Goal: Task Accomplishment & Management: Manage account settings

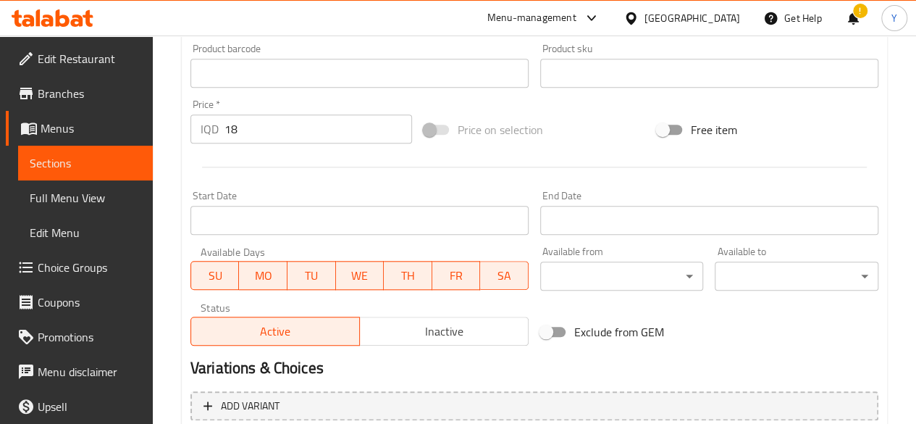
scroll to position [630, 0]
click at [296, 127] on input "18" at bounding box center [319, 128] width 188 height 29
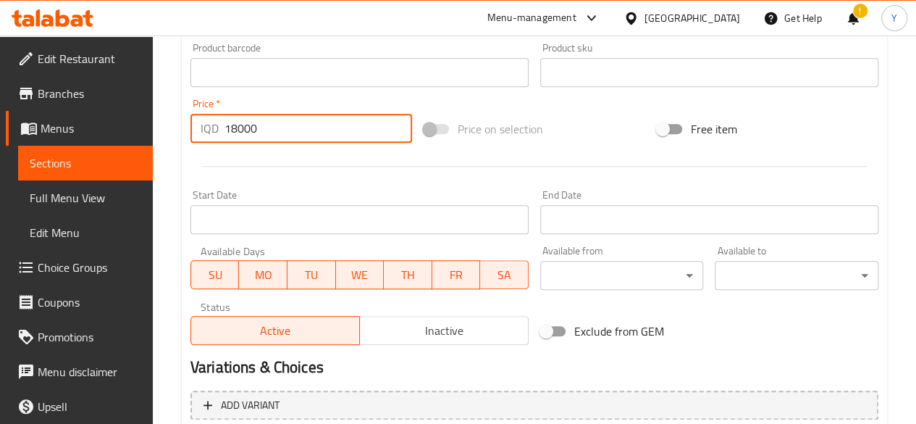
scroll to position [766, 0]
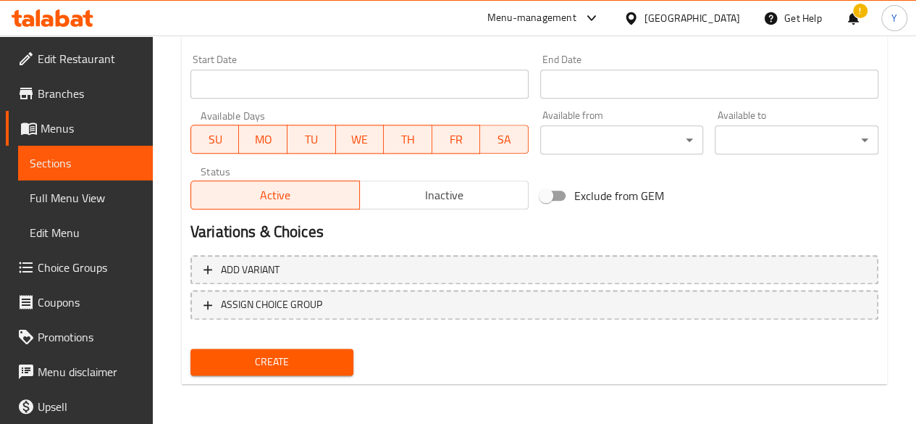
type input "18000"
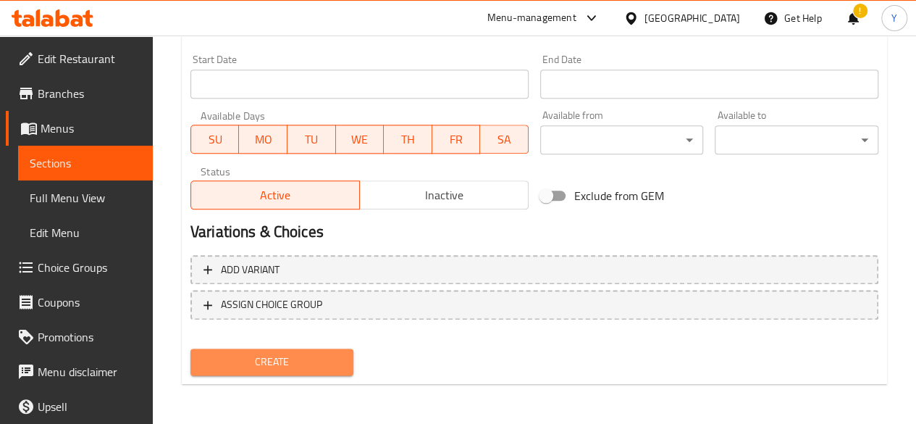
click at [285, 367] on span "Create" at bounding box center [272, 362] width 141 height 18
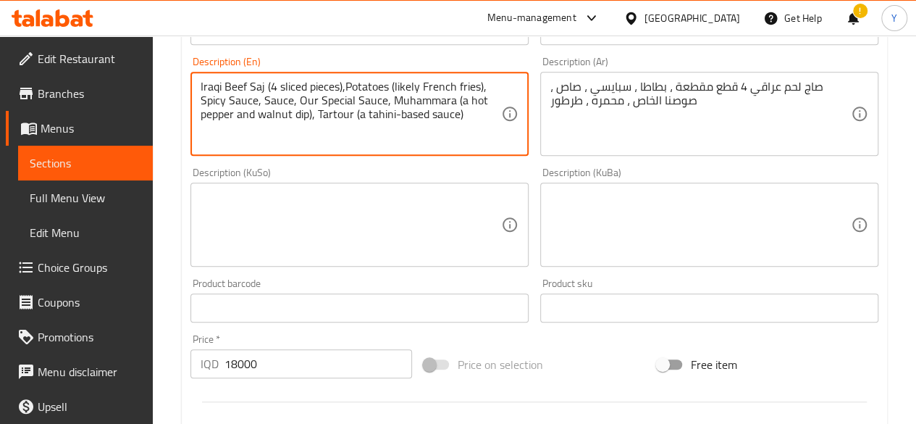
scroll to position [388, 0]
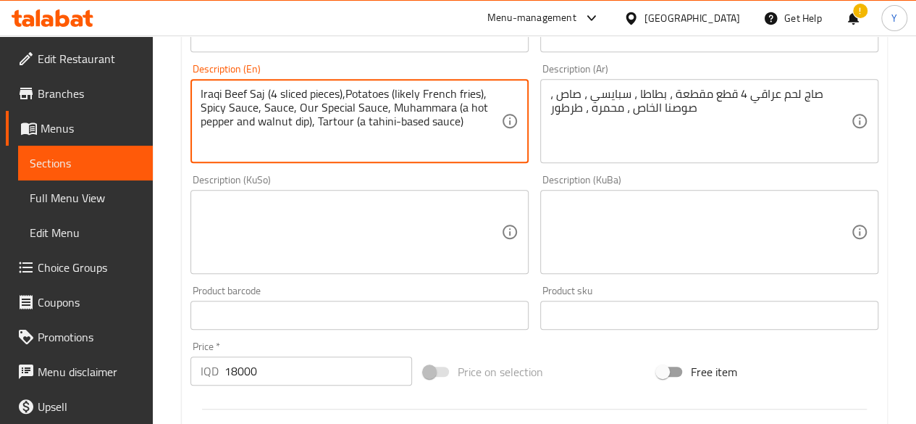
drag, startPoint x: 469, startPoint y: 121, endPoint x: 357, endPoint y: 120, distance: 112.3
click at [357, 120] on textarea "Iraqi Beef Saj (4 sliced pieces),Potatoes (likely French fries), Spicy Sauce, S…" at bounding box center [351, 121] width 301 height 69
drag, startPoint x: 453, startPoint y: 107, endPoint x: 312, endPoint y: 121, distance: 141.2
click at [312, 121] on textarea "Iraqi Beef Saj (4 sliced pieces),Potatoes (likely French fries), Spicy Sauce, S…" at bounding box center [351, 121] width 301 height 69
drag, startPoint x: 422, startPoint y: 94, endPoint x: 348, endPoint y: 90, distance: 74.7
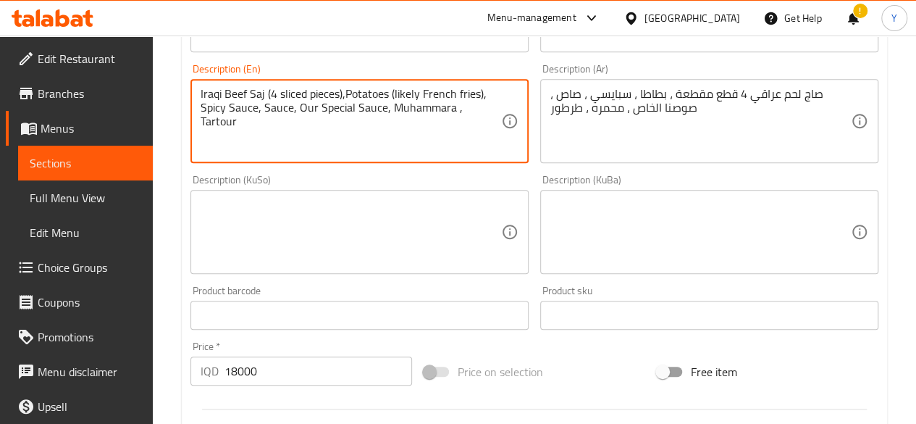
click at [348, 90] on textarea "Iraqi Beef Saj (4 sliced pieces),Potatoes (likely French fries), Spicy Sauce, S…" at bounding box center [351, 121] width 301 height 69
click at [403, 89] on textarea "Iraqi Beef Saj (4 sliced pieces),French fries), Spicy Sauce, Sauce, Our Special…" at bounding box center [351, 121] width 301 height 69
click at [344, 91] on textarea "Iraqi Beef Saj (4 sliced pieces),French fries , Spicy Sauce, Sauce, Our Special…" at bounding box center [351, 121] width 301 height 69
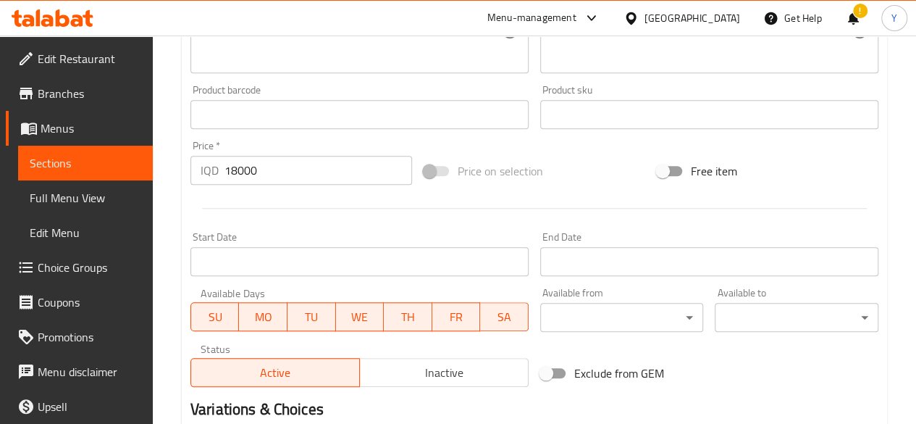
scroll to position [766, 0]
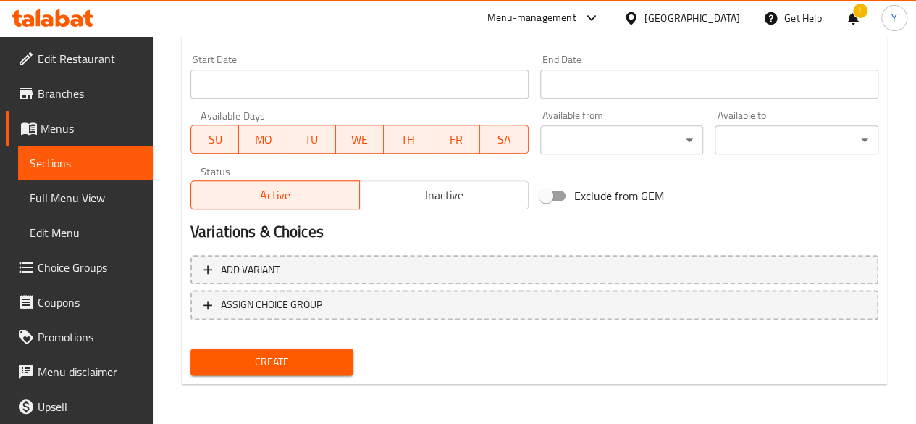
type textarea "Iraqi Beef Saj (4 sliced pieces), French fries , Spicy Sauce, Sauce, Our Specia…"
click at [340, 360] on span "Create" at bounding box center [272, 362] width 141 height 18
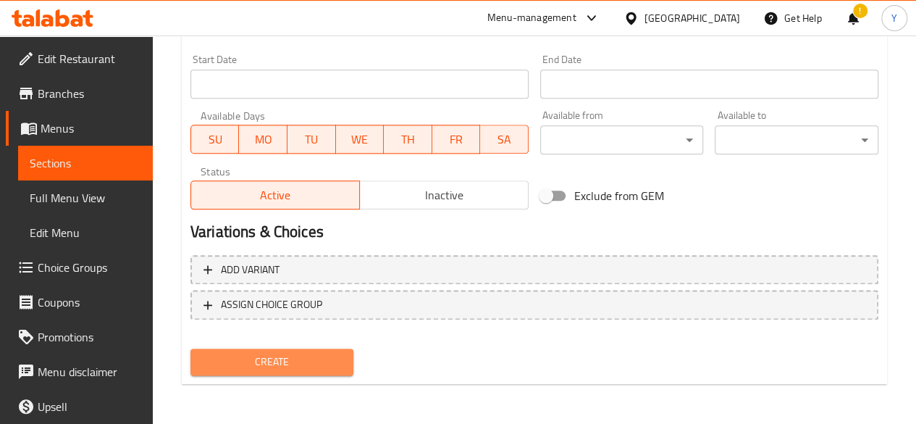
click at [332, 350] on button "Create" at bounding box center [273, 361] width 164 height 27
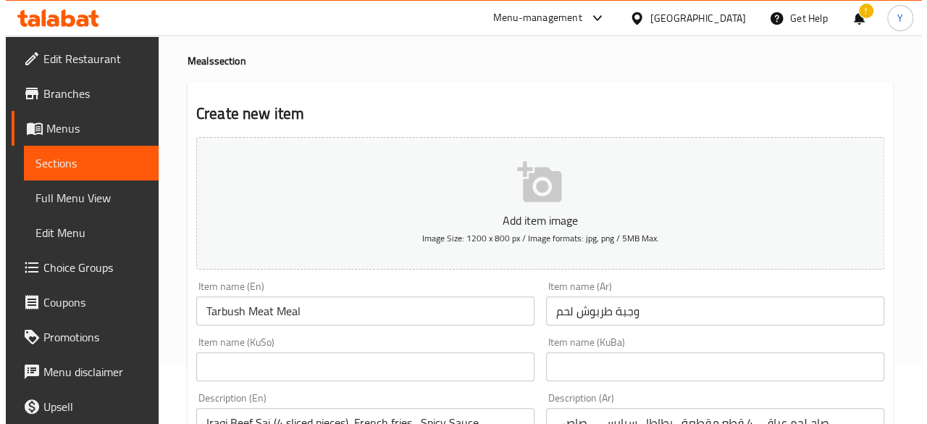
scroll to position [78, 0]
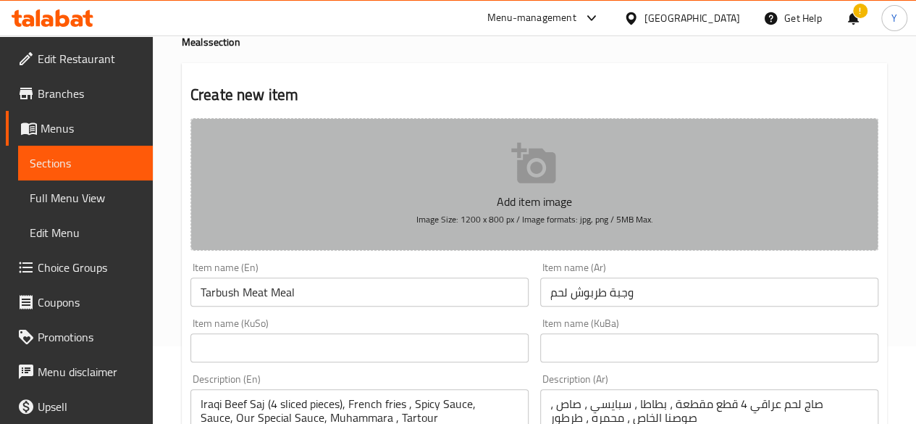
click at [535, 180] on icon "button" at bounding box center [533, 163] width 44 height 41
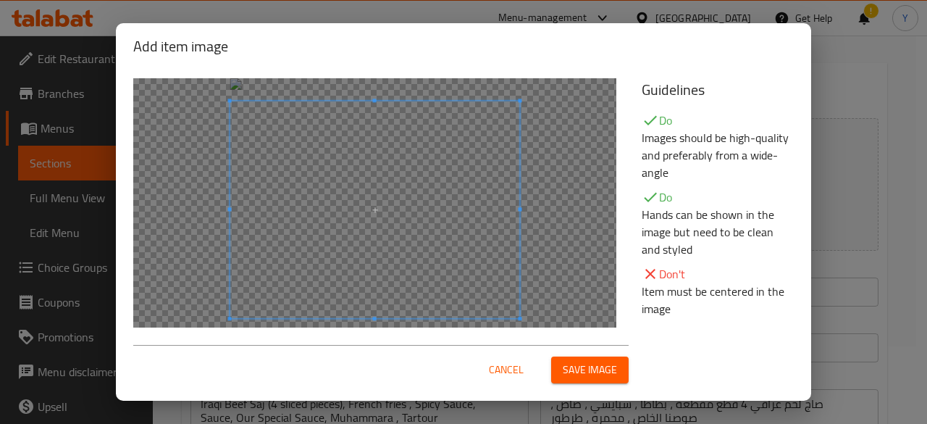
click at [452, 157] on span at bounding box center [375, 209] width 290 height 217
click at [380, 93] on div at bounding box center [374, 215] width 483 height 275
click at [528, 356] on button "Cancel" at bounding box center [506, 369] width 46 height 27
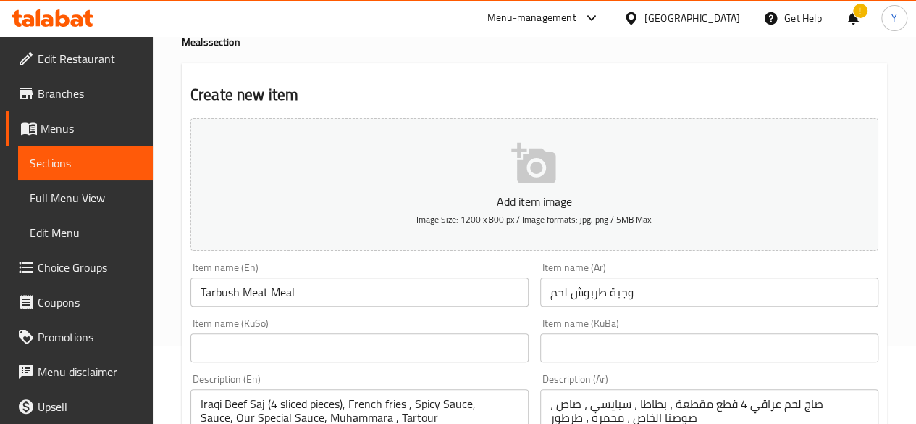
click at [537, 175] on icon "button" at bounding box center [534, 164] width 46 height 46
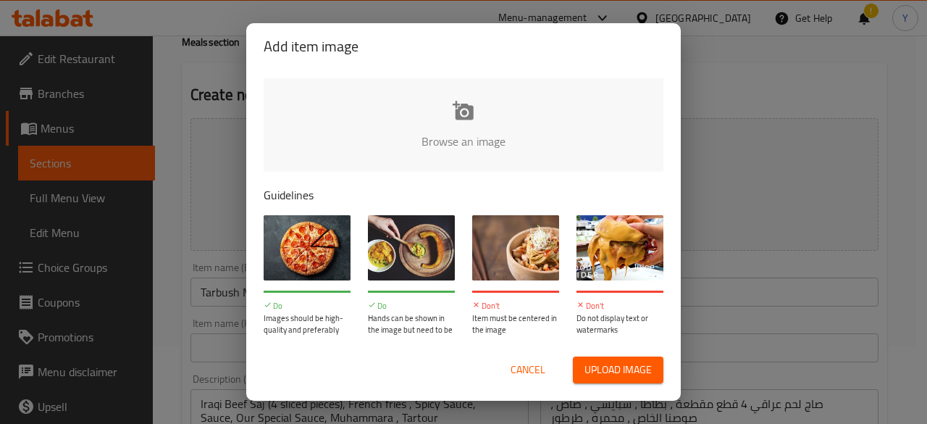
type input "C:\fakepath\1.jpg"
click at [588, 366] on span "Upload image" at bounding box center [618, 370] width 67 height 18
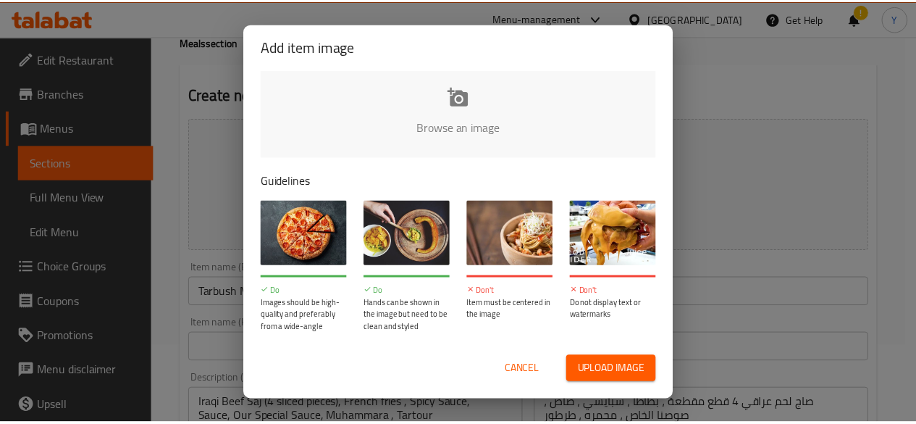
scroll to position [0, 0]
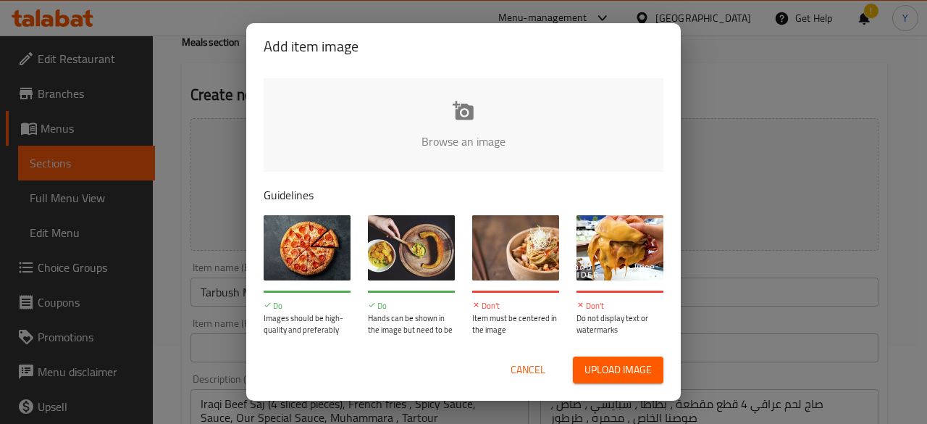
click at [525, 373] on span "Cancel" at bounding box center [528, 370] width 35 height 18
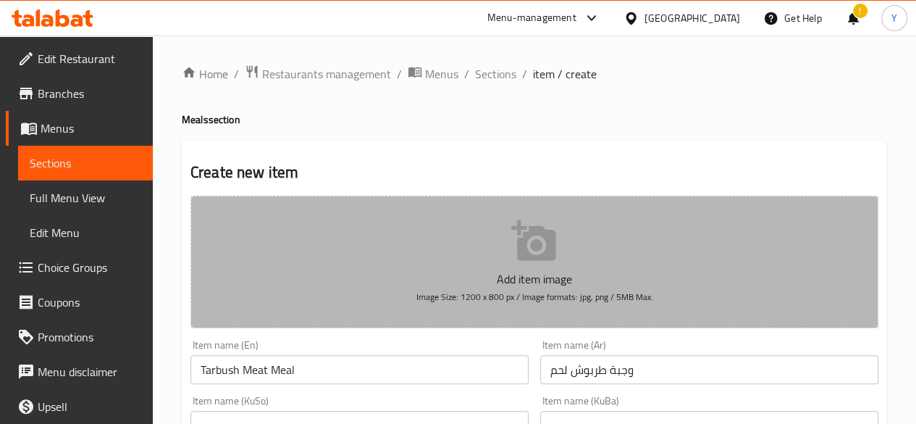
click at [550, 240] on icon "button" at bounding box center [533, 240] width 44 height 41
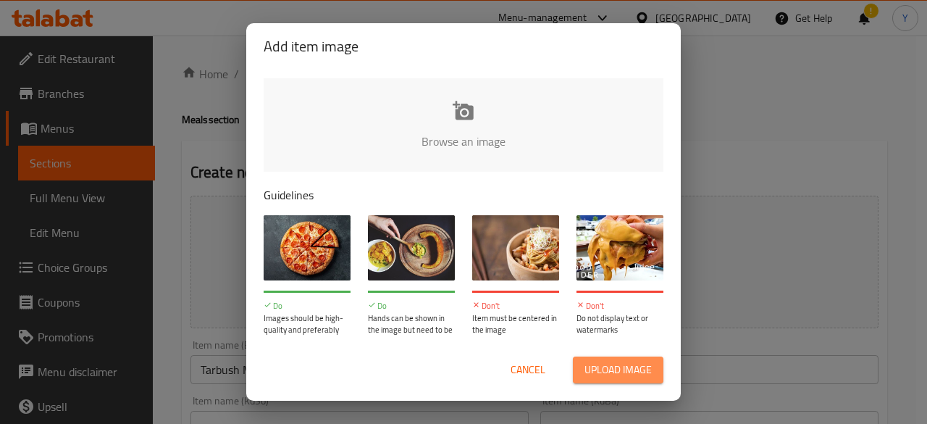
click at [598, 363] on span "Upload image" at bounding box center [618, 370] width 67 height 18
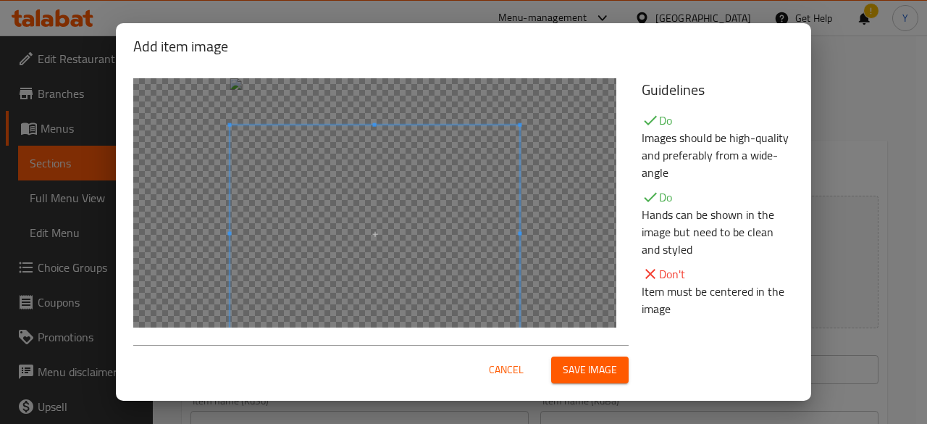
click at [368, 187] on span at bounding box center [375, 233] width 290 height 217
click at [375, 85] on div at bounding box center [374, 215] width 483 height 275
click at [504, 366] on span "Cancel" at bounding box center [506, 370] width 35 height 18
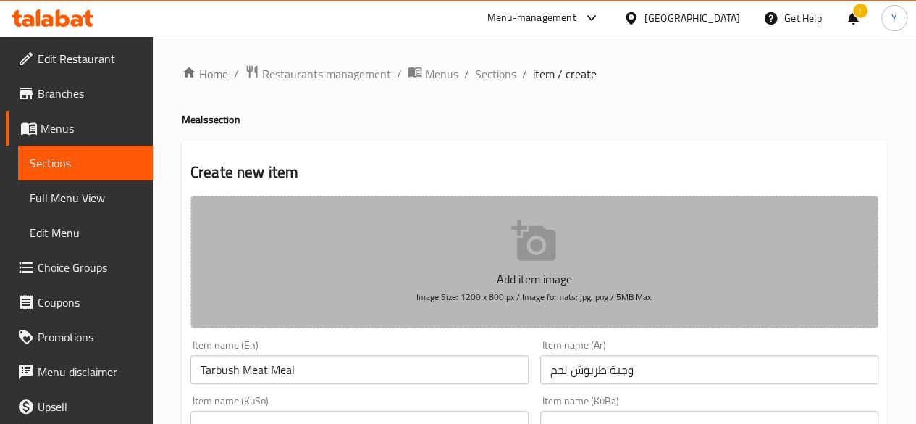
click at [471, 226] on button "Add item image Image Size: 1200 x 800 px / Image formats: jpg, png / 5MB Max." at bounding box center [535, 262] width 688 height 133
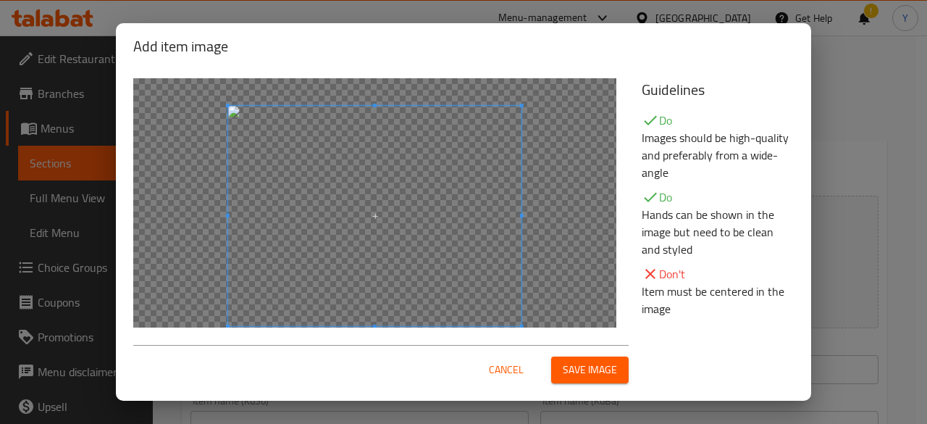
click at [470, 106] on div at bounding box center [374, 216] width 293 height 220
click at [589, 362] on span "Save image" at bounding box center [590, 370] width 54 height 18
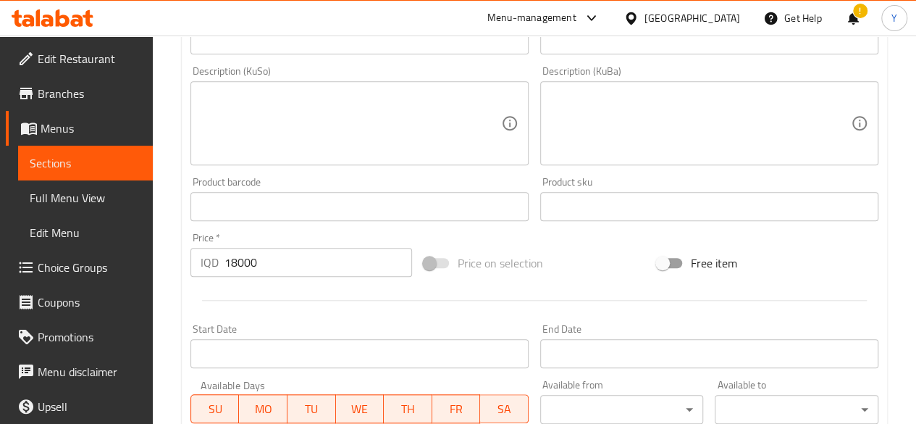
scroll to position [787, 0]
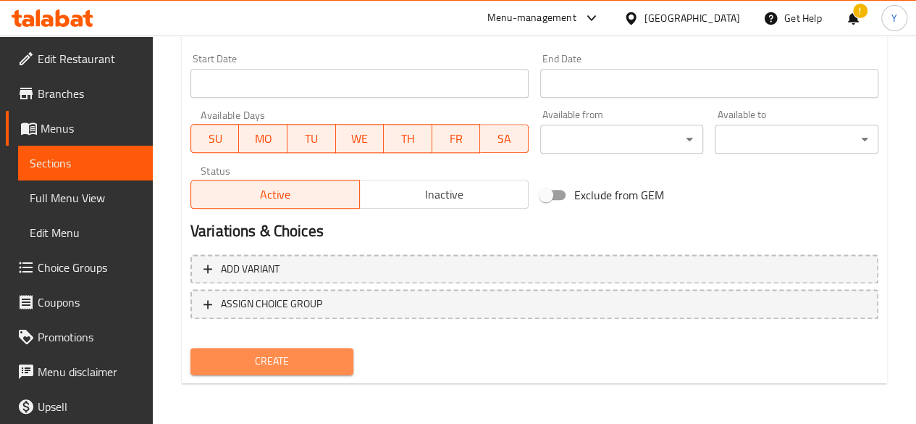
click at [316, 354] on span "Create" at bounding box center [272, 361] width 141 height 18
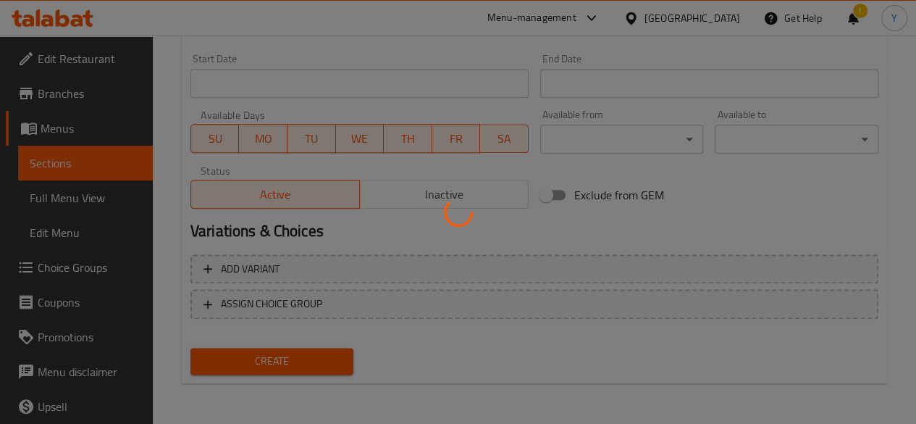
type input "0"
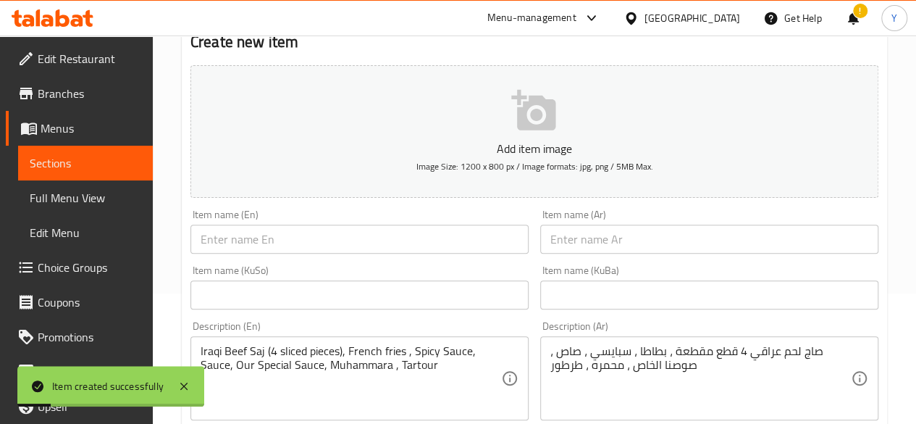
scroll to position [0, 0]
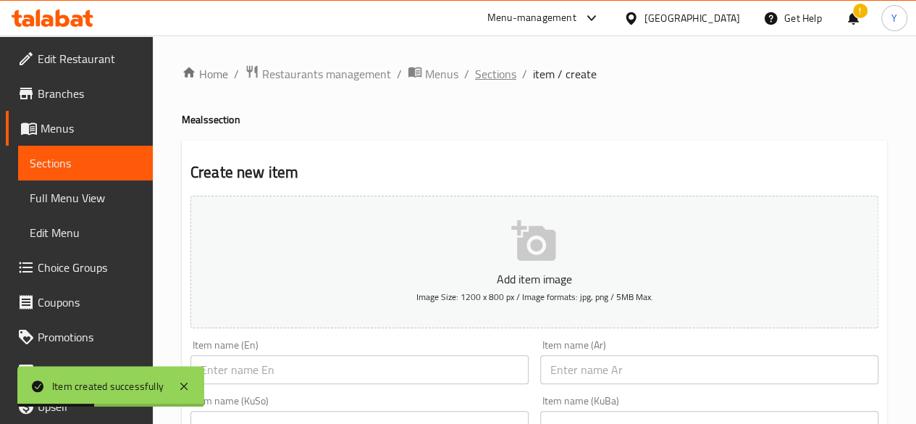
click at [491, 73] on span "Sections" at bounding box center [495, 73] width 41 height 17
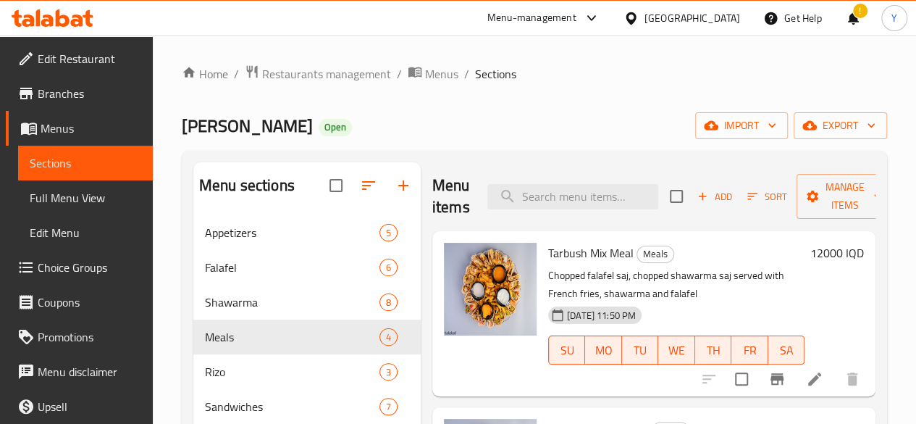
scroll to position [159, 0]
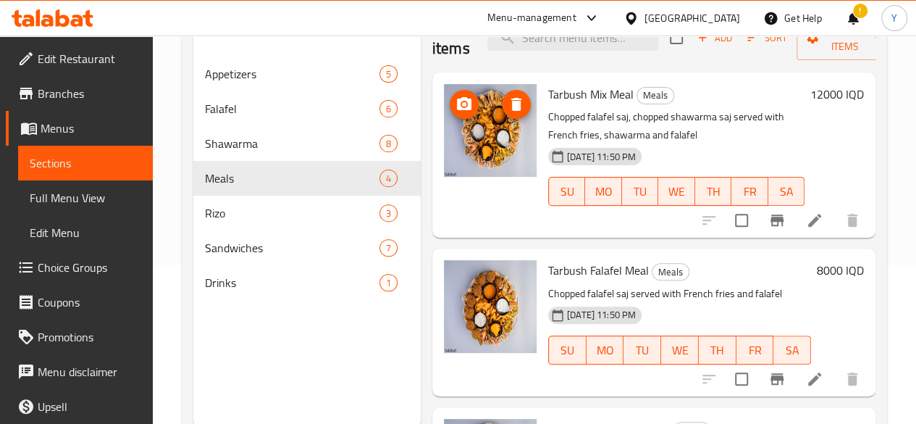
click at [444, 142] on img at bounding box center [490, 130] width 93 height 93
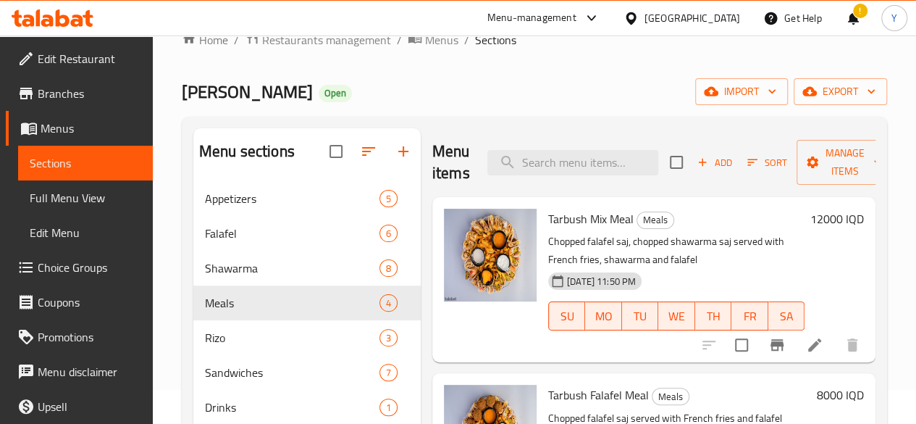
scroll to position [31, 0]
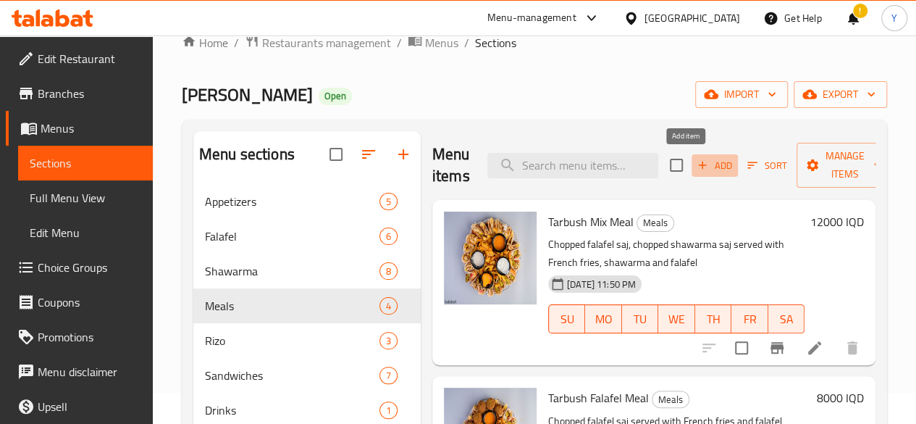
click at [695, 158] on span "Add" at bounding box center [714, 165] width 39 height 17
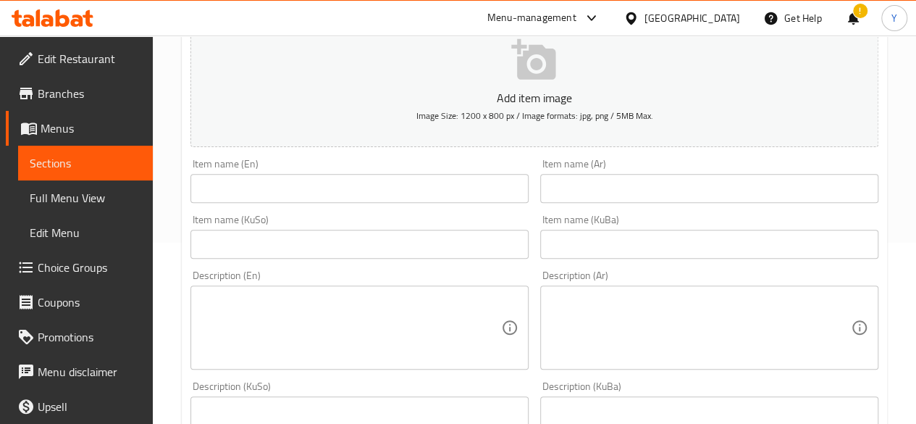
scroll to position [183, 0]
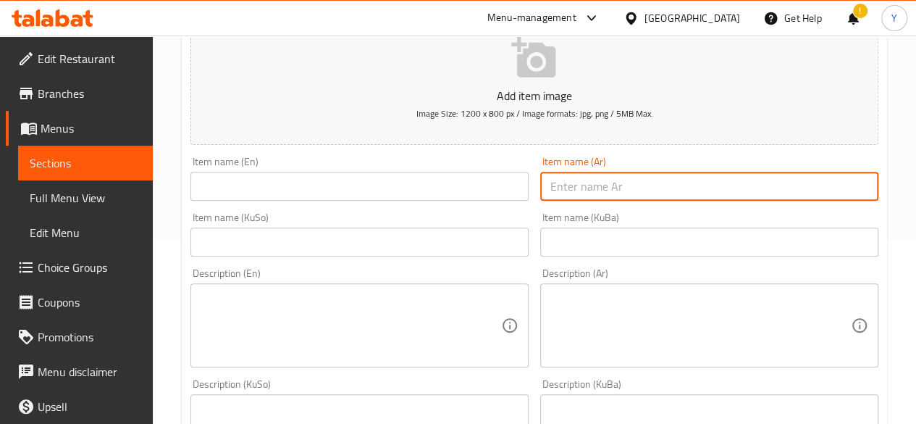
click at [592, 191] on input "text" at bounding box center [709, 186] width 338 height 29
paste input "وجبة طربوش لحم ودجاج"
type input "وجبة طربوش لحم ودجاج"
click at [397, 183] on input "text" at bounding box center [360, 186] width 338 height 29
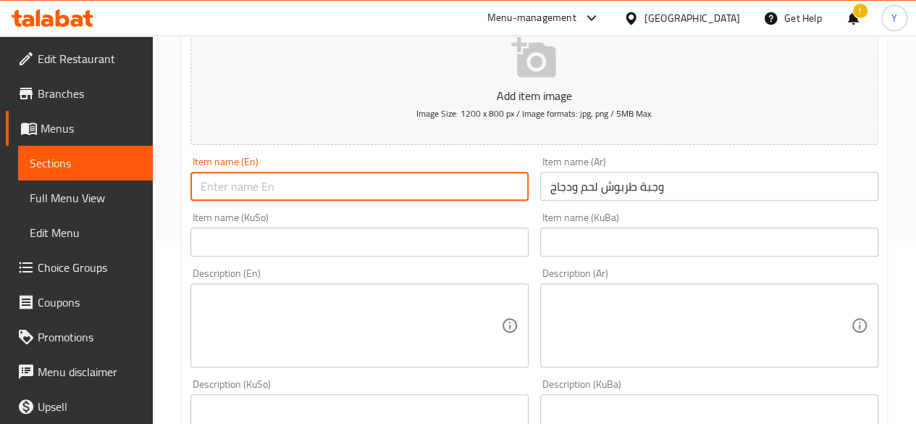
paste input "Tarboush Meat & Chicken Meal"
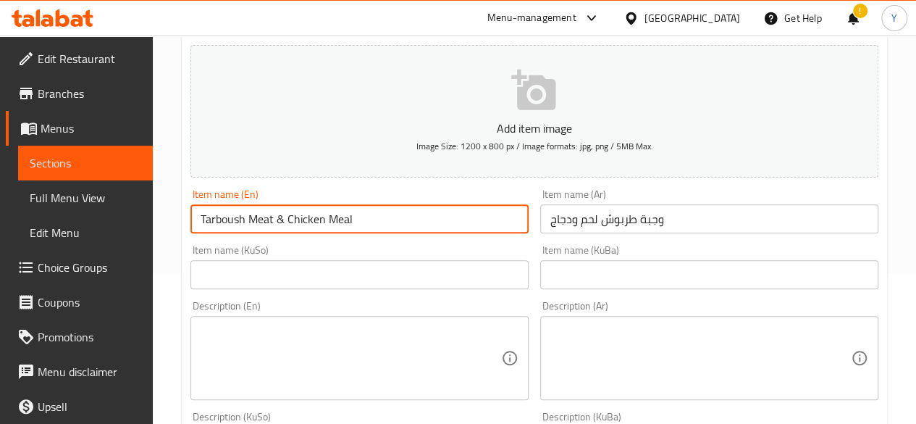
scroll to position [151, 0]
click at [227, 217] on input "Tarboush Meat & Chicken Meal" at bounding box center [360, 218] width 338 height 29
type input "Tarbush Meat & Chicken Meal"
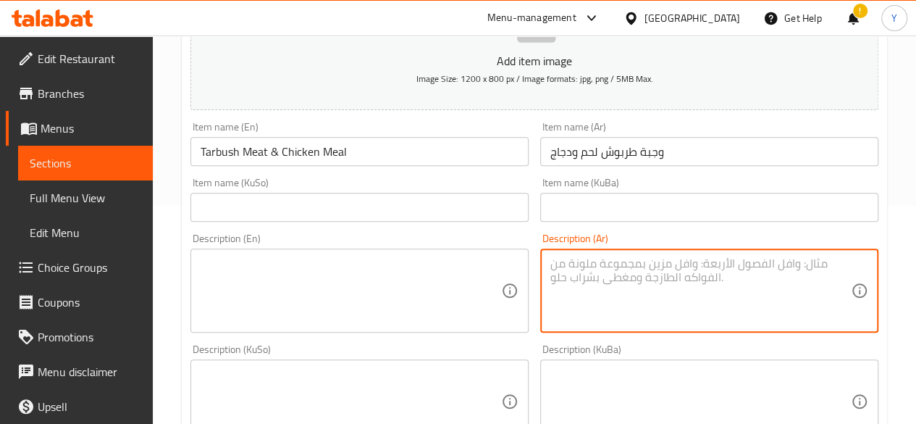
click at [640, 267] on textarea at bounding box center [701, 290] width 301 height 69
paste textarea "صاج لحم عدد 2 صاج دجاج عدد 2 بطاطا ، سبايسي ، محمره ، طرطور ، صوصنا الخاص"
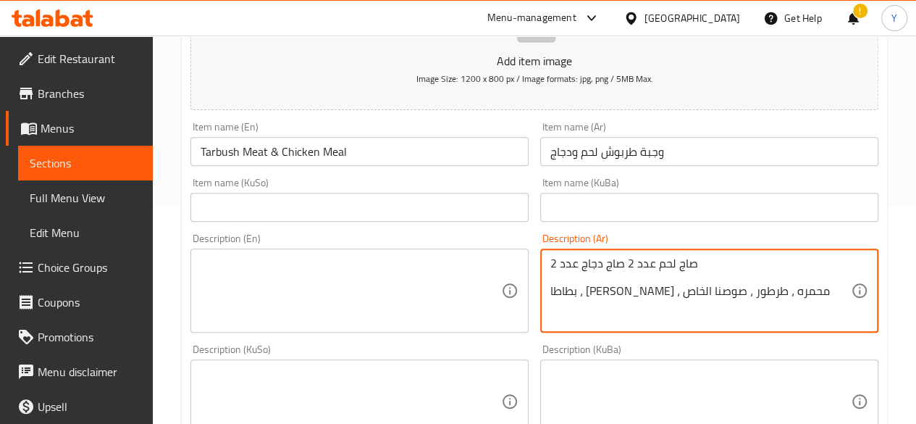
click at [620, 276] on textarea "صاج لحم عدد 2 صاج دجاج عدد 2 بطاطا ، سبايسي ، محمره ، طرطور ، صوصنا الخاص" at bounding box center [701, 290] width 301 height 69
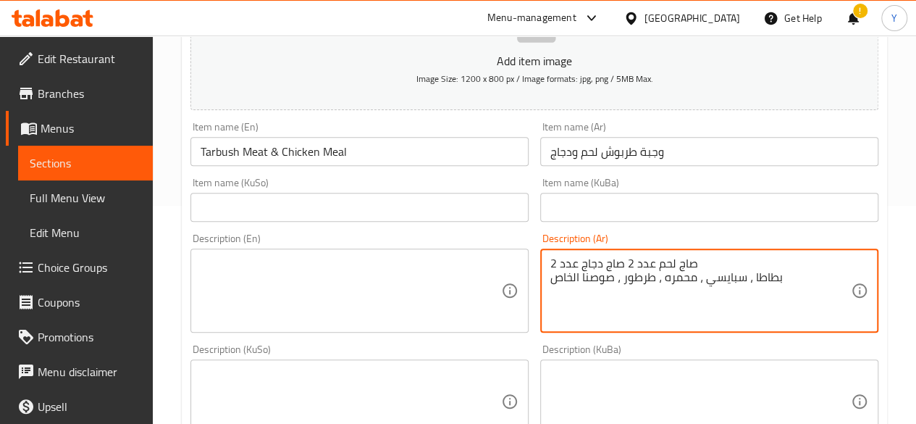
type textarea "صاج لحم عدد 2 صاج دجاج عدد 2 بطاطا ، سبايسي ، محمره ، طرطور ، صوصنا الخاص"
click at [425, 258] on textarea at bounding box center [351, 290] width 301 height 69
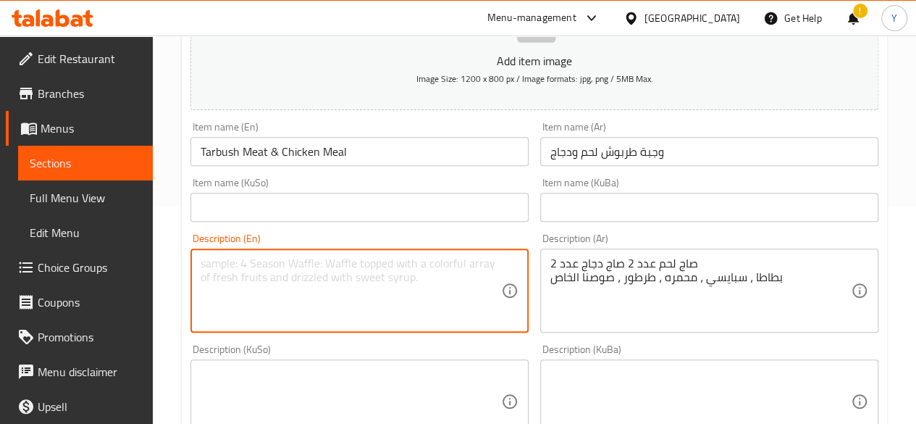
paste textarea "Beef Saj (2 pieces) Chicken Saj (2 pieces) Potatoes (likely French fries) Spicy…"
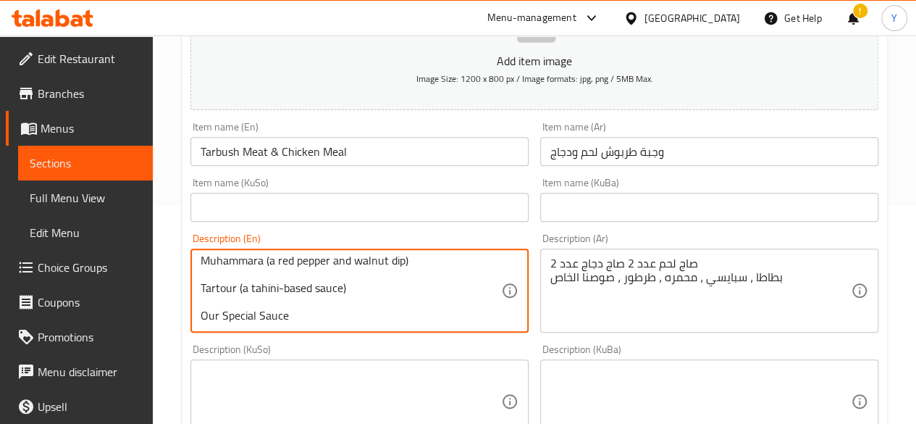
click at [288, 296] on textarea "Beef Saj (2 pieces) Chicken Saj (2 pieces) Potatoes (likely French fries) Spicy…" at bounding box center [351, 290] width 301 height 69
click at [204, 310] on textarea "Beef Saj (2 pieces) Chicken Saj (2 pieces) Potatoes (likely French fries) Spicy…" at bounding box center [351, 290] width 301 height 69
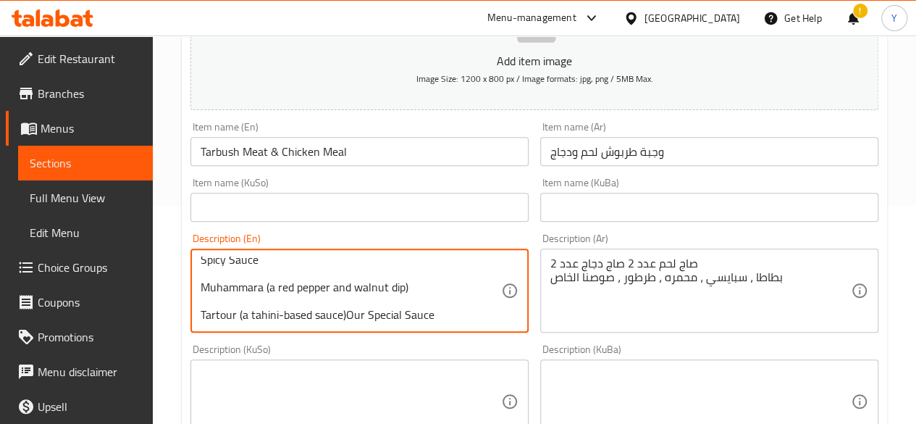
scroll to position [85, 0]
click at [201, 311] on textarea "Beef Saj (2 pieces) Chicken Saj (2 pieces) Potatoes (likely French fries) Spicy…" at bounding box center [351, 290] width 301 height 69
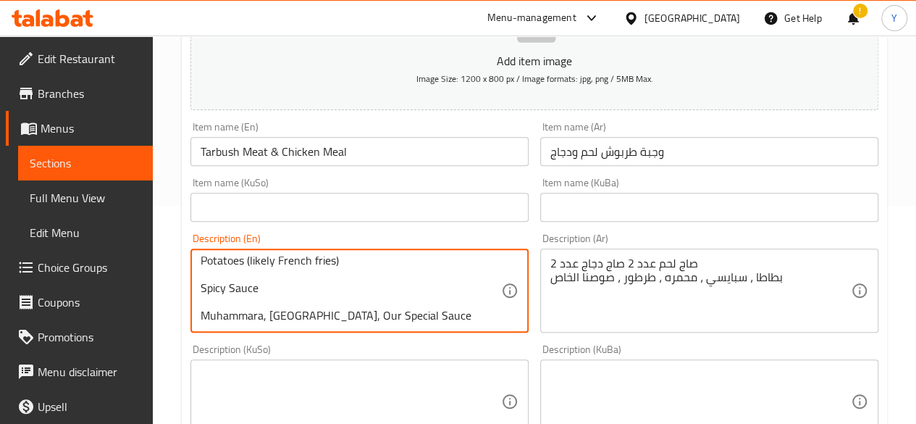
click at [201, 312] on textarea "Beef Saj (2 pieces) Chicken Saj (2 pieces) Potatoes (likely French fries) Spicy…" at bounding box center [351, 290] width 301 height 69
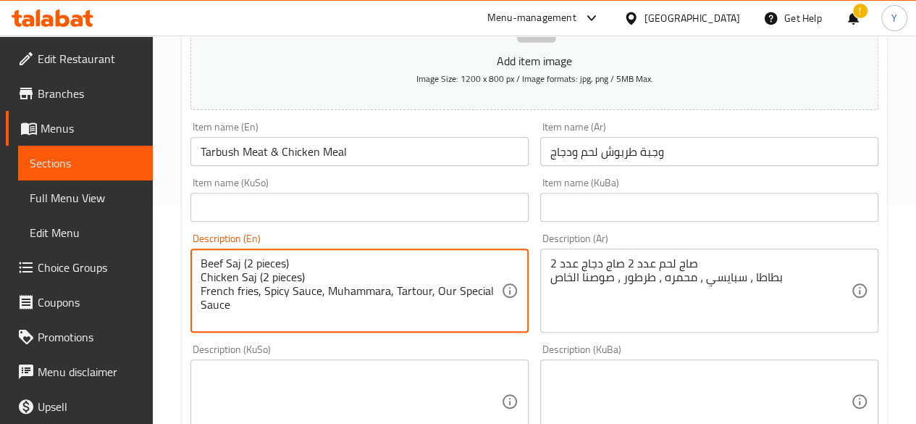
scroll to position [0, 0]
click at [203, 288] on textarea "Beef Saj (2 pieces) Chicken Saj (2 pieces) French fries, Spicy Sauce, Muhammara…" at bounding box center [351, 290] width 301 height 69
click at [202, 277] on textarea "Beef Saj (2 pieces) Chicken Saj (2 pieces), French fries, Spicy Sauce, Muhammar…" at bounding box center [351, 290] width 301 height 69
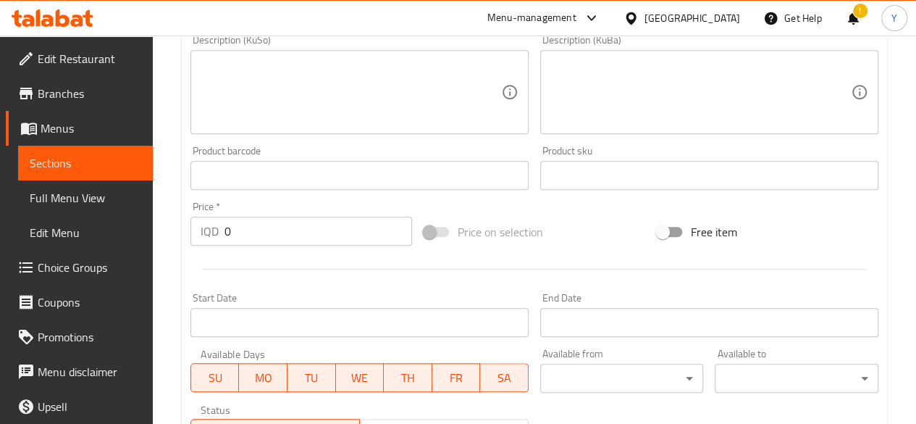
scroll to position [528, 0]
type textarea "Beef Saj (2 pieces), Chicken Saj (2 pieces), French fries, Spicy Sauce, Muhamma…"
drag, startPoint x: 264, startPoint y: 233, endPoint x: 232, endPoint y: 232, distance: 31.9
click at [232, 232] on input "0" at bounding box center [319, 230] width 188 height 29
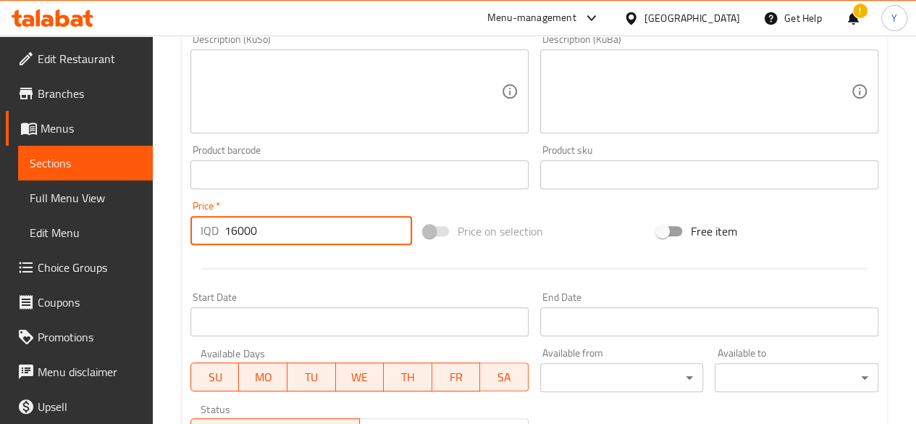
type input "16000"
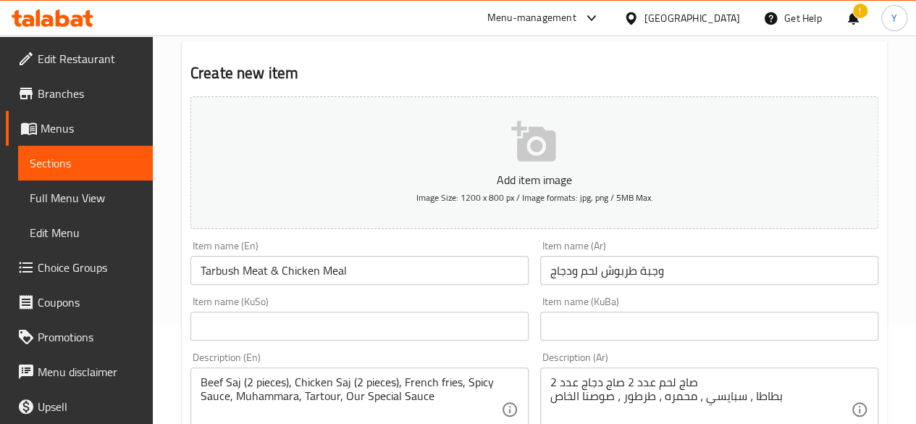
scroll to position [1, 0]
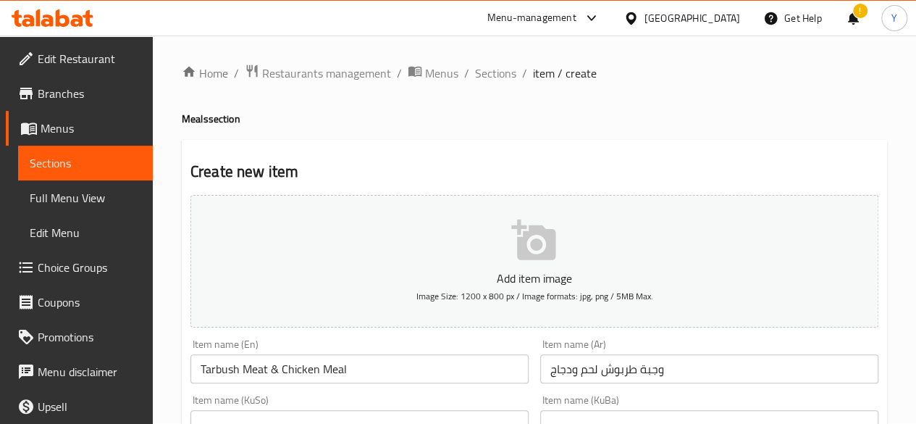
click at [530, 225] on icon "button" at bounding box center [534, 240] width 46 height 46
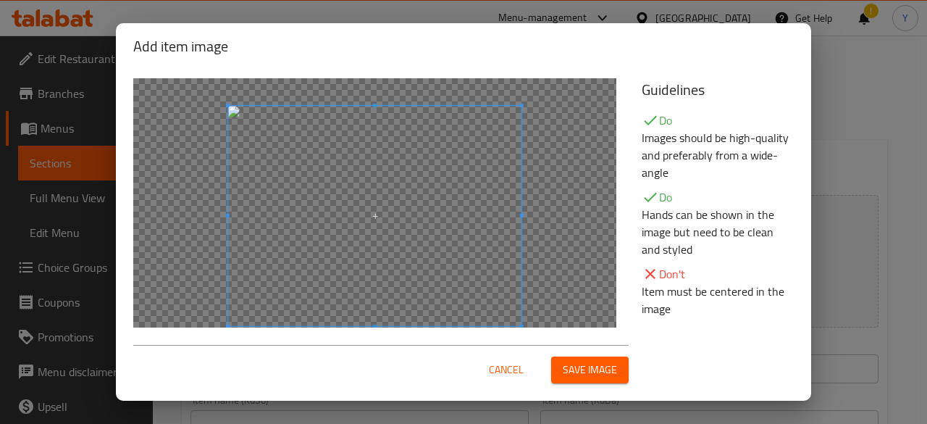
click at [512, 238] on span at bounding box center [374, 216] width 293 height 220
click at [594, 363] on span "Save image" at bounding box center [590, 370] width 54 height 18
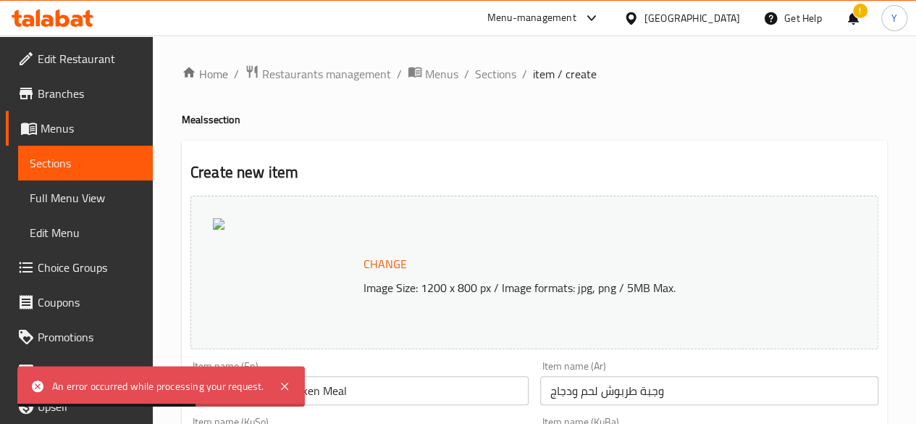
scroll to position [104, 0]
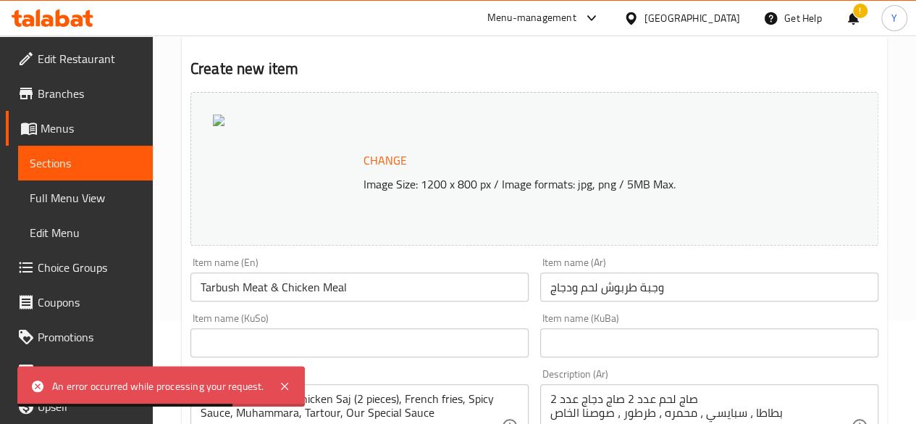
click at [571, 180] on p "Image Size: 1200 x 800 px / Image formats: jpg, png / 5MB Max." at bounding box center [599, 183] width 482 height 17
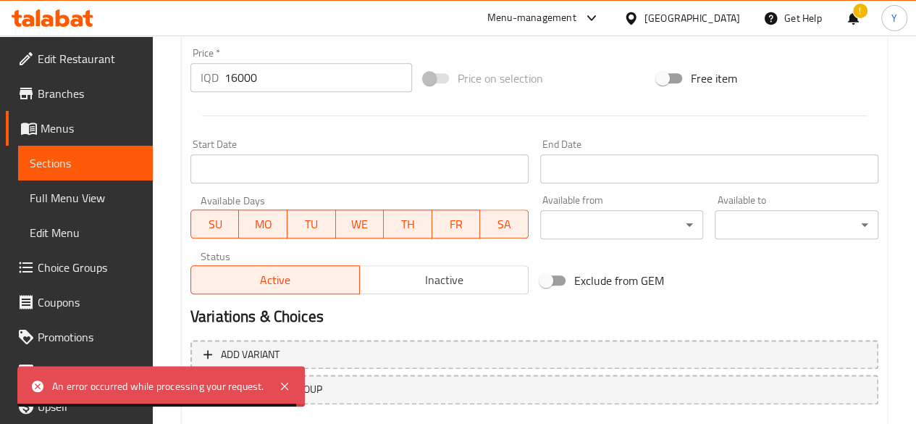
scroll to position [787, 0]
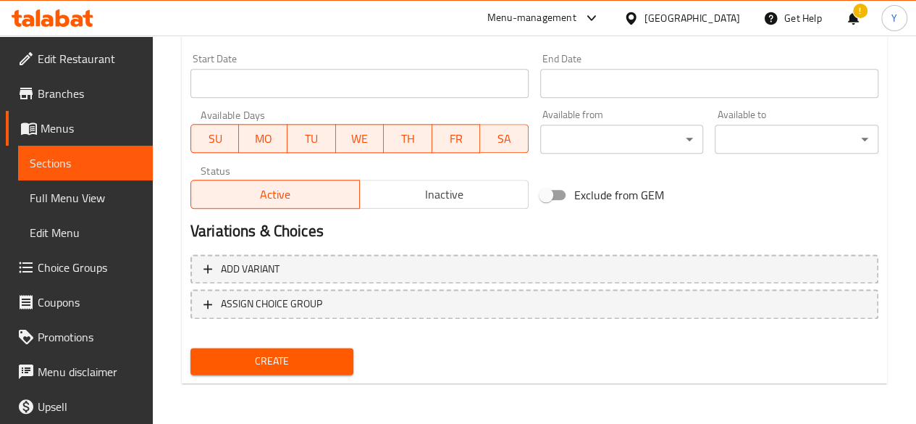
click at [335, 359] on span "Create" at bounding box center [272, 361] width 141 height 18
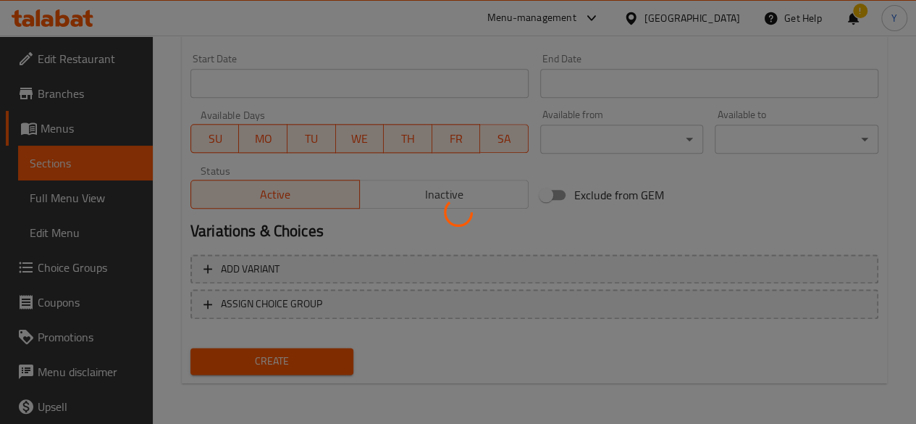
type input "0"
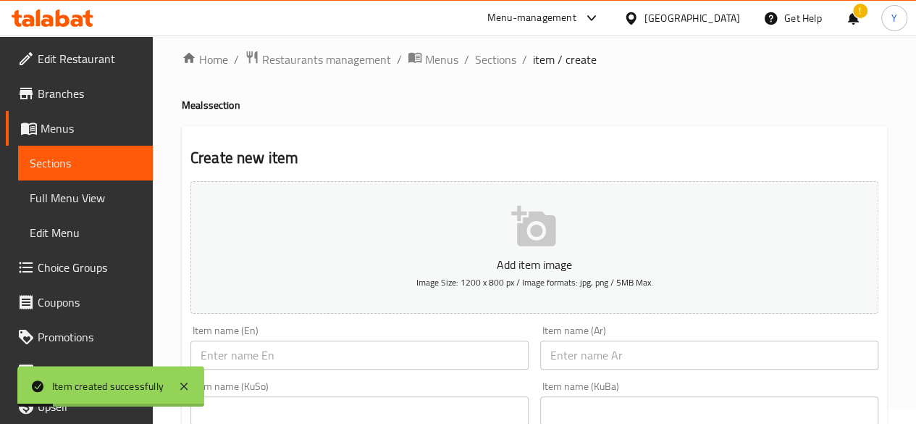
scroll to position [0, 0]
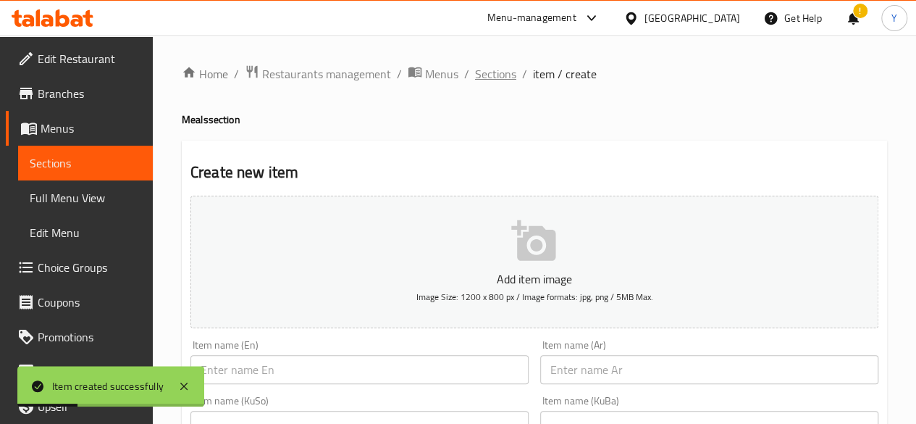
click at [497, 74] on span "Sections" at bounding box center [495, 73] width 41 height 17
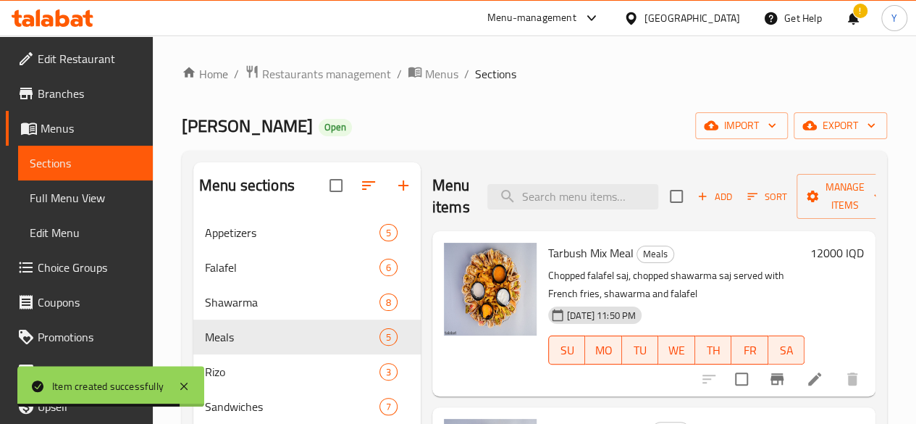
click at [487, 78] on span "Sections" at bounding box center [495, 73] width 41 height 17
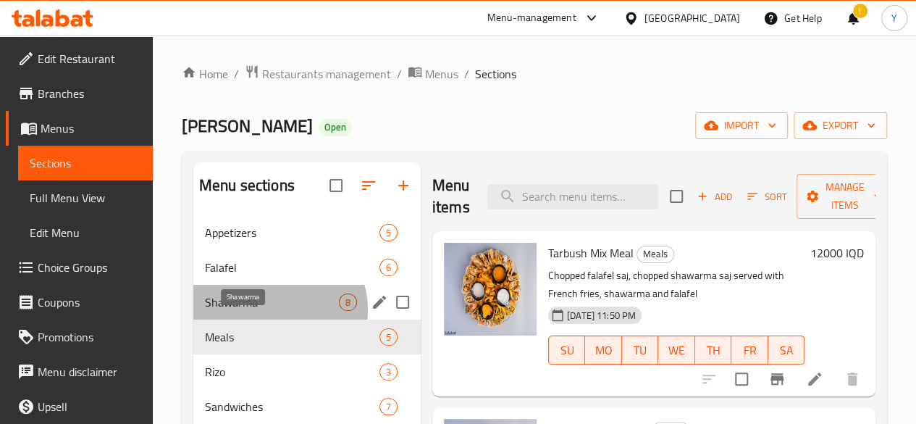
click at [278, 311] on span "Shawarma" at bounding box center [272, 301] width 134 height 17
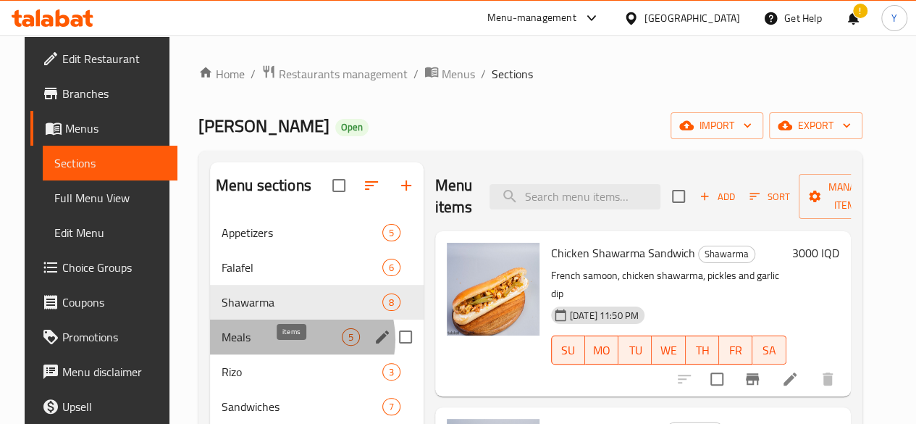
click at [343, 344] on span "5" at bounding box center [351, 337] width 17 height 14
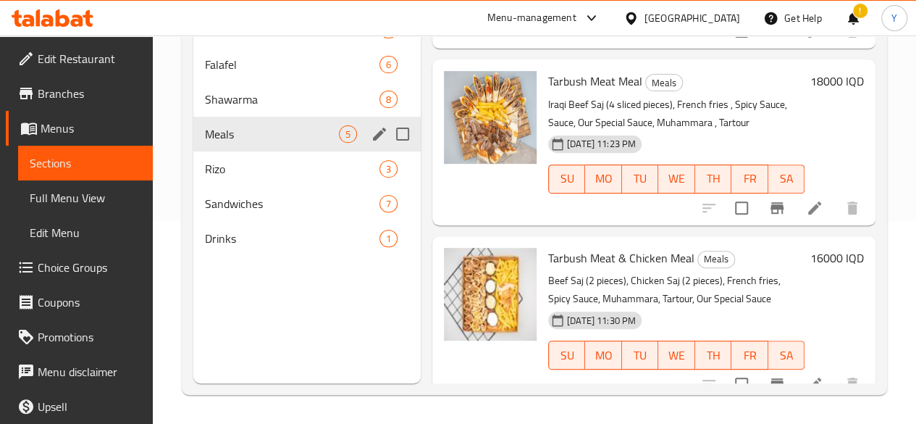
scroll to position [130, 0]
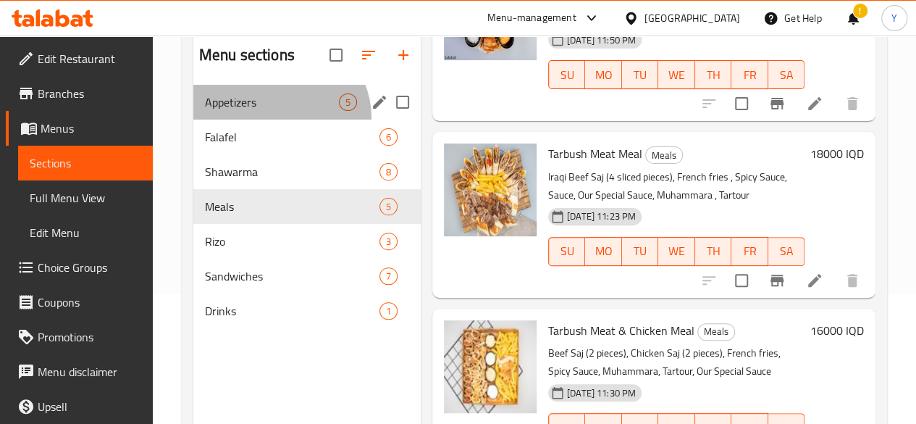
click at [279, 120] on div "Appetizers 5" at bounding box center [306, 102] width 227 height 35
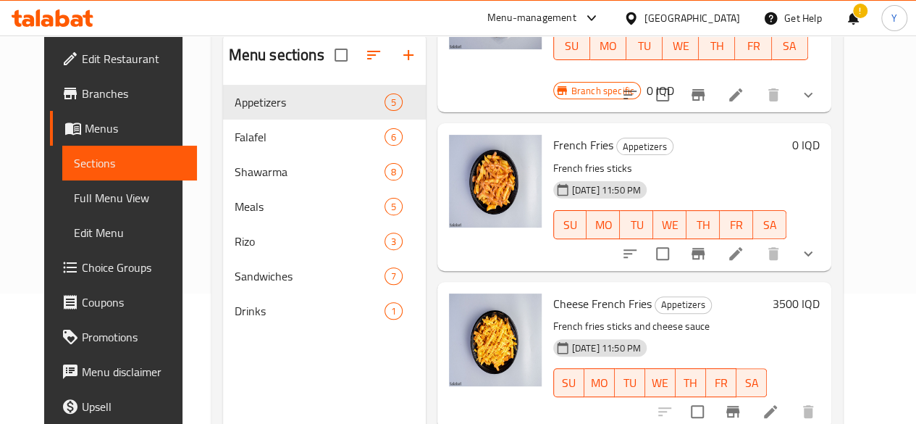
scroll to position [157, 0]
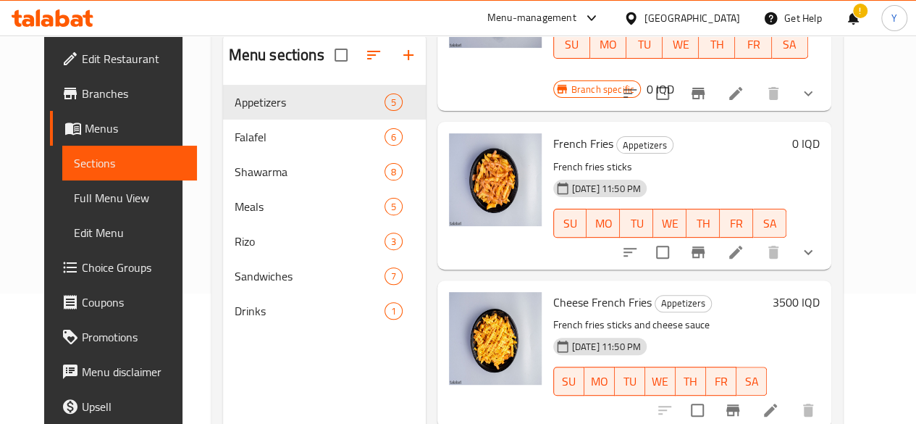
click at [761, 174] on div "10-08-2025 11:50 PM SU MO TU WE TH FR SA" at bounding box center [670, 213] width 245 height 78
click at [813, 249] on icon "show more" at bounding box center [808, 251] width 9 height 5
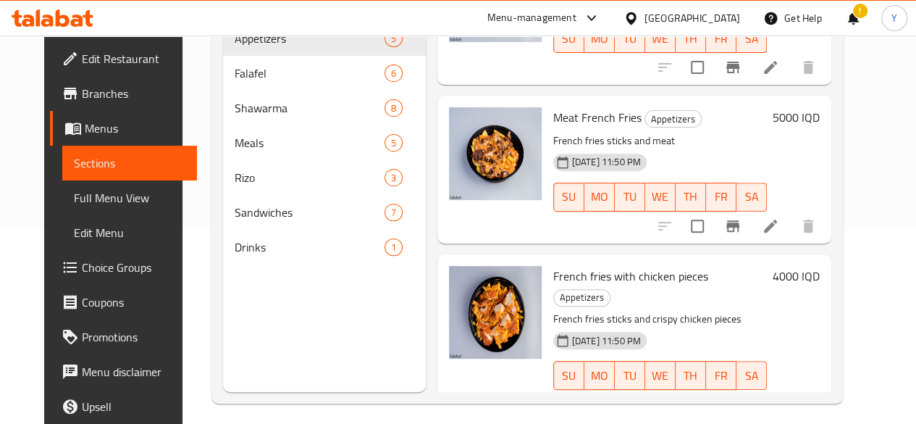
scroll to position [203, 0]
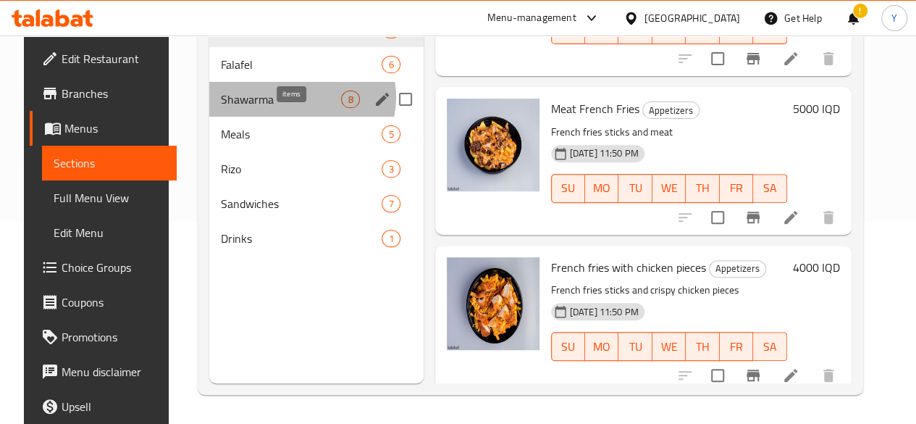
click at [342, 106] on span "8" at bounding box center [350, 100] width 17 height 14
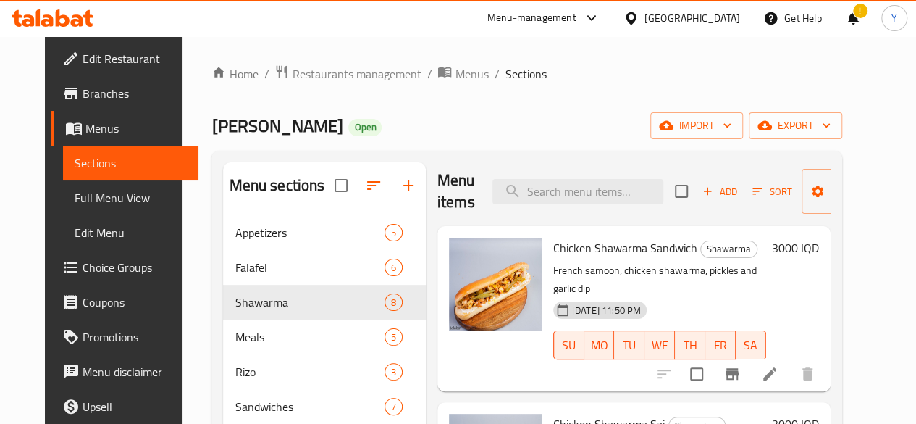
scroll to position [2, 0]
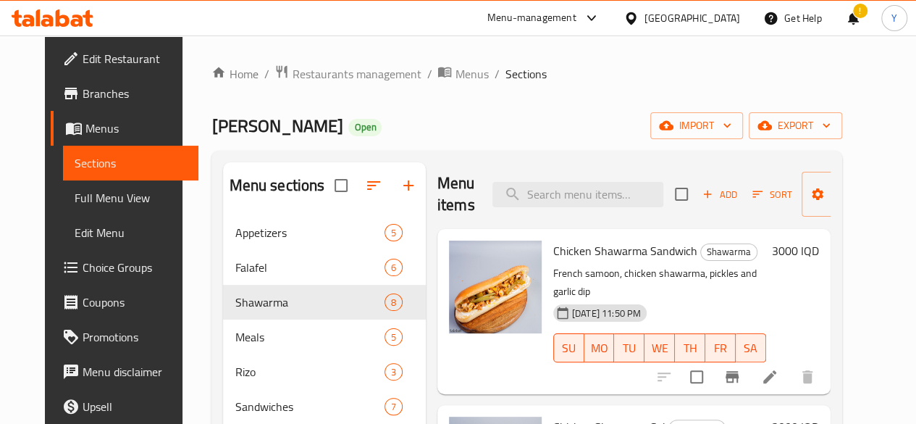
click at [815, 251] on h6 "3000 IQD" at bounding box center [795, 251] width 47 height 20
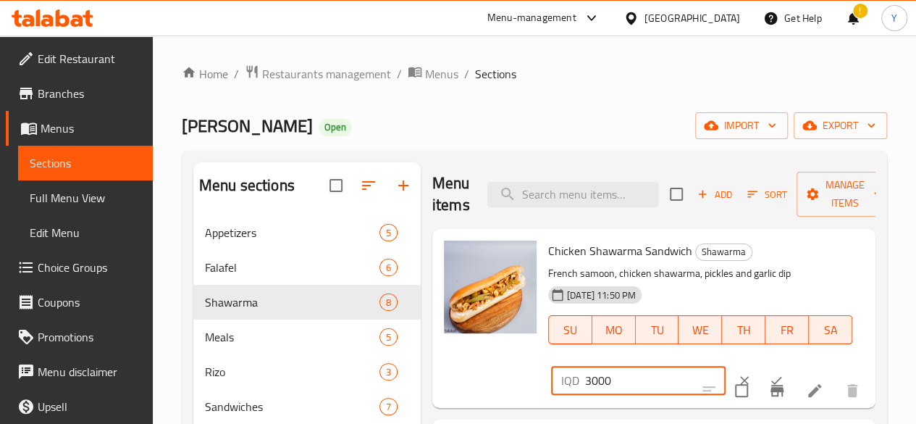
click at [585, 379] on input "3000" at bounding box center [655, 380] width 141 height 29
type input "3500"
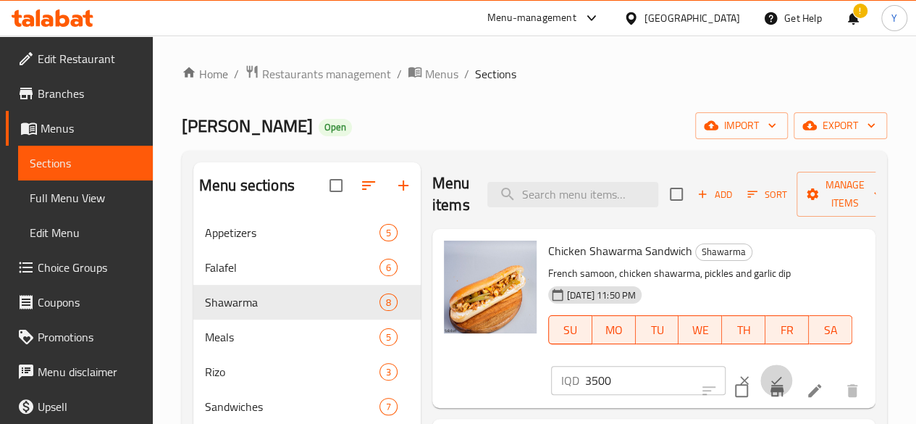
click at [769, 375] on icon "ok" at bounding box center [776, 380] width 14 height 14
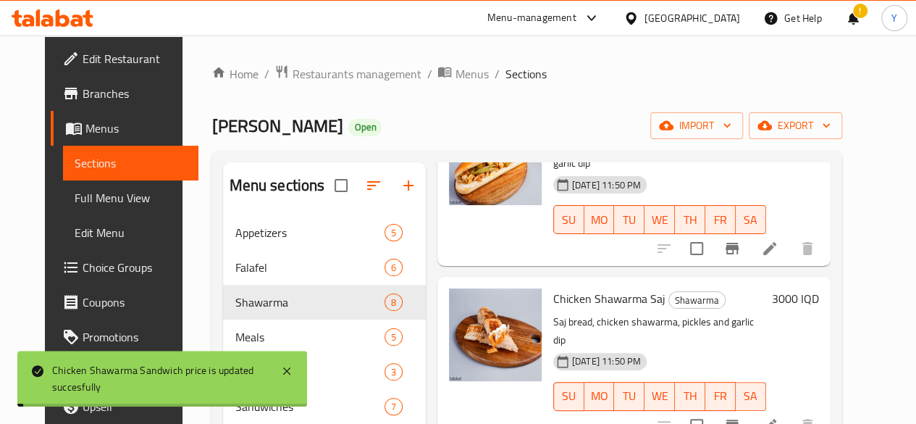
scroll to position [131, 0]
click at [819, 288] on h6 "3000 IQD" at bounding box center [795, 298] width 47 height 20
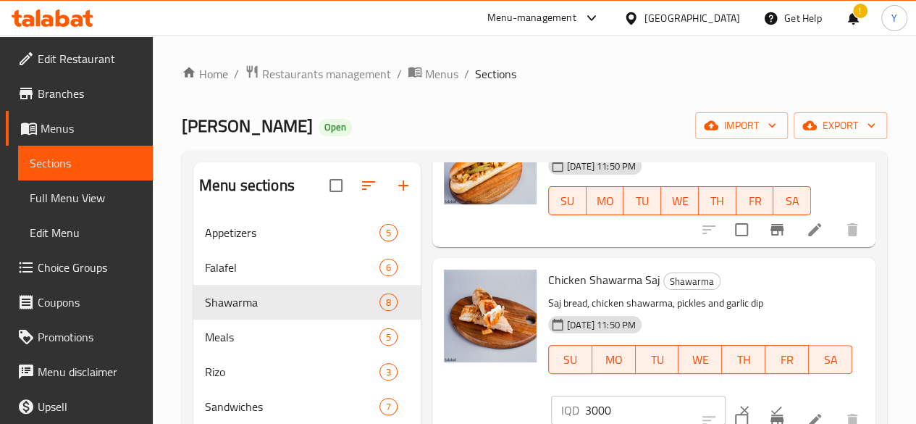
click at [585, 414] on input "3000" at bounding box center [655, 410] width 141 height 29
type input "3500"
click at [761, 399] on button "ok" at bounding box center [777, 410] width 32 height 32
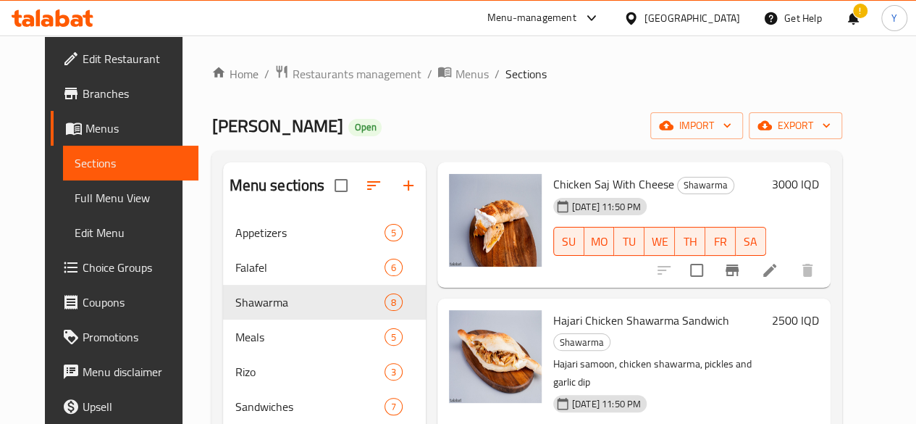
scroll to position [423, 0]
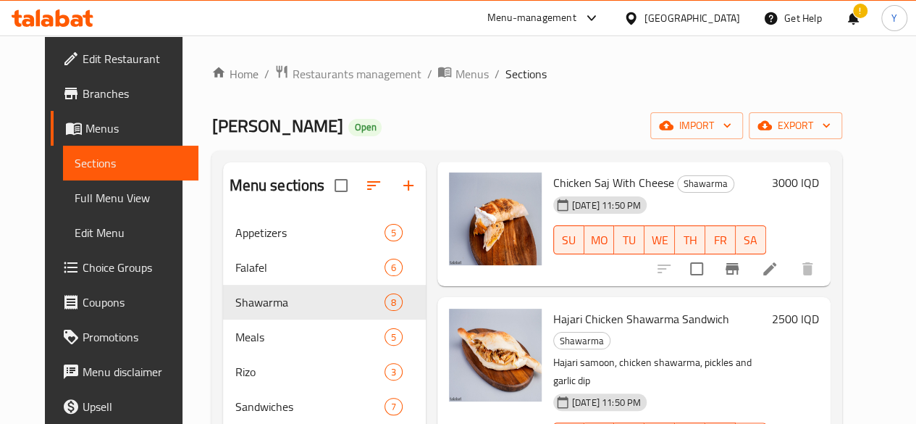
click at [819, 309] on h6 "2500 IQD" at bounding box center [795, 319] width 47 height 20
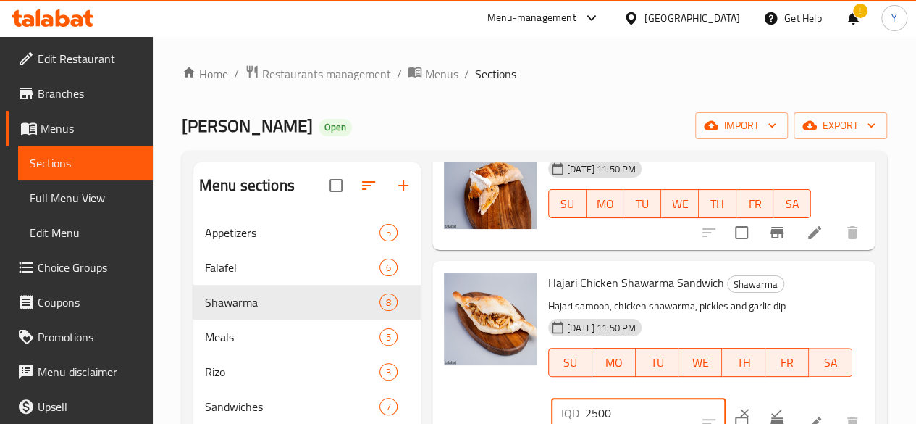
click at [585, 408] on input "2500" at bounding box center [655, 412] width 141 height 29
type input "3500"
click at [761, 402] on button "ok" at bounding box center [777, 413] width 32 height 32
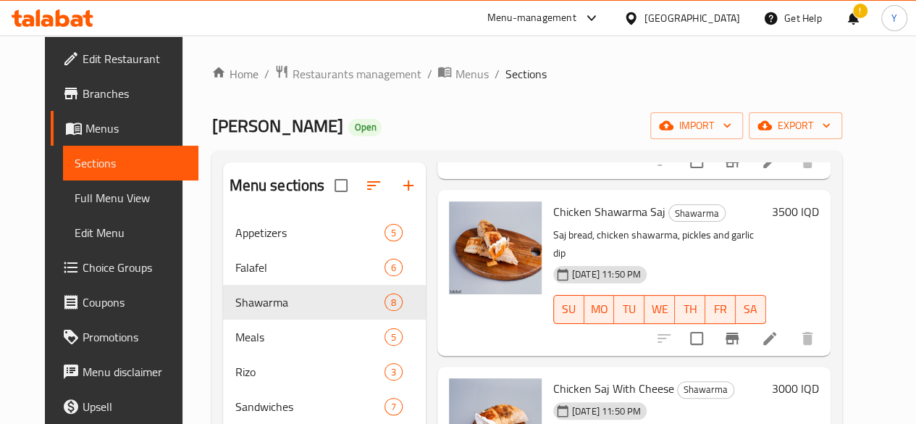
scroll to position [217, 0]
click at [819, 379] on h6 "3000 IQD" at bounding box center [795, 389] width 47 height 20
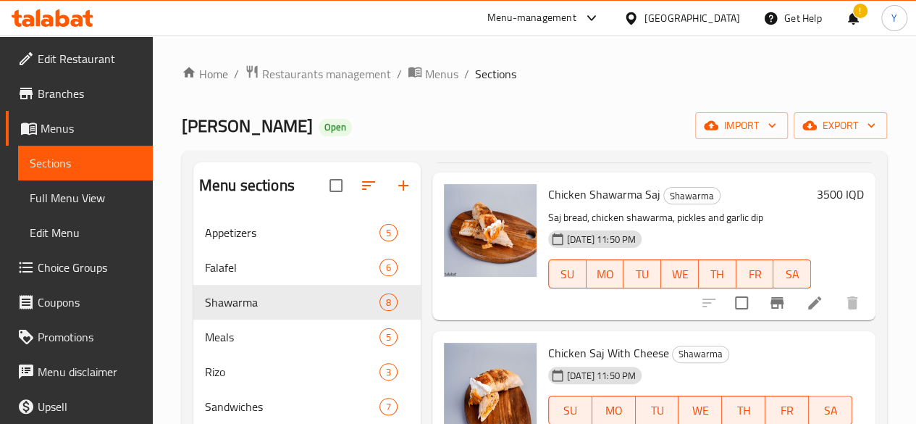
scroll to position [283, 0]
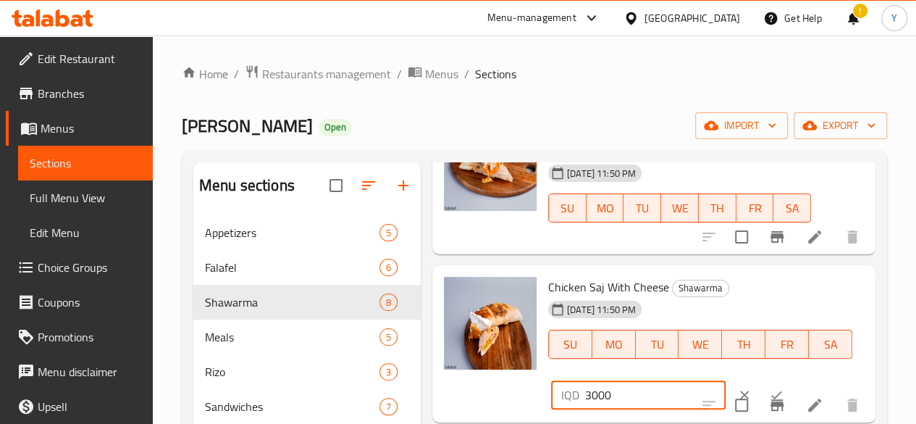
click at [585, 392] on input "3000" at bounding box center [655, 394] width 141 height 29
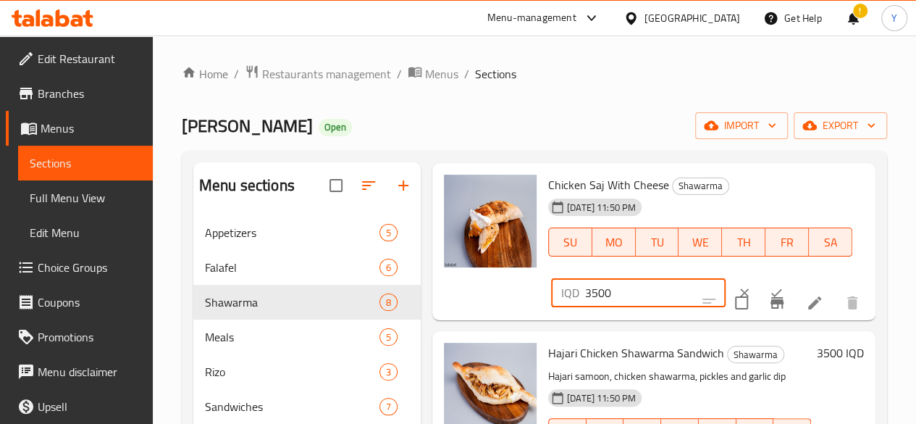
scroll to position [385, 0]
type input "3500"
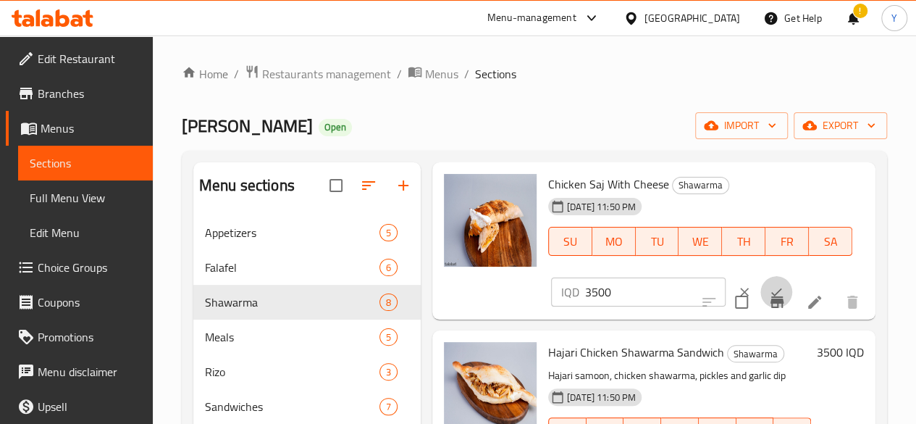
click at [769, 289] on icon "ok" at bounding box center [776, 292] width 14 height 14
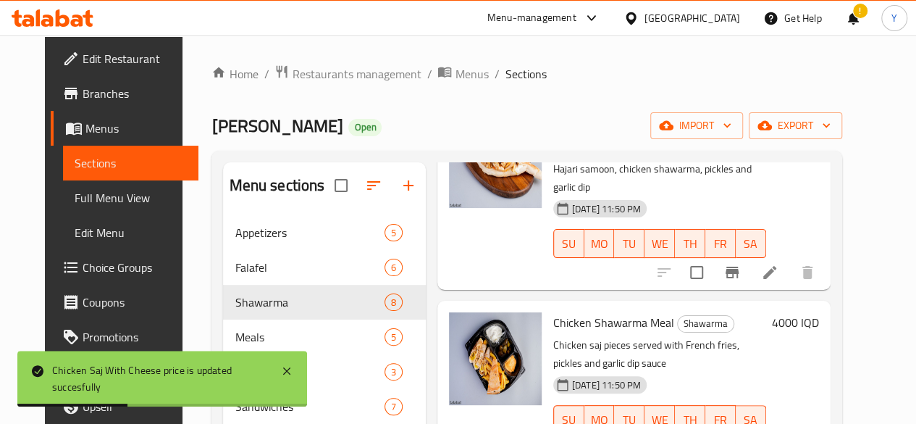
scroll to position [619, 0]
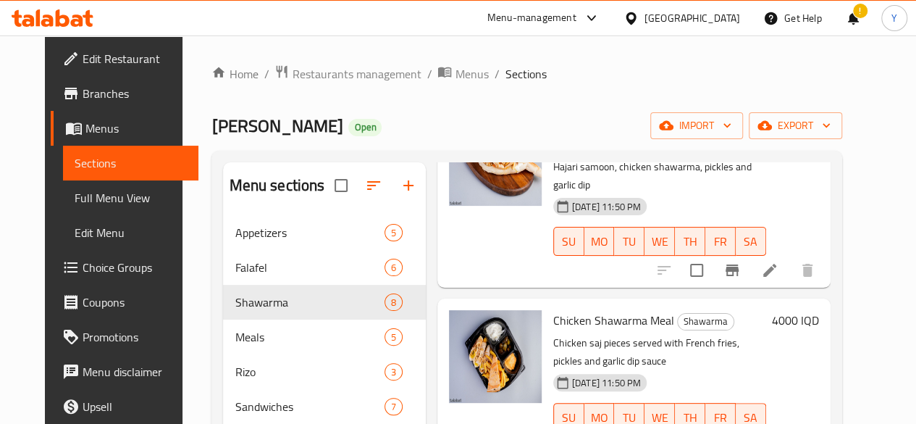
click at [817, 310] on h6 "4000 IQD" at bounding box center [795, 320] width 47 height 20
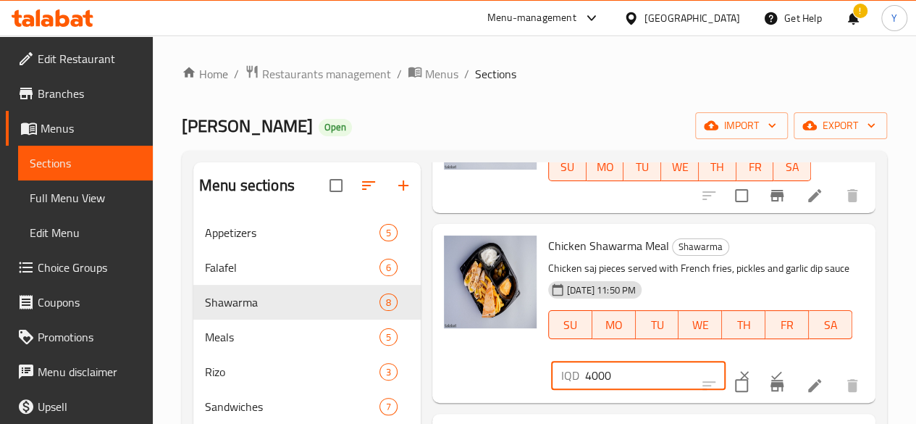
click at [585, 372] on input "4000" at bounding box center [655, 375] width 141 height 29
type input "5000"
click at [769, 369] on icon "ok" at bounding box center [776, 375] width 14 height 14
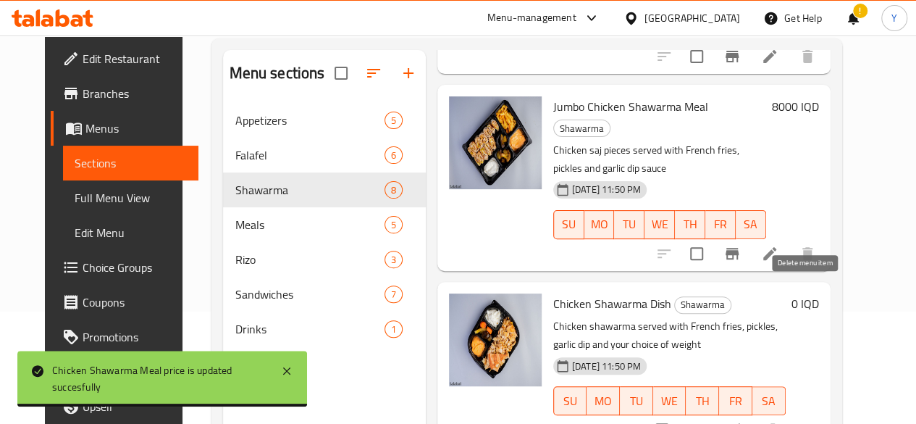
scroll to position [114, 0]
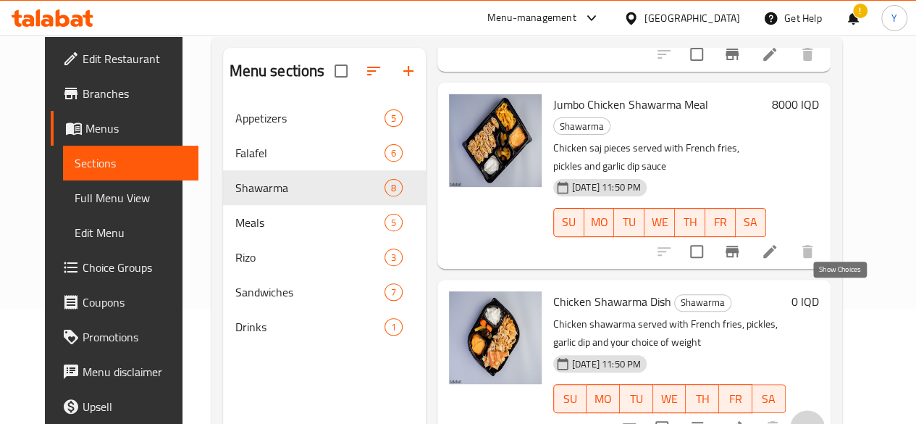
click at [816, 419] on icon "show more" at bounding box center [807, 427] width 17 height 17
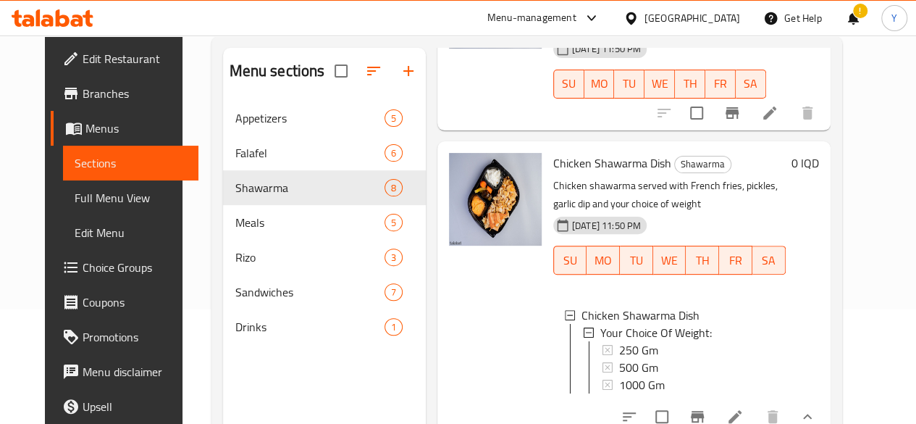
scroll to position [1035, 0]
click at [744, 408] on icon at bounding box center [735, 416] width 17 height 17
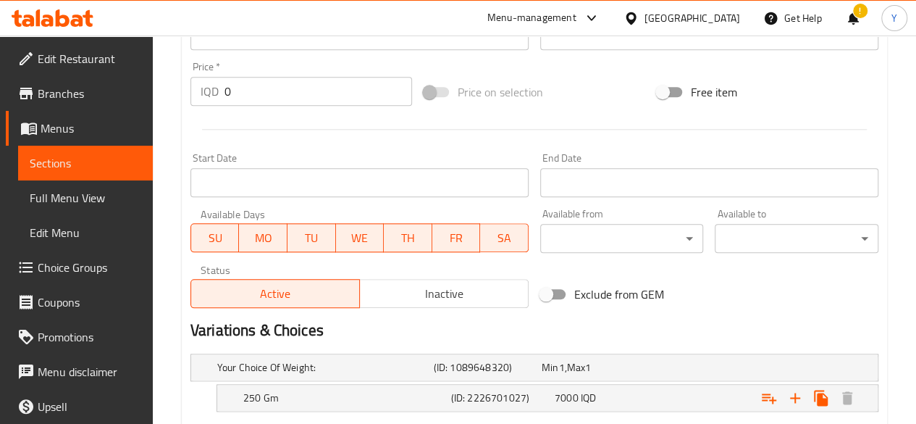
scroll to position [812, 0]
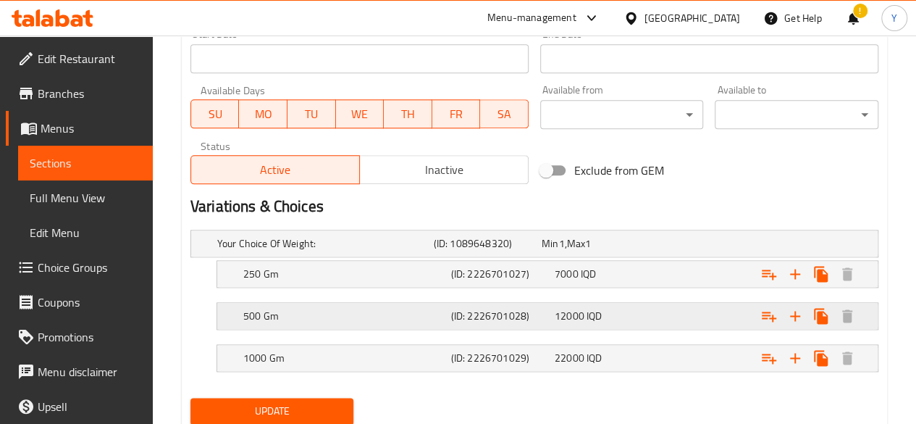
click at [574, 309] on span "12000" at bounding box center [570, 315] width 30 height 19
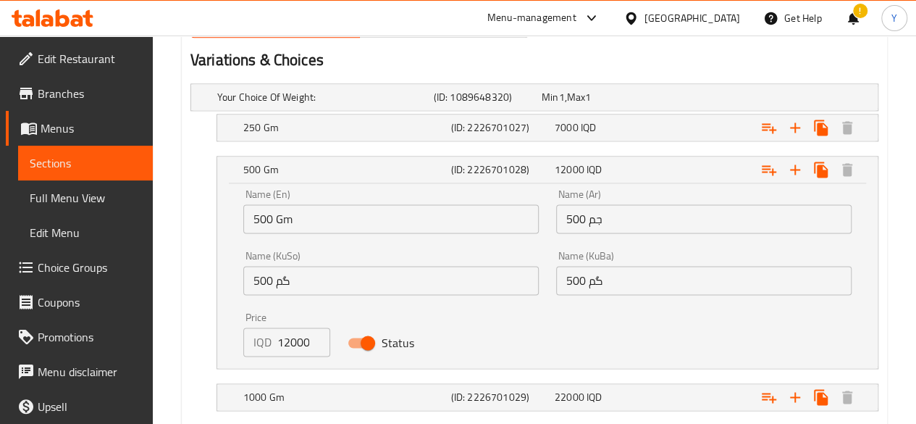
scroll to position [959, 0]
click at [295, 340] on input "12000" at bounding box center [303, 341] width 53 height 29
type input "12500"
click at [651, 162] on div "12500 IQD" at bounding box center [604, 169] width 98 height 14
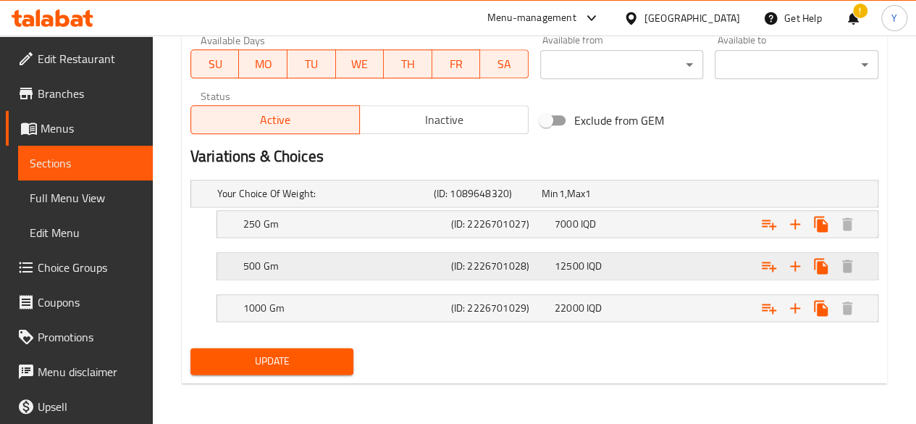
scroll to position [859, 0]
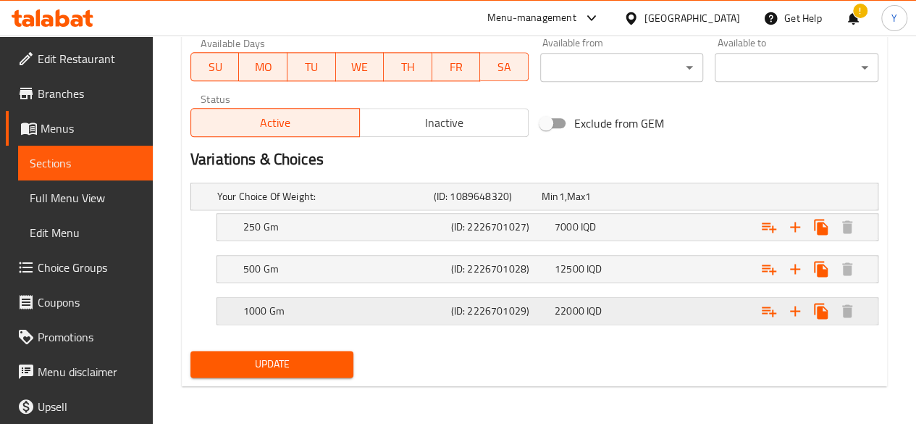
click at [572, 308] on span "22000" at bounding box center [570, 310] width 30 height 19
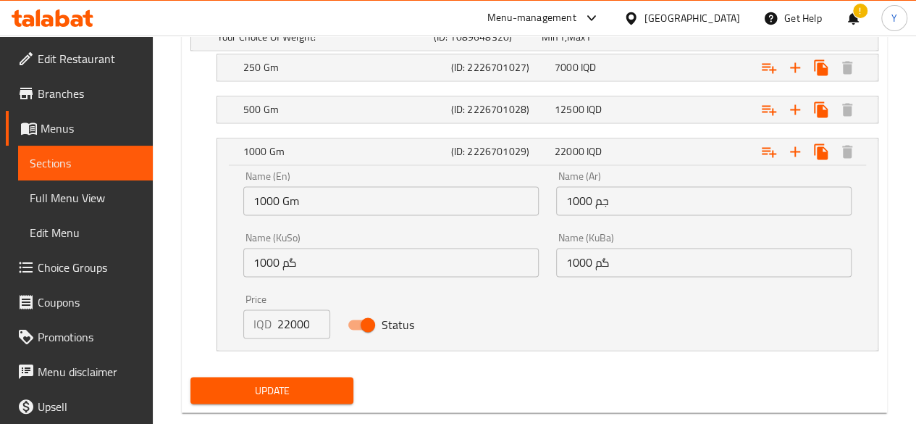
scroll to position [1020, 0]
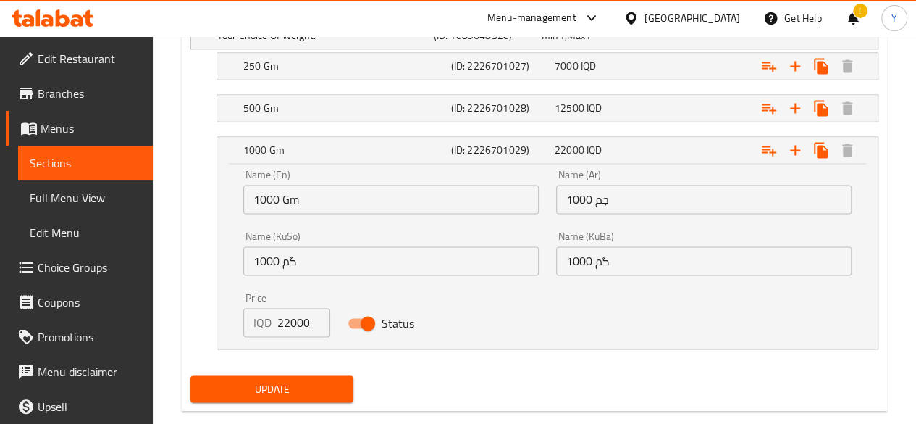
click at [288, 319] on input "22000" at bounding box center [303, 322] width 53 height 29
type input "25000"
click at [530, 140] on div "(ID: 2226701029)" at bounding box center [500, 150] width 104 height 20
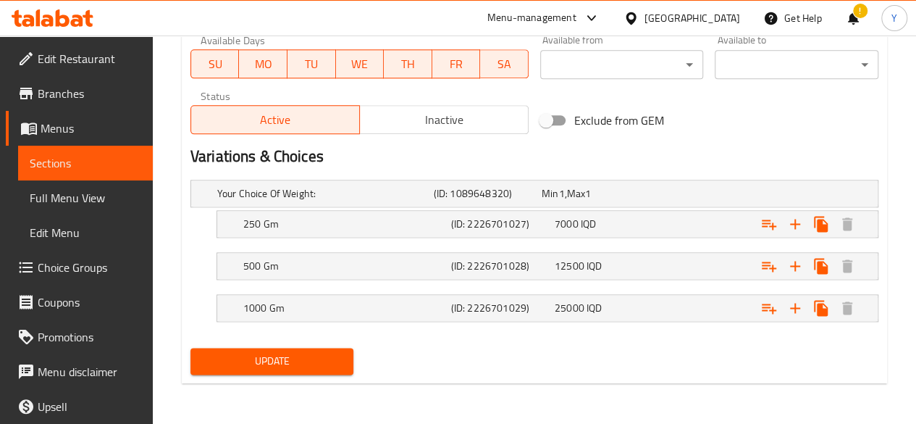
scroll to position [859, 0]
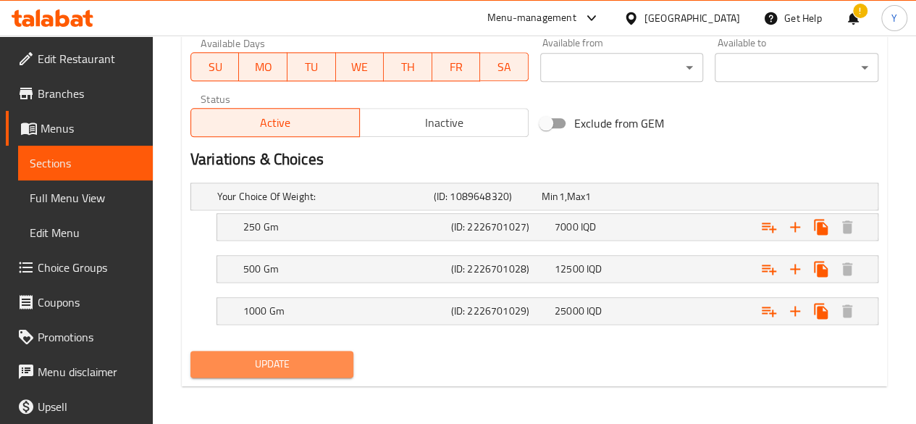
click at [338, 359] on span "Update" at bounding box center [272, 364] width 141 height 18
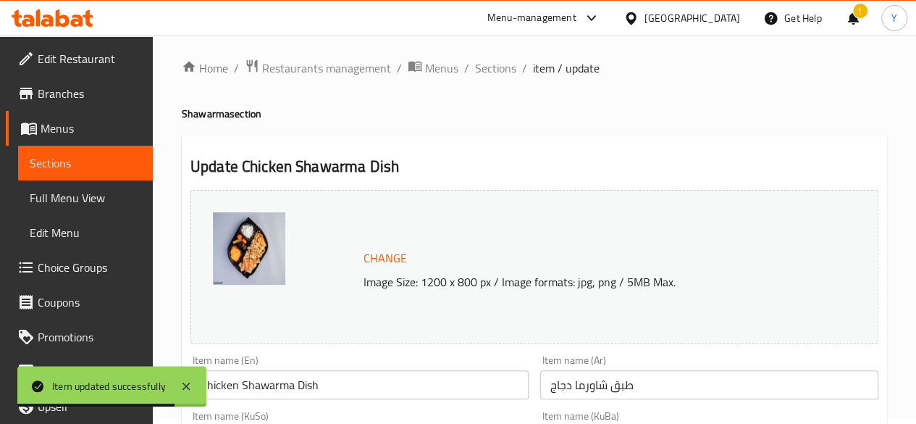
scroll to position [0, 0]
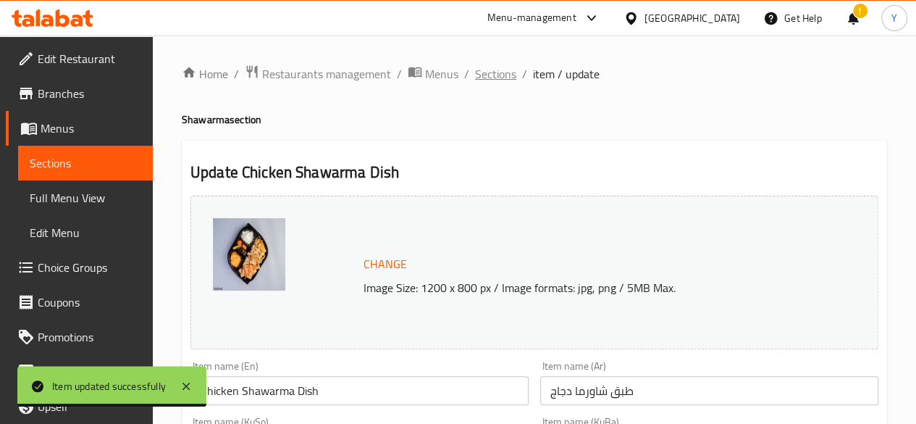
click at [494, 71] on span "Sections" at bounding box center [495, 73] width 41 height 17
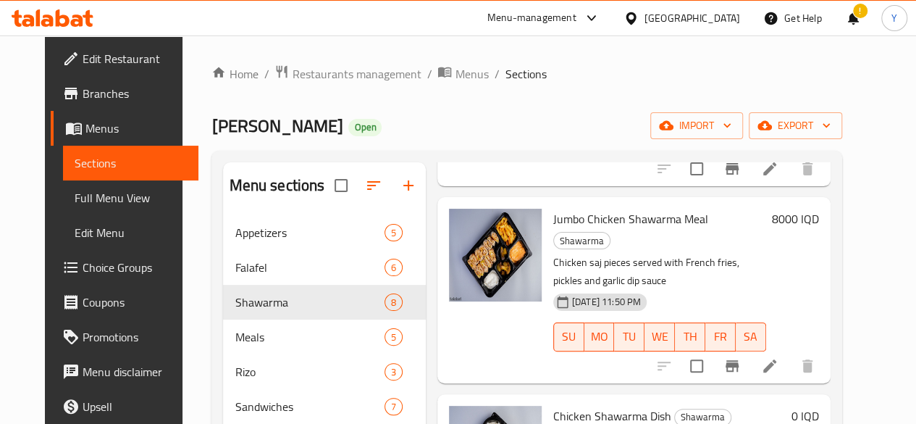
scroll to position [203, 0]
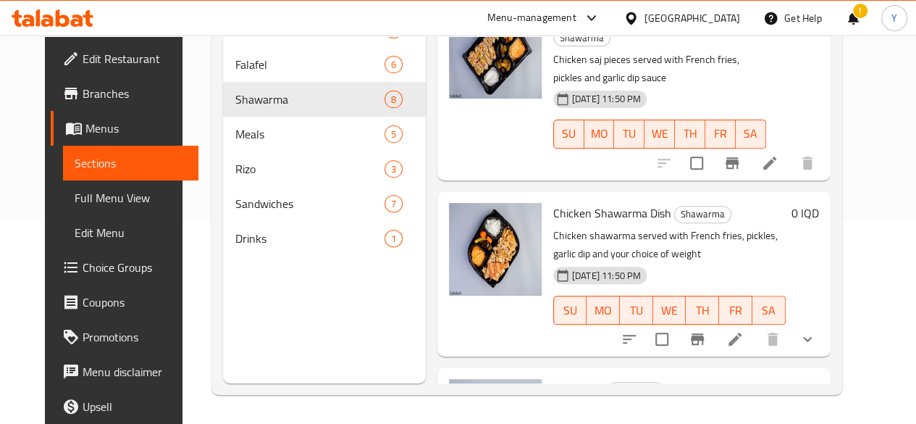
click at [816, 379] on h6 "2000 IQD" at bounding box center [795, 389] width 47 height 20
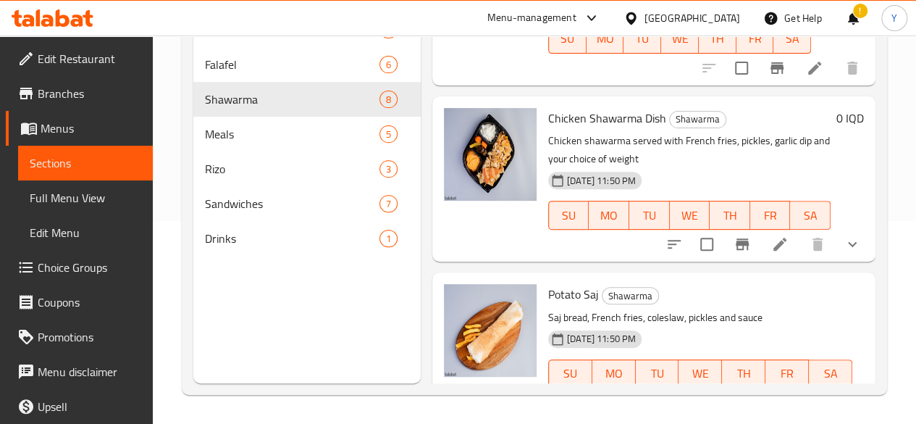
scroll to position [928, 0]
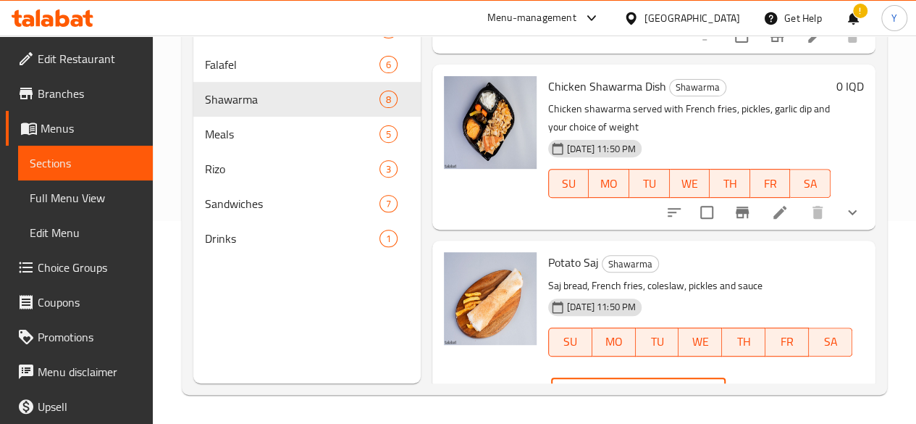
click at [585, 378] on input "2000" at bounding box center [655, 392] width 141 height 29
type input "1000"
click at [761, 377] on button "ok" at bounding box center [777, 393] width 32 height 32
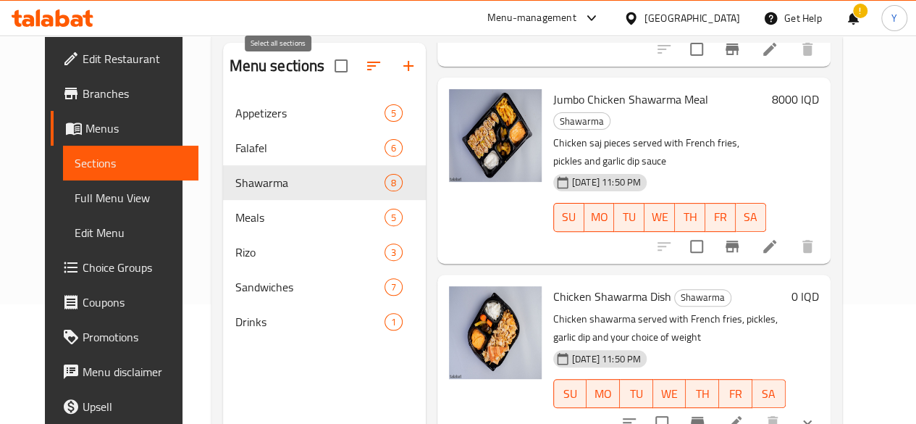
scroll to position [117, 0]
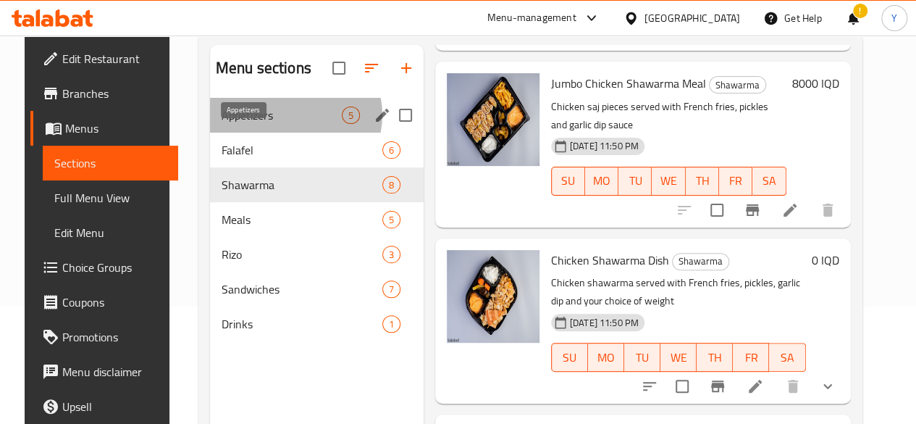
click at [278, 124] on span "Appetizers" at bounding box center [282, 114] width 120 height 17
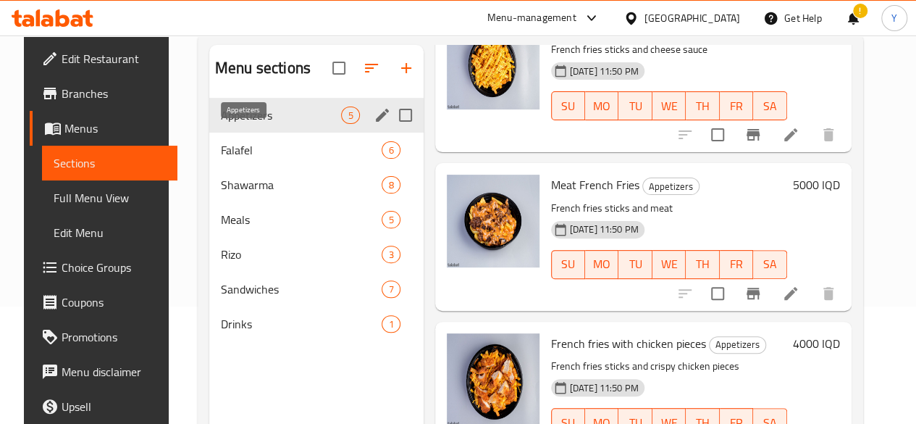
scroll to position [425, 0]
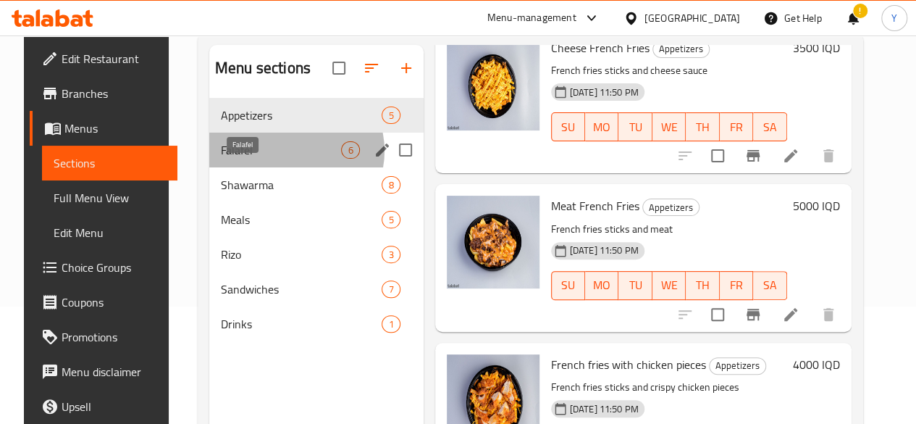
click at [280, 159] on span "Falafel" at bounding box center [281, 149] width 120 height 17
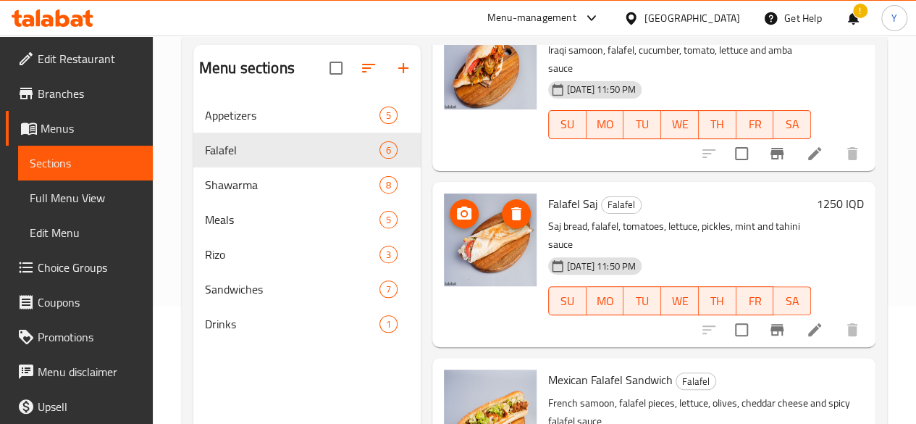
scroll to position [203, 0]
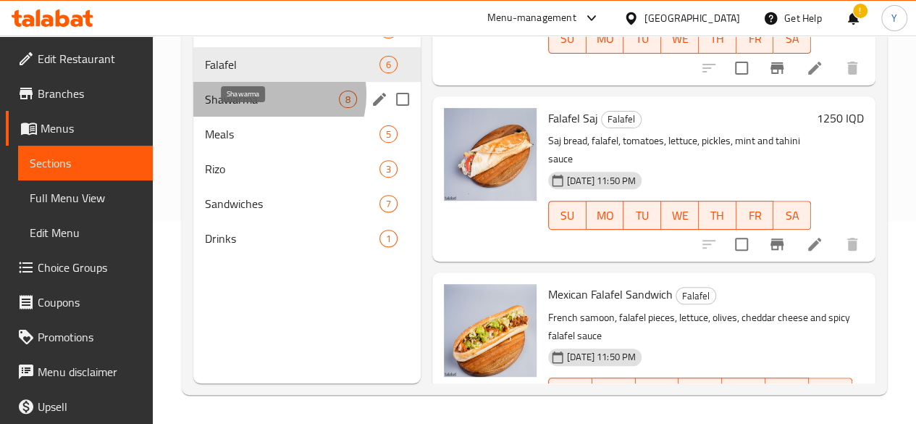
click at [270, 108] on span "Shawarma" at bounding box center [272, 99] width 134 height 17
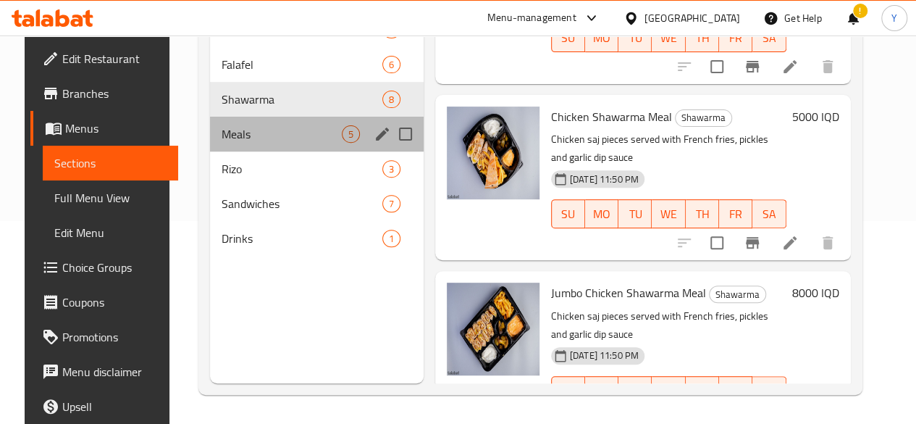
click at [306, 151] on div "Meals 5" at bounding box center [317, 134] width 214 height 35
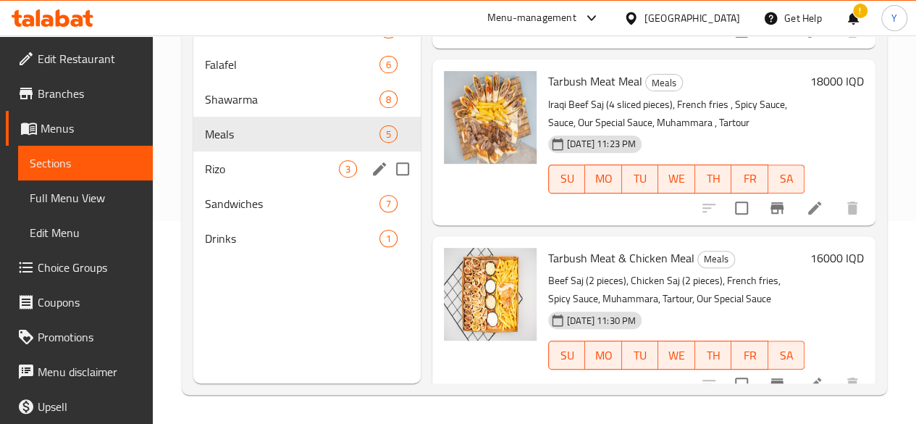
click at [340, 176] on span "3" at bounding box center [348, 169] width 17 height 14
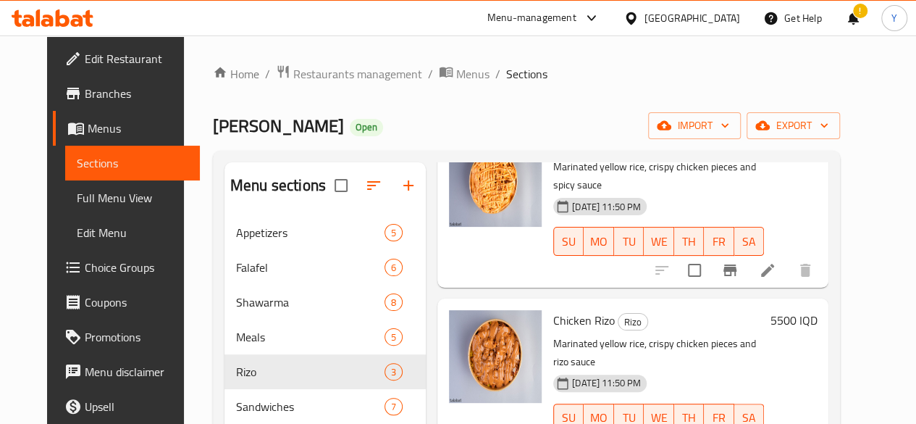
scroll to position [203, 0]
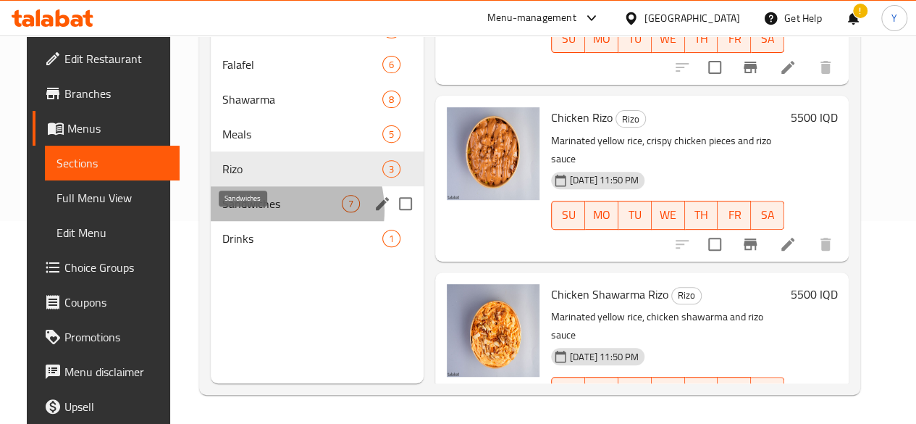
click at [257, 212] on span "Sandwiches" at bounding box center [282, 203] width 120 height 17
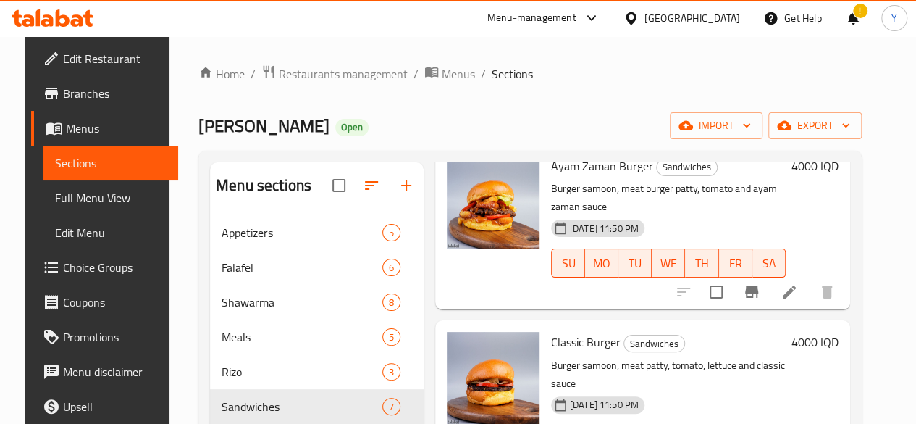
scroll to position [88, 0]
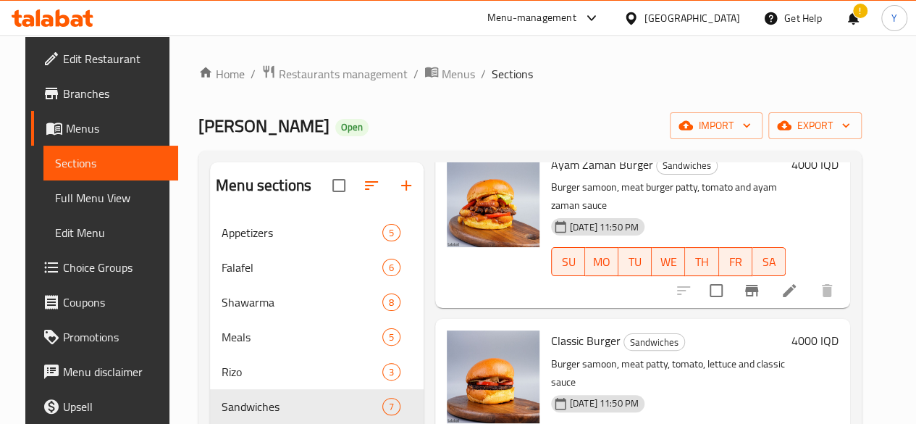
click at [819, 330] on h6 "4000 IQD" at bounding box center [815, 340] width 47 height 20
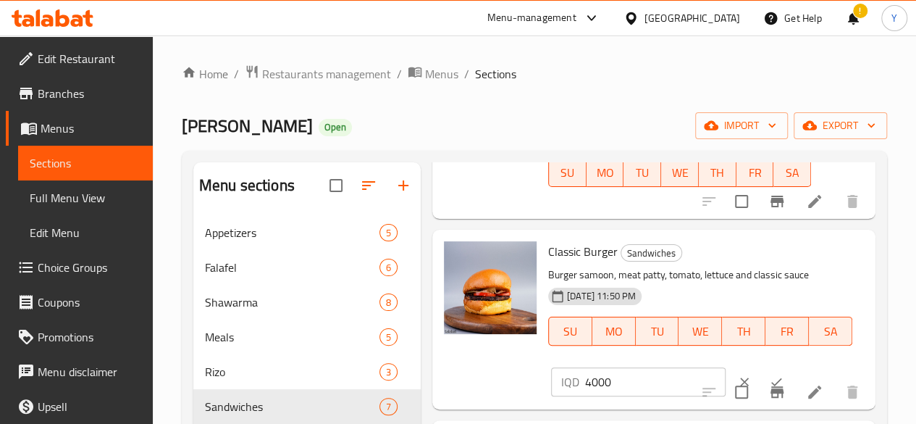
scroll to position [177, 0]
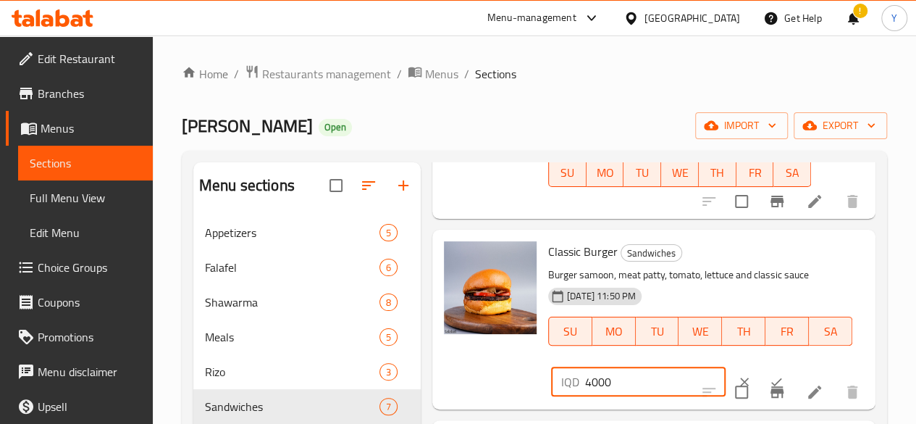
click at [585, 367] on input "4000" at bounding box center [655, 381] width 141 height 29
type input "4500"
click at [769, 375] on icon "ok" at bounding box center [776, 382] width 14 height 14
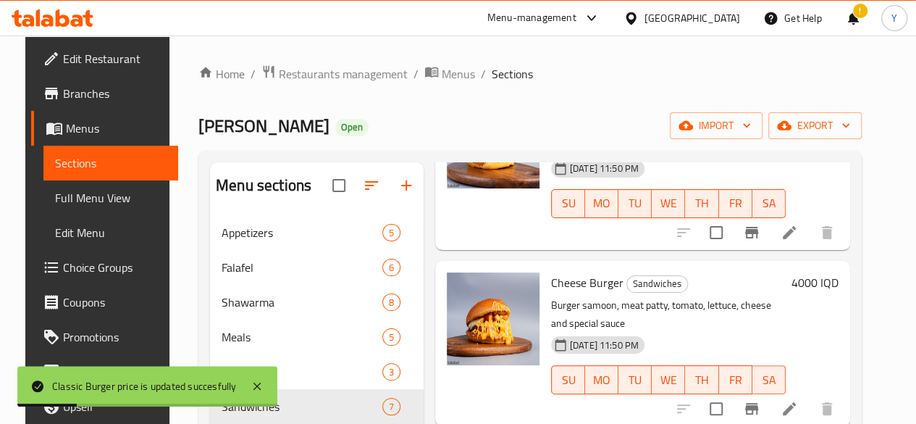
scroll to position [324, 0]
click at [829, 272] on h6 "4000 IQD" at bounding box center [815, 282] width 47 height 20
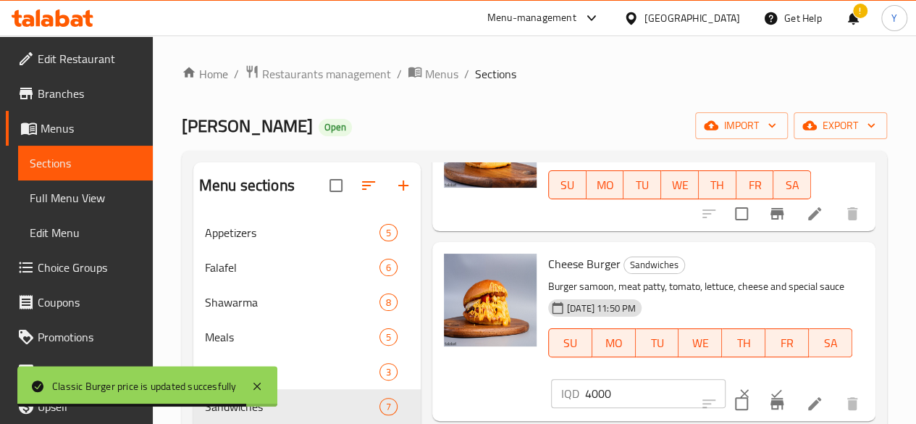
click at [585, 379] on input "4000" at bounding box center [655, 393] width 141 height 29
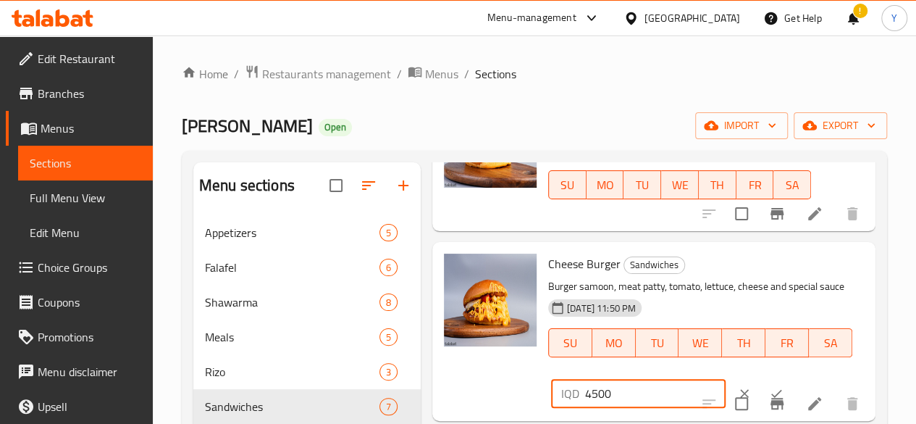
type input "4500"
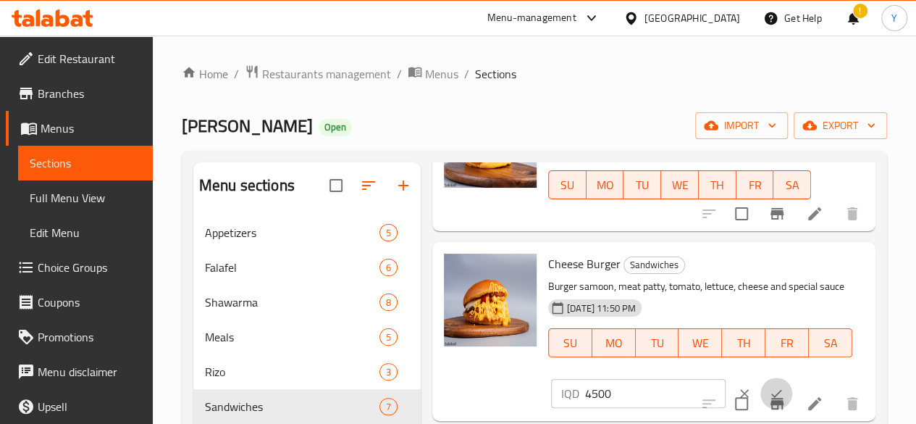
click at [769, 386] on icon "ok" at bounding box center [776, 393] width 14 height 14
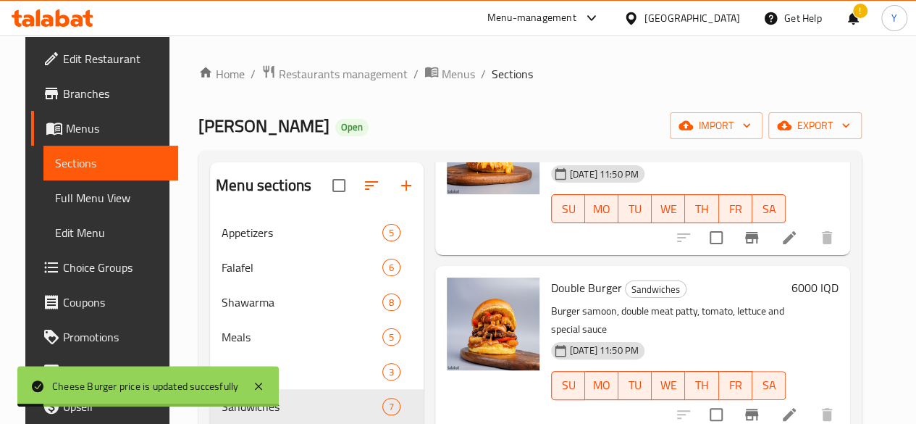
scroll to position [499, 0]
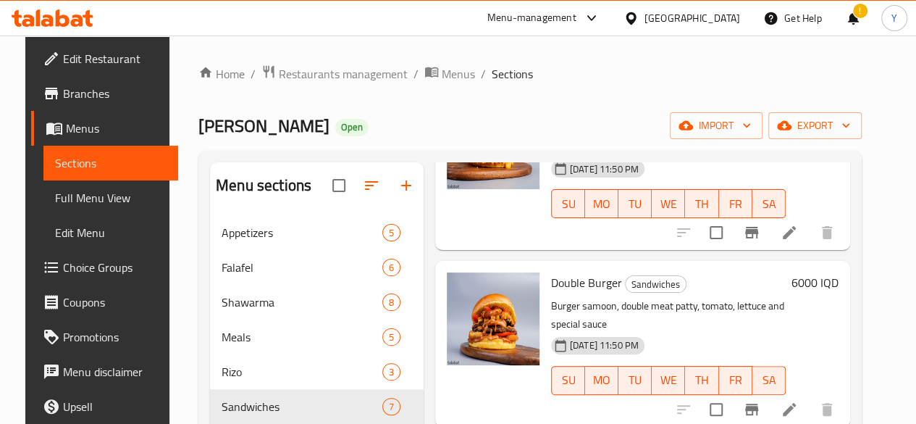
click at [827, 272] on h6 "6000 IQD" at bounding box center [815, 282] width 47 height 20
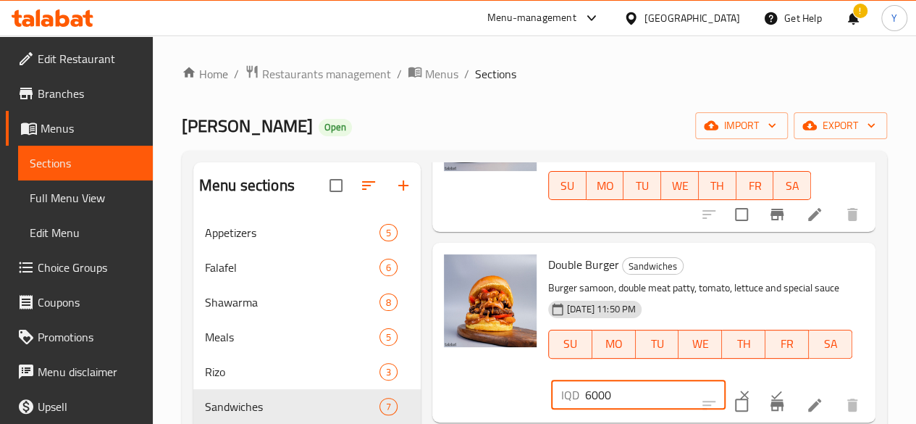
click at [585, 380] on input "6000" at bounding box center [655, 394] width 141 height 29
type input "7000"
click at [769, 388] on icon "ok" at bounding box center [776, 395] width 14 height 14
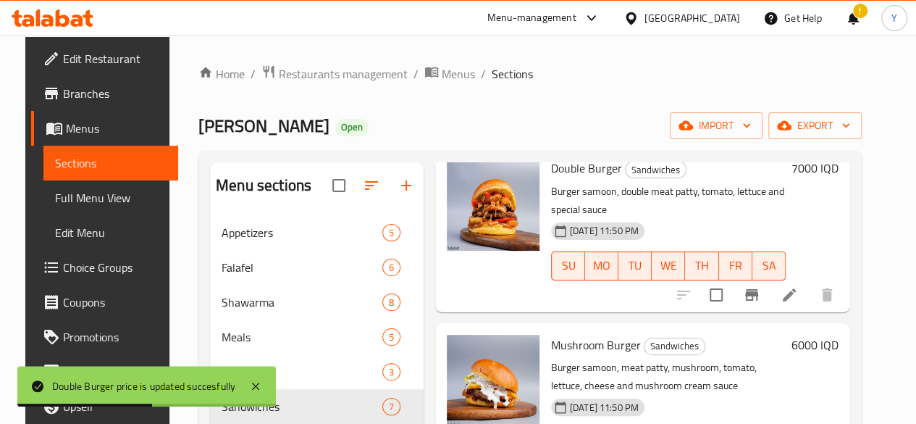
scroll to position [617, 0]
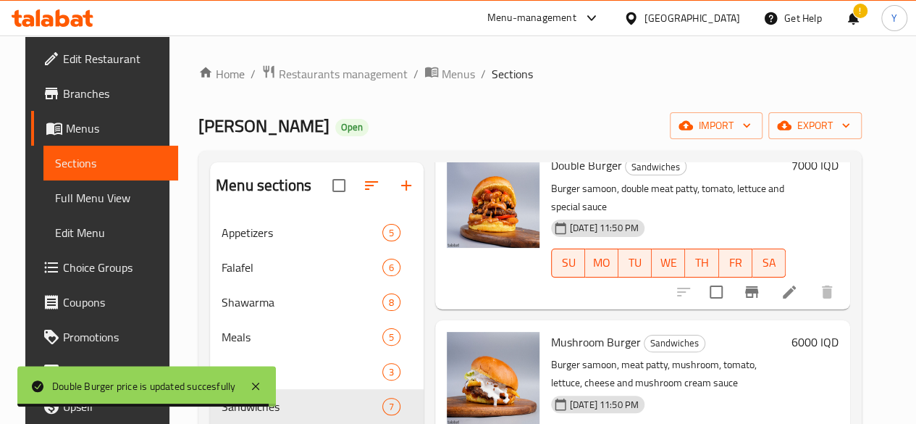
click at [822, 332] on h6 "6000 IQD" at bounding box center [815, 342] width 47 height 20
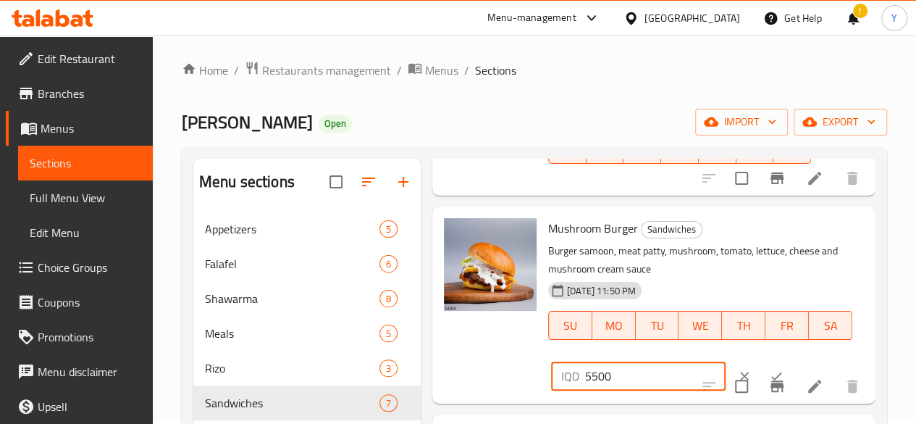
scroll to position [709, 0]
type input "5500"
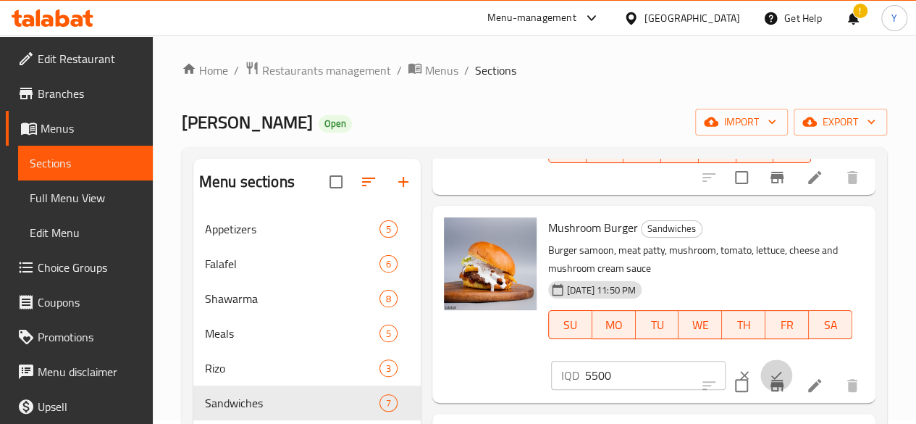
click at [761, 359] on button "ok" at bounding box center [777, 375] width 32 height 32
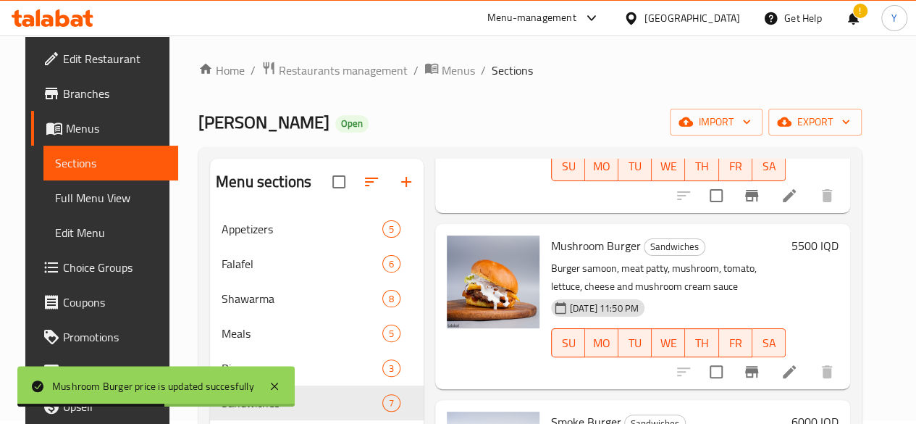
scroll to position [759, 0]
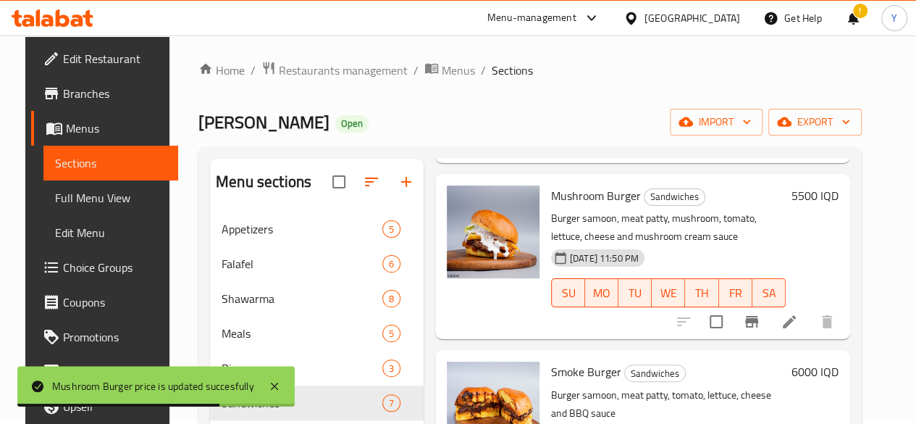
click at [827, 362] on h6 "6000 IQD" at bounding box center [815, 372] width 47 height 20
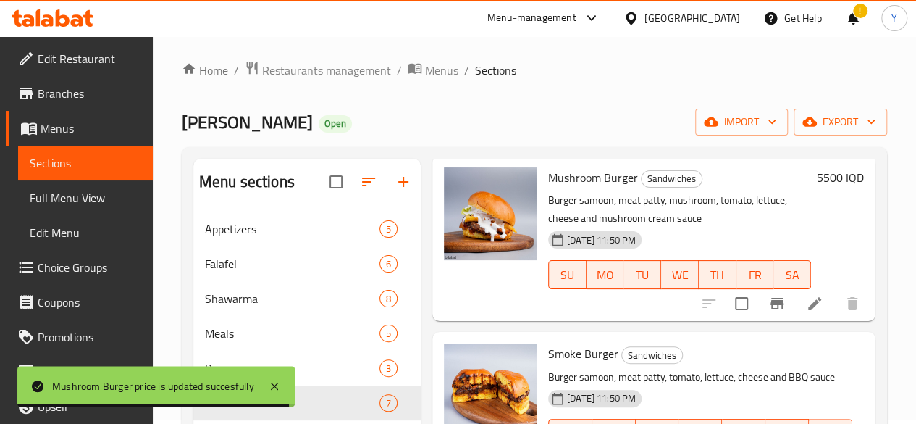
scroll to position [791, 0]
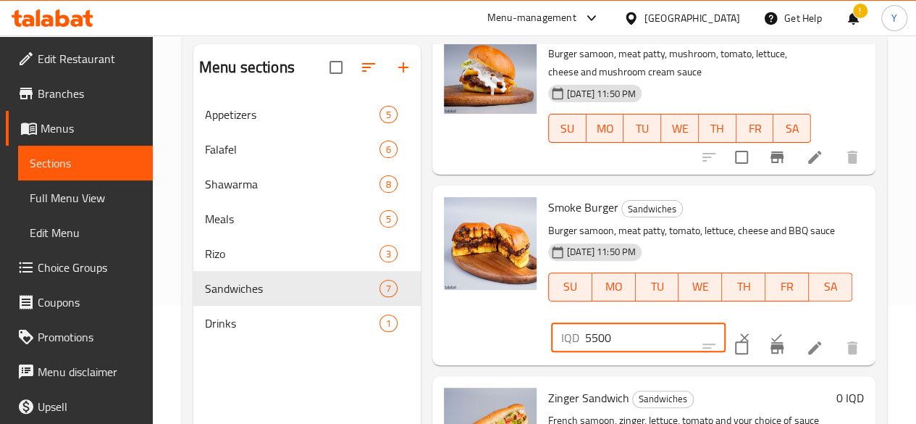
scroll to position [120, 0]
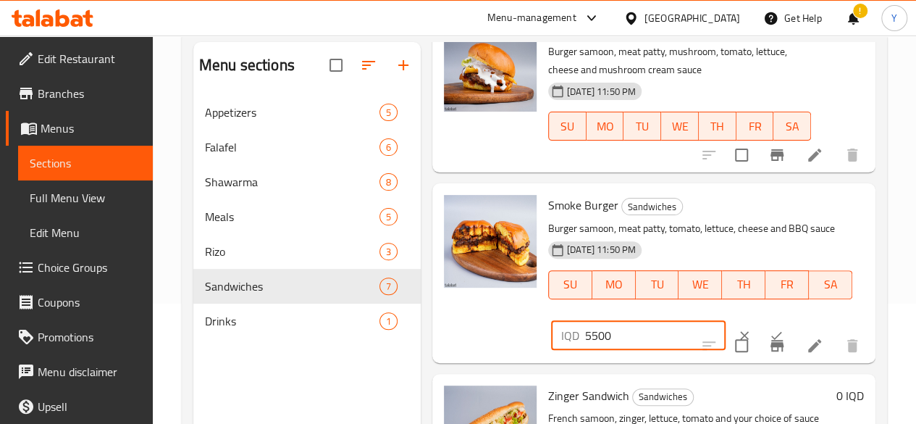
type input "5500"
click at [769, 328] on icon "ok" at bounding box center [776, 335] width 14 height 14
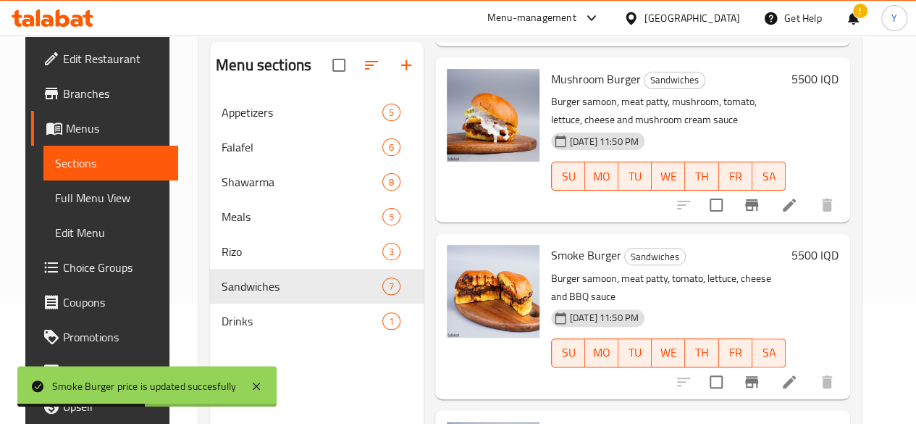
scroll to position [203, 0]
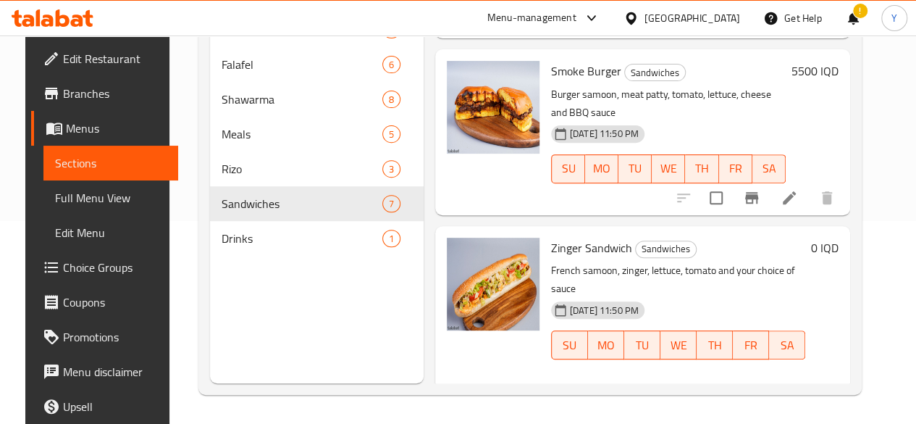
scroll to position [898, 0]
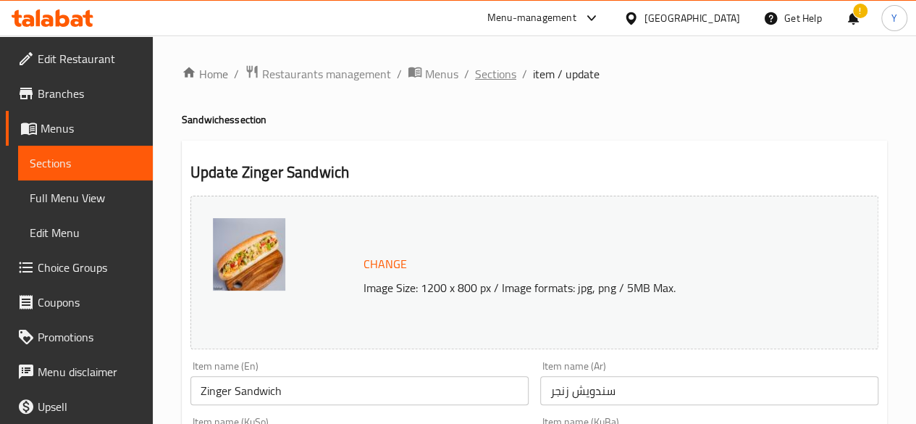
click at [503, 81] on span "Sections" at bounding box center [495, 73] width 41 height 17
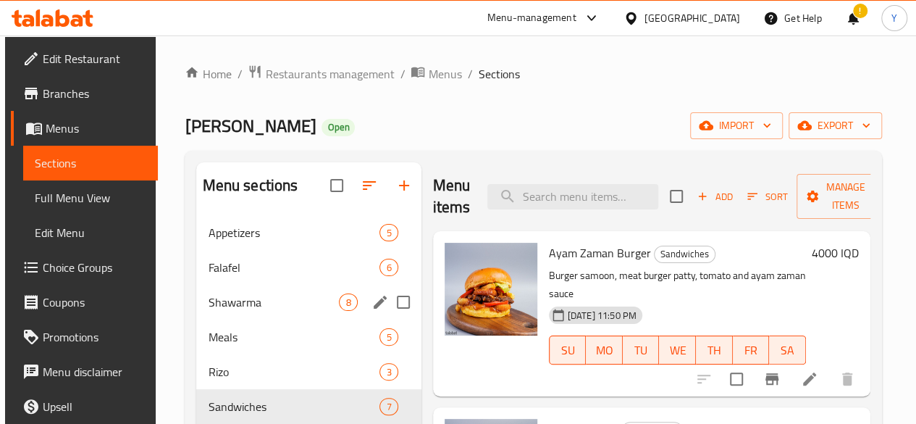
scroll to position [51, 0]
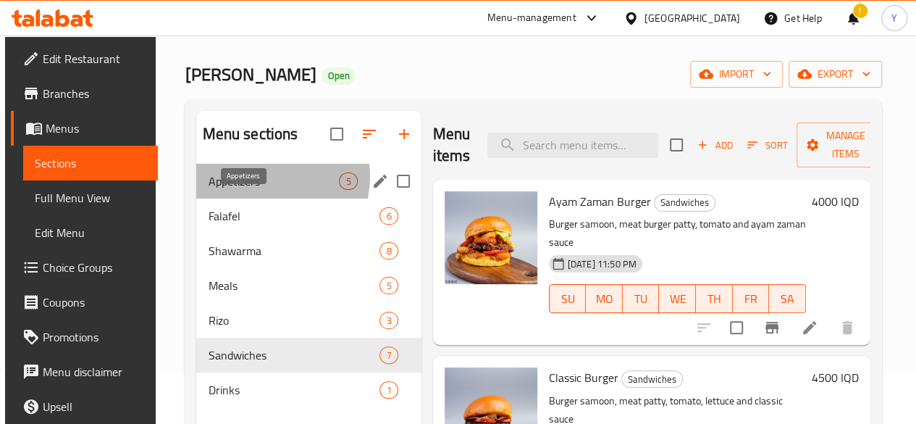
click at [266, 190] on span "Appetizers" at bounding box center [273, 180] width 131 height 17
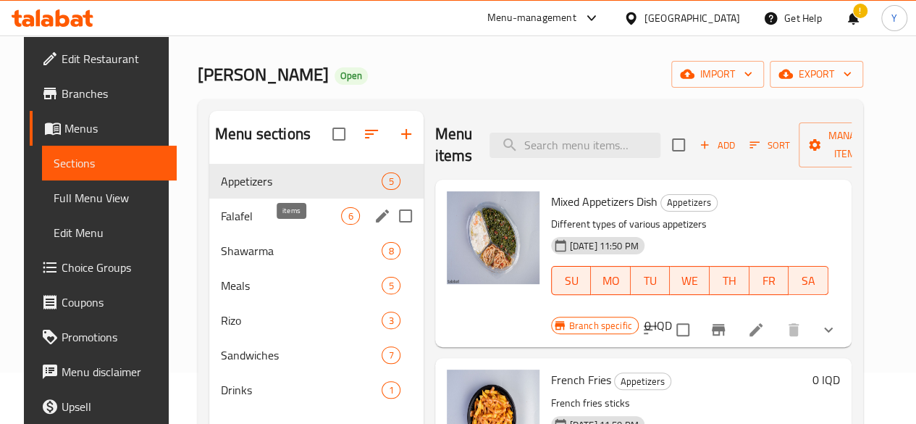
click at [342, 223] on span "6" at bounding box center [350, 216] width 17 height 14
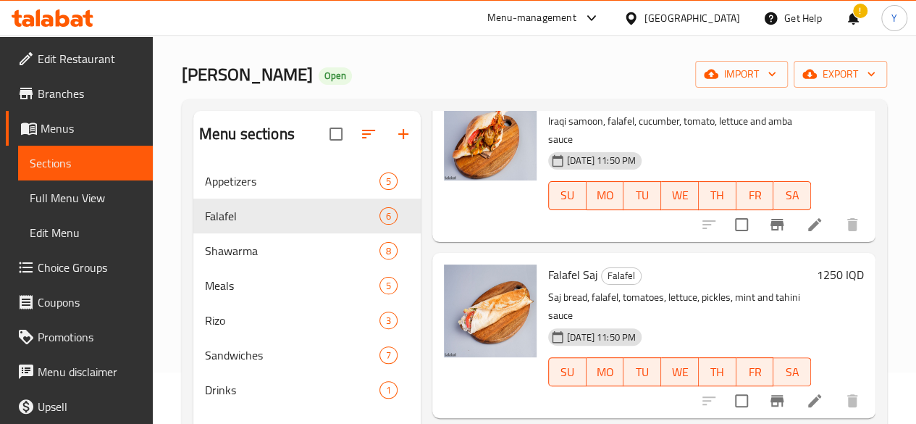
scroll to position [601, 0]
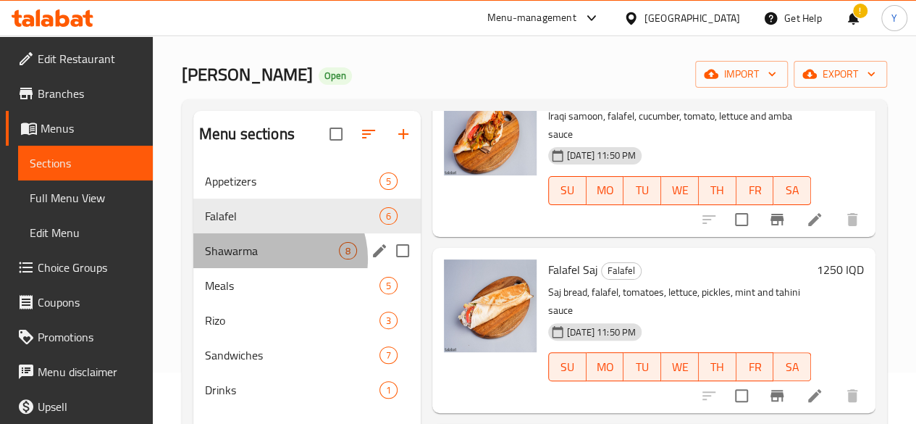
click at [274, 268] on div "Shawarma 8" at bounding box center [306, 250] width 227 height 35
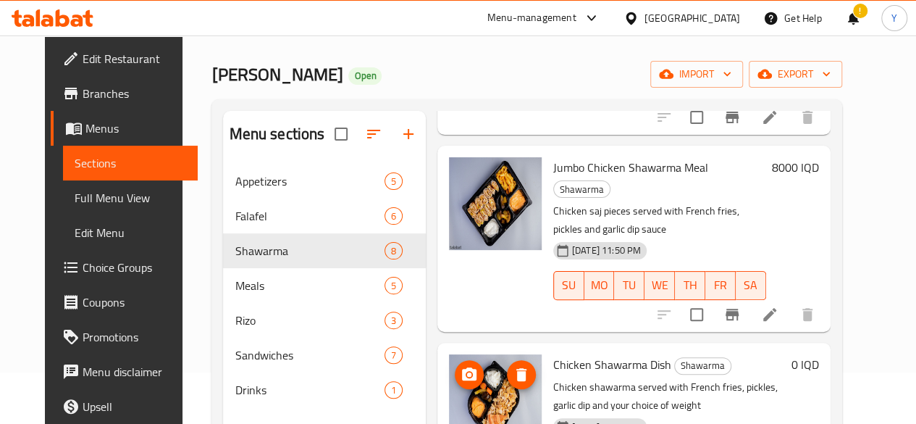
scroll to position [203, 0]
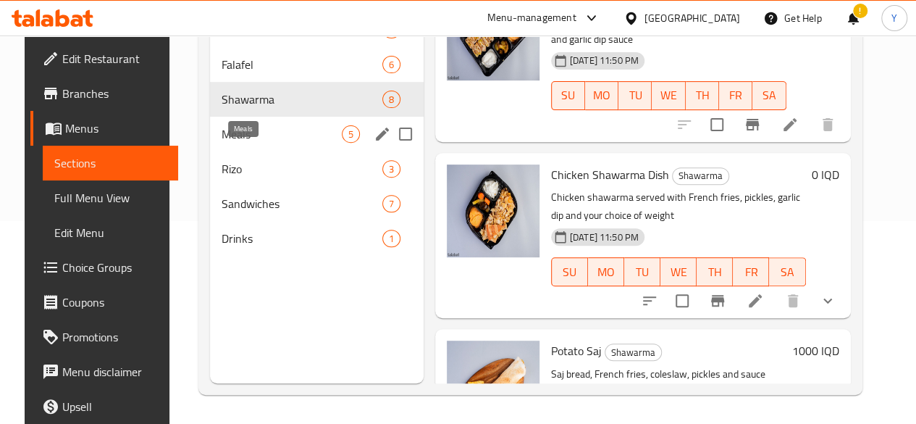
click at [243, 143] on span "Meals" at bounding box center [282, 133] width 120 height 17
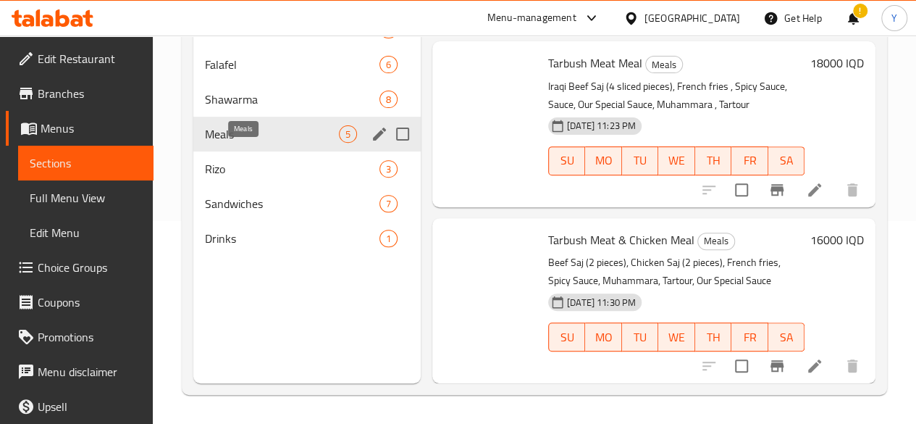
scroll to position [480, 0]
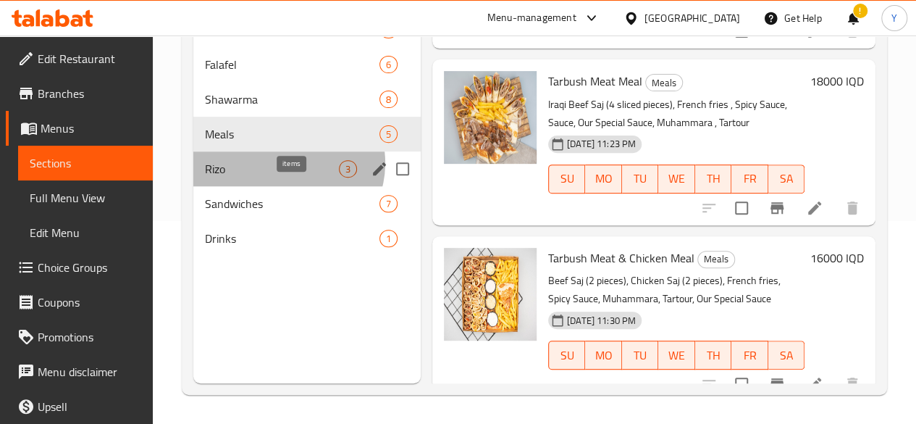
click at [340, 176] on span "3" at bounding box center [348, 169] width 17 height 14
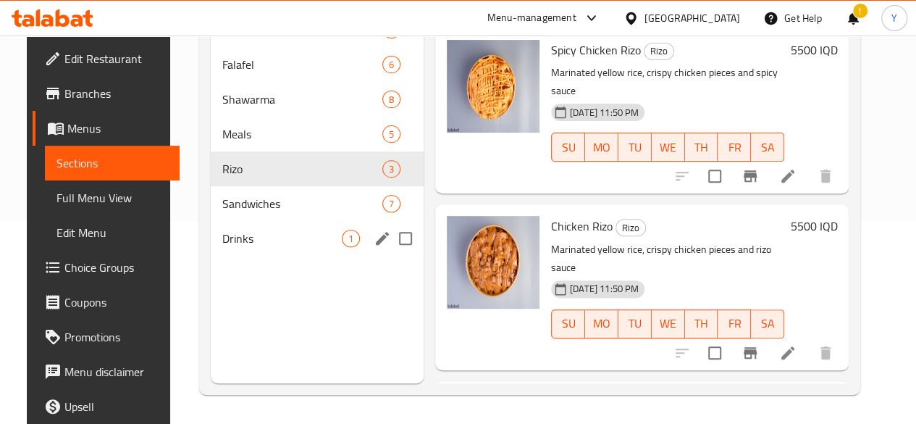
click at [251, 256] on div "Drinks 1" at bounding box center [317, 238] width 213 height 35
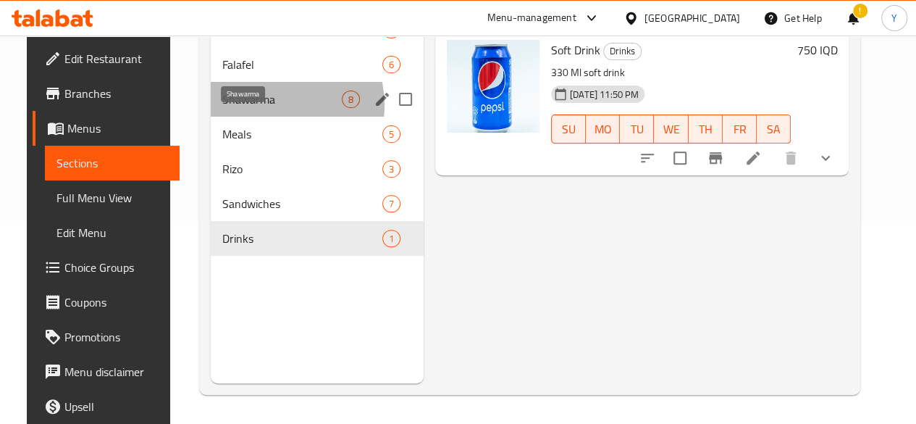
click at [260, 108] on span "Shawarma" at bounding box center [282, 99] width 120 height 17
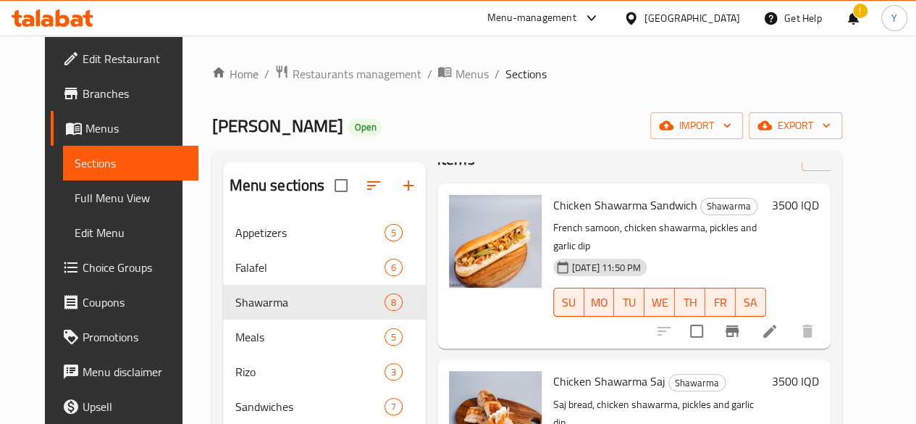
scroll to position [47, 0]
click at [790, 319] on li at bounding box center [770, 332] width 41 height 26
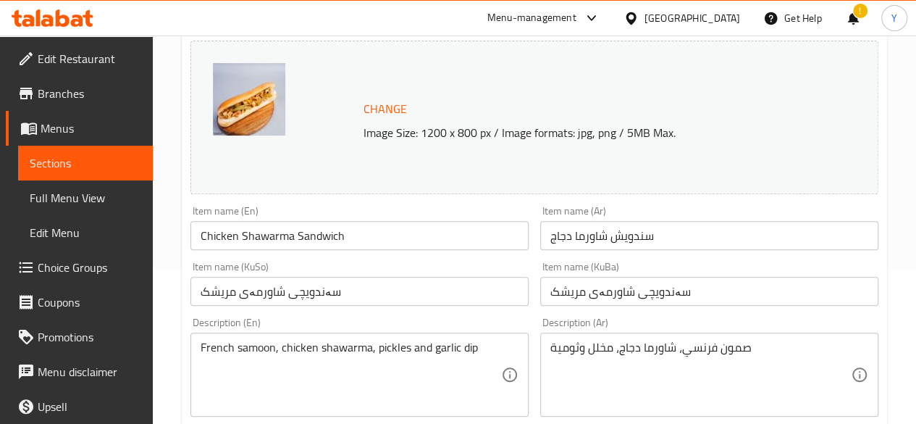
scroll to position [227, 0]
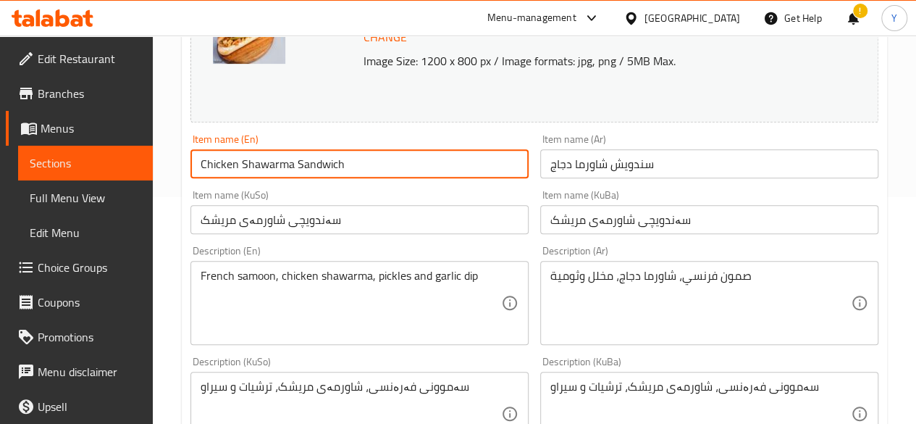
drag, startPoint x: 354, startPoint y: 164, endPoint x: 165, endPoint y: 164, distance: 188.4
click at [165, 164] on div "Home / Restaurants management / Menus / Sections / item / update Shawarma secti…" at bounding box center [535, 397] width 764 height 1176
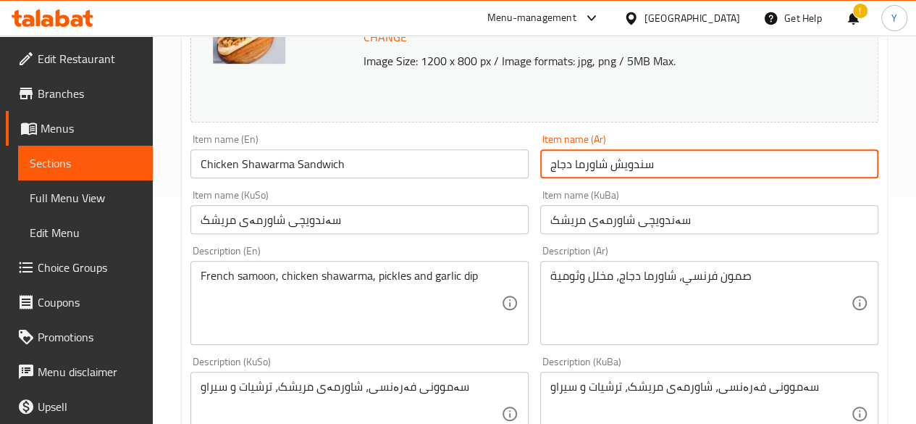
drag, startPoint x: 700, startPoint y: 165, endPoint x: 485, endPoint y: 167, distance: 215.2
click at [485, 167] on div "Change Image Size: 1200 x 800 px / Image formats: jpg, png / 5MB Max. Item name…" at bounding box center [535, 369] width 700 height 812
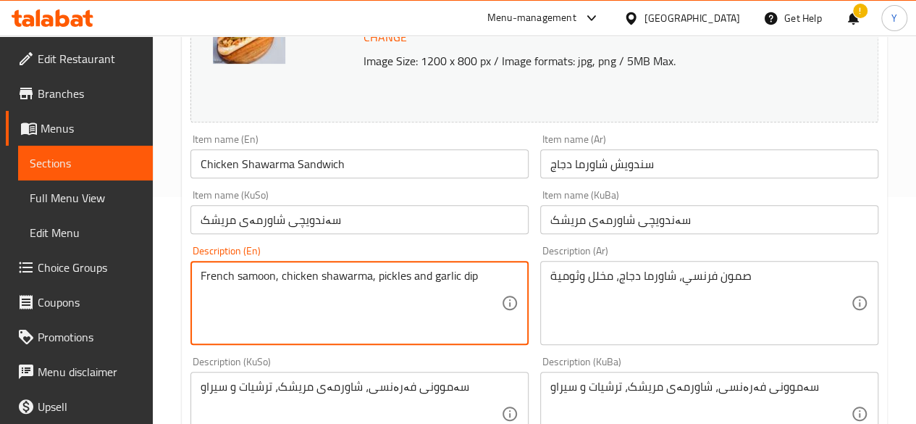
drag, startPoint x: 480, startPoint y: 276, endPoint x: 193, endPoint y: 267, distance: 287.7
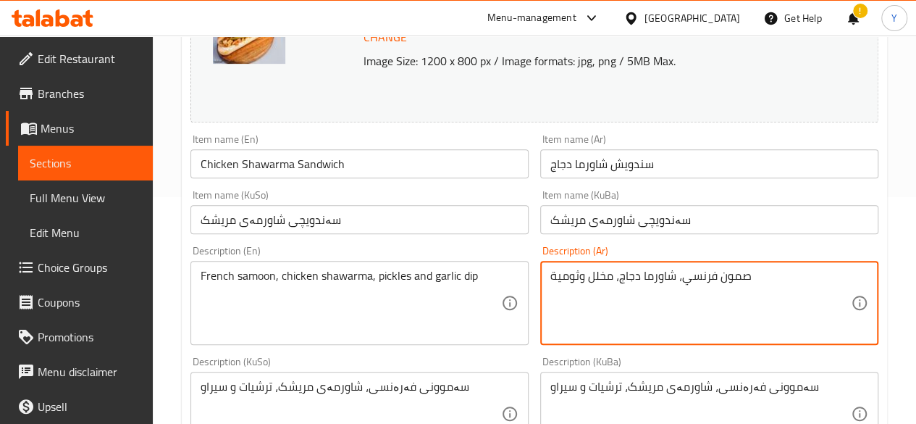
drag, startPoint x: 764, startPoint y: 272, endPoint x: 533, endPoint y: 285, distance: 230.7
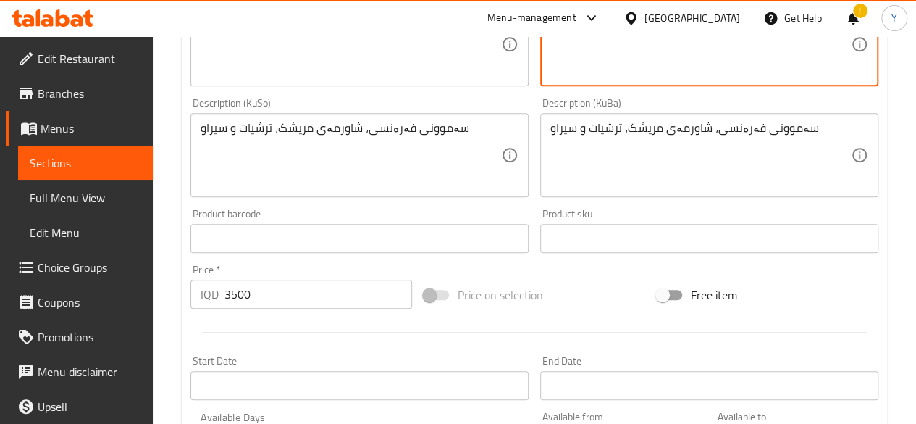
scroll to position [0, 0]
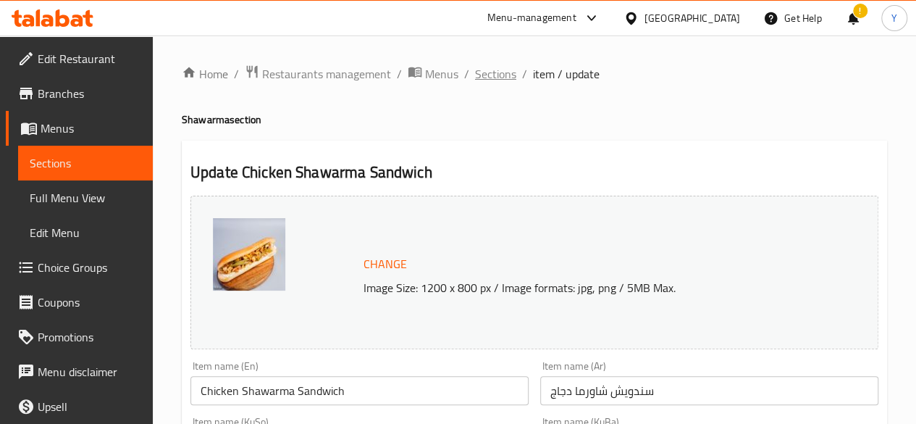
click at [490, 69] on span "Sections" at bounding box center [495, 73] width 41 height 17
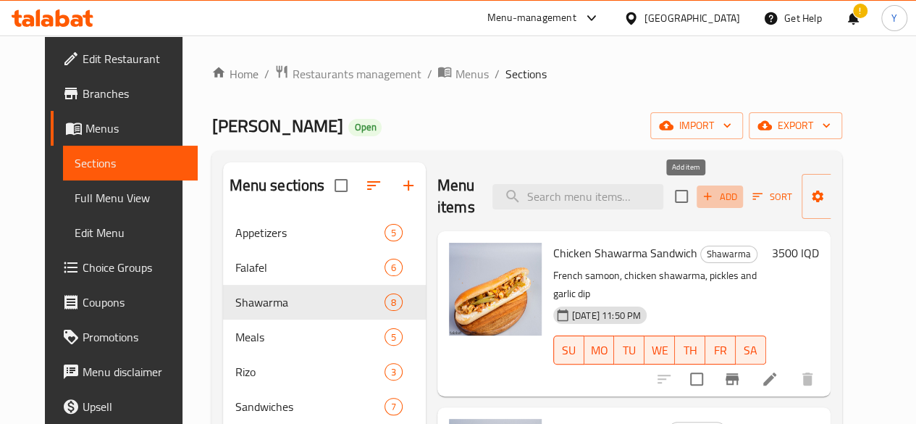
click at [701, 193] on span "Add" at bounding box center [720, 196] width 39 height 17
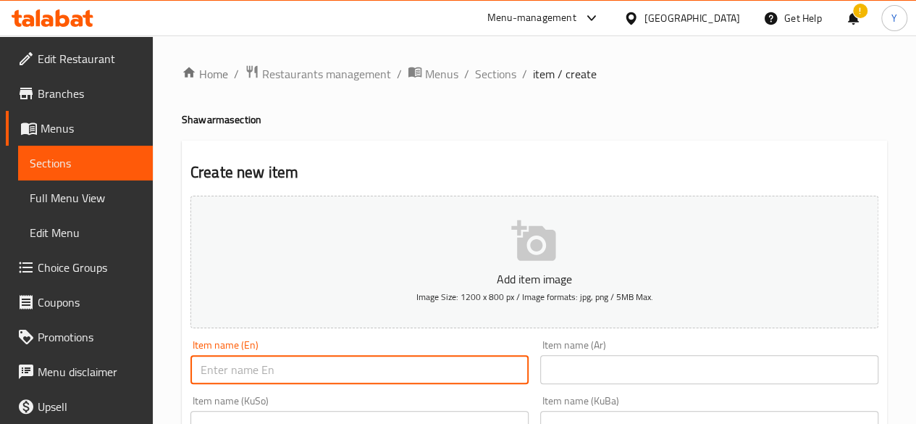
click at [351, 367] on input "text" at bounding box center [360, 369] width 338 height 29
paste input "Chicken Shawarma Sandwich"
click at [216, 370] on input "Chicken Shawarma Sandwich" at bounding box center [360, 369] width 338 height 29
type input "meat Shawarma Sandwich"
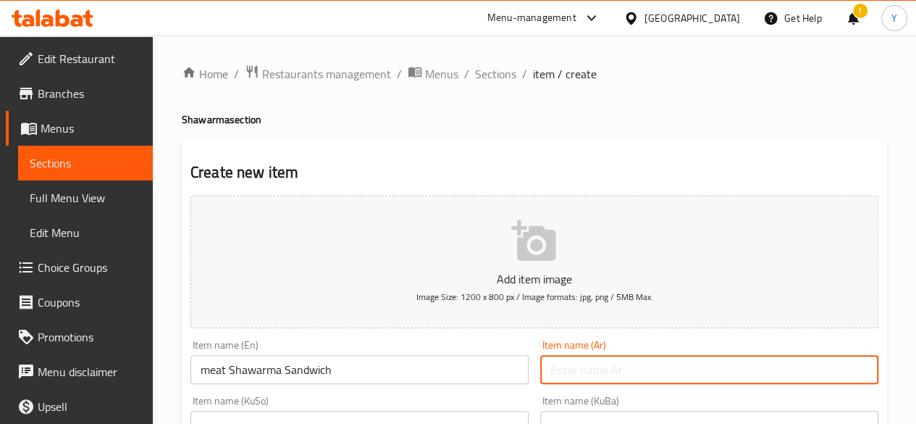
click at [569, 368] on input "text" at bounding box center [709, 369] width 338 height 29
paste input "سندويش شاورما دجاج"
click at [565, 369] on input "سندويش شاورما دجاج" at bounding box center [709, 369] width 338 height 29
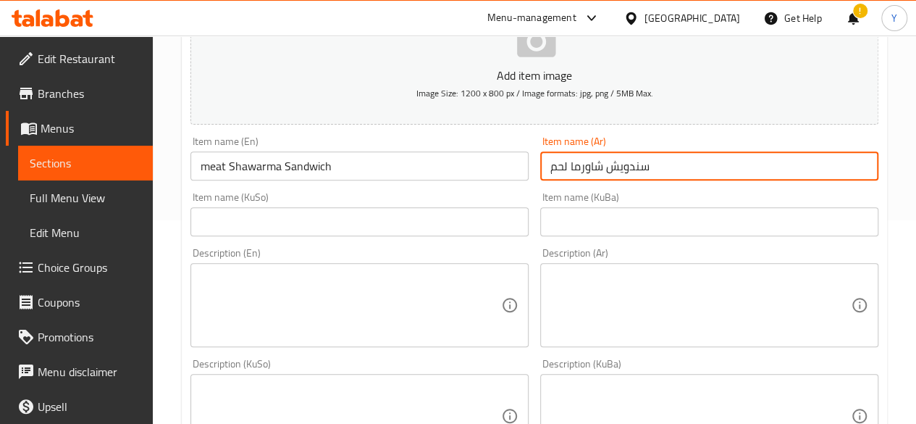
scroll to position [205, 0]
type input "سندويش شاورما لحم"
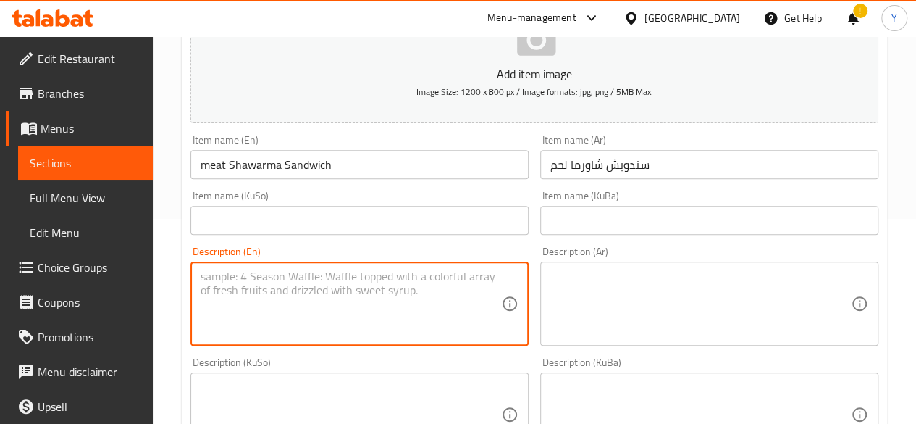
click at [329, 290] on textarea at bounding box center [351, 303] width 301 height 69
paste textarea "French samoon, chicken shawarma, pickles and garlic dip"
click at [300, 274] on textarea "French samoon, chicken shawarma, pickles and garlic dip" at bounding box center [351, 303] width 301 height 69
type textarea "French samoon, meat shawarma, pickles and garlic dip"
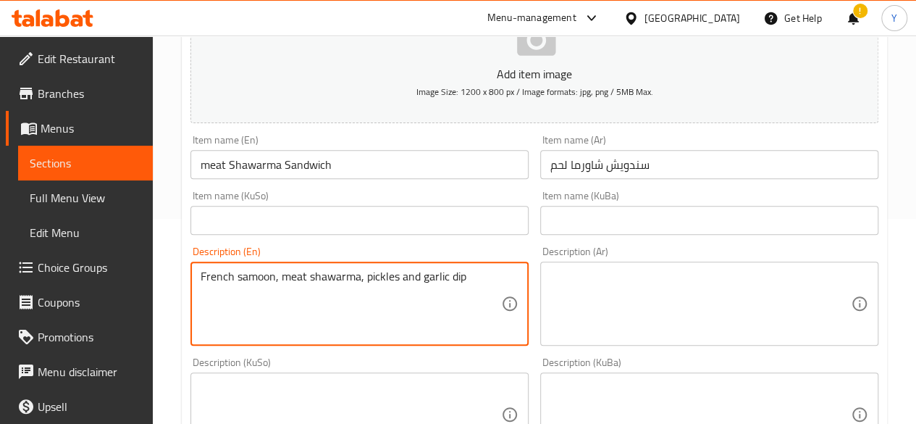
click at [567, 275] on textarea at bounding box center [701, 303] width 301 height 69
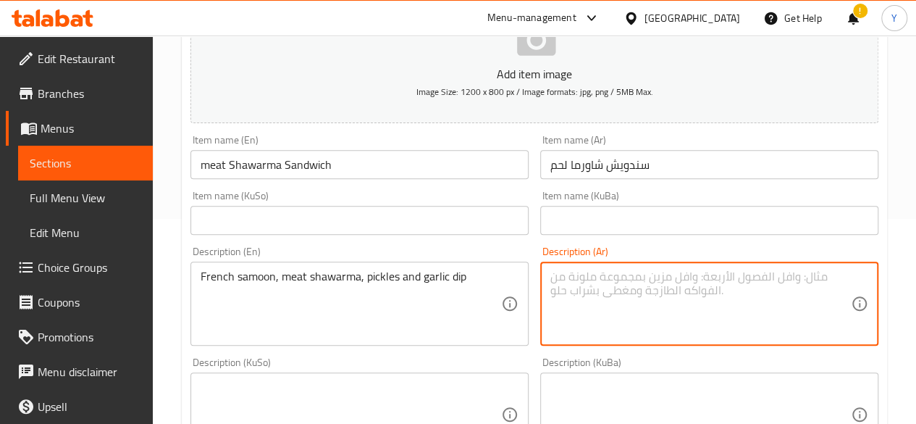
paste textarea "صمون فرنسي، شاورما دجاج، مخلل وثومية"
click at [623, 276] on textarea "صمون فرنسي، شاورما دجاج، مخلل وثومية" at bounding box center [701, 303] width 301 height 69
type textarea "صمون فرنسي، شاورما لحم، مخلل وثومية"
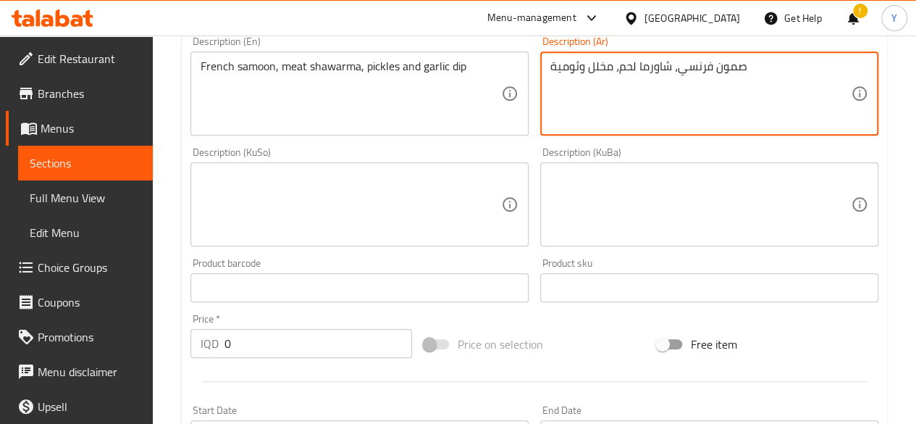
scroll to position [431, 0]
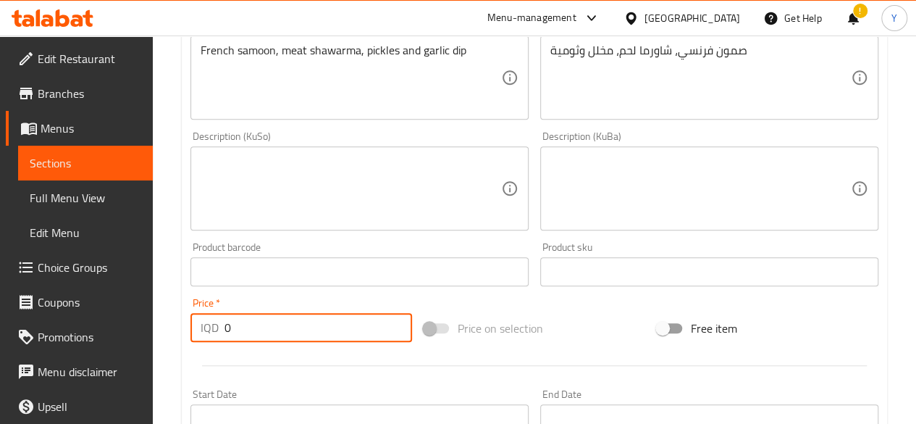
click at [262, 331] on input "0" at bounding box center [319, 327] width 188 height 29
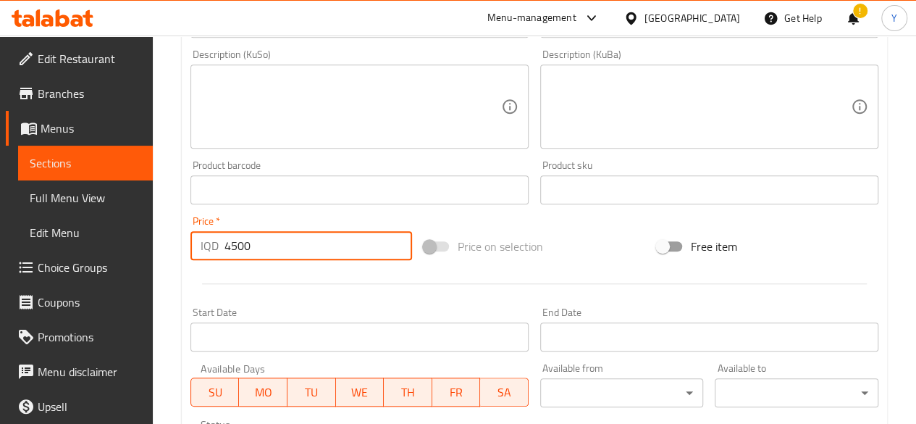
scroll to position [515, 0]
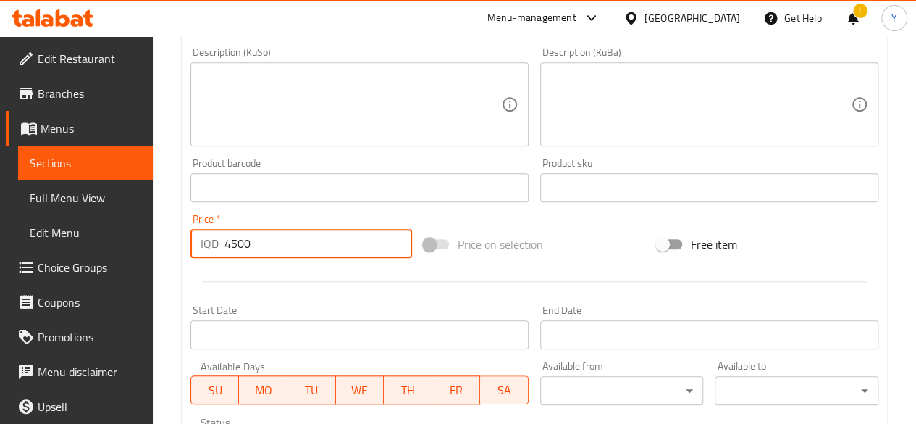
type input "4500"
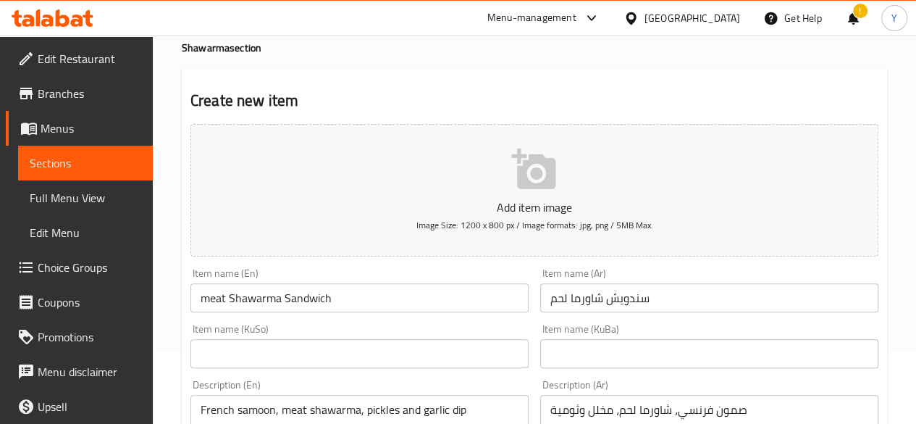
scroll to position [0, 0]
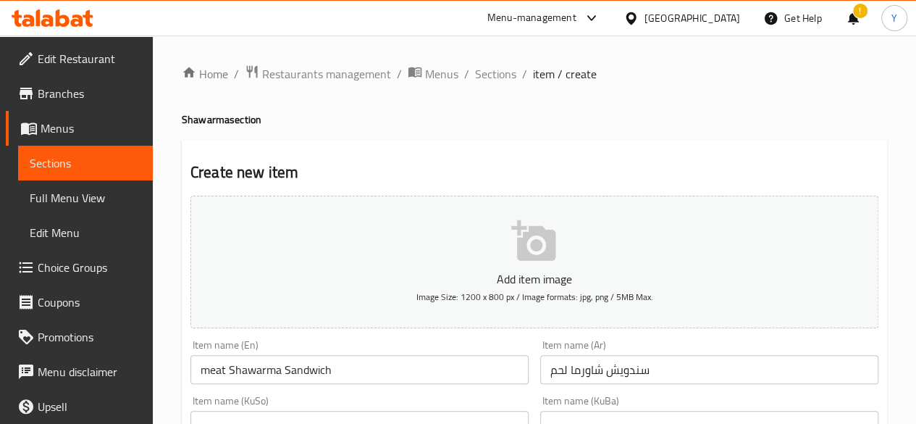
click at [517, 221] on icon "button" at bounding box center [533, 240] width 44 height 41
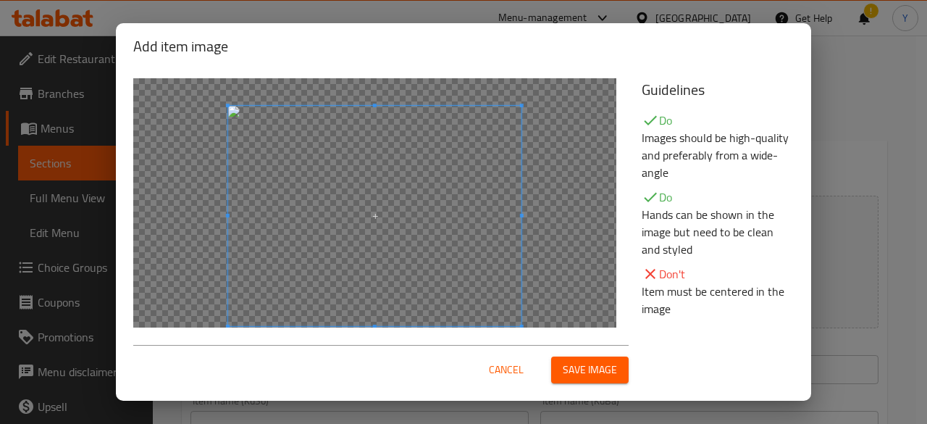
click at [451, 217] on span at bounding box center [374, 216] width 293 height 220
click at [588, 368] on span "Save image" at bounding box center [590, 370] width 54 height 18
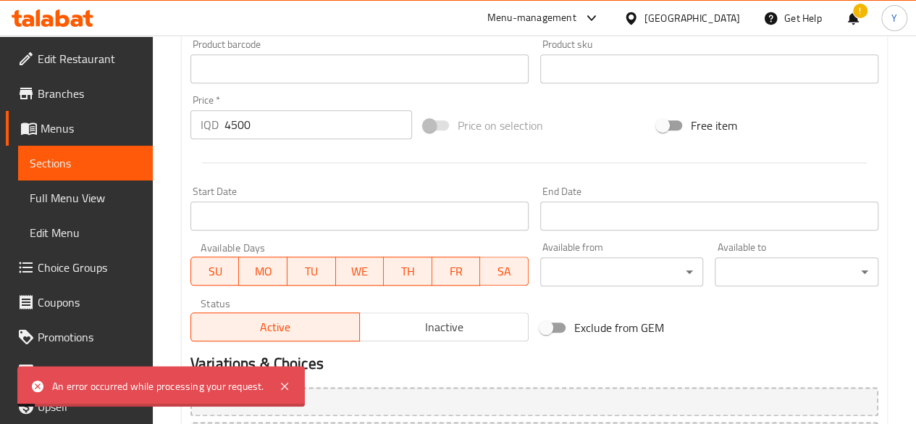
scroll to position [787, 0]
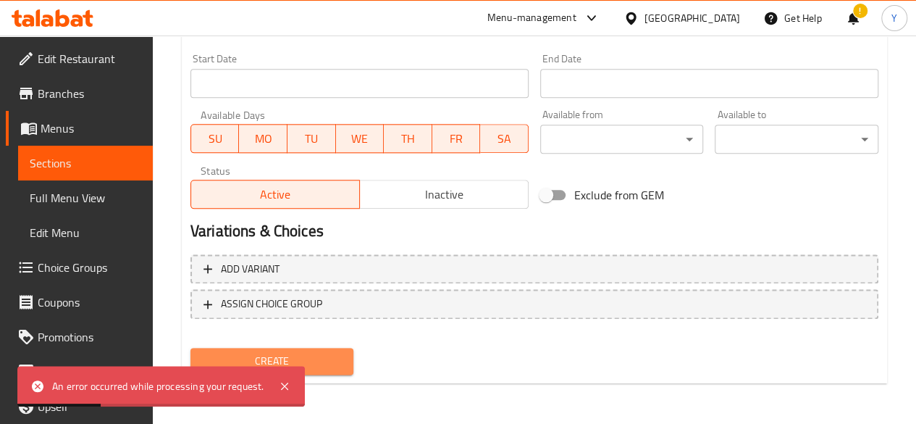
click at [327, 354] on span "Create" at bounding box center [272, 361] width 141 height 18
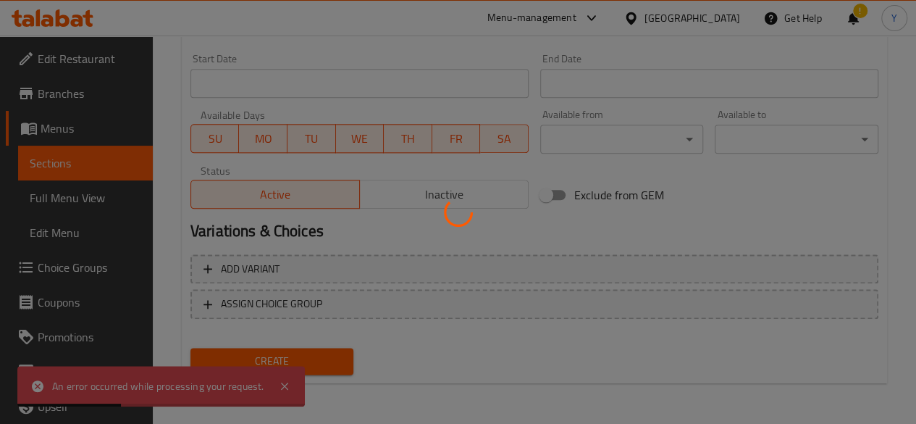
type input "0"
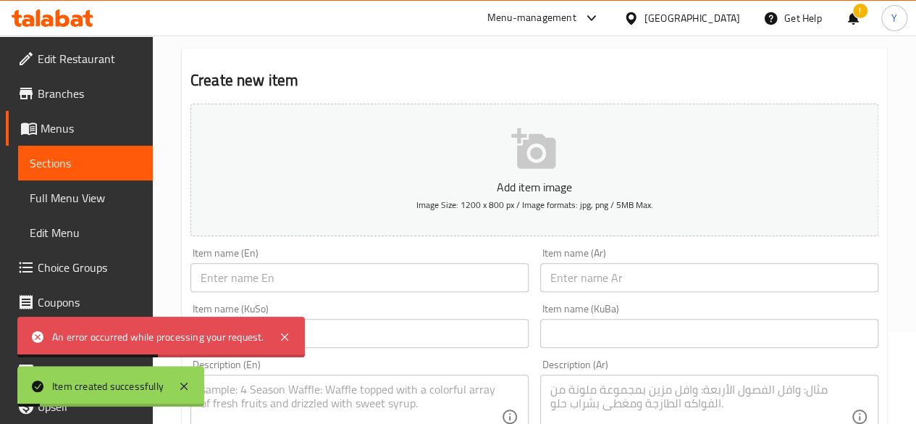
scroll to position [0, 0]
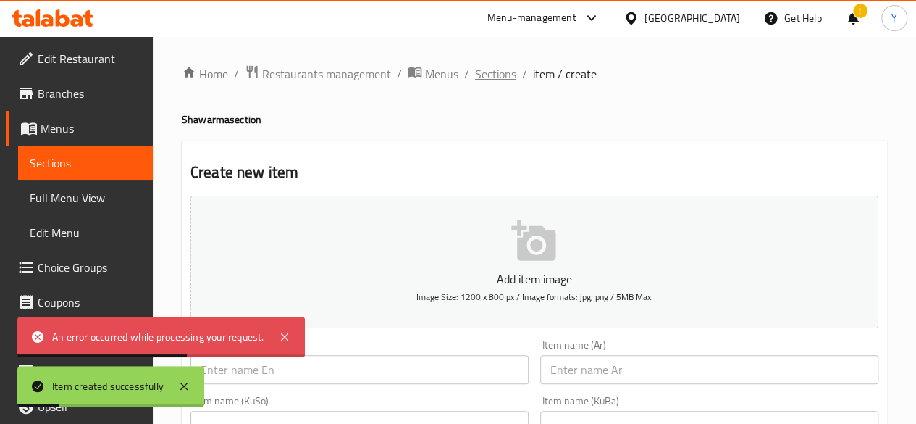
click at [506, 78] on span "Sections" at bounding box center [495, 73] width 41 height 17
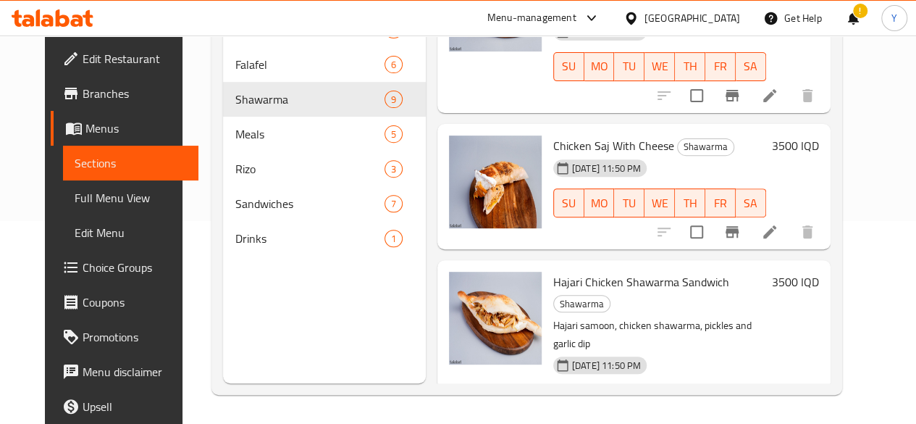
scroll to position [251, 0]
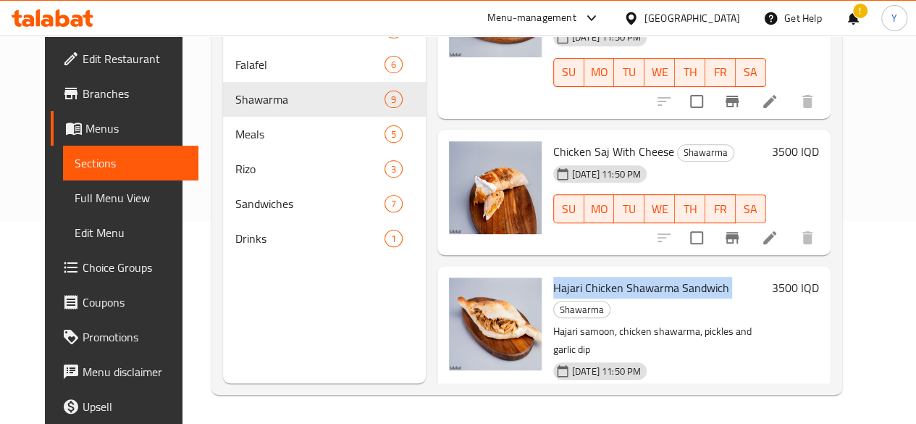
drag, startPoint x: 490, startPoint y: 251, endPoint x: 666, endPoint y: 246, distance: 176.1
click at [666, 272] on div "Hajari Chicken Shawarma Sandwich Shawarma Hajari samoon, chicken shawarma, pick…" at bounding box center [660, 359] width 225 height 174
copy h6 "Hajari Chicken Shawarma Sandwich"
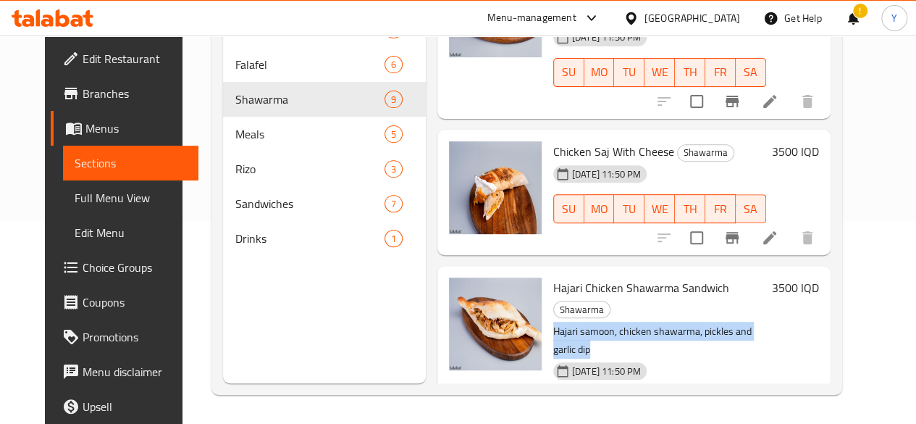
drag, startPoint x: 491, startPoint y: 273, endPoint x: 730, endPoint y: 272, distance: 238.3
click at [730, 322] on p "Hajari samoon, chicken shawarma, pickles and garlic dip" at bounding box center [659, 340] width 213 height 36
copy p "Hajari samoon, chicken shawarma, pickles and garlic dip"
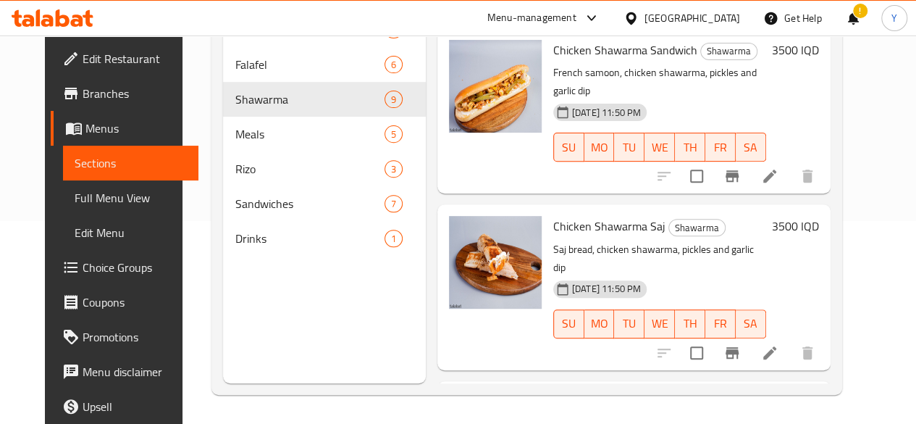
scroll to position [0, 0]
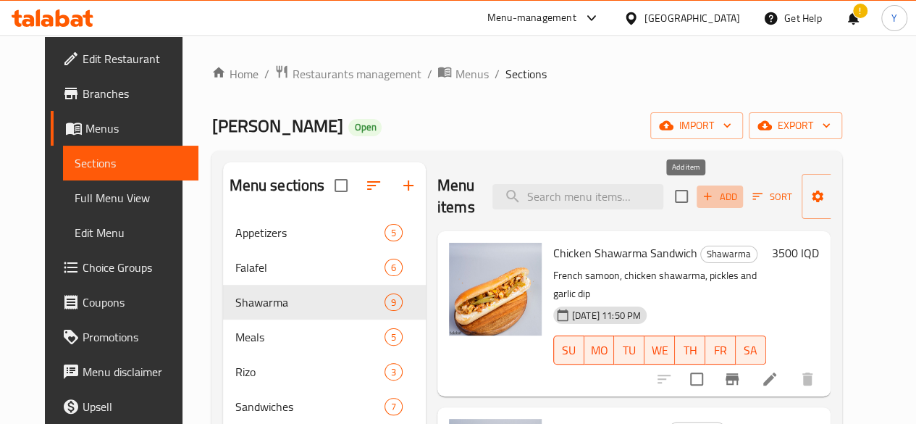
click at [701, 190] on span "Add" at bounding box center [720, 196] width 39 height 17
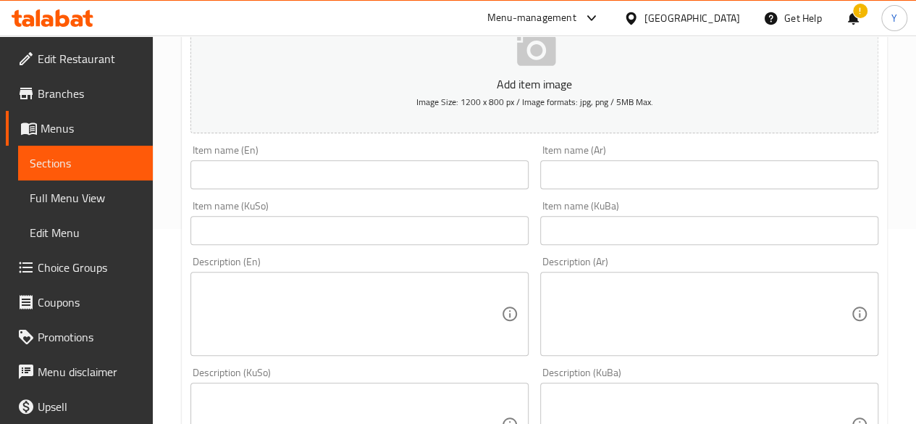
scroll to position [196, 0]
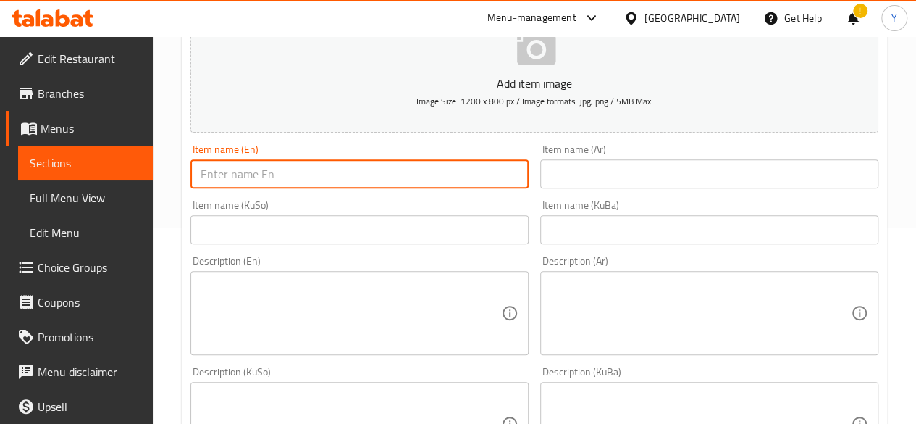
click at [288, 173] on input "text" at bounding box center [360, 173] width 338 height 29
paste input "Hajari Chicken Shawarma Sandwich"
click at [261, 173] on input "Hajari Chicken Shawarma Sandwich" at bounding box center [360, 173] width 338 height 29
type input "Hajari meat Shawarma Sandwich"
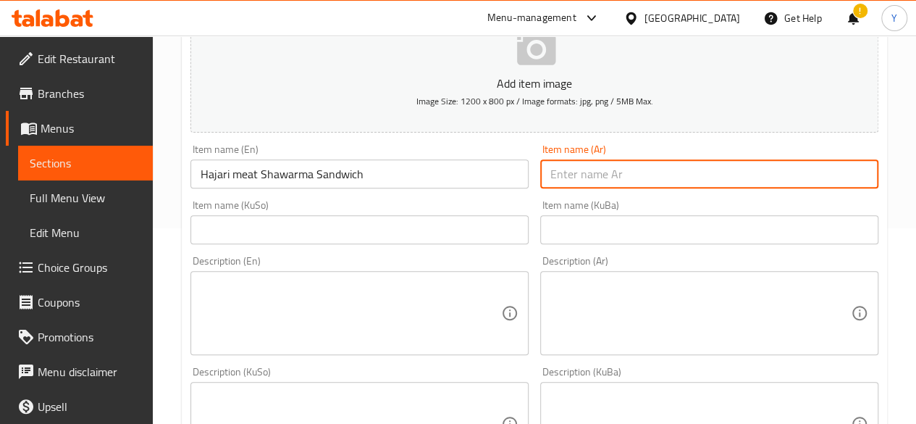
click at [585, 177] on input "text" at bounding box center [709, 173] width 338 height 29
click at [624, 177] on input "text" at bounding box center [709, 173] width 338 height 29
click at [665, 175] on input "text" at bounding box center [709, 173] width 338 height 29
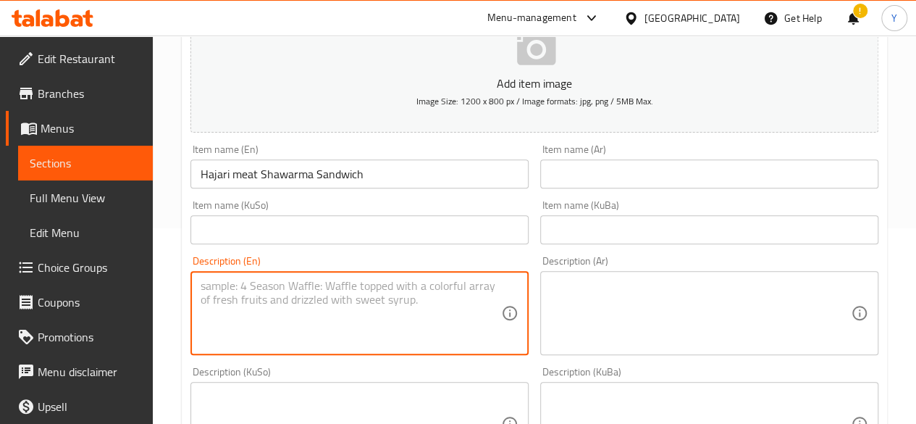
click at [393, 287] on textarea at bounding box center [351, 313] width 301 height 69
click at [420, 293] on textarea at bounding box center [351, 313] width 301 height 69
click at [582, 174] on input "text" at bounding box center [709, 173] width 338 height 29
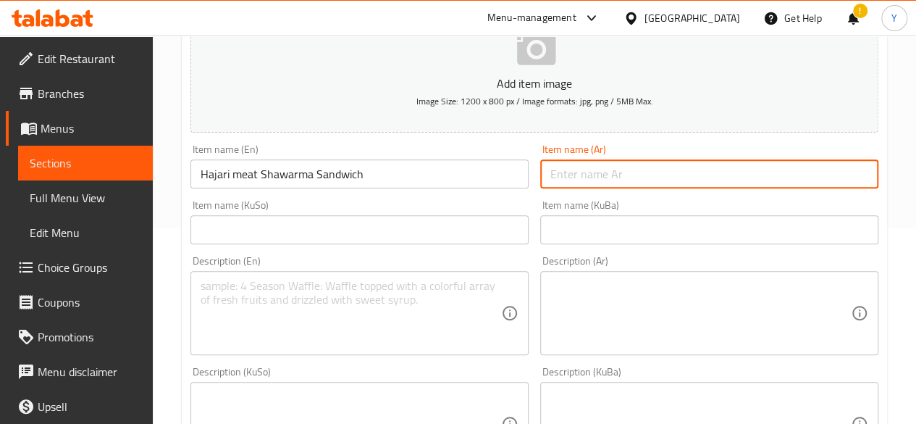
paste input "سندويش شاورما دجاج"
click at [561, 175] on input "سندويش شاورما دجاج" at bounding box center [709, 173] width 338 height 29
click at [550, 175] on input "سندويش شاورما" at bounding box center [709, 173] width 338 height 29
click at [664, 177] on input "سندويش شاورما لحم حجري" at bounding box center [709, 173] width 338 height 29
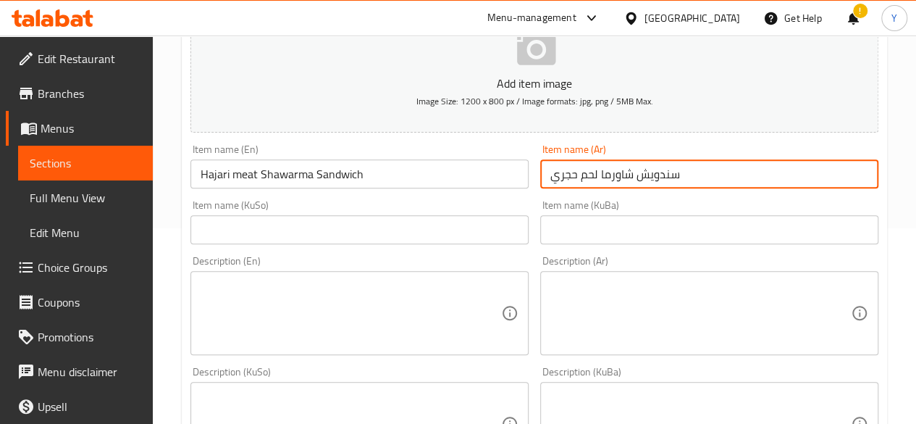
click at [664, 177] on input "سندويش شاورما لحم حجري" at bounding box center [709, 173] width 338 height 29
type input "سندويش شاورما لحم حجري"
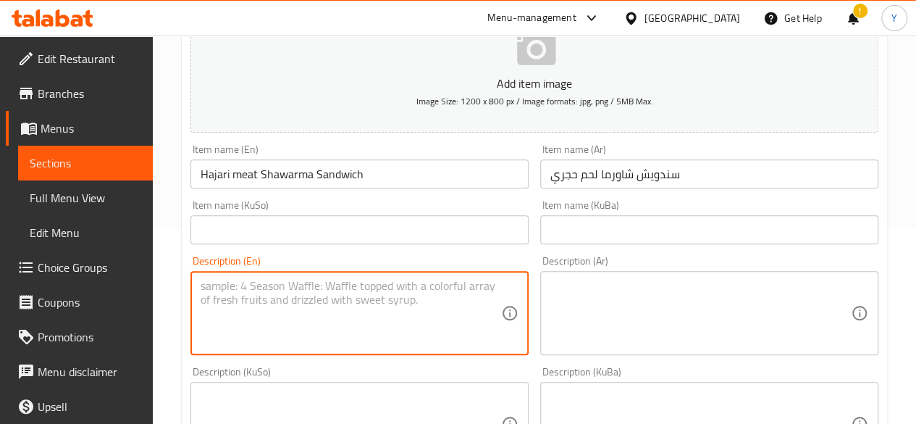
click at [380, 296] on textarea at bounding box center [351, 313] width 301 height 69
paste textarea "Hajari samoon, chicken shawarma, pickles and garlic dip"
click at [296, 284] on textarea "Hajari samoon, chicken shawarma, pickles and garlic dip" at bounding box center [351, 313] width 301 height 69
type textarea "Hajari samoon, meat shawarma, pickles and garlic dip"
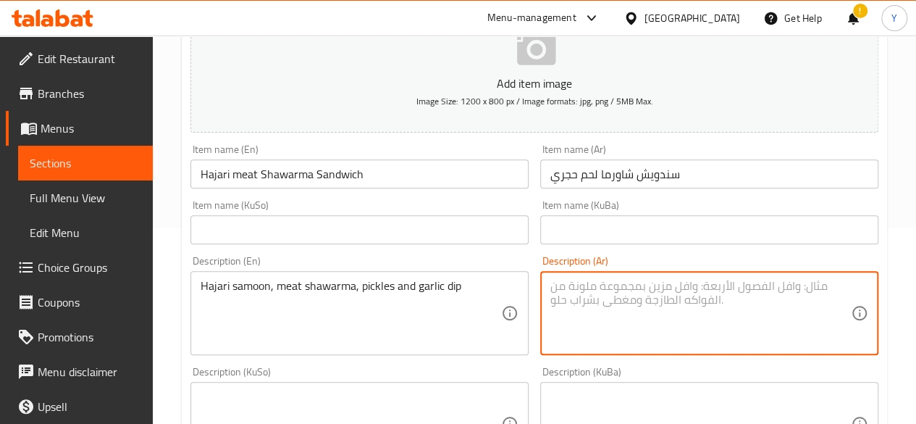
click at [563, 288] on textarea at bounding box center [701, 313] width 301 height 69
paste textarea "صمون فرنسي، شاورما دجاج، مخلل وثومية"
click at [710, 282] on textarea "صمون فرنسي، شاورما دجاج، مخلل وثومية" at bounding box center [701, 313] width 301 height 69
click at [637, 284] on textarea "صمون حجري، شاورما دجاج، مخلل وثومية" at bounding box center [701, 313] width 301 height 69
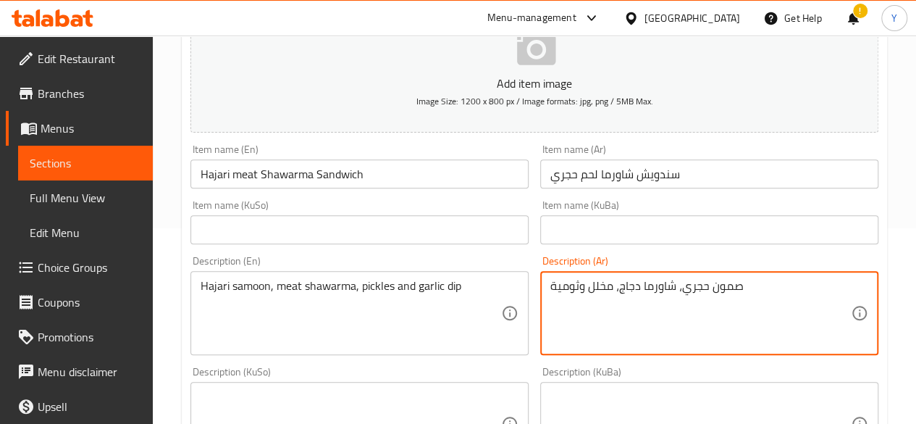
click at [637, 284] on textarea "صمون حجري، شاورما دجاج، مخلل وثومية" at bounding box center [701, 313] width 301 height 69
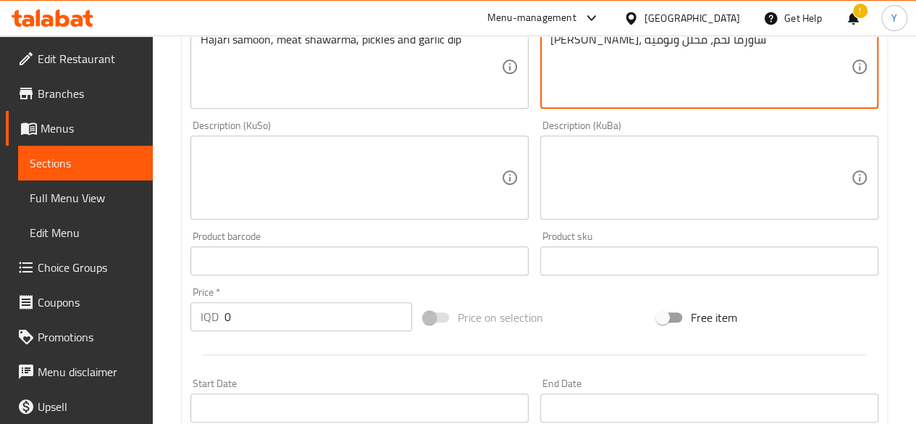
scroll to position [445, 0]
type textarea "صمون حجري، شاورما لحم، مخلل وثومية"
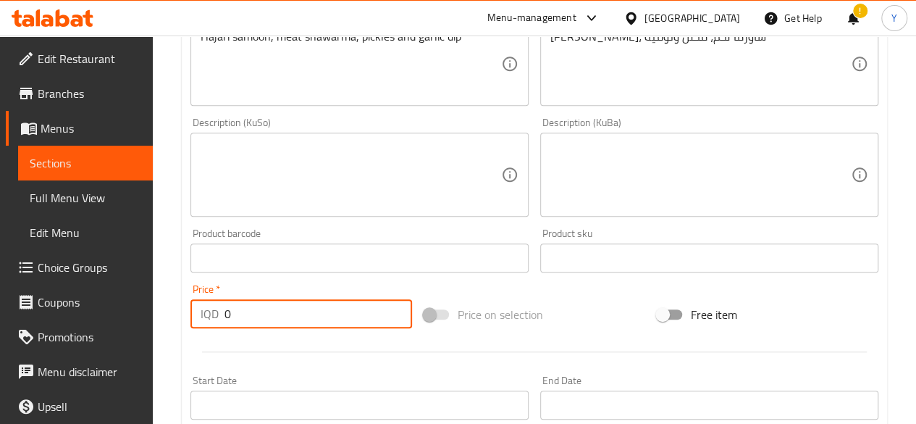
drag, startPoint x: 287, startPoint y: 312, endPoint x: 185, endPoint y: 315, distance: 101.5
click at [185, 315] on div "Price   * IQD 0 Price *" at bounding box center [301, 306] width 233 height 56
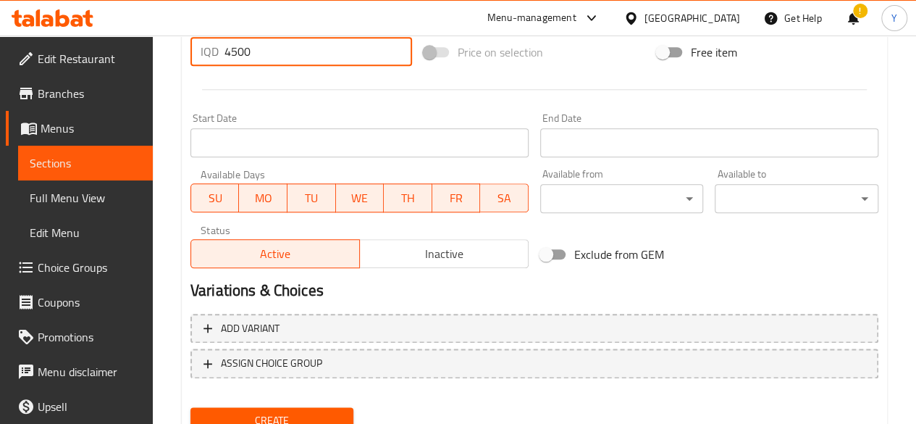
scroll to position [766, 0]
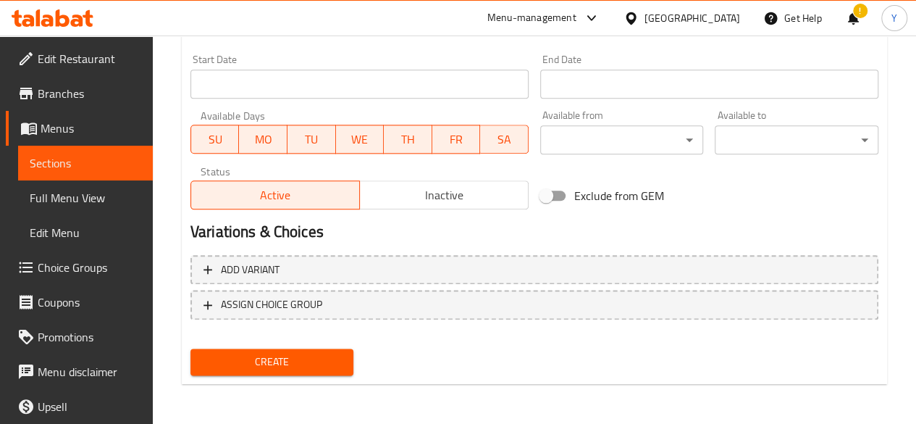
type input "4500"
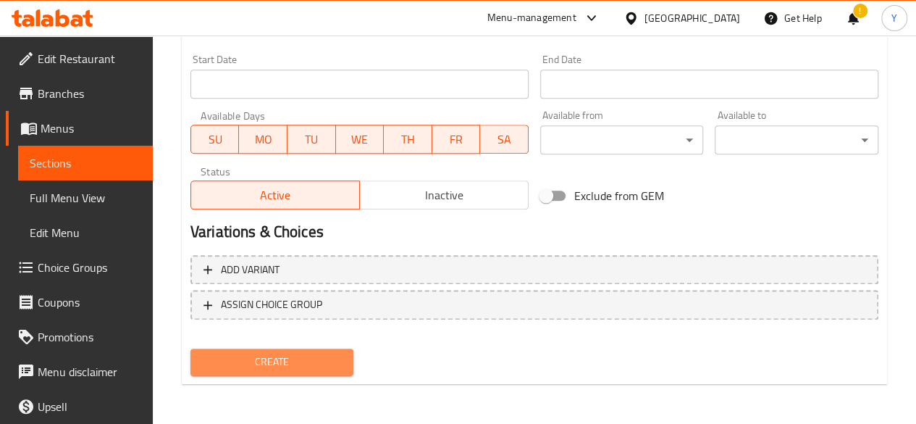
click at [335, 354] on span "Create" at bounding box center [272, 362] width 141 height 18
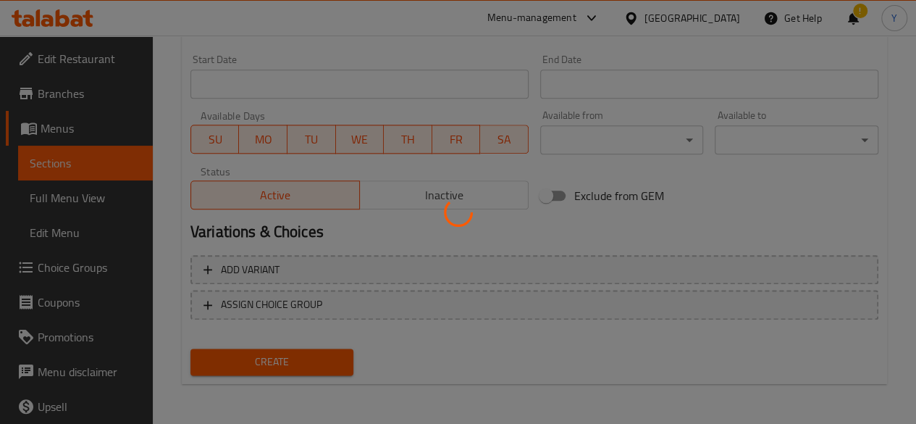
type input "0"
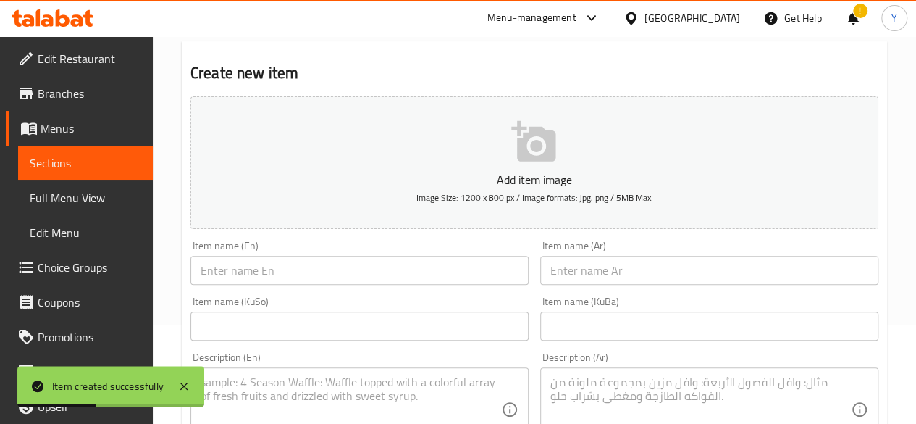
scroll to position [0, 0]
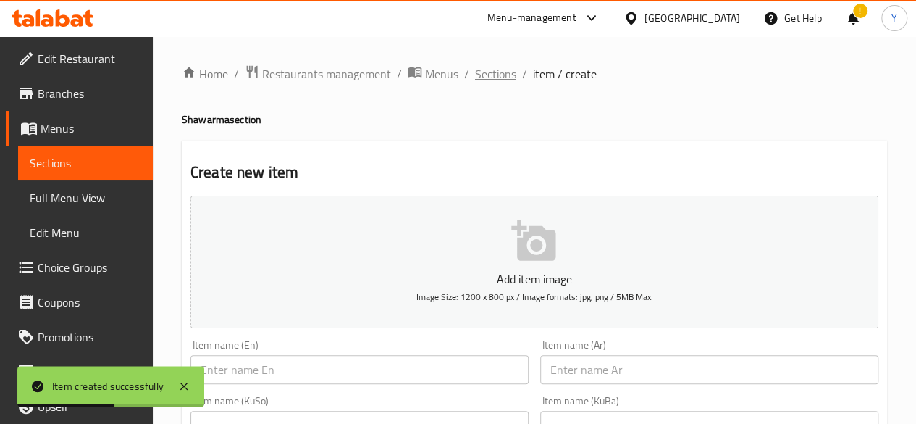
click at [514, 78] on span "Sections" at bounding box center [495, 73] width 41 height 17
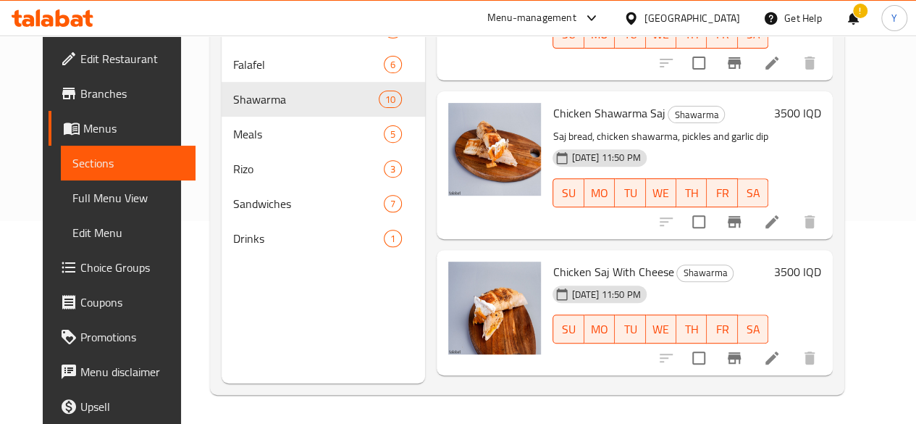
scroll to position [112, 0]
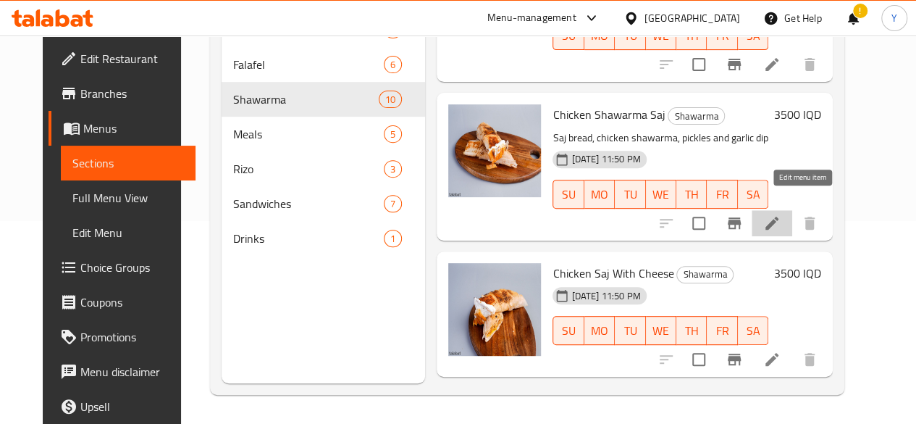
click at [781, 214] on icon at bounding box center [772, 222] width 17 height 17
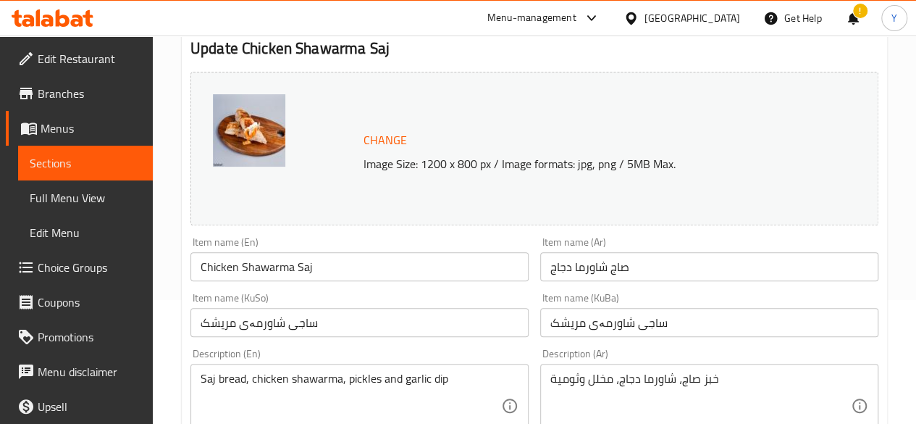
scroll to position [125, 0]
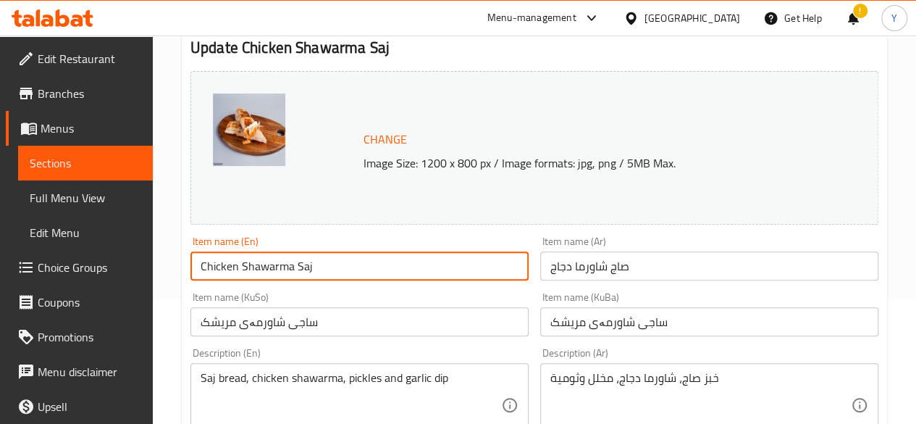
drag, startPoint x: 322, startPoint y: 266, endPoint x: 130, endPoint y: 252, distance: 191.8
type input "Chicken Shawarma Saj"
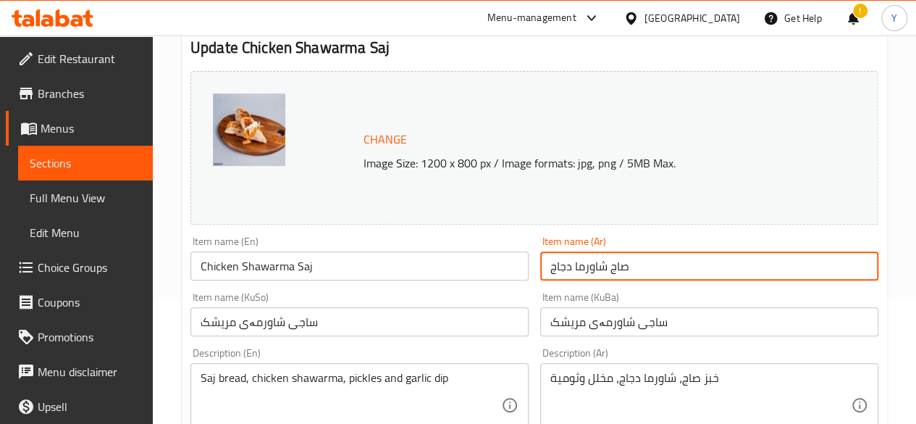
drag, startPoint x: 633, startPoint y: 270, endPoint x: 511, endPoint y: 265, distance: 121.8
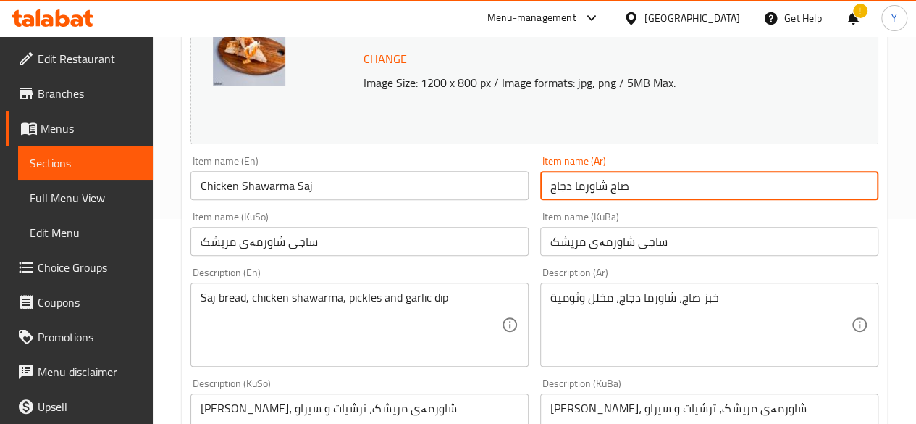
scroll to position [207, 0]
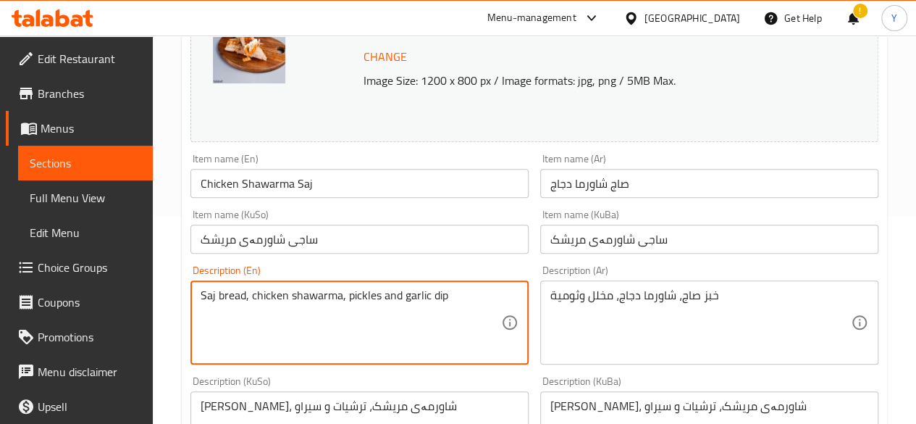
drag, startPoint x: 462, startPoint y: 298, endPoint x: 142, endPoint y: 293, distance: 320.2
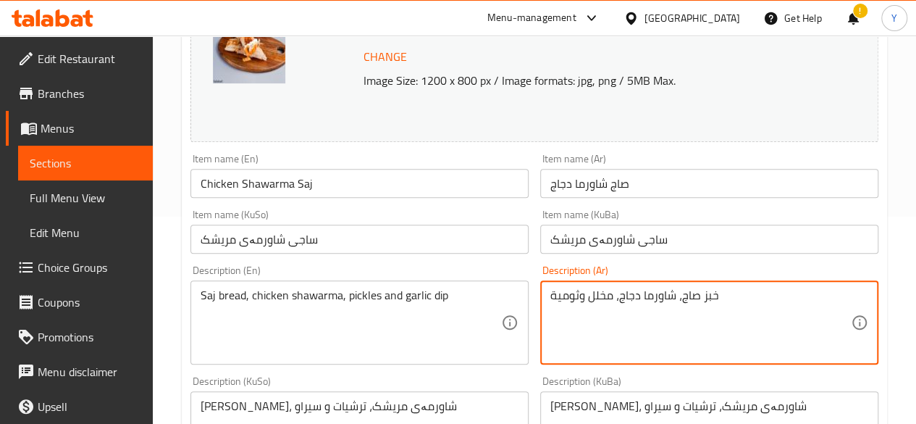
drag, startPoint x: 748, startPoint y: 296, endPoint x: 494, endPoint y: 311, distance: 254.7
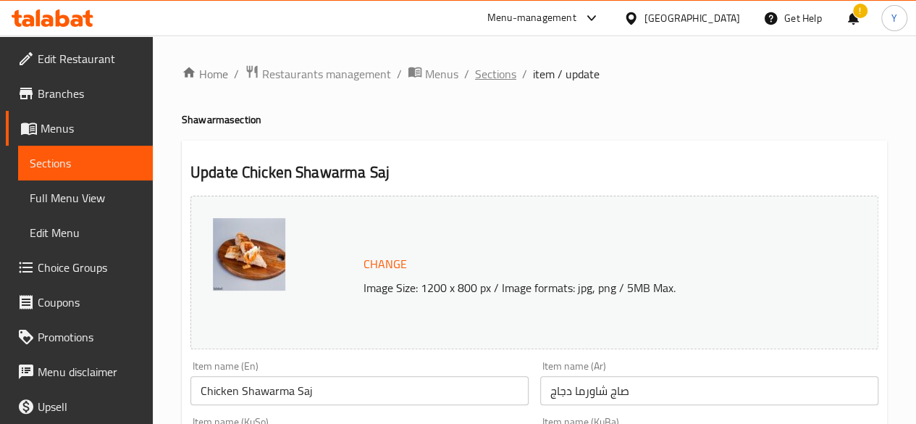
click at [482, 70] on span "Sections" at bounding box center [495, 73] width 41 height 17
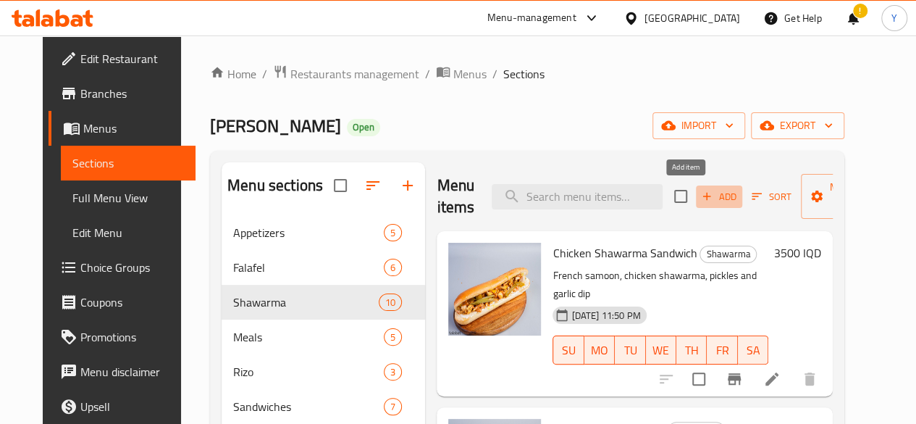
click at [702, 196] on span "Add" at bounding box center [719, 196] width 39 height 17
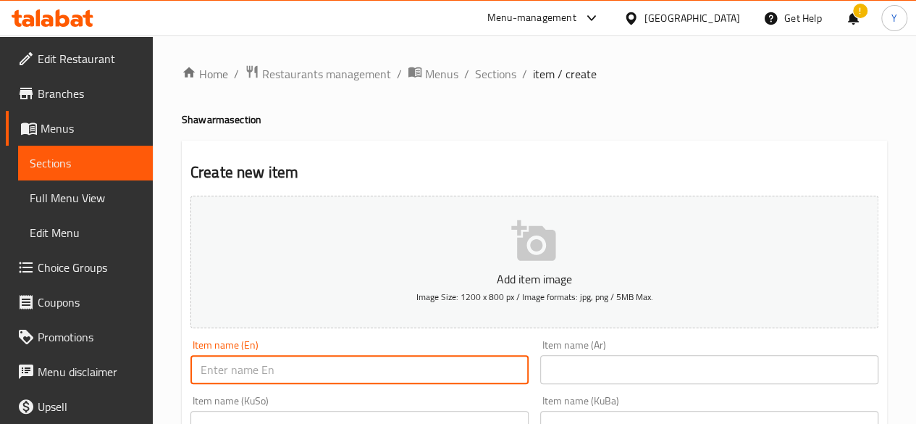
click at [367, 377] on input "text" at bounding box center [360, 369] width 338 height 29
paste input "Chicken Shawarma Saj"
type input "Chicken Shawarma Saj"
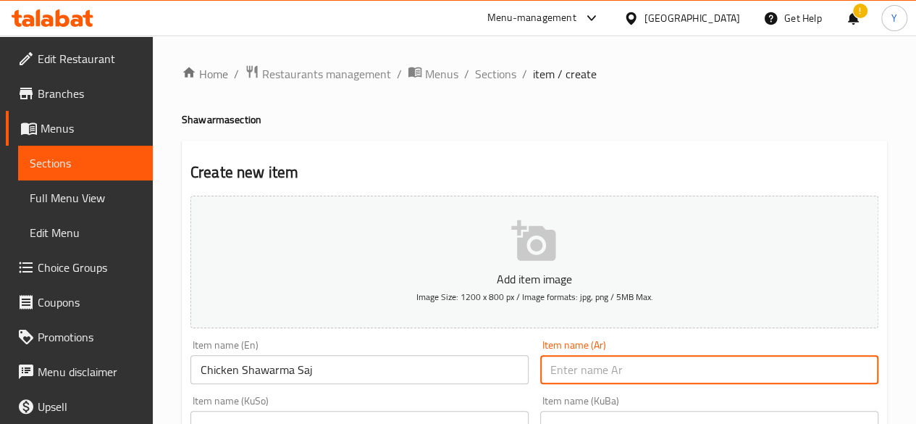
click at [548, 364] on input "text" at bounding box center [709, 369] width 338 height 29
paste input "صاج شاورما دجاج"
type input "صاج شاورما دجاج"
click at [226, 370] on input "Chicken Shawarma Saj" at bounding box center [360, 369] width 338 height 29
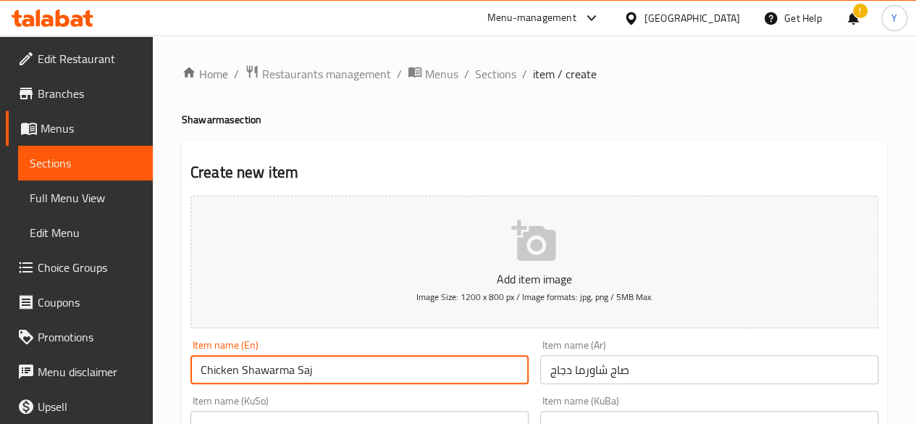
click at [226, 370] on input "Chicken Shawarma Saj" at bounding box center [360, 369] width 338 height 29
type input "meat Shawarma Saj"
click at [560, 368] on input "صاج شاورما دجاج" at bounding box center [709, 369] width 338 height 29
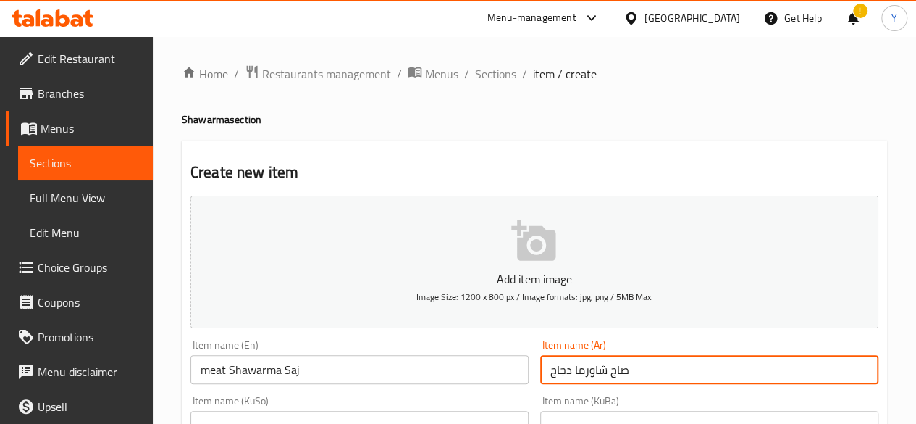
click at [560, 368] on input "صاج شاورما دجاج" at bounding box center [709, 369] width 338 height 29
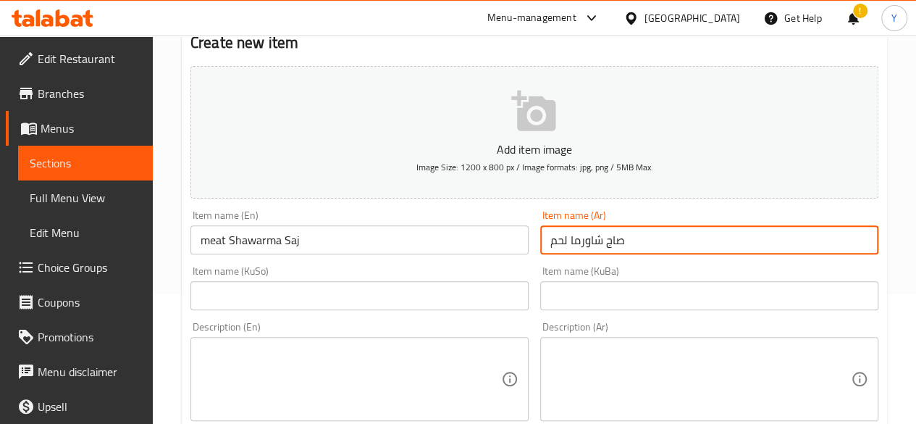
scroll to position [131, 0]
type input "صاج شاورما لحم"
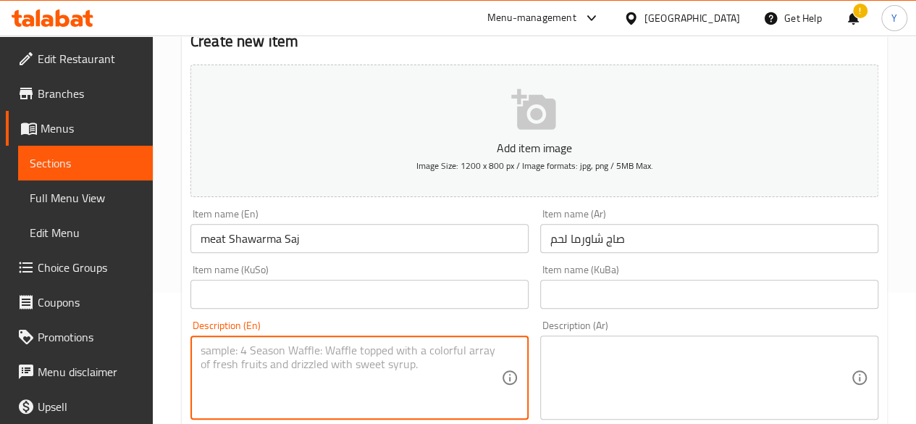
click at [355, 351] on textarea at bounding box center [351, 377] width 301 height 69
paste textarea "Saj bread, chicken shawarma, pickles and garlic dip"
type textarea "Saj bread, chicken shawarma, pickles and garlic dip"
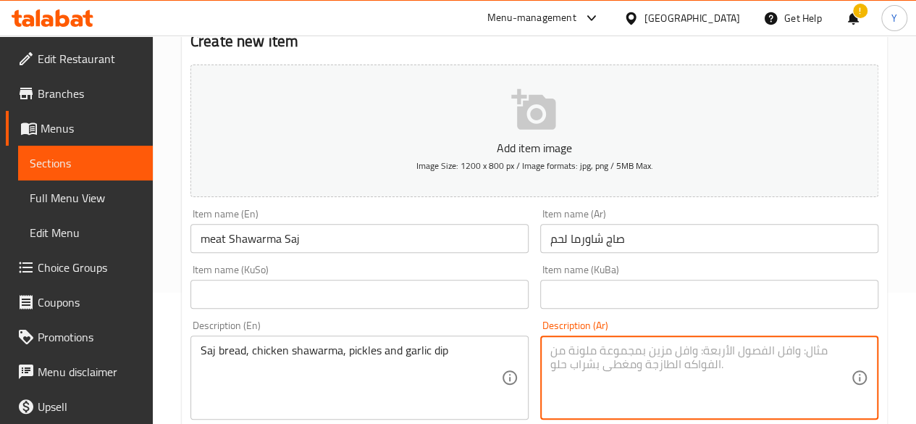
click at [617, 360] on textarea at bounding box center [701, 377] width 301 height 69
paste textarea "خبز صاج، شاورما دجاج، مخلل وثومية"
click at [624, 348] on textarea "خبز صاج، شاورما دجاج، مخلل وثومية" at bounding box center [701, 377] width 301 height 69
type textarea "خبز صاج، شاورما لحم، مخلل وثومية"
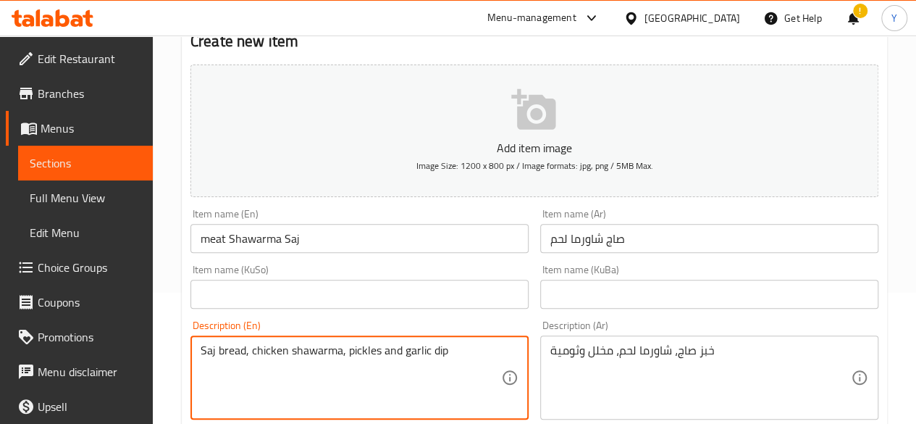
click at [268, 354] on textarea "Saj bread, chicken shawarma, pickles and garlic dip" at bounding box center [351, 377] width 301 height 69
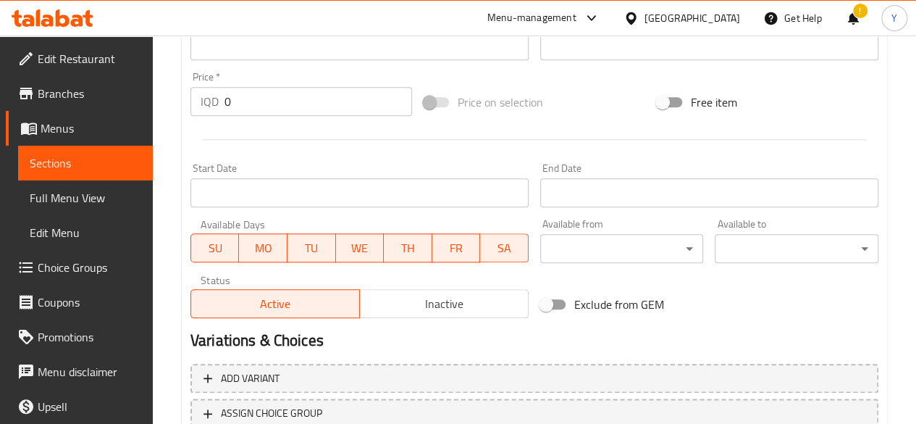
scroll to position [655, 0]
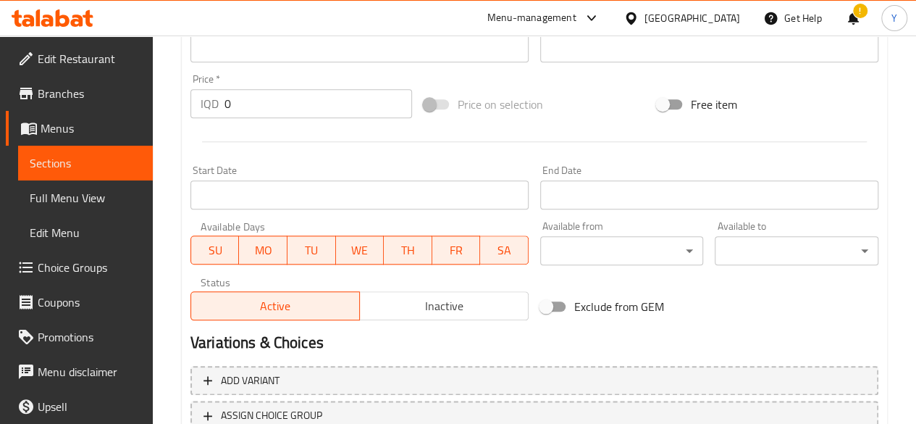
type textarea "Saj bread, meat shawarma, pickles and garlic dip"
click at [304, 102] on input "0" at bounding box center [319, 103] width 188 height 29
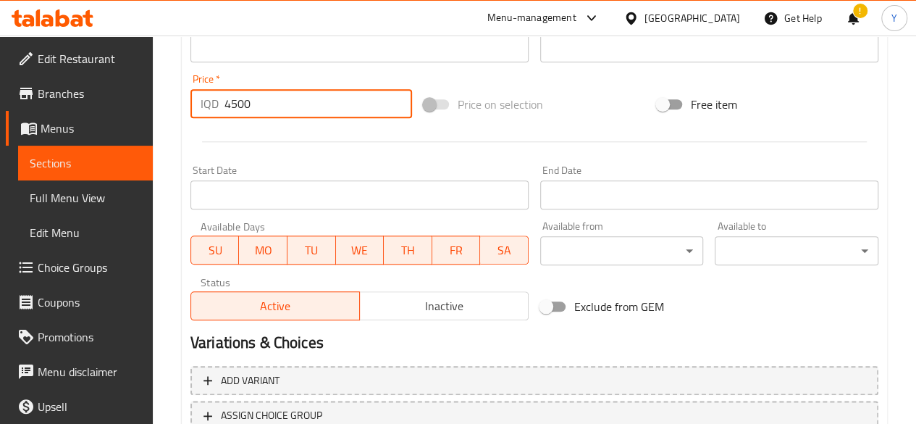
type input "4500"
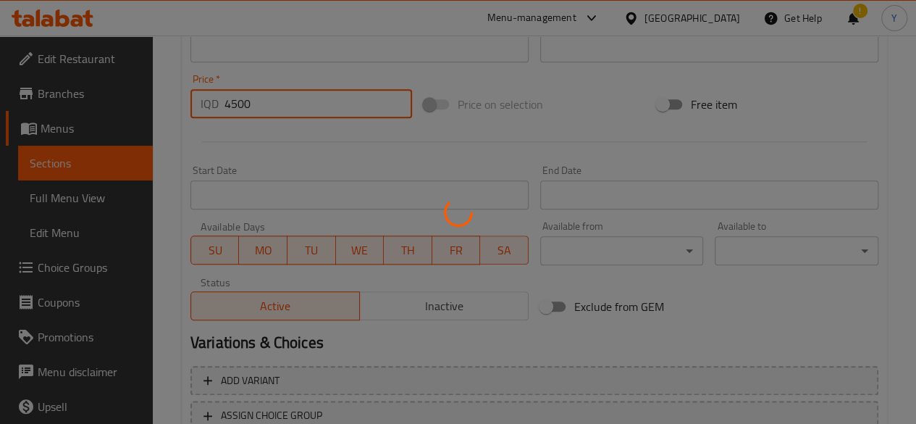
type input "0"
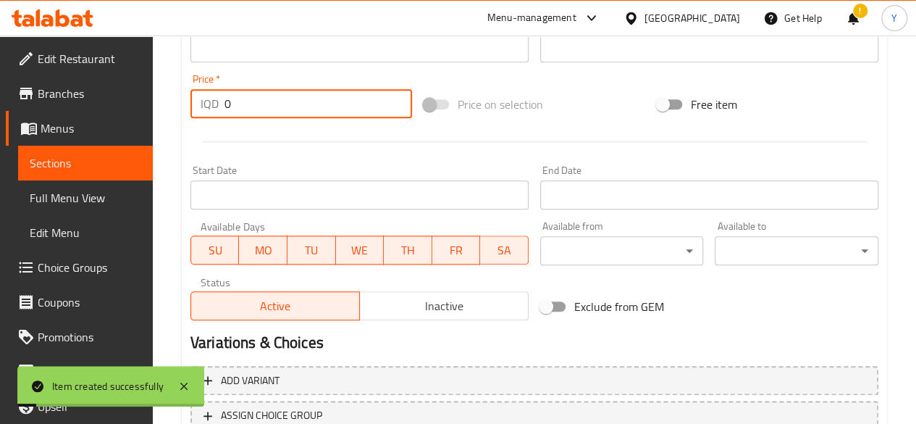
scroll to position [0, 0]
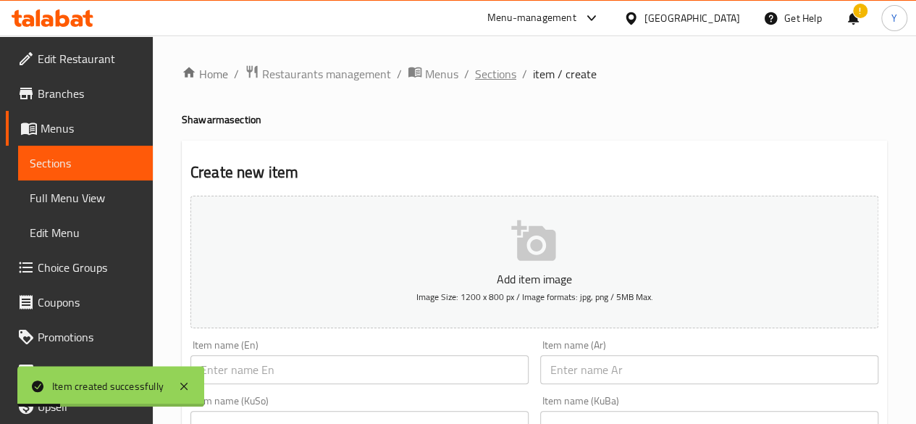
click at [497, 71] on span "Sections" at bounding box center [495, 73] width 41 height 17
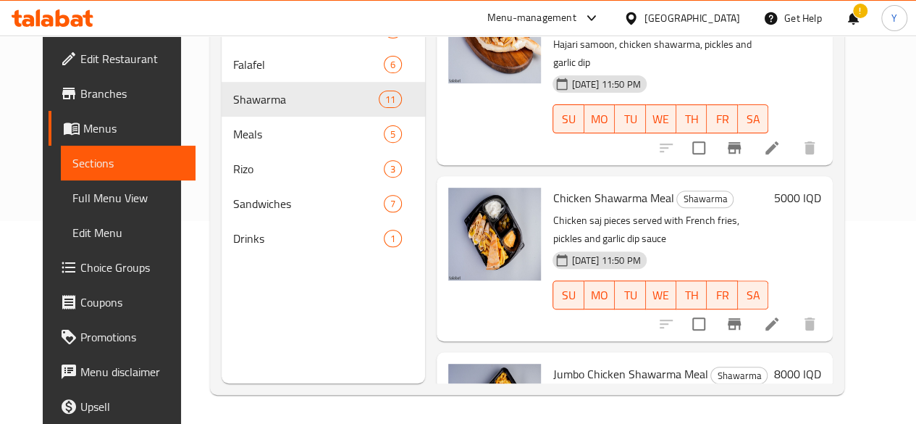
scroll to position [520, 0]
click at [781, 315] on icon at bounding box center [772, 323] width 17 height 17
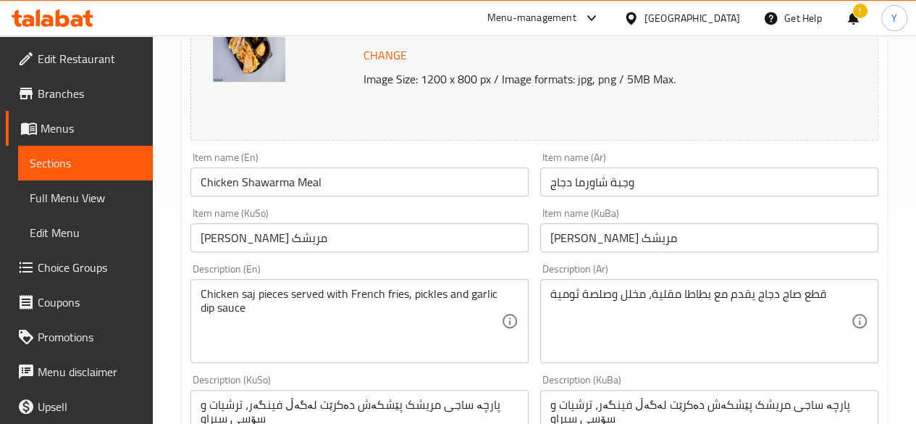
scroll to position [210, 0]
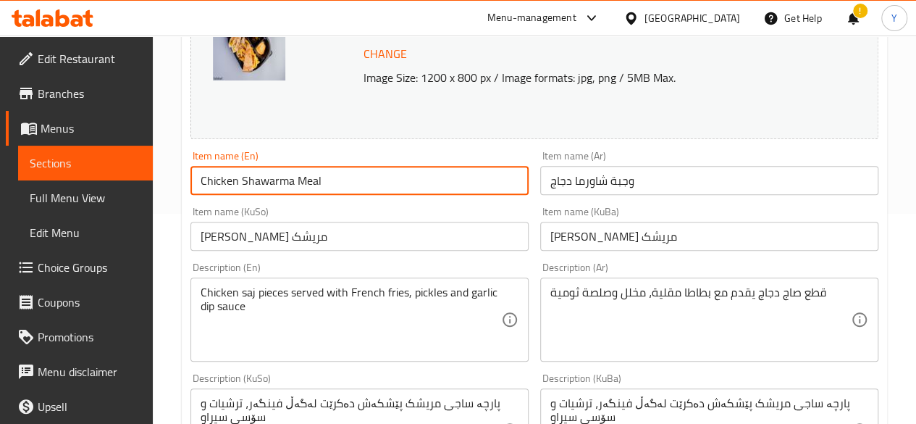
drag, startPoint x: 325, startPoint y: 177, endPoint x: 197, endPoint y: 186, distance: 128.5
click at [197, 186] on input "Chicken Shawarma Meal" at bounding box center [360, 180] width 338 height 29
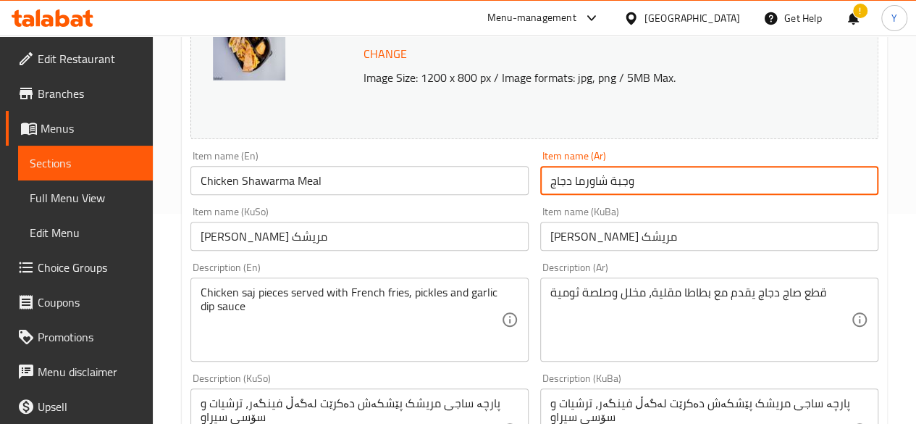
drag, startPoint x: 647, startPoint y: 183, endPoint x: 543, endPoint y: 188, distance: 104.4
click at [543, 188] on input "وجبة شاورما دجاج" at bounding box center [709, 180] width 338 height 29
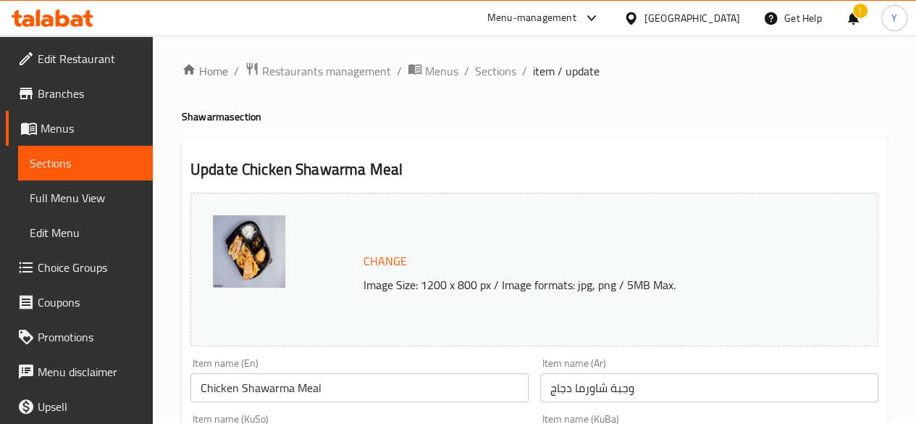
scroll to position [0, 0]
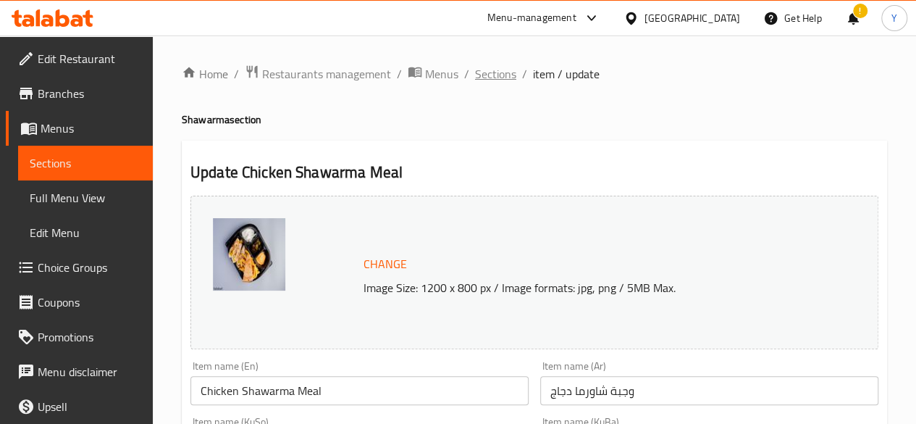
click at [493, 80] on span "Sections" at bounding box center [495, 73] width 41 height 17
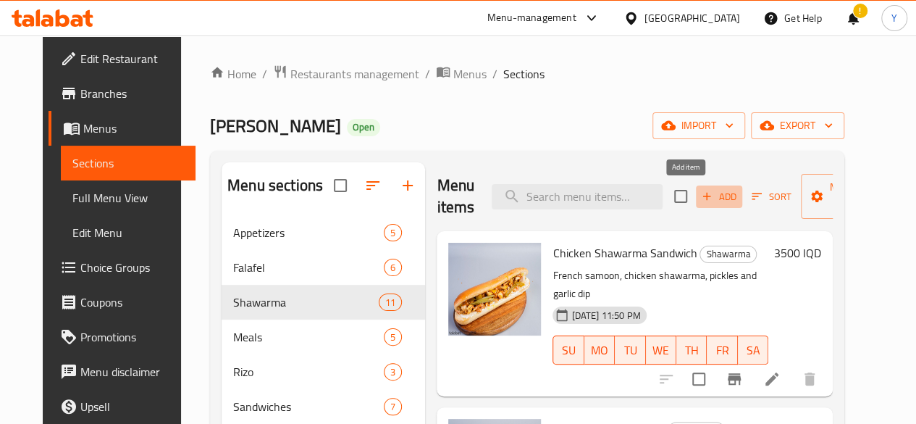
click at [700, 191] on span "Add" at bounding box center [719, 196] width 39 height 17
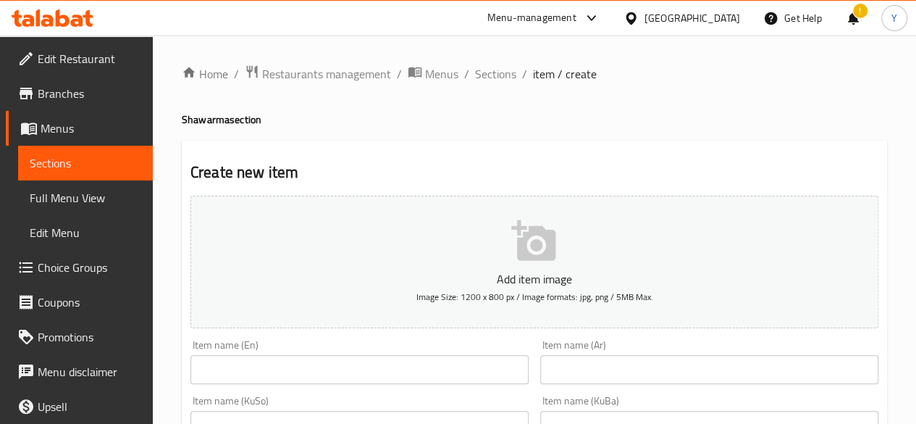
click at [354, 357] on input "text" at bounding box center [360, 369] width 338 height 29
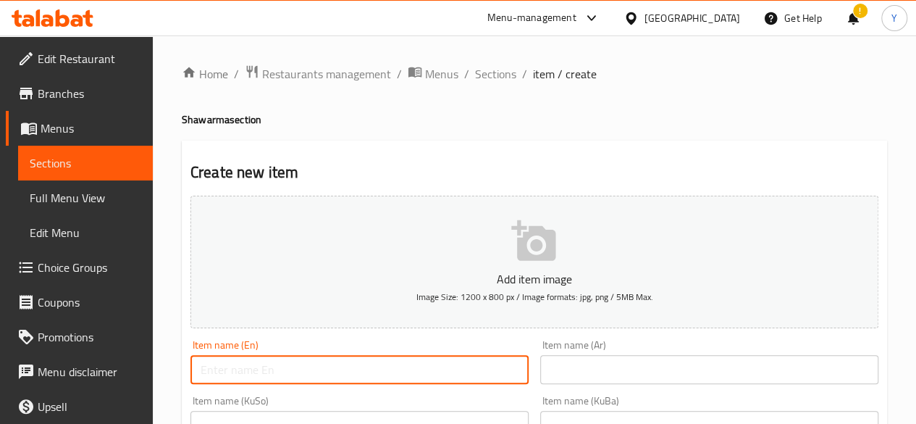
paste input "Chicken saj pieces served with French fries, pickles and garlic dip sauce"
click at [359, 377] on input "Chicken saj pieces served with French fries, pickles and garlic dip sauce" at bounding box center [360, 369] width 338 height 29
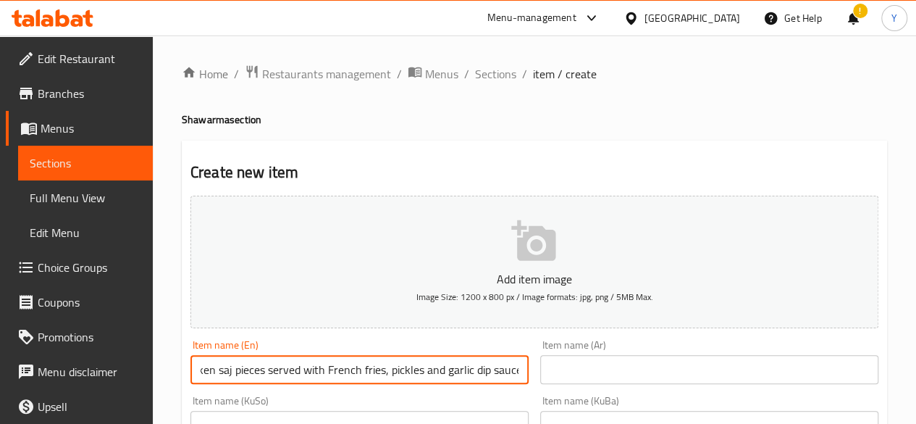
paste input "Shawarma Meal"
type input "Chicken Shawarma Meal"
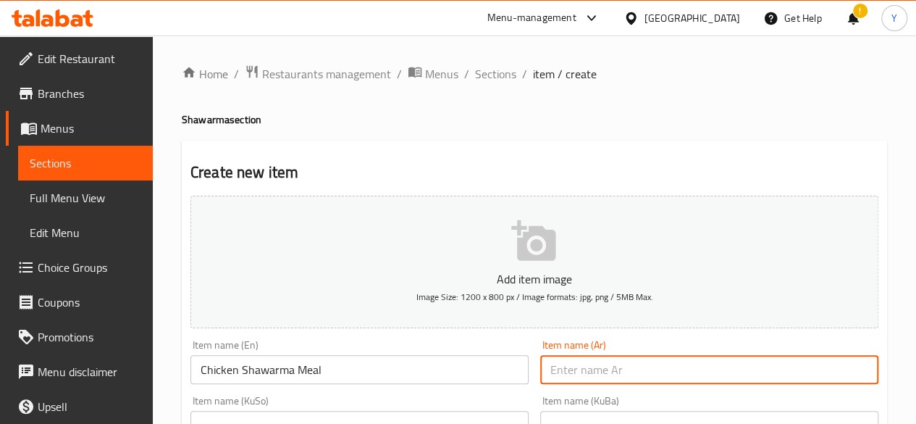
click at [569, 366] on input "text" at bounding box center [709, 369] width 338 height 29
paste input "وجبة شاورما دجاج"
click at [568, 370] on input "وجبة شاورما دجاج" at bounding box center [709, 369] width 338 height 29
type input "وجبة شاورما لحم"
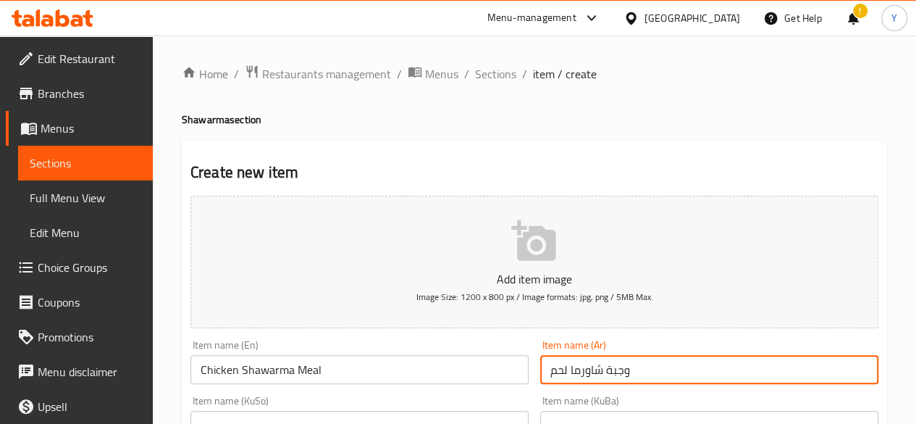
click at [214, 370] on input "Chicken Shawarma Meal" at bounding box center [360, 369] width 338 height 29
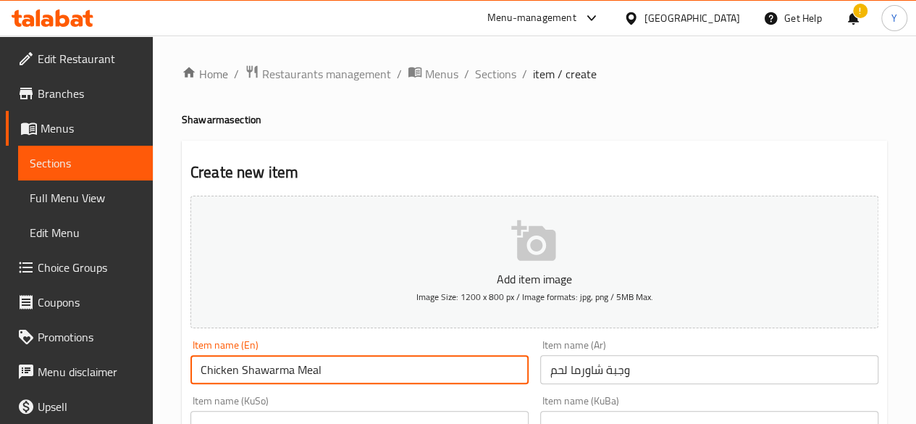
click at [214, 370] on input "Chicken Shawarma Meal" at bounding box center [360, 369] width 338 height 29
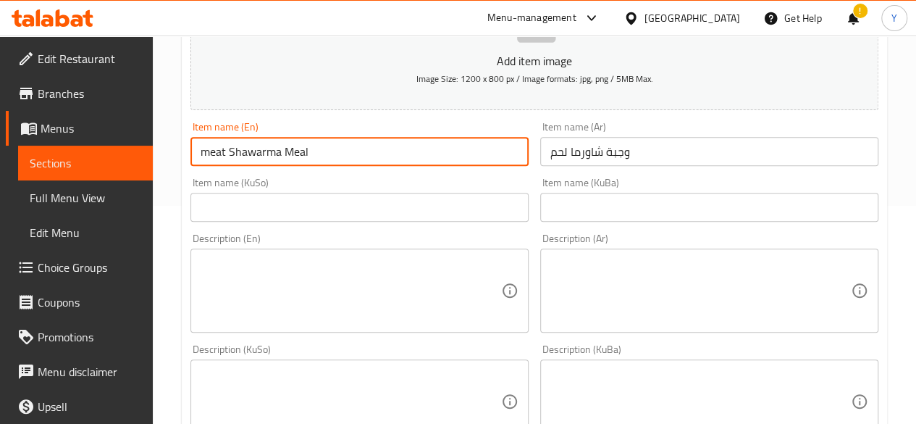
scroll to position [219, 0]
type input "meat Shawarma Meal"
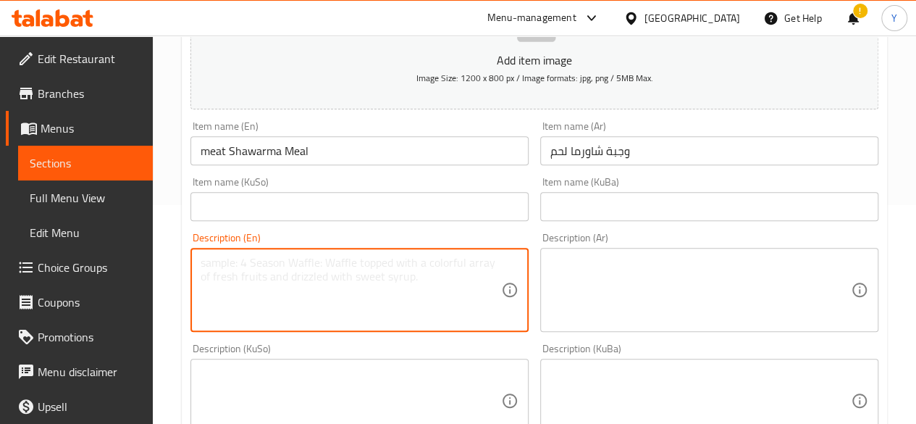
click at [359, 287] on textarea at bounding box center [351, 290] width 301 height 69
paste textarea "Chicken saj pieces served with French fries, pickles and garlic dip sauce"
type textarea "Chicken saj pieces served with French fries, pickles and garlic dip sauce"
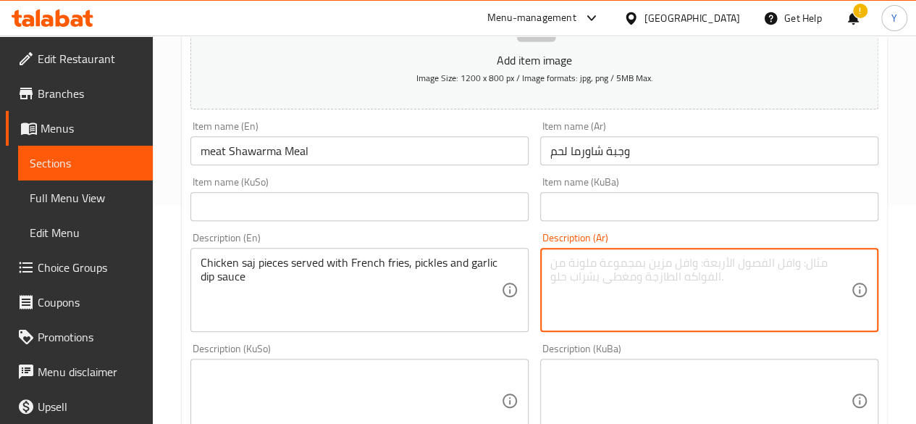
click at [620, 282] on textarea at bounding box center [701, 290] width 301 height 69
paste textarea "قطع صاج دجاج يقدم مع بطاطا مقلية، مخلل وصلصة ثومية"
type textarea "قطع صاج دجاج يقدم مع بطاطا مقلية، مخلل وصلصة ثومية"
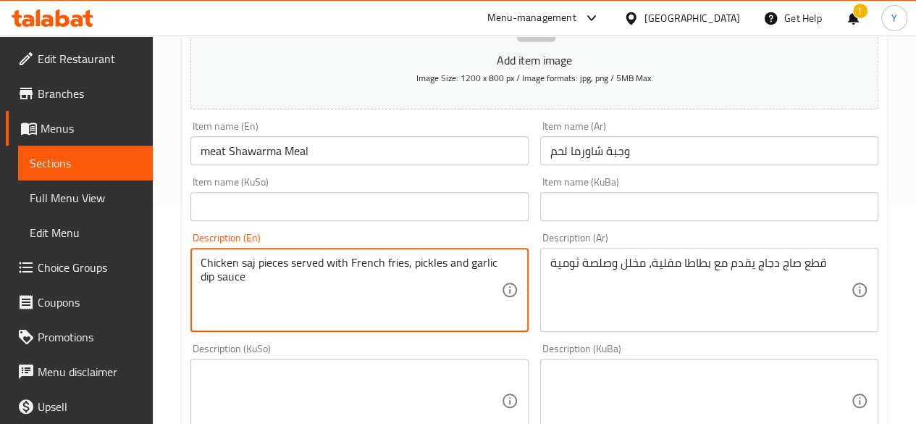
click at [223, 258] on textarea "Chicken saj pieces served with French fries, pickles and garlic dip sauce" at bounding box center [351, 290] width 301 height 69
type textarea "meat saj pieces served with French fries, pickles and garlic dip sauce"
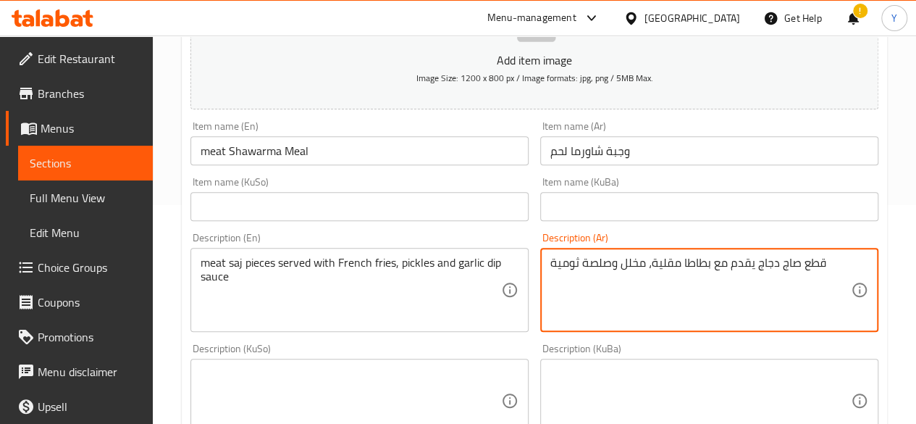
click at [765, 264] on textarea "قطع صاج دجاج يقدم مع بطاطا مقلية، مخلل وصلصة ثومية" at bounding box center [701, 290] width 301 height 69
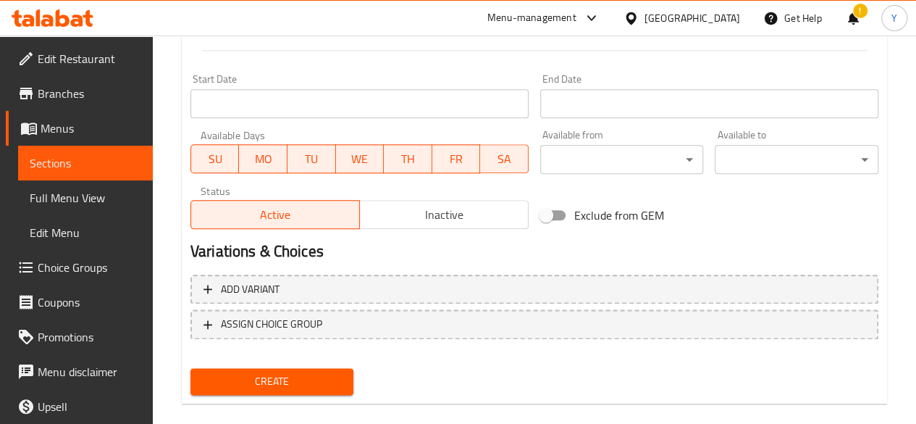
scroll to position [766, 0]
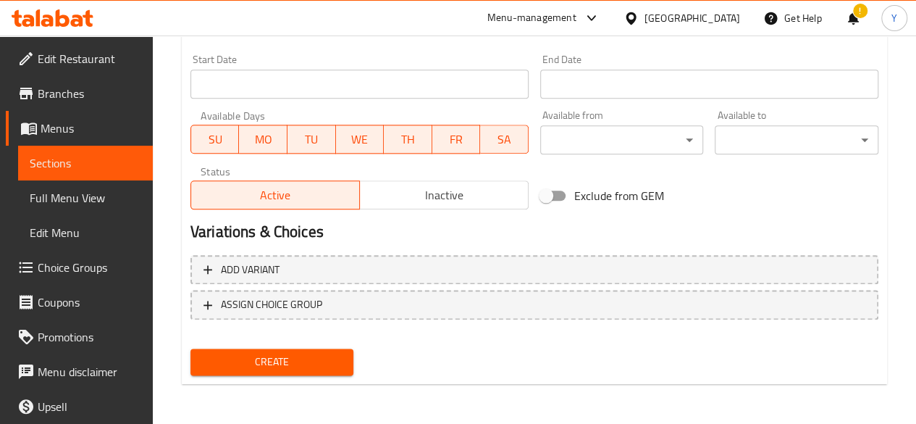
type textarea "قطع صاج لحم يقدم مع بطاطا مقلية، مخلل وصلصة ثومية"
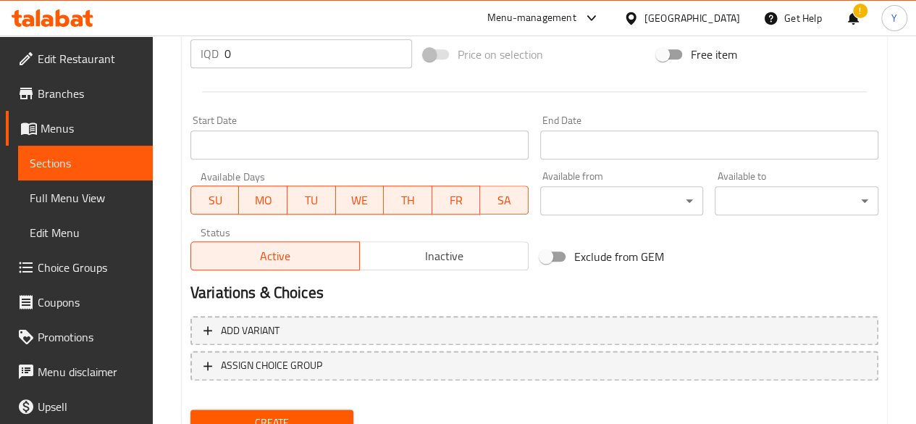
scroll to position [702, 0]
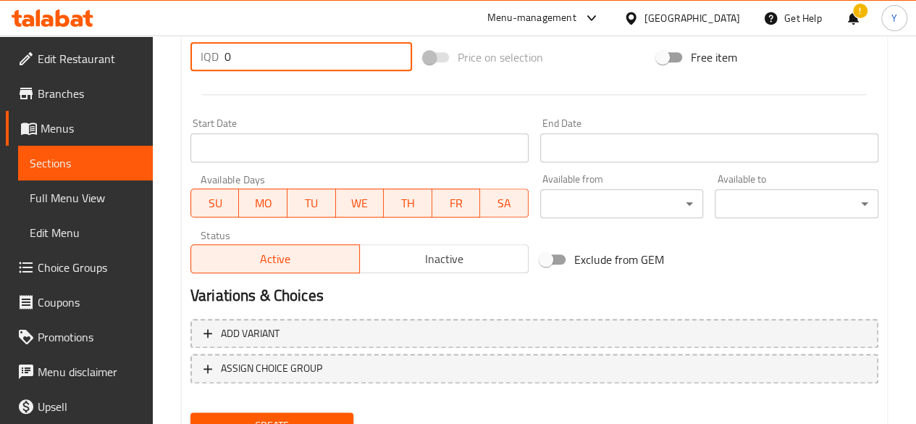
click at [257, 62] on input "0" at bounding box center [319, 56] width 188 height 29
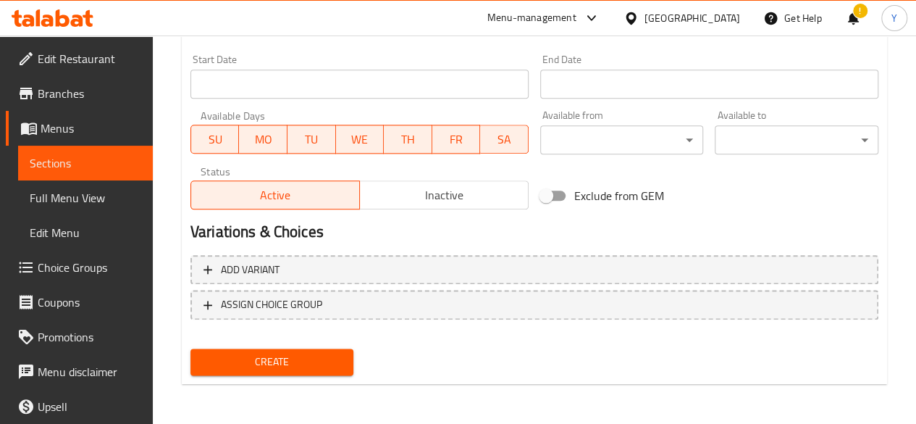
type input "6000"
click at [304, 370] on span "Create" at bounding box center [272, 362] width 141 height 18
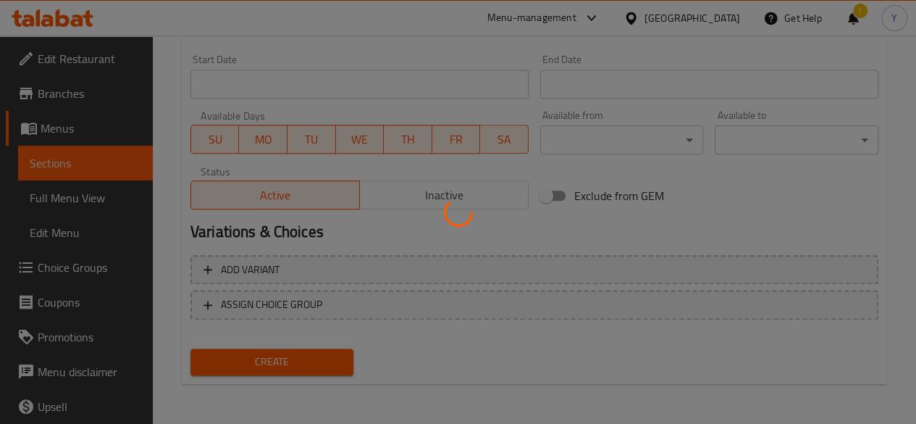
type input "0"
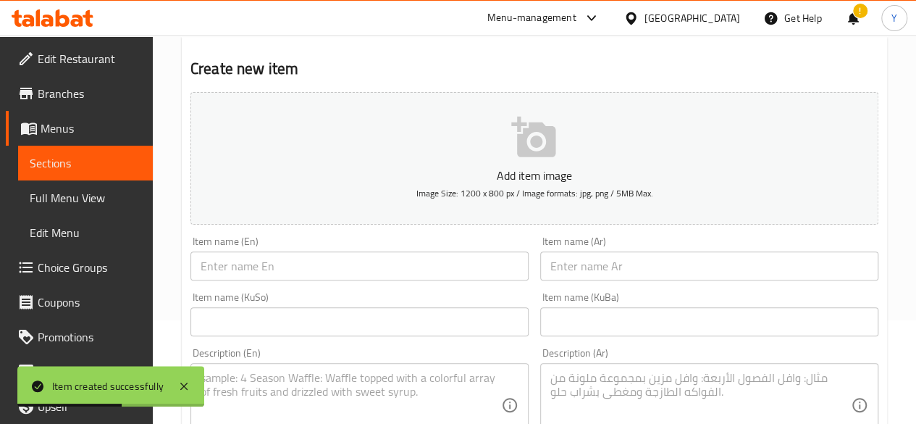
scroll to position [0, 0]
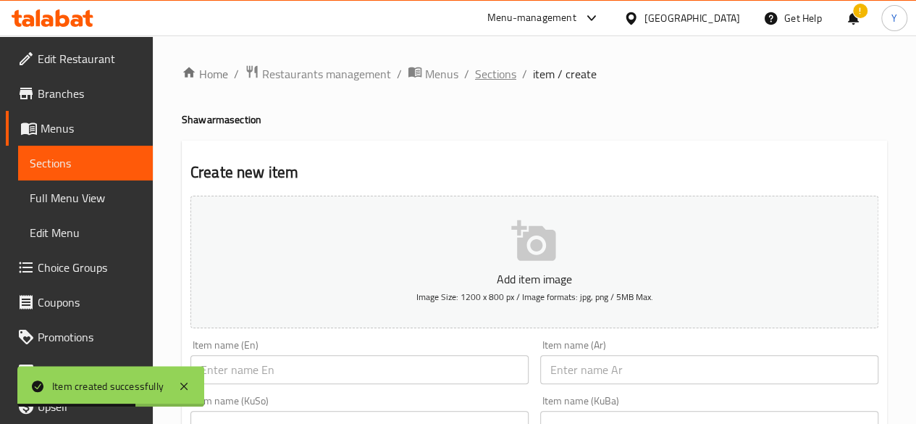
click at [503, 75] on span "Sections" at bounding box center [495, 73] width 41 height 17
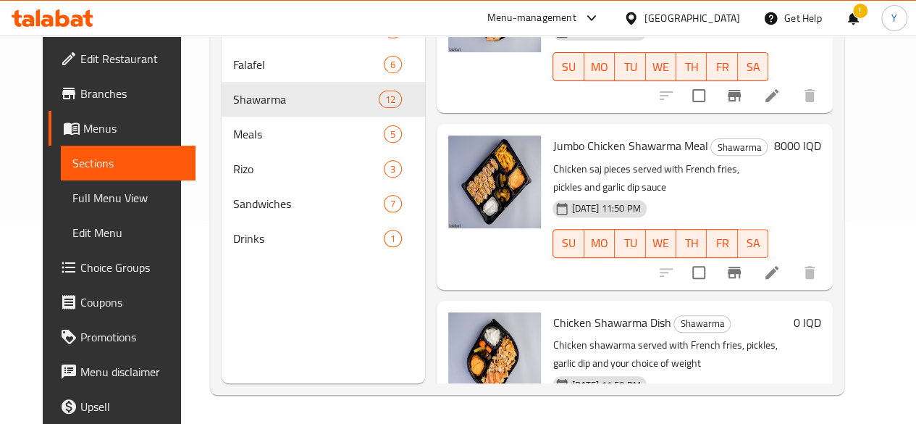
scroll to position [661, 0]
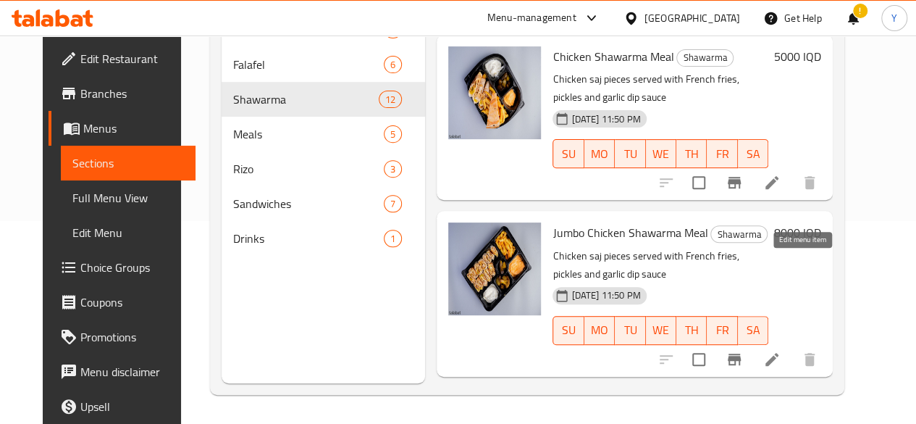
click at [781, 351] on icon at bounding box center [772, 359] width 17 height 17
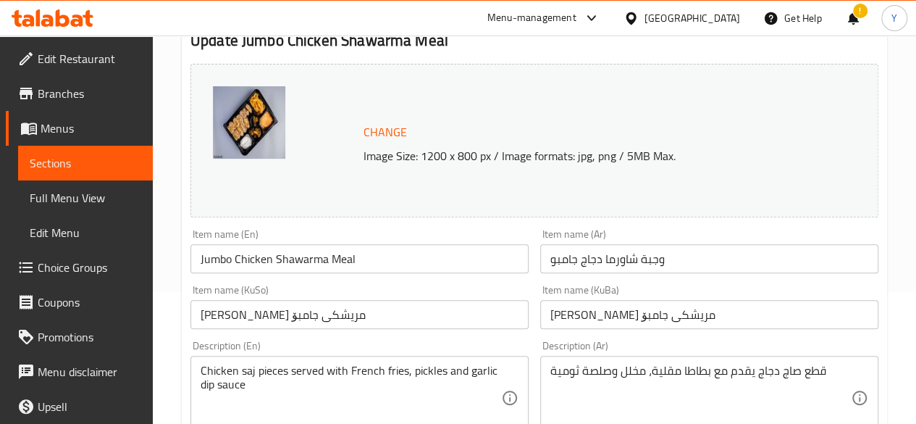
scroll to position [135, 0]
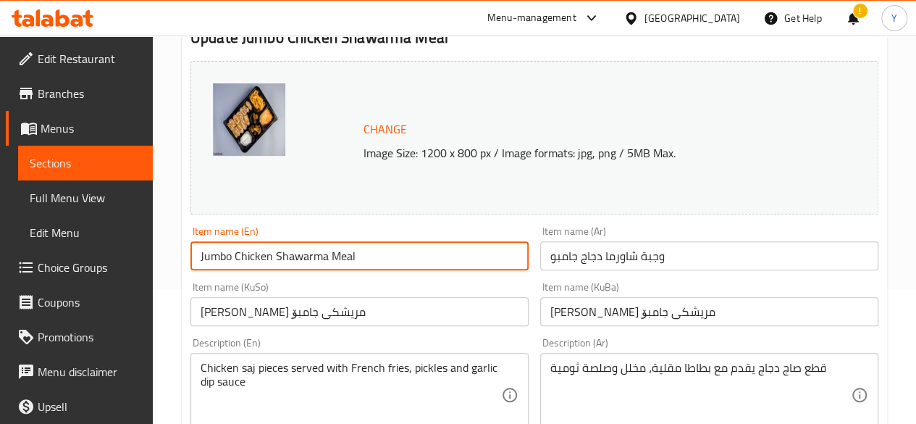
drag, startPoint x: 369, startPoint y: 257, endPoint x: 149, endPoint y: 246, distance: 219.8
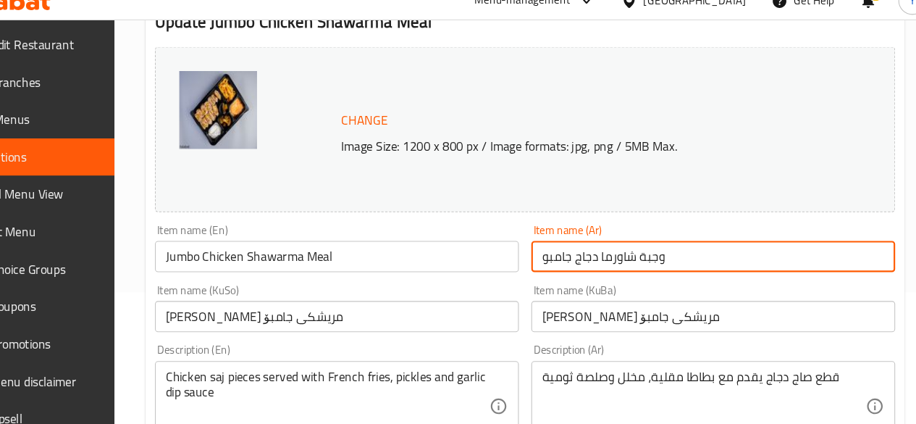
drag, startPoint x: 692, startPoint y: 255, endPoint x: 538, endPoint y: 254, distance: 153.6
click at [538, 254] on div "Item name (Ar) وجبة شاورما دجاج جامبو Item name (Ar)" at bounding box center [710, 248] width 350 height 56
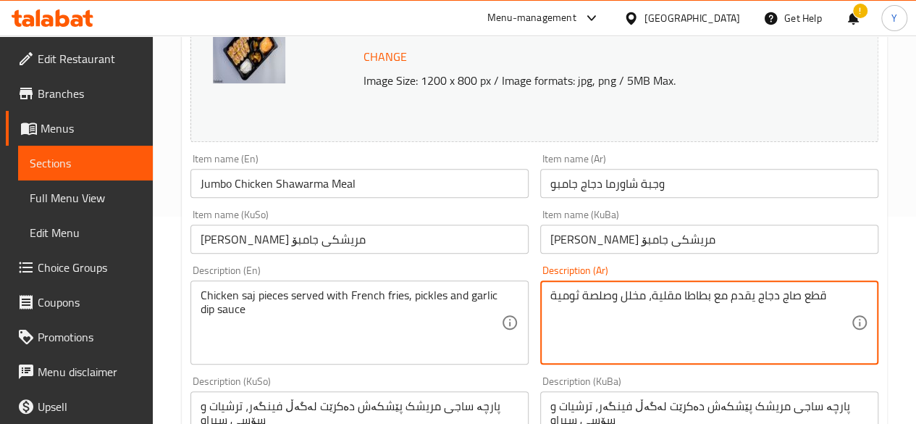
scroll to position [0, 0]
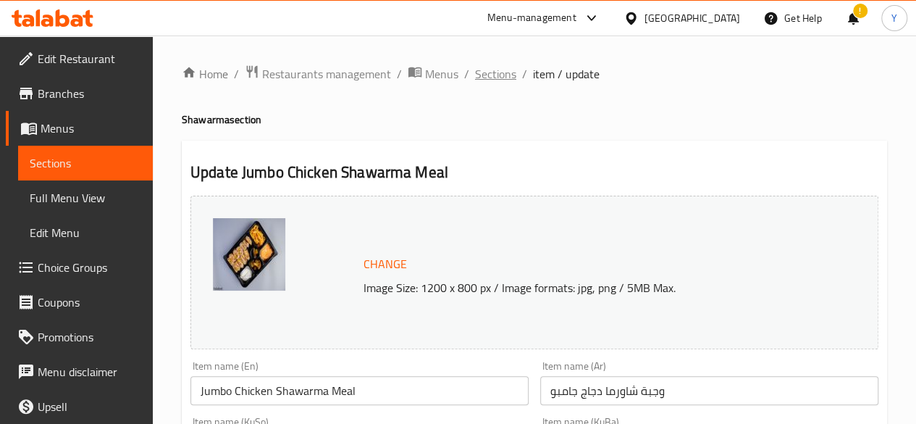
click at [501, 80] on span "Sections" at bounding box center [495, 73] width 41 height 17
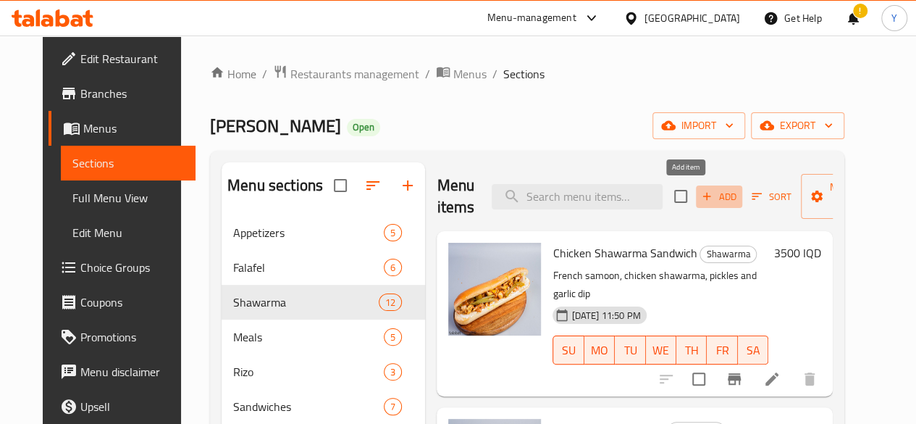
click at [700, 198] on span "Add" at bounding box center [719, 196] width 39 height 17
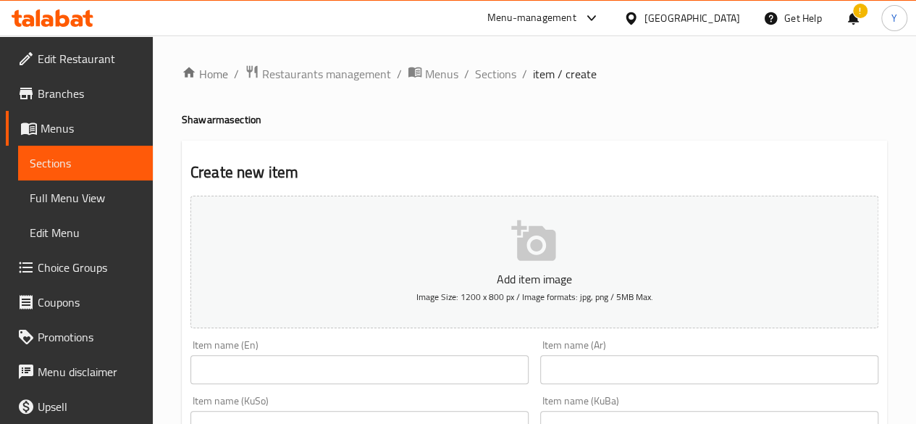
click at [538, 264] on icon "button" at bounding box center [534, 241] width 46 height 46
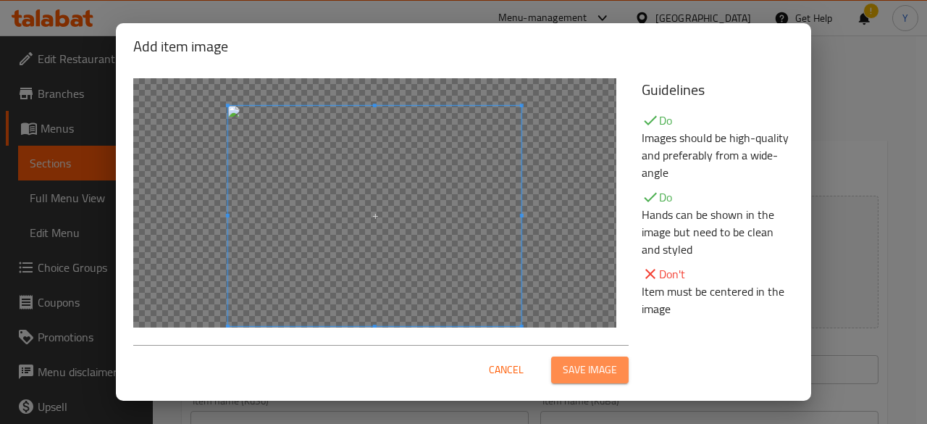
click at [593, 362] on span "Save image" at bounding box center [590, 370] width 54 height 18
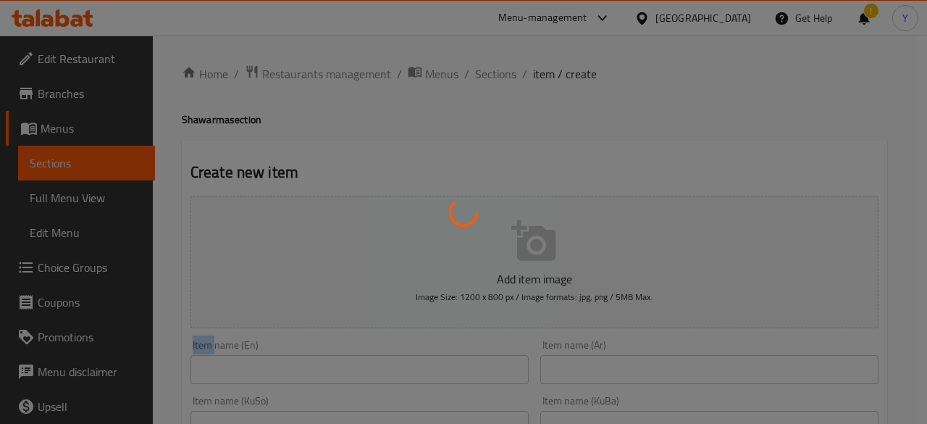
click at [593, 362] on div at bounding box center [463, 212] width 927 height 424
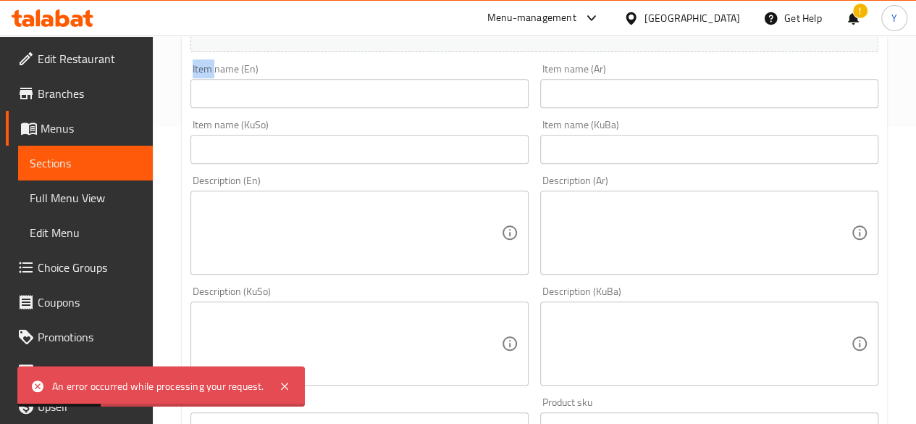
scroll to position [304, 0]
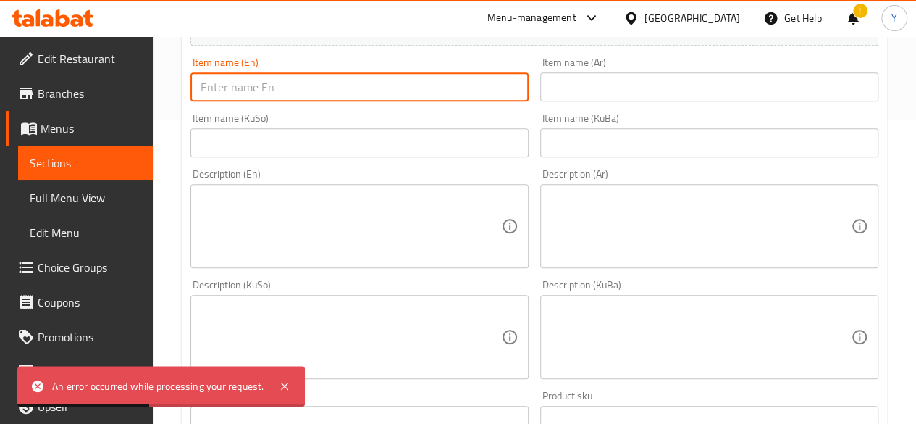
click at [309, 85] on input "text" at bounding box center [360, 86] width 338 height 29
paste input "Jumbo Chicken Shawarma Meal"
type input "Jumbo Chicken Shawarma Meal"
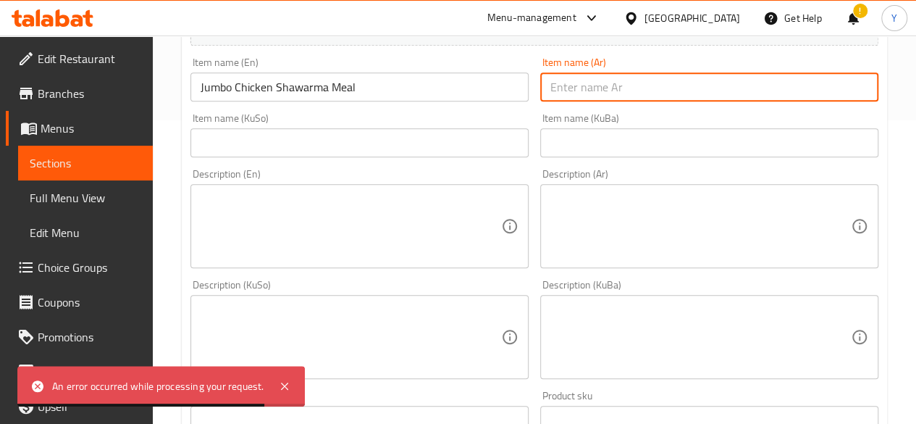
click at [586, 80] on input "text" at bounding box center [709, 86] width 338 height 29
paste input "Jumbo Chicken Shawarma Meal"
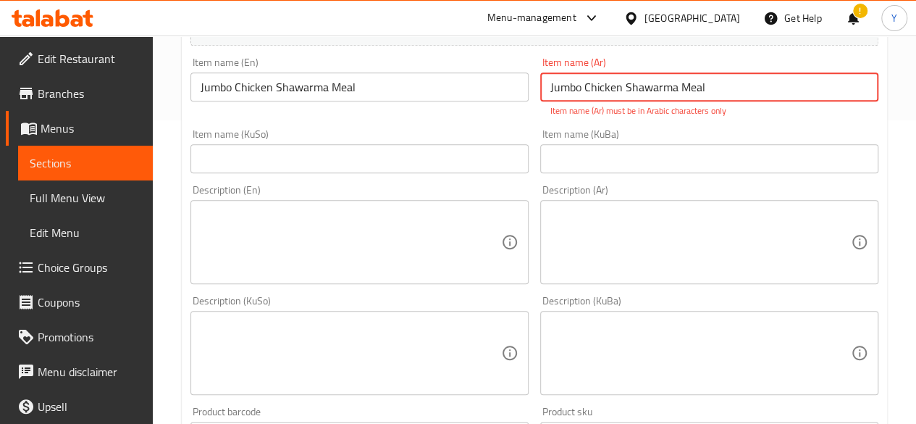
click at [657, 81] on input "Jumbo Chicken Shawarma Meal" at bounding box center [709, 86] width 338 height 29
paste input "وجبة شاورما دجاج جامبو"
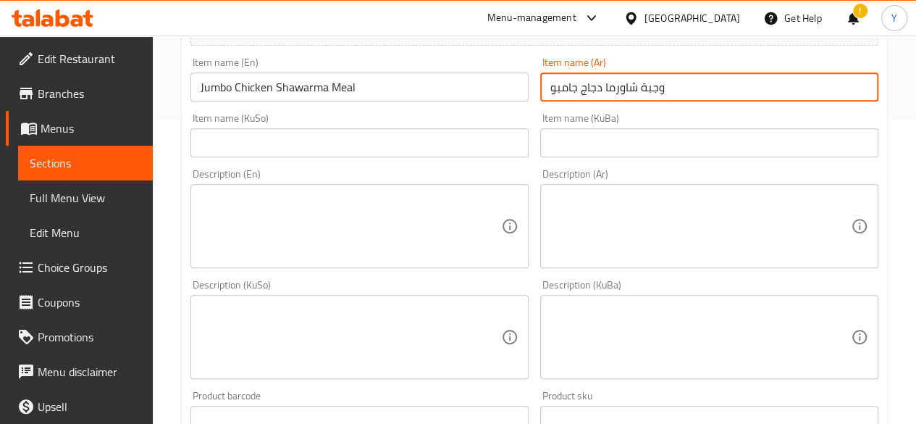
click at [592, 87] on input "وجبة شاورما دجاج جامبو" at bounding box center [709, 86] width 338 height 29
type input "وجبة شاورما لحم جامبو"
click at [254, 83] on input "Jumbo Chicken Shawarma Meal" at bounding box center [360, 86] width 338 height 29
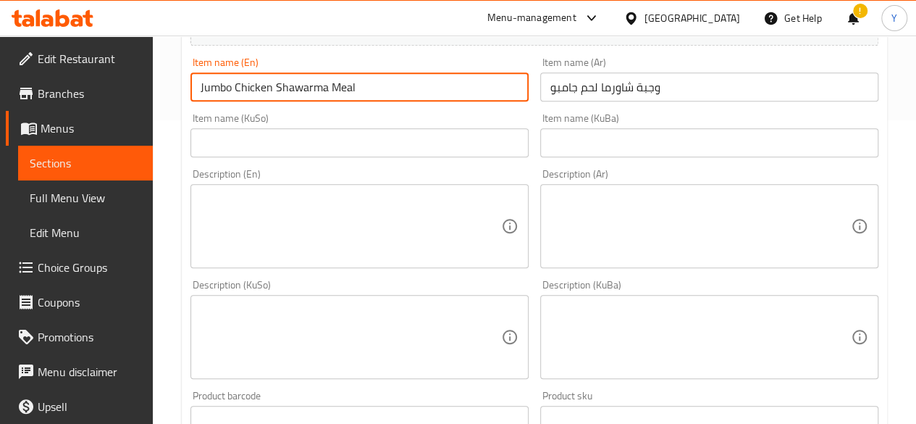
click at [254, 83] on input "Jumbo Chicken Shawarma Meal" at bounding box center [360, 86] width 338 height 29
type input "Jumbo meat Shawarma Meal"
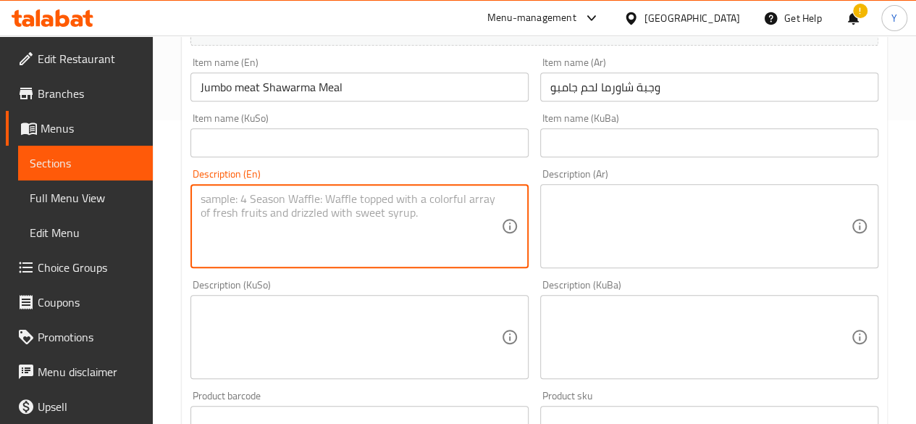
click at [285, 204] on textarea at bounding box center [351, 226] width 301 height 69
paste textarea "Chicken saj pieces served with French fries, pickles and garlic dip sauce"
type textarea "Chicken saj pieces served with French fries, pickles and garlic dip sauce"
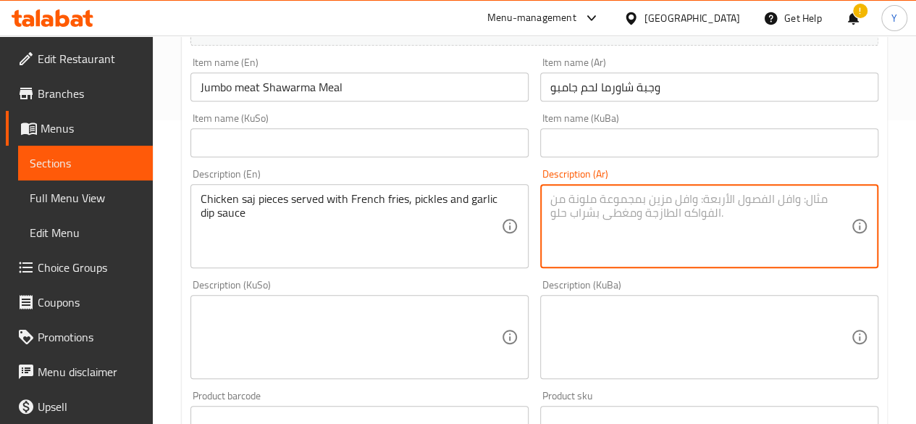
click at [609, 220] on textarea at bounding box center [701, 226] width 301 height 69
paste textarea "قطع صاج دجاج يقدم مع بطاطا مقلية، مخلل وصلصة ثومية"
type textarea "قطع صاج دجاج يقدم مع بطاطا مقلية، مخلل وصلصة ثومية"
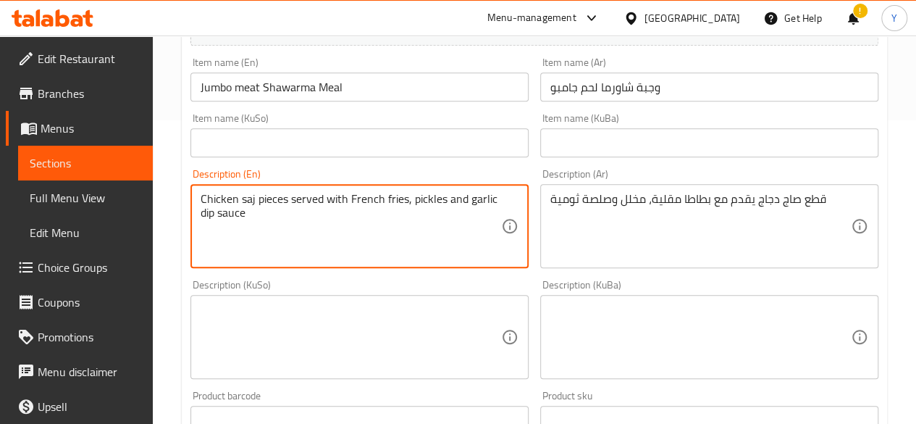
click at [216, 195] on textarea "Chicken saj pieces served with French fries, pickles and garlic dip sauce" at bounding box center [351, 226] width 301 height 69
type textarea "meat saj pieces served with French fries, pickles and garlic dip sauce"
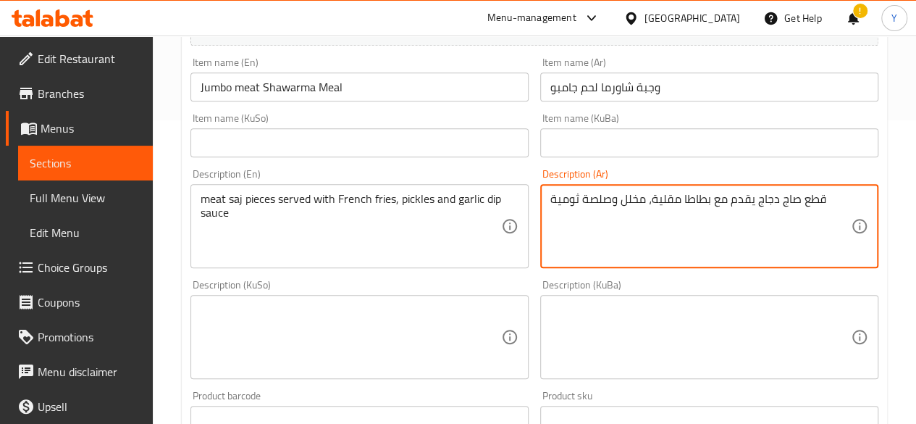
click at [771, 196] on textarea "قطع صاج دجاج يقدم مع بطاطا مقلية، مخلل وصلصة ثومية" at bounding box center [701, 226] width 301 height 69
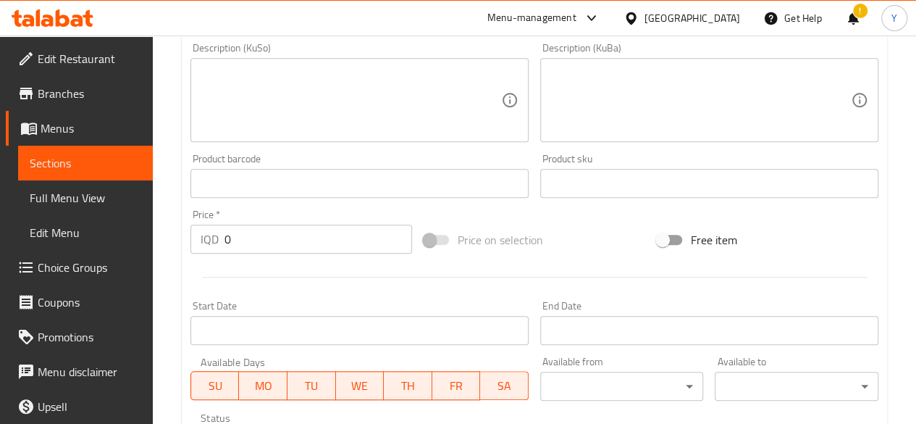
scroll to position [540, 0]
type textarea "قطع صاج لحم يقدم مع بطاطا مقلية، مخلل وصلصة ثومية"
drag, startPoint x: 264, startPoint y: 237, endPoint x: 206, endPoint y: 230, distance: 57.7
click at [206, 230] on div "IQD 0 Price *" at bounding box center [302, 239] width 222 height 29
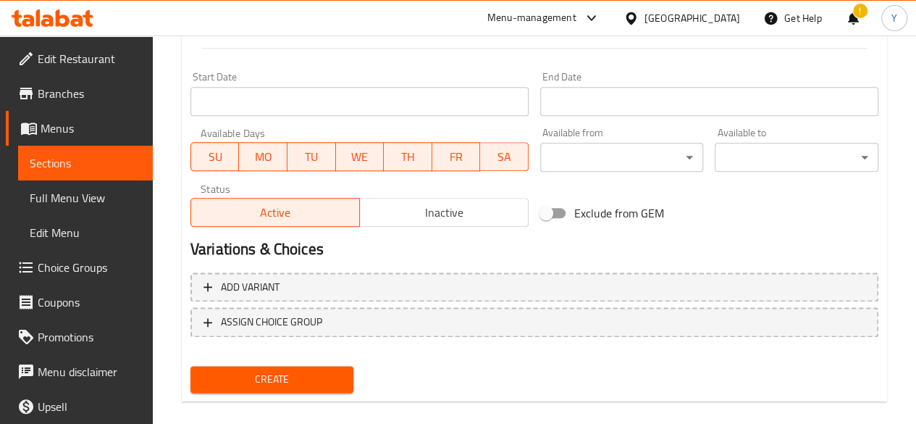
scroll to position [787, 0]
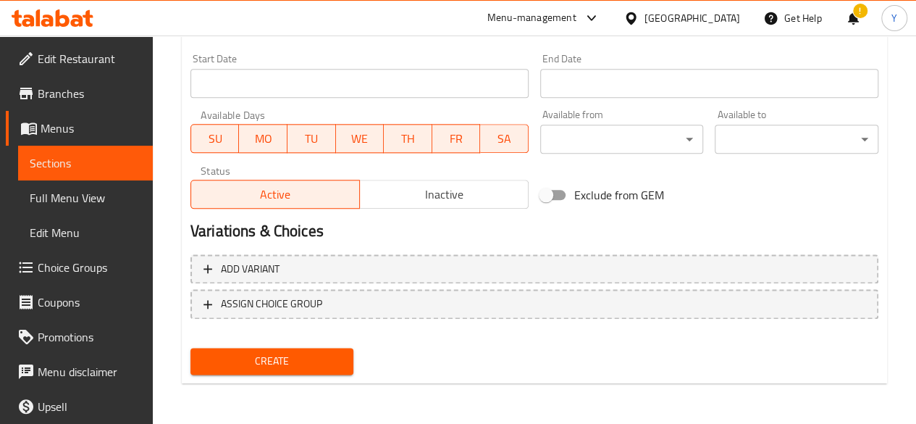
type input "9000"
click at [325, 348] on button "Create" at bounding box center [273, 361] width 164 height 27
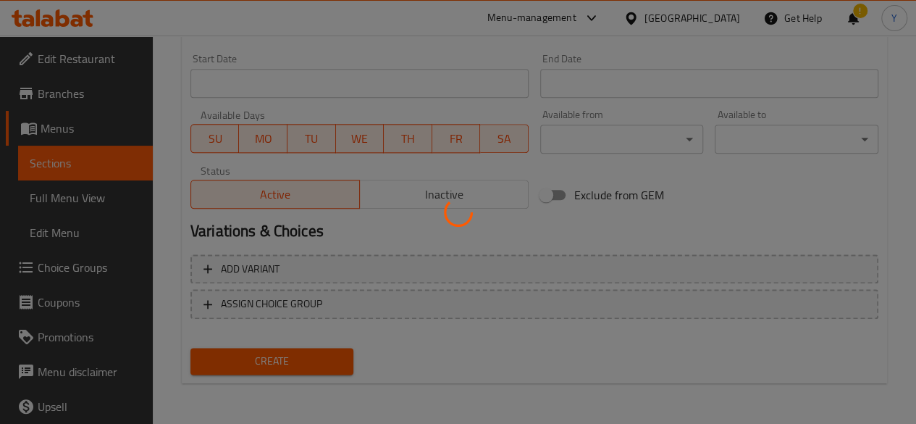
type input "0"
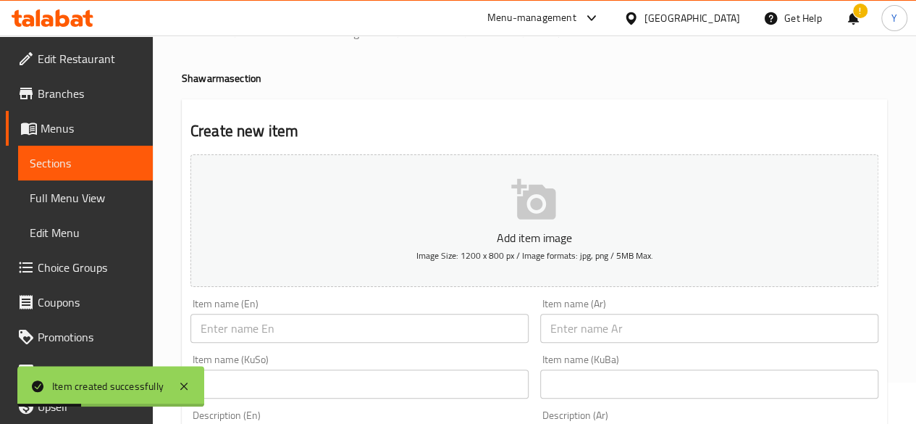
scroll to position [0, 0]
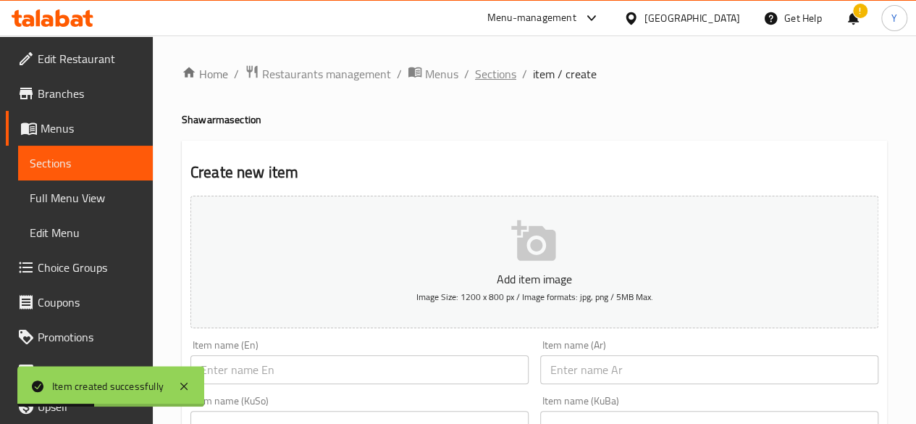
click at [489, 73] on span "Sections" at bounding box center [495, 73] width 41 height 17
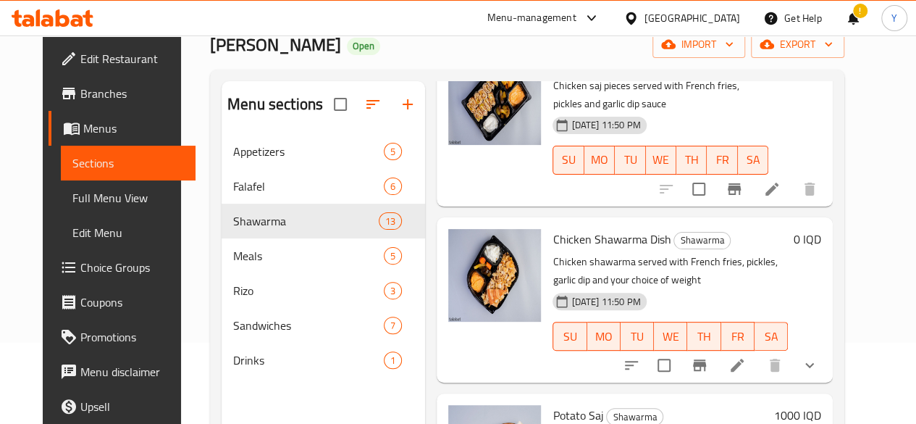
scroll to position [891, 0]
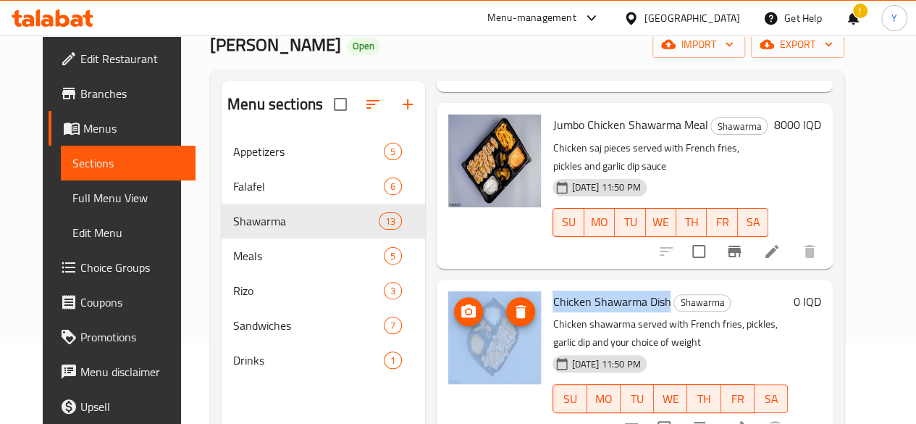
drag, startPoint x: 606, startPoint y: 206, endPoint x: 466, endPoint y: 216, distance: 140.2
click at [464, 285] on div "Chicken Shawarma Dish Shawarma Chicken shawarma served with French fries, pickl…" at bounding box center [635, 362] width 385 height 154
click at [746, 419] on icon at bounding box center [737, 427] width 17 height 17
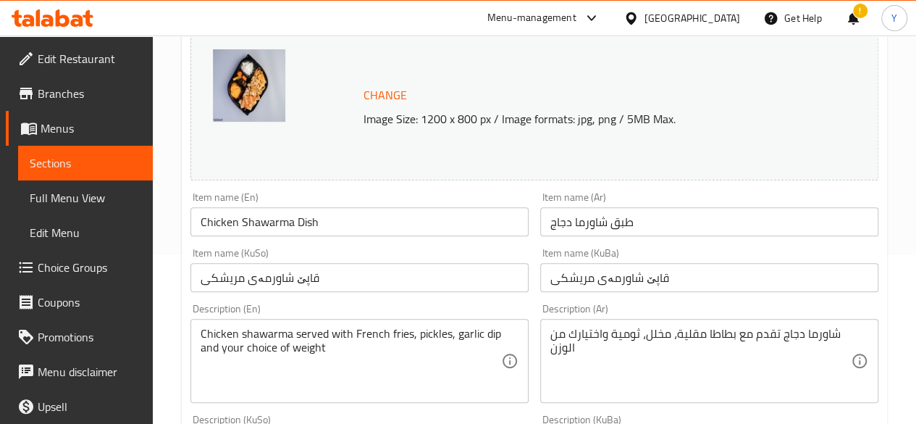
scroll to position [175, 0]
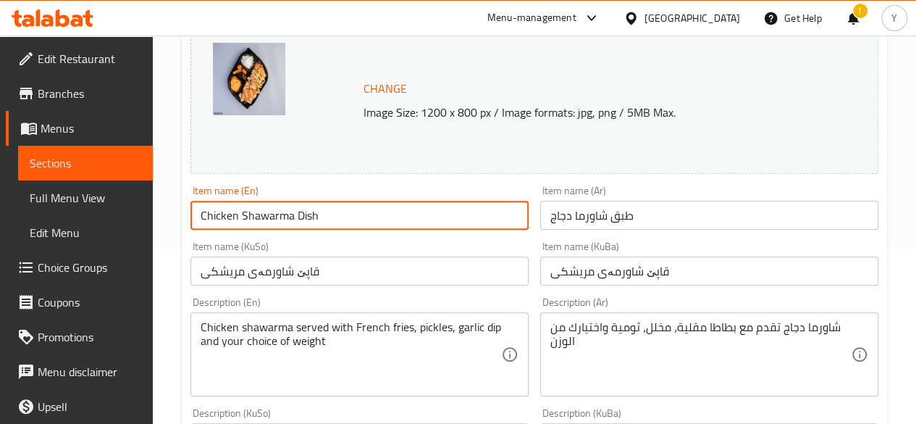
drag, startPoint x: 333, startPoint y: 209, endPoint x: 186, endPoint y: 211, distance: 147.1
click at [186, 211] on div "Item name (En) Chicken Shawarma Dish Item name (En)" at bounding box center [360, 208] width 350 height 56
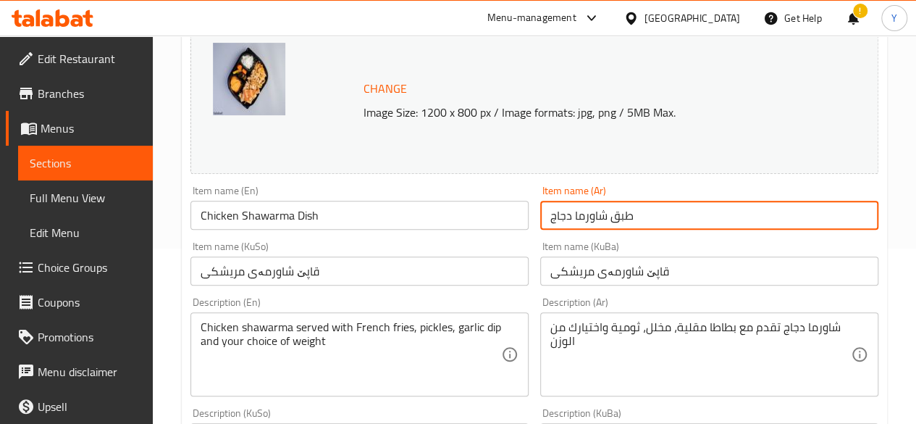
drag, startPoint x: 667, startPoint y: 220, endPoint x: 472, endPoint y: 214, distance: 195.7
click at [472, 214] on div "Change Image Size: 1200 x 800 px / Image formats: jpg, png / 5MB Max. Item name…" at bounding box center [535, 420] width 700 height 812
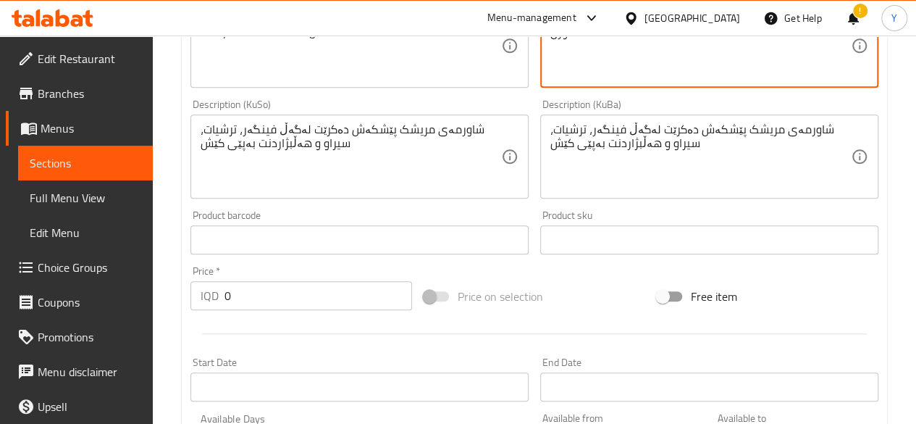
scroll to position [0, 0]
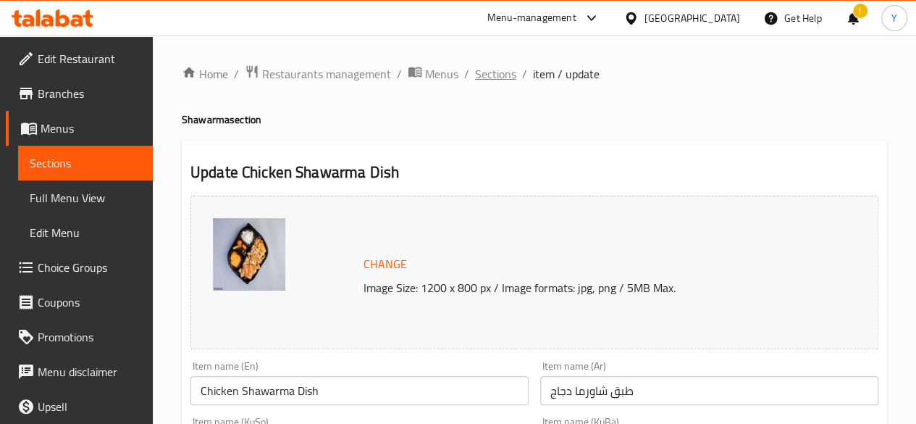
click at [490, 82] on span "Sections" at bounding box center [495, 73] width 41 height 17
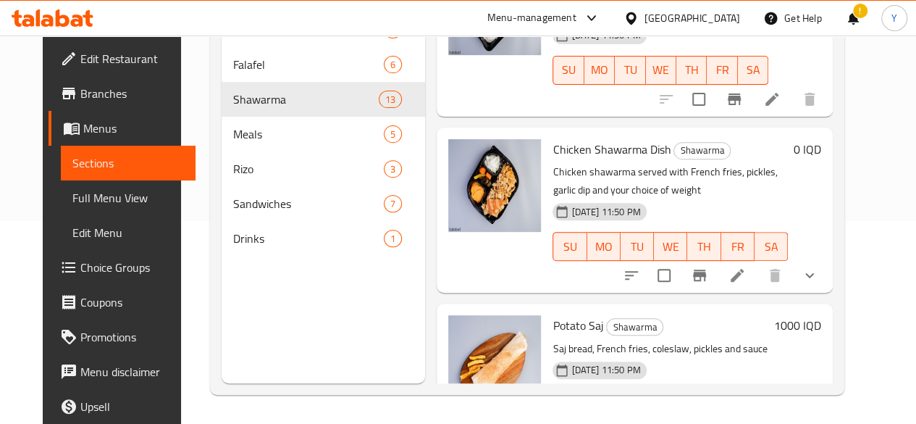
scroll to position [921, 0]
click at [827, 259] on button "show more" at bounding box center [810, 276] width 35 height 35
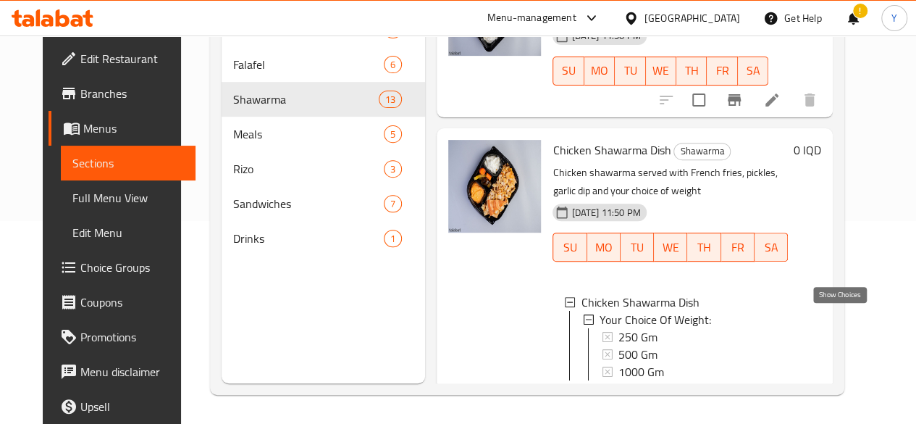
click at [819, 395] on icon "show more" at bounding box center [809, 403] width 17 height 17
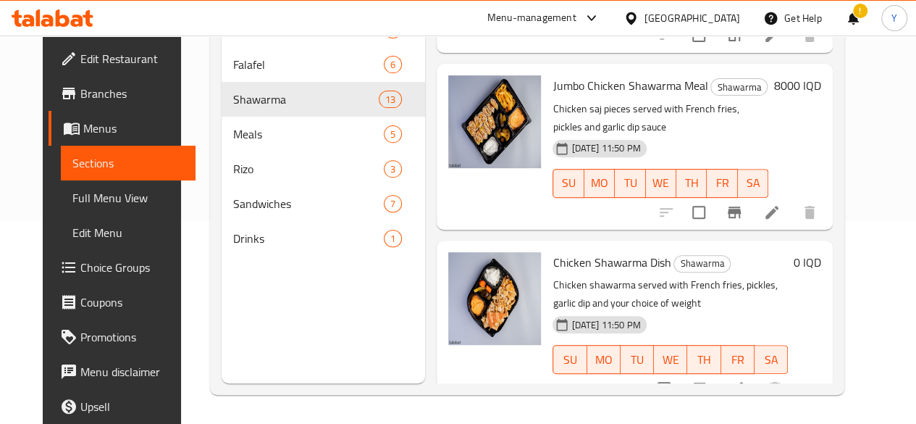
scroll to position [808, 0]
drag, startPoint x: 737, startPoint y: 163, endPoint x: 766, endPoint y: 143, distance: 36.0
click at [766, 143] on div "Menu items Add Sort Manage items Chicken Shawarma Sandwich Shawarma French samo…" at bounding box center [629, 171] width 408 height 424
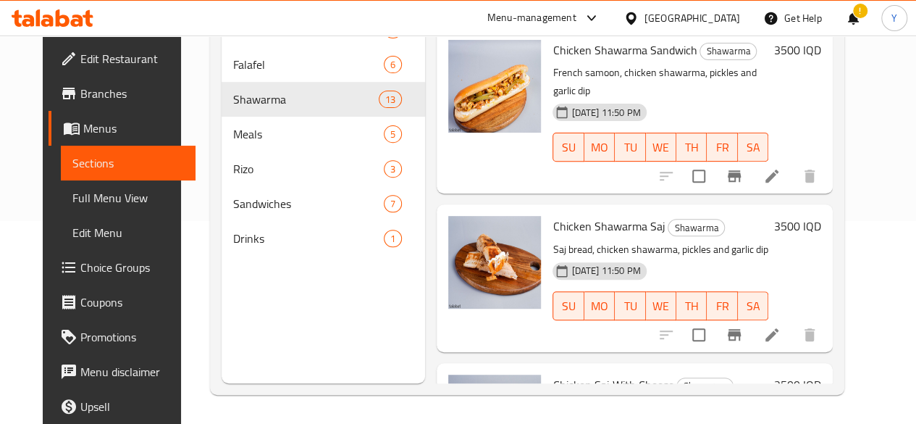
scroll to position [0, 0]
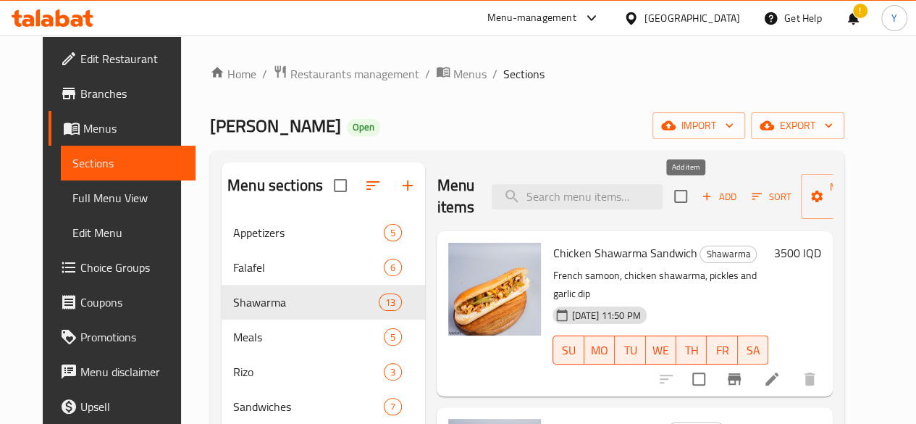
click at [700, 195] on span "Add" at bounding box center [719, 196] width 39 height 17
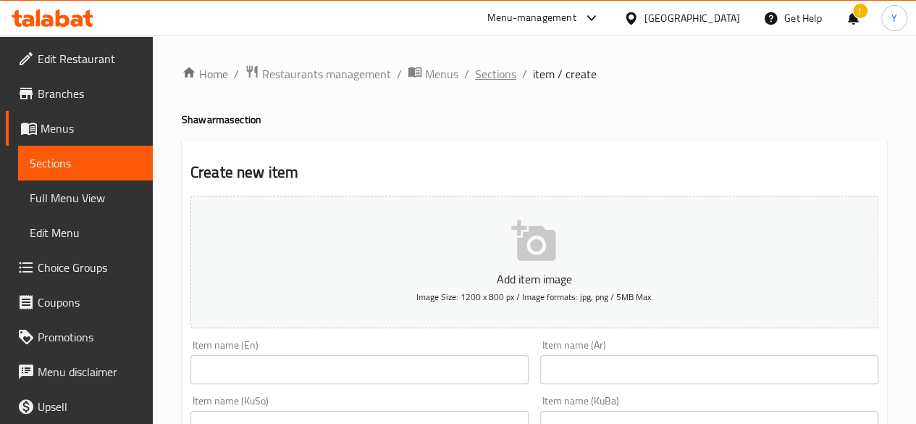
click at [493, 76] on span "Sections" at bounding box center [495, 73] width 41 height 17
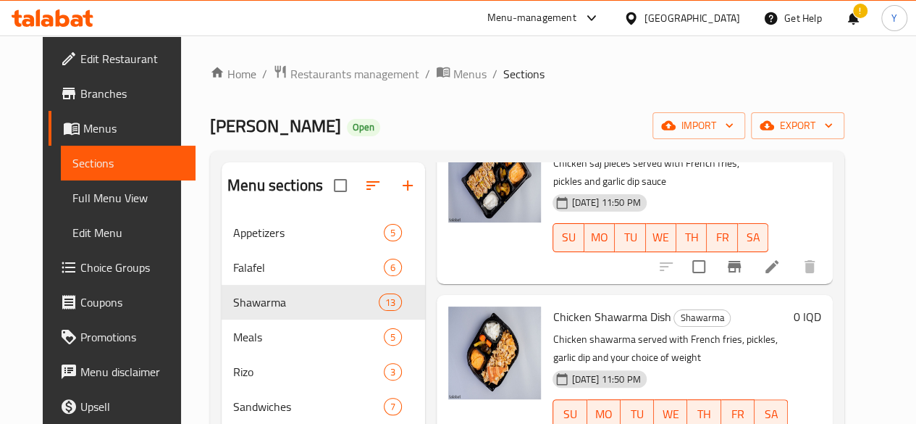
scroll to position [956, 0]
click at [448, 307] on img at bounding box center [494, 353] width 93 height 93
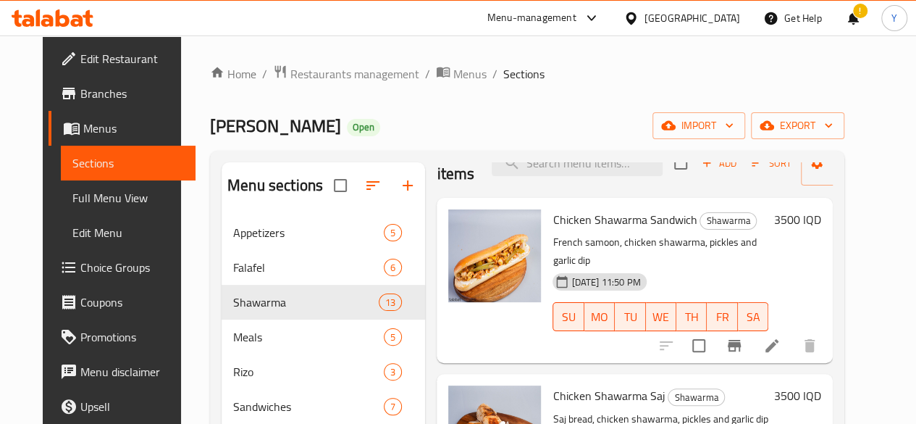
scroll to position [0, 0]
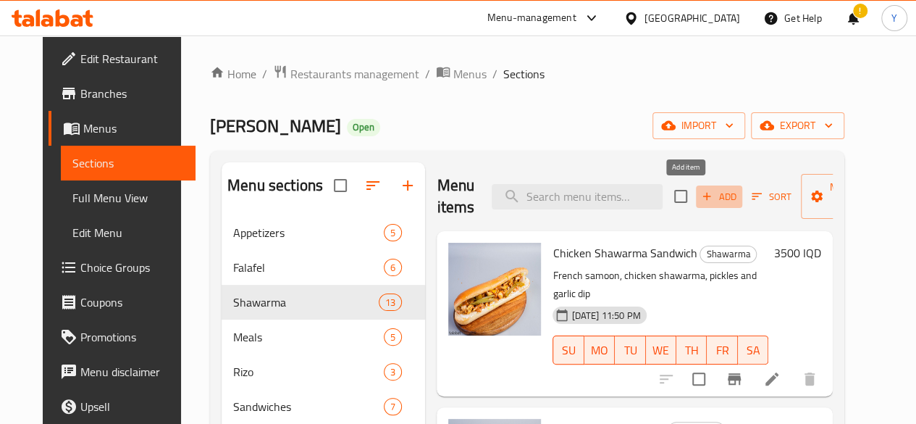
click at [700, 198] on span "Add" at bounding box center [719, 196] width 39 height 17
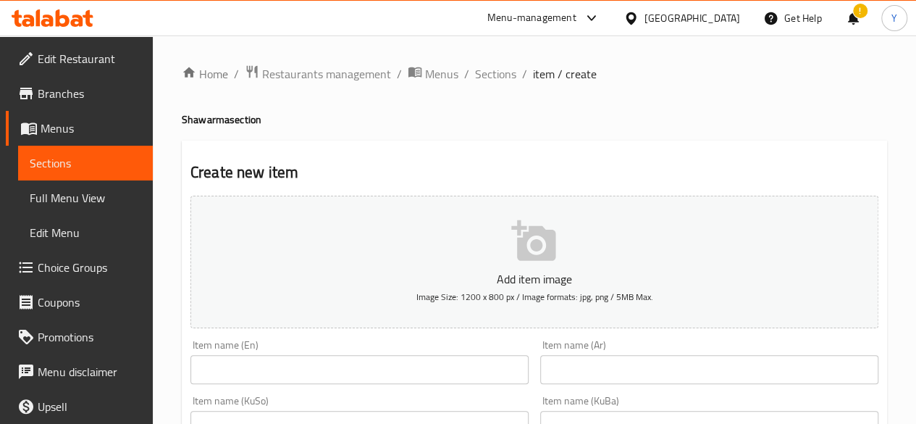
click at [542, 245] on icon "button" at bounding box center [533, 240] width 44 height 41
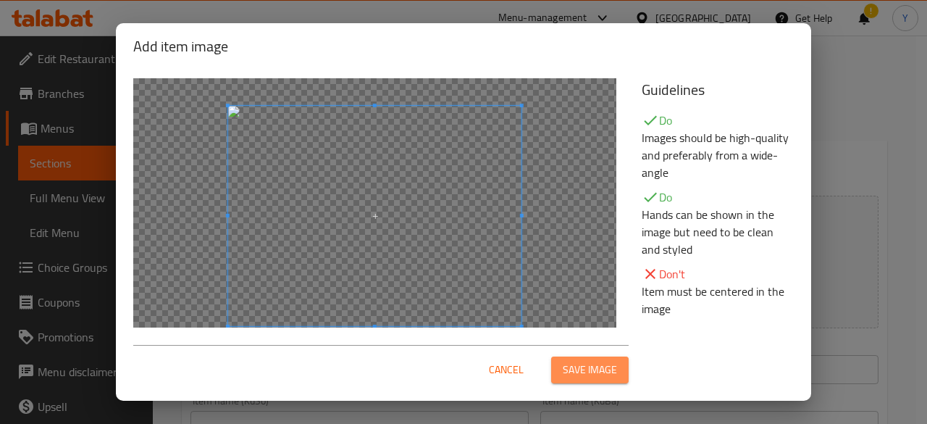
click at [593, 357] on button "Save image" at bounding box center [590, 369] width 78 height 27
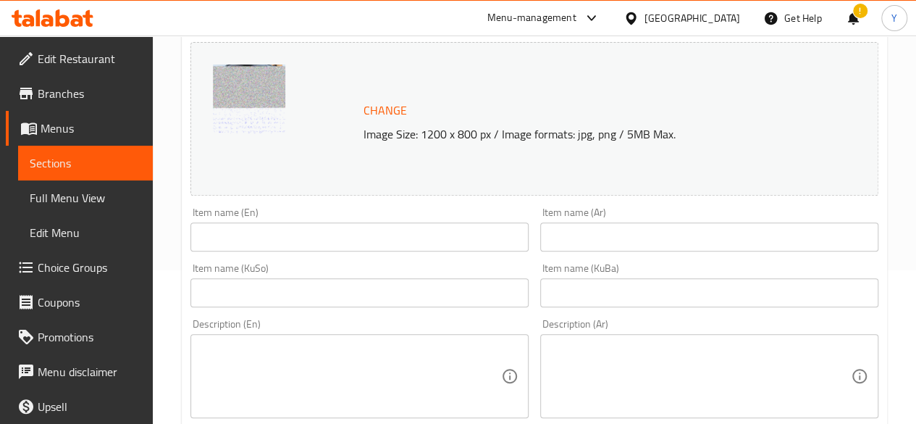
scroll to position [158, 0]
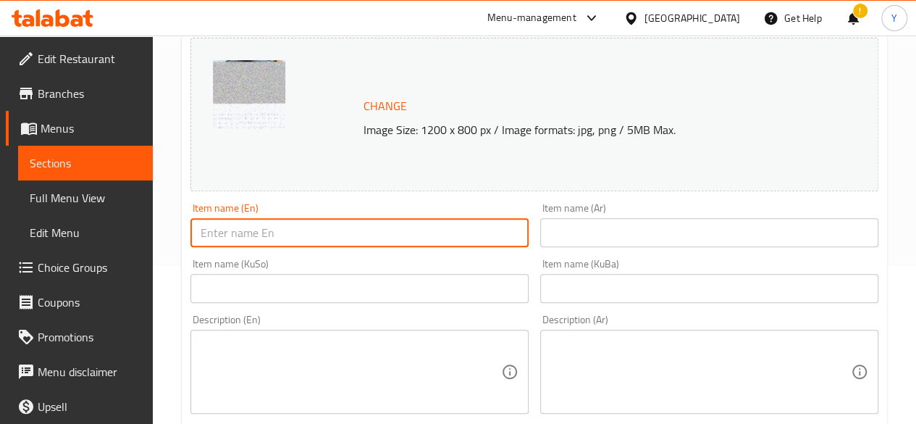
click at [412, 239] on input "text" at bounding box center [360, 232] width 338 height 29
paste input "Chicken Shawarma Dish"
type input "Chicken Shawarma Dish"
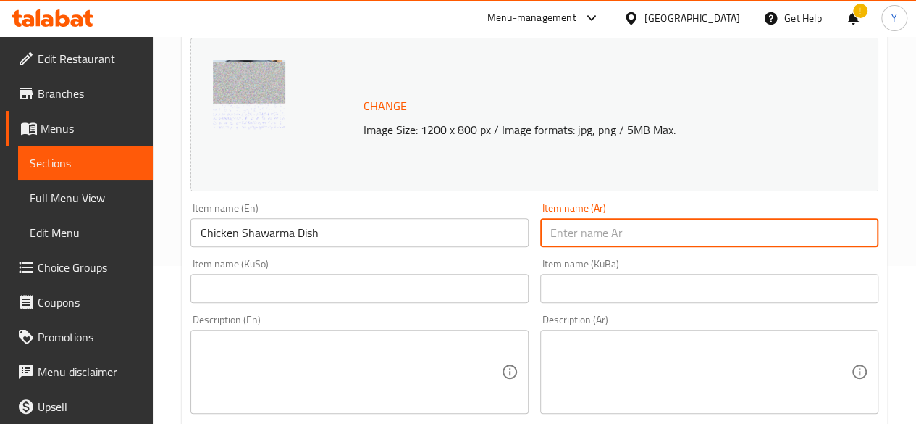
click at [569, 235] on input "text" at bounding box center [709, 232] width 338 height 29
paste input "طبق شاورما دجاج"
type input "طبق شاورما دجاج"
click at [404, 348] on textarea at bounding box center [351, 372] width 301 height 69
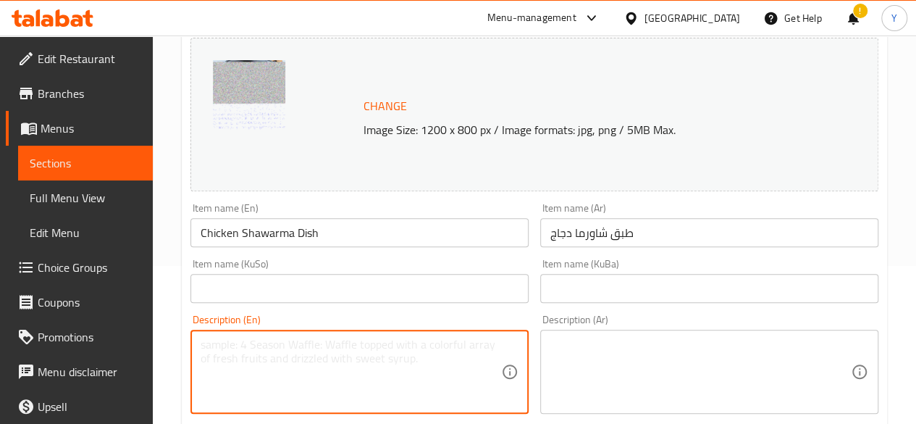
paste textarea "Chicken shawarma served with French fries, pickles, garlic dip and your choice …"
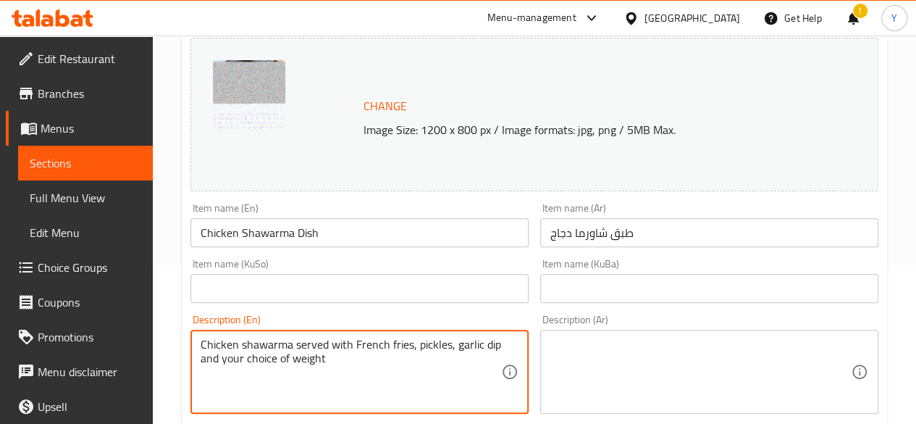
type textarea "Chicken shawarma served with French fries, pickles, garlic dip and your choice …"
click at [597, 361] on textarea at bounding box center [701, 372] width 301 height 69
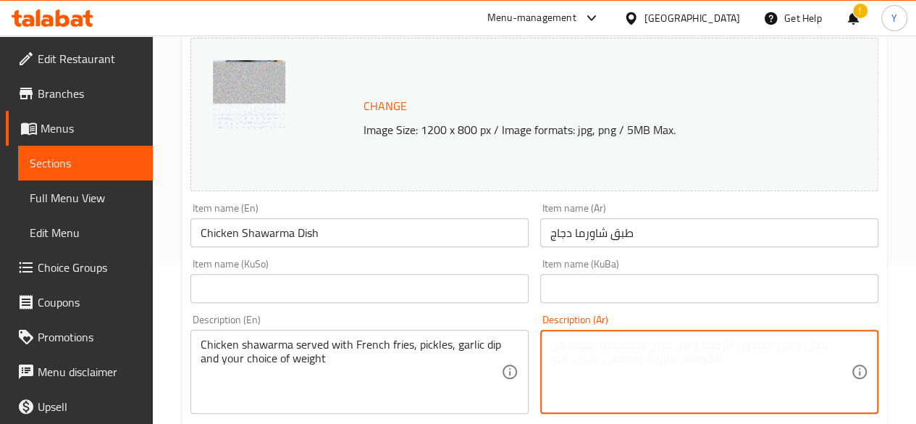
paste textarea "شاورما دجاج تقدم مع بطاطا مقلية، مخلل، ثومية واختيارك من الوزن"
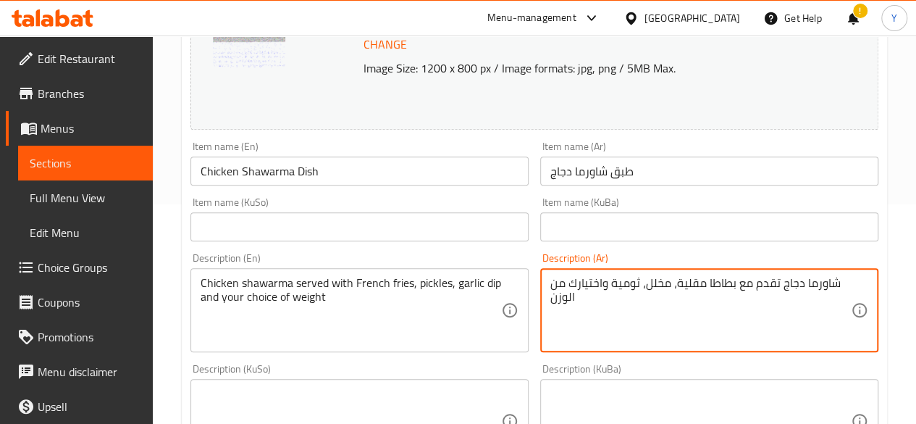
scroll to position [225, 0]
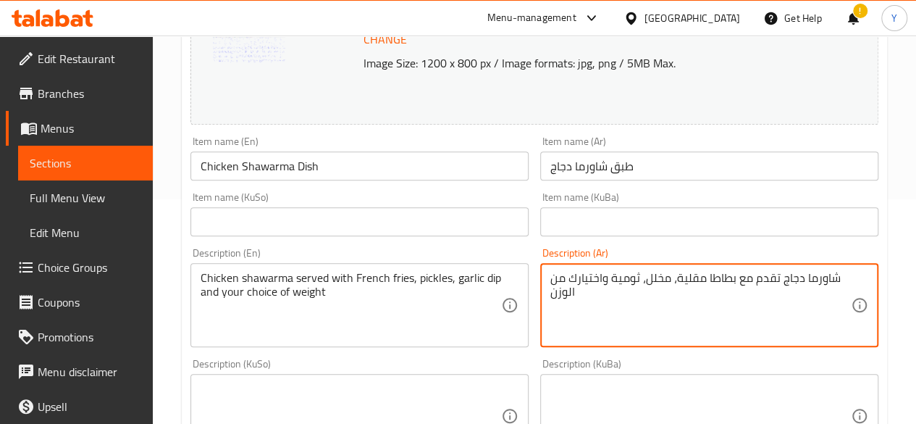
type textarea "شاورما دجاج تقدم مع بطاطا مقلية، مخلل، ثومية واختيارك من الوزن"
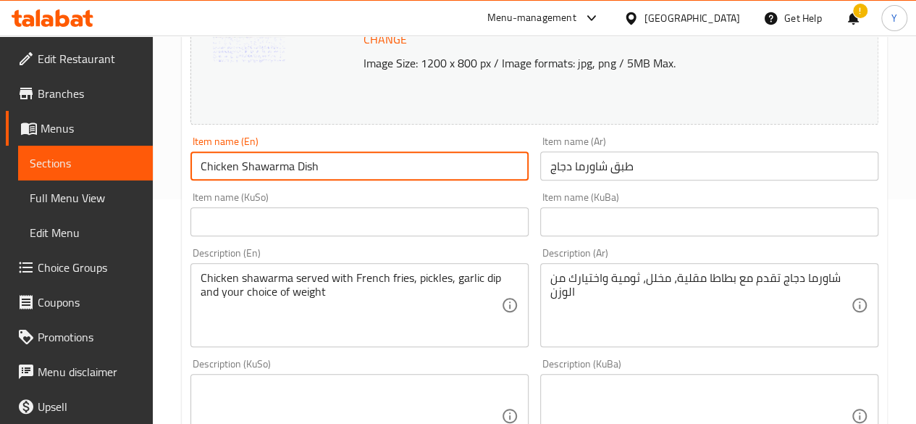
click at [227, 170] on input "Chicken Shawarma Dish" at bounding box center [360, 165] width 338 height 29
type input "meat Shawarma Dish"
click at [558, 165] on input "طبق شاورما دجاج" at bounding box center [709, 165] width 338 height 29
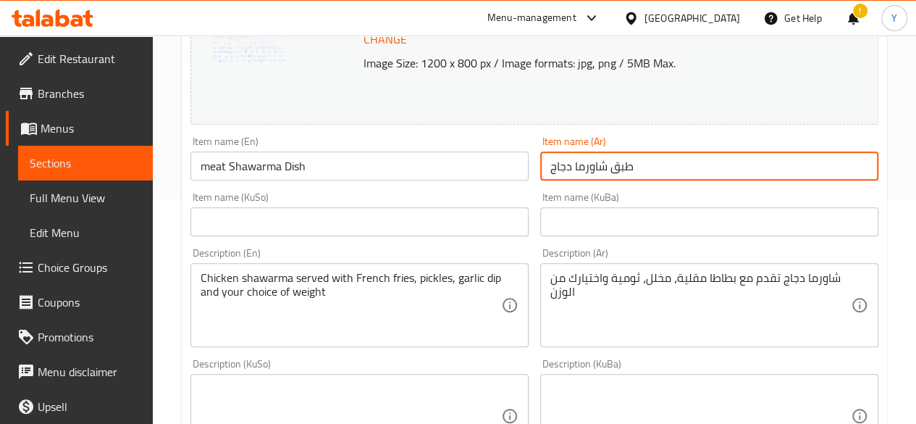
click at [558, 165] on input "طبق شاورما دجاج" at bounding box center [709, 165] width 338 height 29
type input "طبق شاورما لحم"
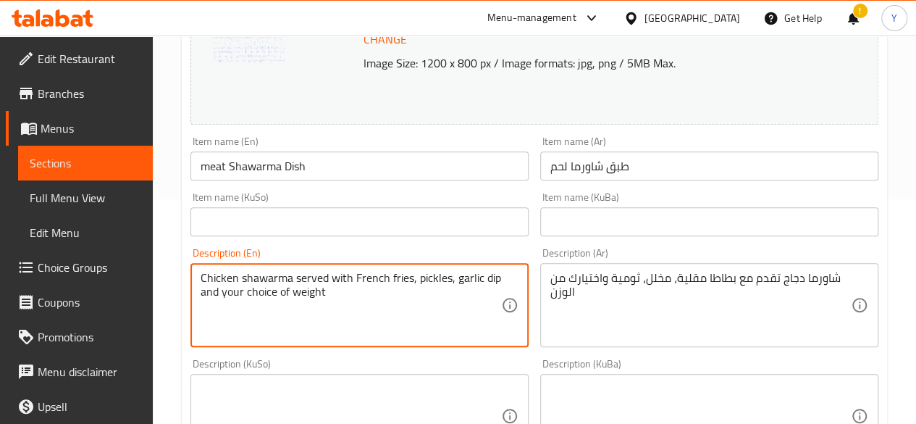
click at [225, 280] on textarea "Chicken shawarma served with French fries, pickles, garlic dip and your choice …" at bounding box center [351, 305] width 301 height 69
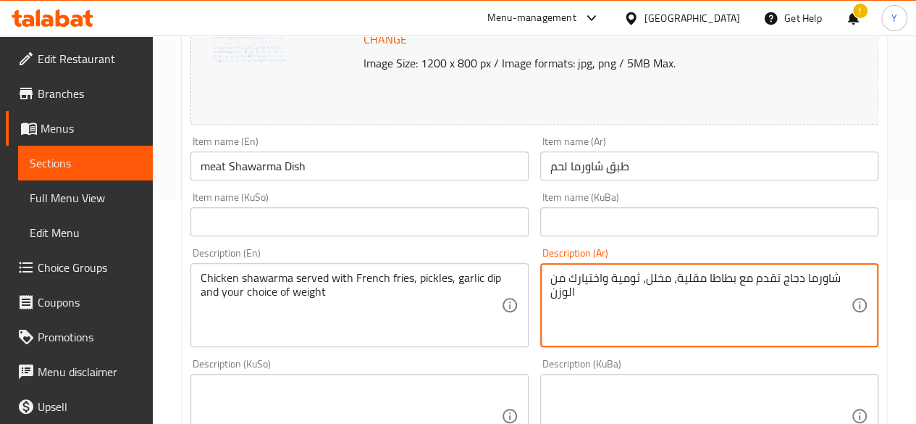
click at [795, 280] on textarea "شاورما دجاج تقدم مع بطاطا مقلية، مخلل، ثومية واختيارك من الوزن" at bounding box center [701, 305] width 301 height 69
type textarea "شاورما لحم تقدم مع بطاطا مقلية، مخلل، ثومية واختيارك من الوزن"
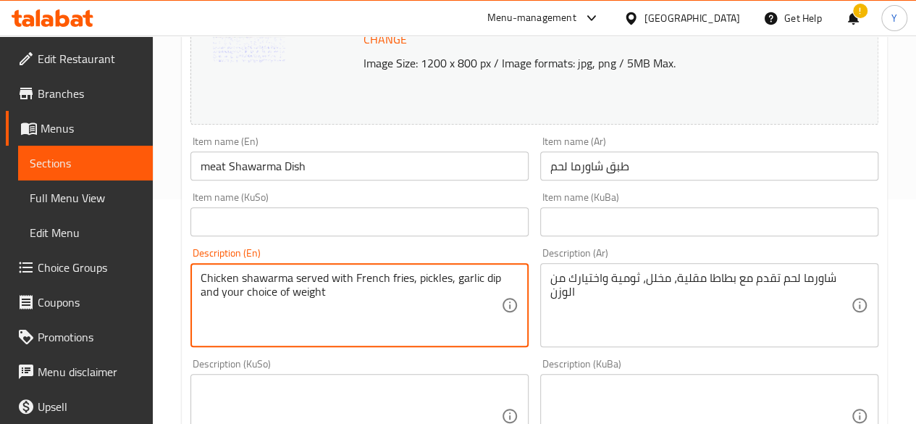
click at [225, 277] on textarea "Chicken shawarma served with French fries, pickles, garlic dip and your choice …" at bounding box center [351, 305] width 301 height 69
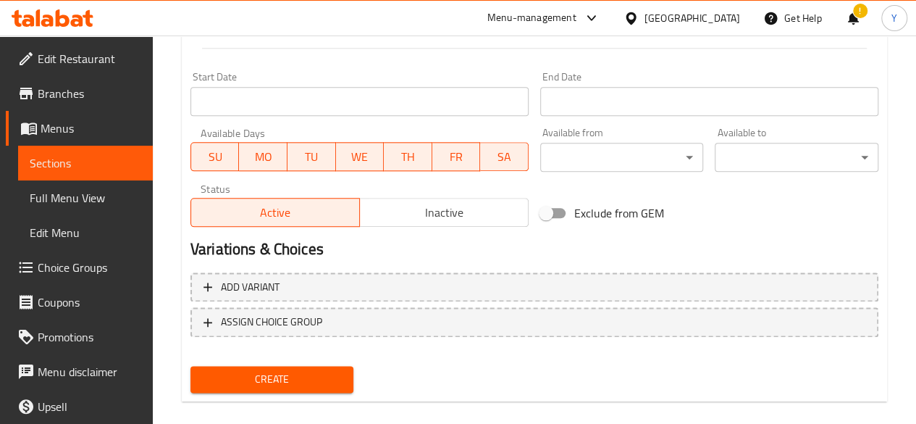
scroll to position [787, 0]
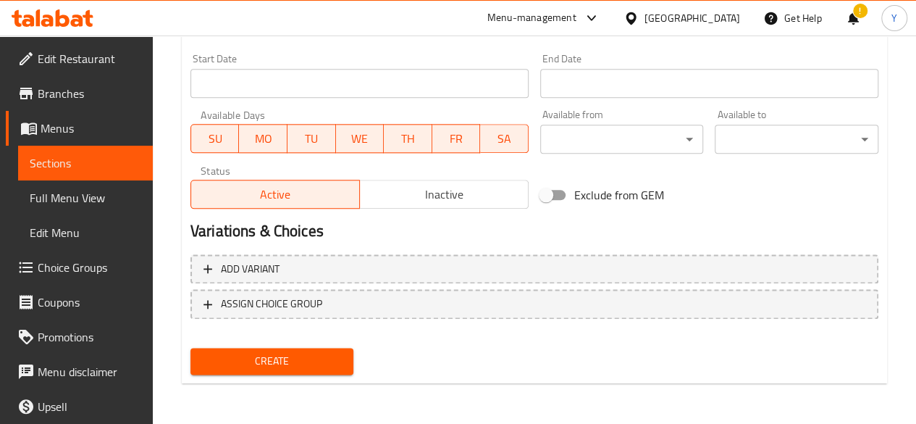
type textarea "meat shawarma served with French fries, pickles, garlic dip and your choice of …"
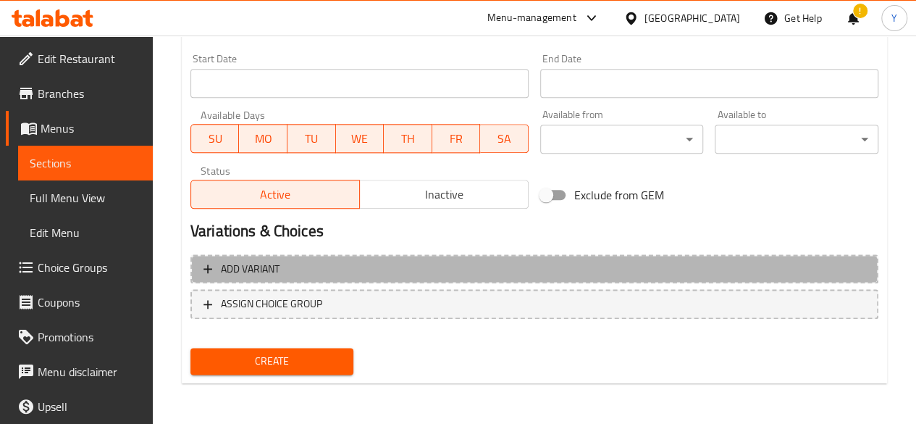
click at [384, 282] on button "Add variant" at bounding box center [535, 269] width 688 height 30
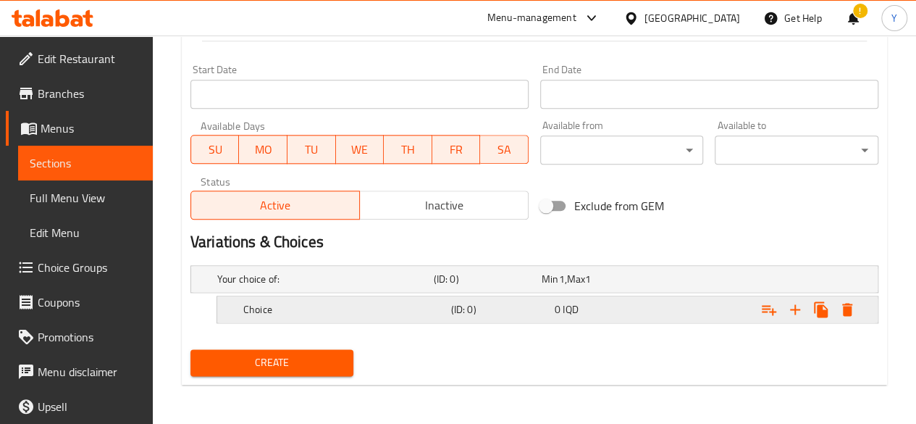
click at [642, 309] on div "0 IQD" at bounding box center [604, 309] width 98 height 14
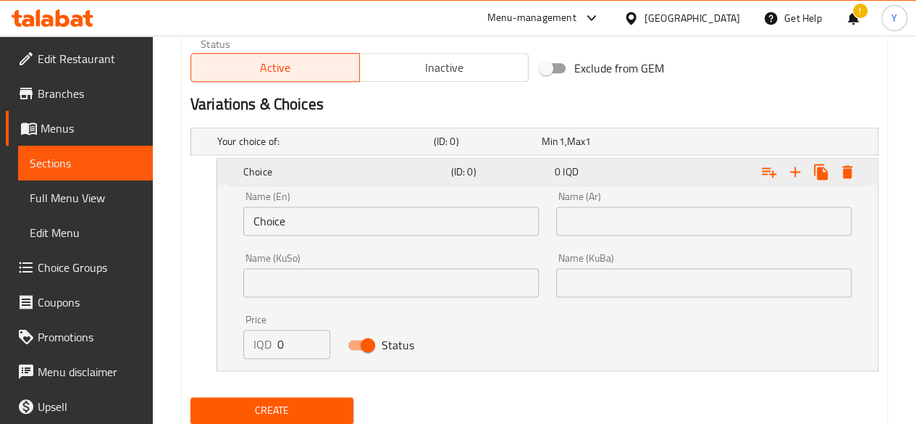
scroll to position [962, 0]
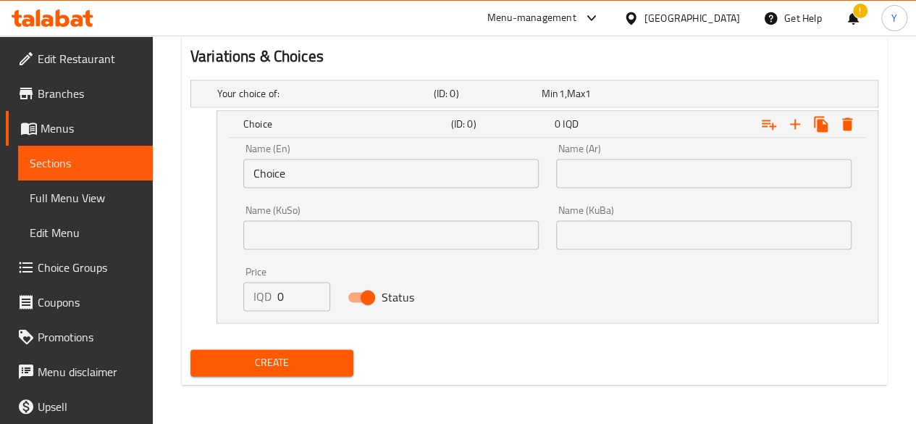
click at [325, 180] on input "Choice" at bounding box center [391, 173] width 296 height 29
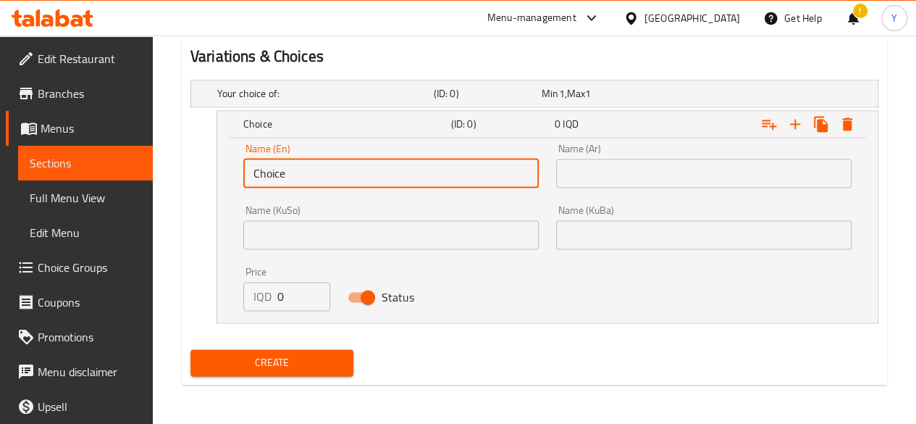
drag, startPoint x: 299, startPoint y: 172, endPoint x: 225, endPoint y: 170, distance: 74.6
click at [225, 170] on div "Name (En) Choice Name (En) Name (Ar) Name (Ar) Name (KuSo) Name (KuSo) Name (Ku…" at bounding box center [547, 230] width 661 height 185
type input "1 kilo"
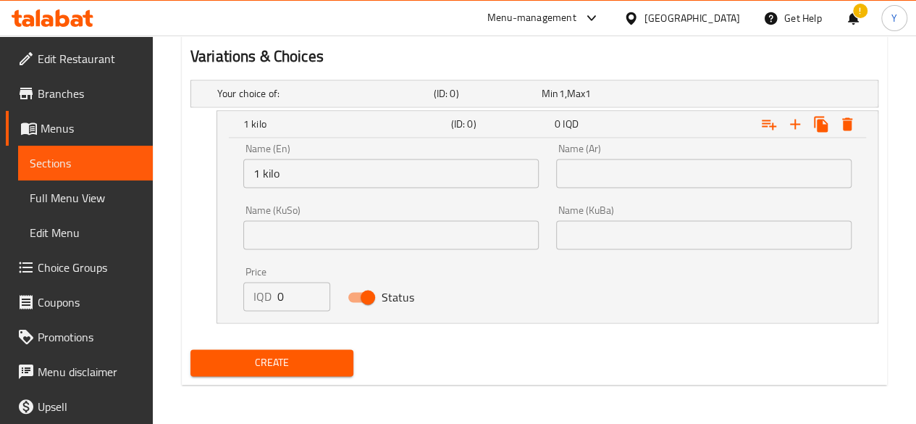
click at [594, 156] on div "Name (Ar) Name (Ar)" at bounding box center [704, 165] width 296 height 44
click at [596, 175] on input "text" at bounding box center [704, 173] width 296 height 29
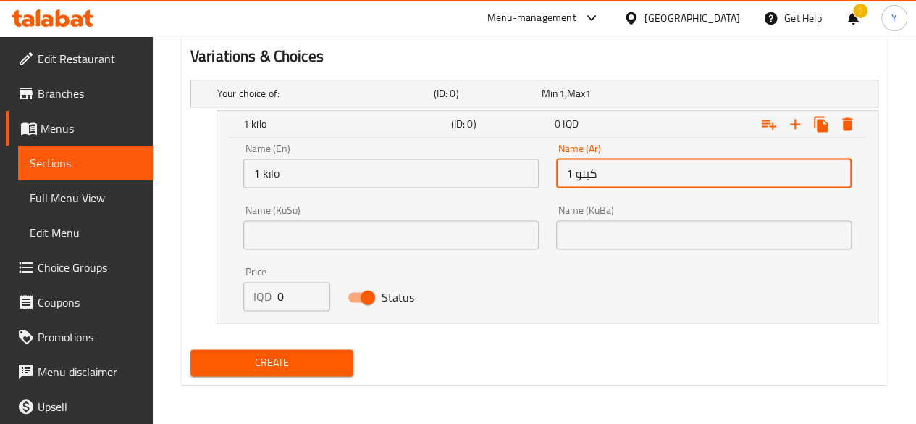
type input "1 كيلو"
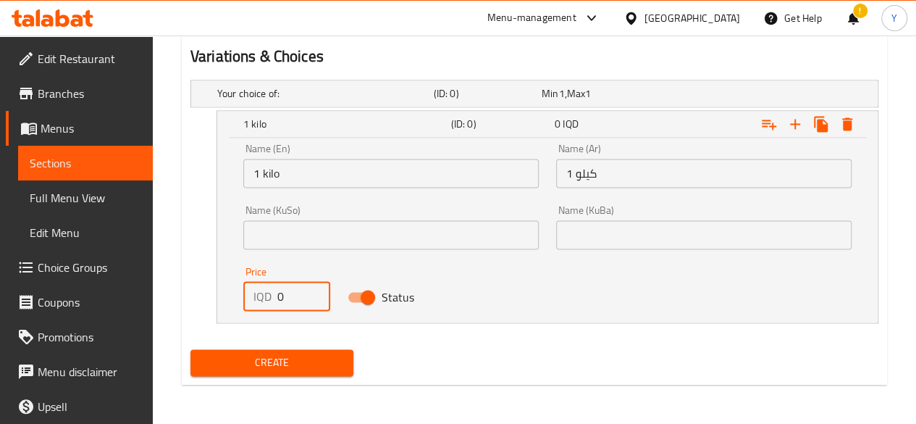
drag, startPoint x: 297, startPoint y: 295, endPoint x: 258, endPoint y: 295, distance: 39.1
click at [258, 295] on div "IQD 0 Price" at bounding box center [286, 296] width 87 height 29
type input "30000"
click at [672, 120] on div "Expand" at bounding box center [760, 124] width 208 height 32
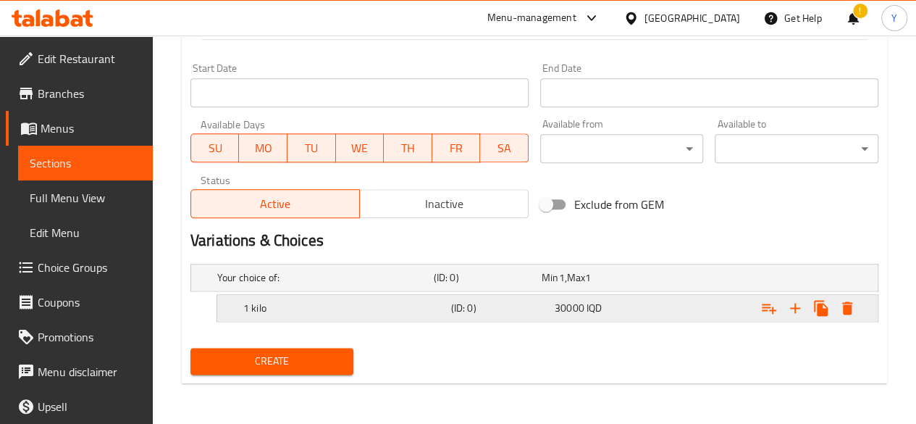
scroll to position [777, 0]
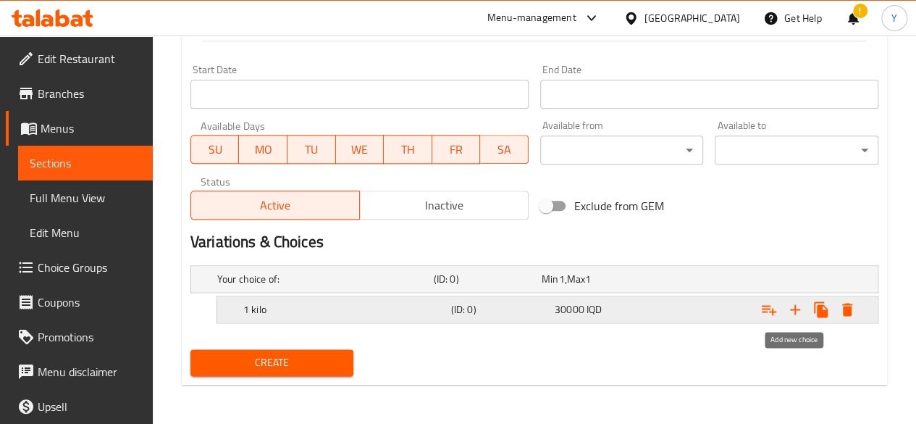
click at [790, 306] on icon "Expand" at bounding box center [795, 309] width 17 height 17
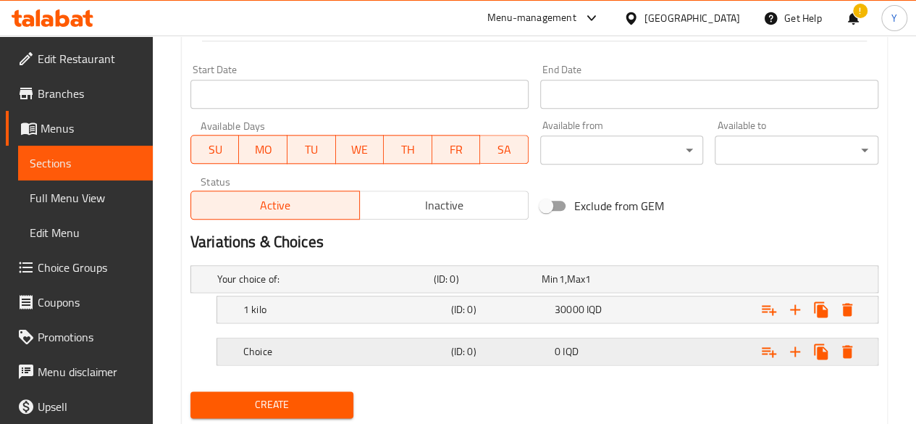
click at [278, 346] on h5 "Choice" at bounding box center [344, 351] width 202 height 14
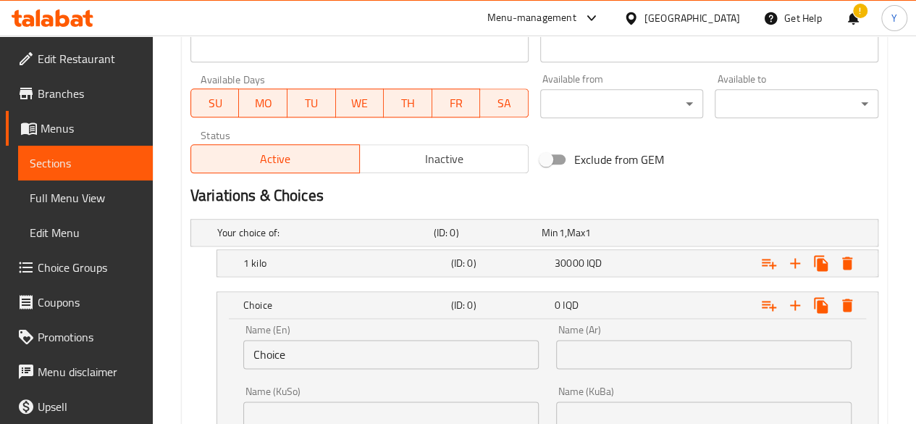
scroll to position [824, 0]
click at [353, 357] on input "Choice" at bounding box center [391, 352] width 296 height 29
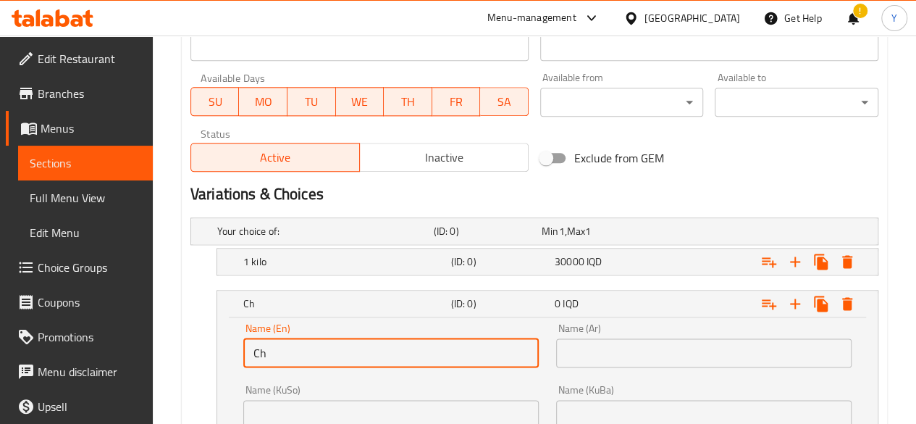
type input "C"
type input "1\2 kilo"
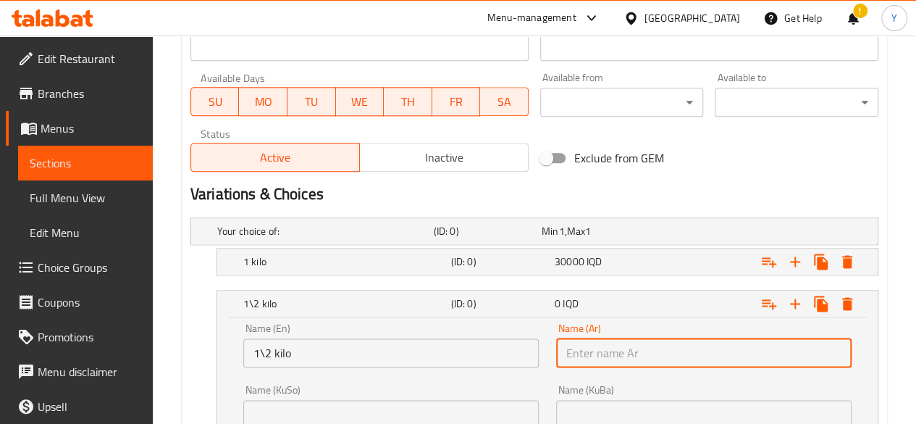
click at [595, 355] on input "text" at bounding box center [704, 352] width 296 height 29
type input "1"
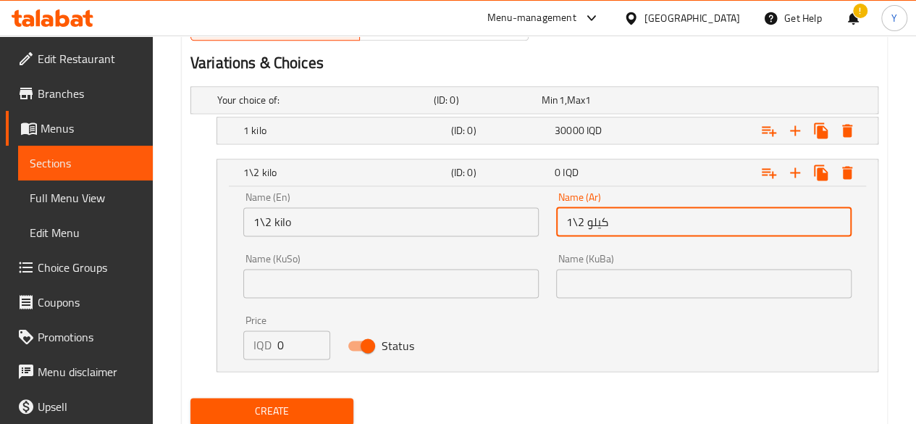
scroll to position [961, 0]
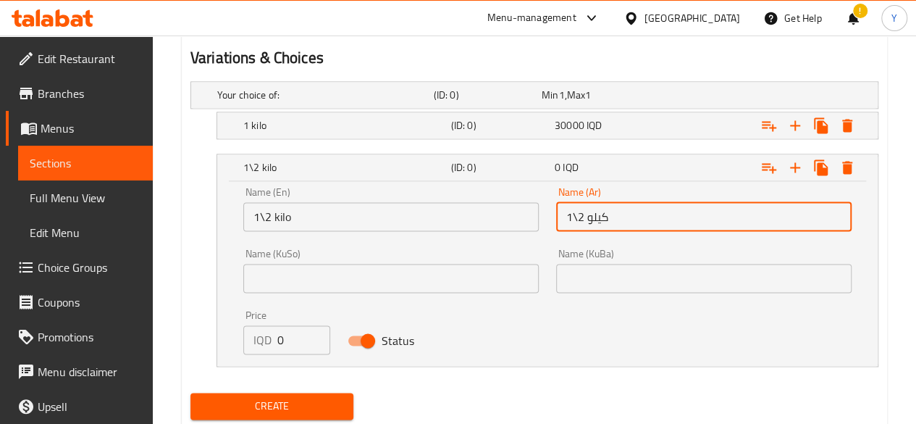
type input "1\2 كيلو"
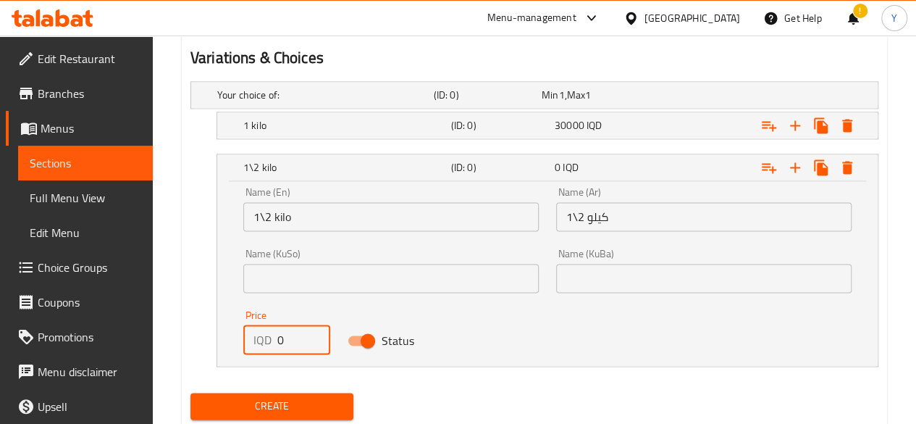
click at [290, 343] on input "0" at bounding box center [303, 339] width 53 height 29
type input "15000"
click at [560, 163] on span "15000" at bounding box center [570, 167] width 30 height 19
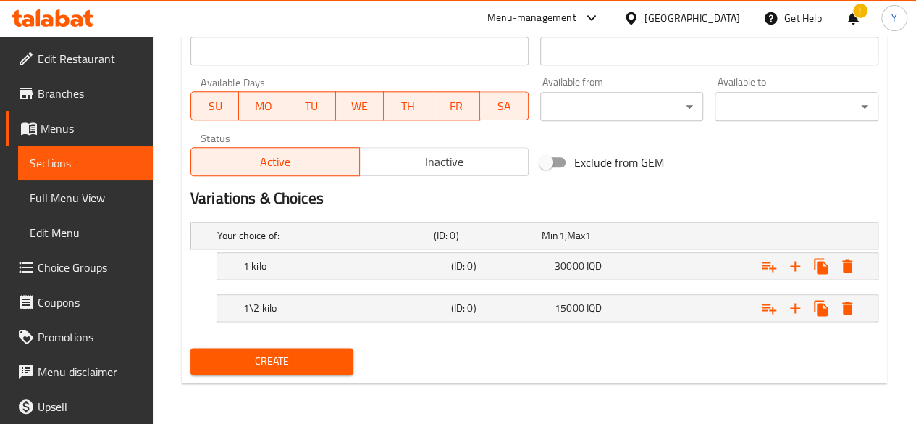
scroll to position [818, 0]
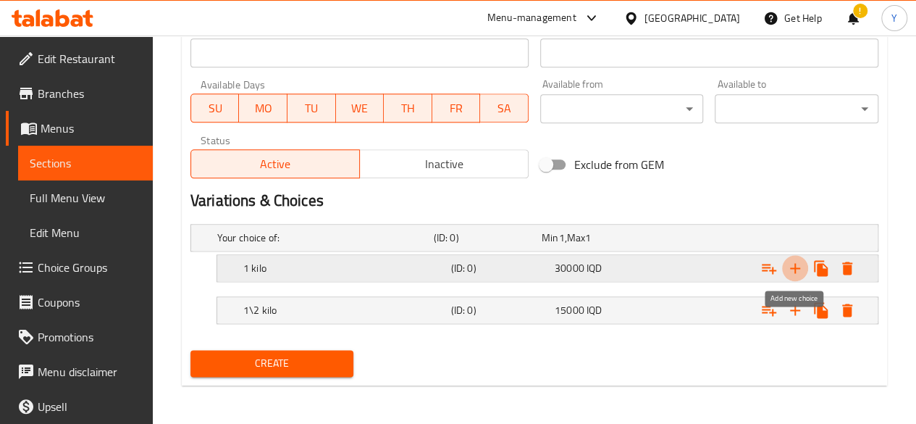
click at [798, 264] on icon "Expand" at bounding box center [795, 267] width 17 height 17
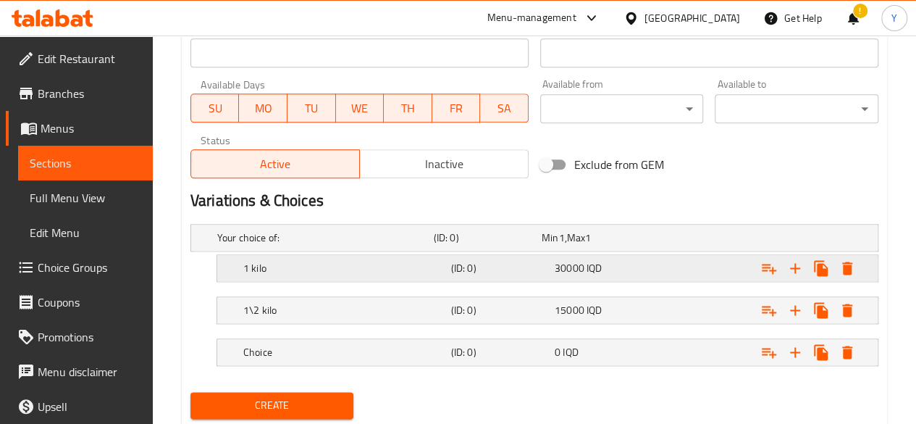
scroll to position [859, 0]
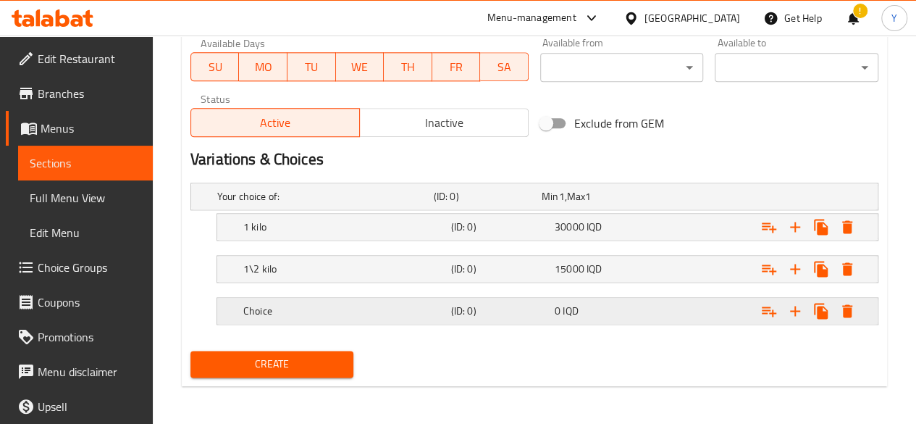
click at [264, 296] on div "Choice (ID: 0) 0 IQD" at bounding box center [552, 311] width 623 height 32
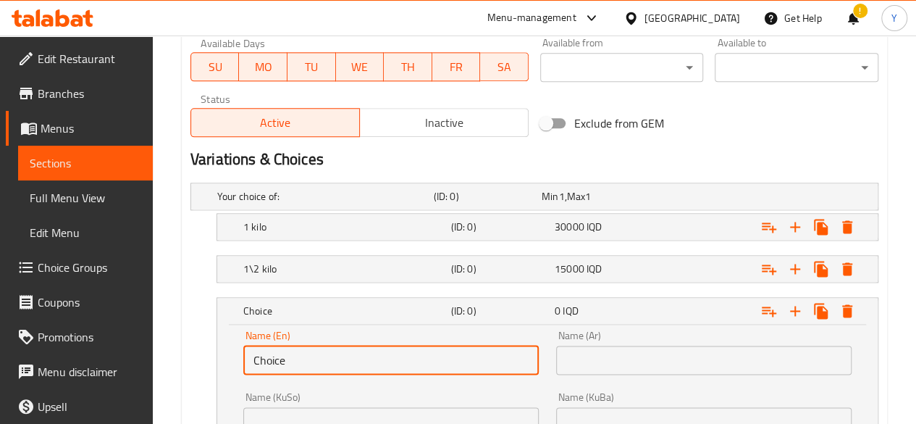
click at [310, 364] on input "Choice" at bounding box center [391, 360] width 296 height 29
type input "C"
click at [432, 360] on input "text" at bounding box center [391, 360] width 296 height 29
type input "1\4 kilo"
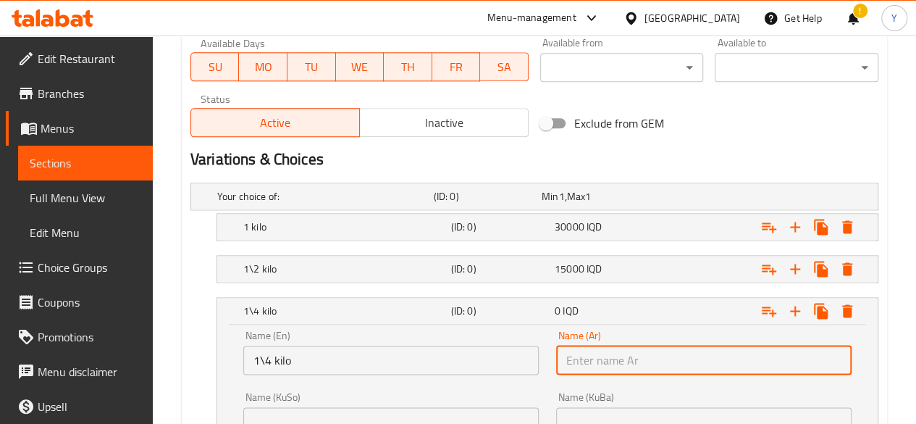
click at [572, 354] on input "text" at bounding box center [704, 360] width 296 height 29
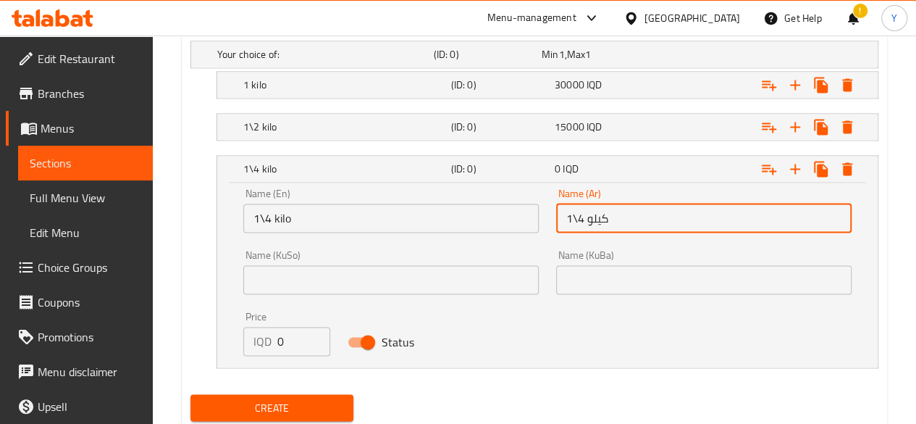
scroll to position [1008, 0]
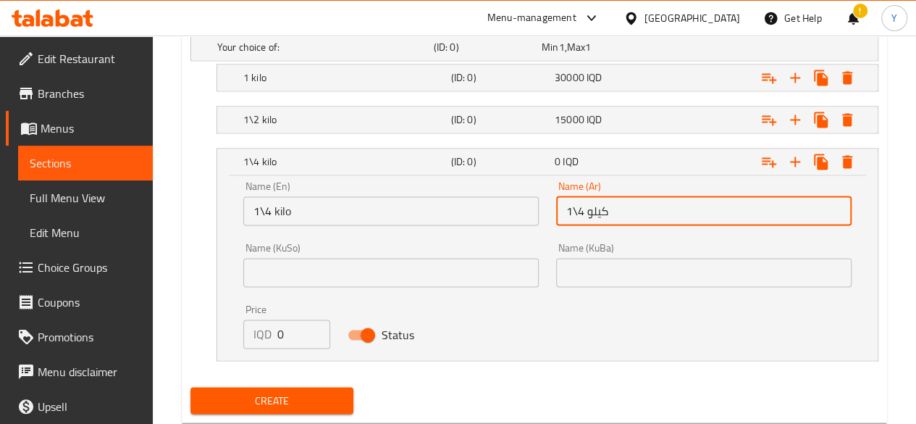
type input "1\4 كيلو"
click at [290, 334] on input "0" at bounding box center [303, 333] width 53 height 29
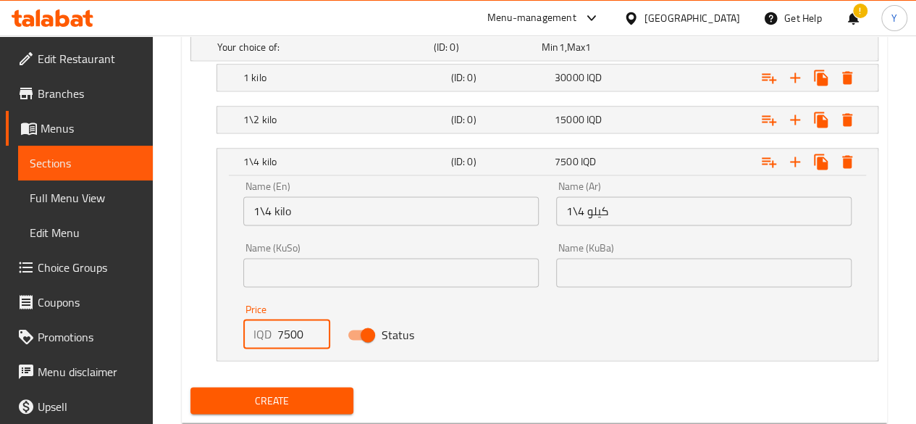
type input "7500"
click at [552, 159] on div "7500 IQD" at bounding box center [604, 161] width 104 height 20
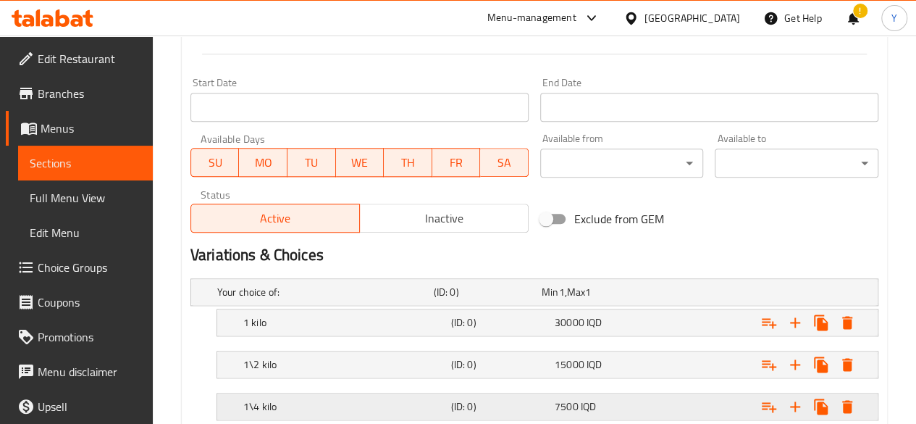
scroll to position [859, 0]
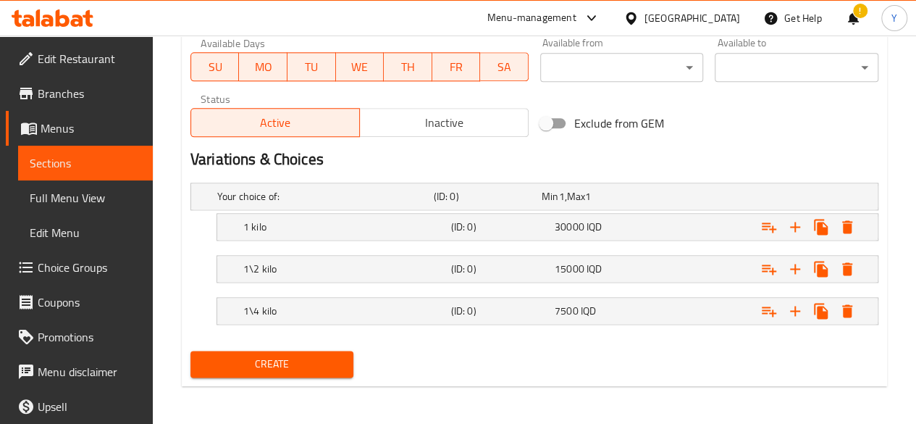
click at [289, 360] on span "Create" at bounding box center [272, 364] width 141 height 18
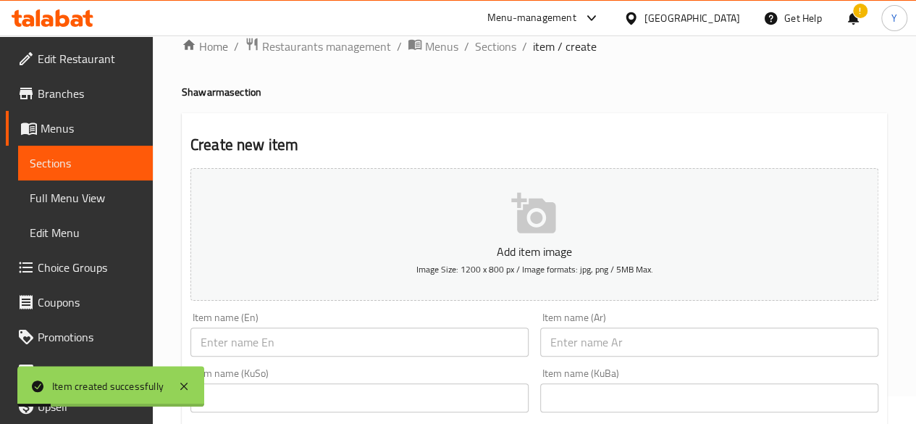
scroll to position [0, 0]
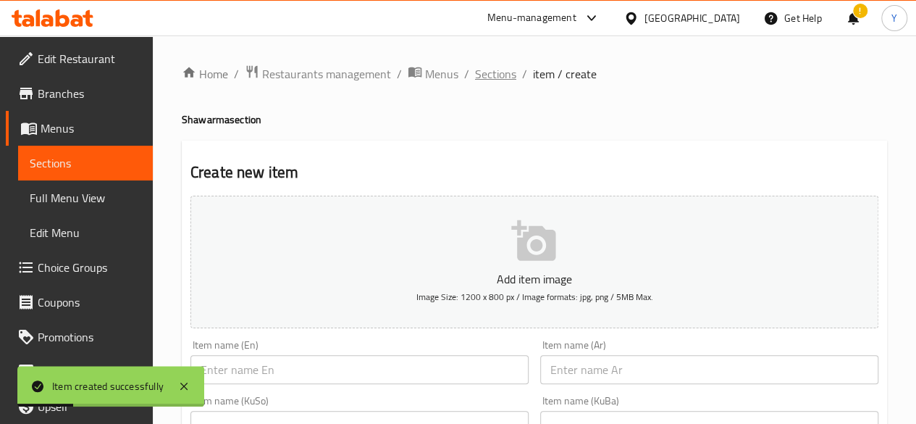
click at [485, 72] on span "Sections" at bounding box center [495, 73] width 41 height 17
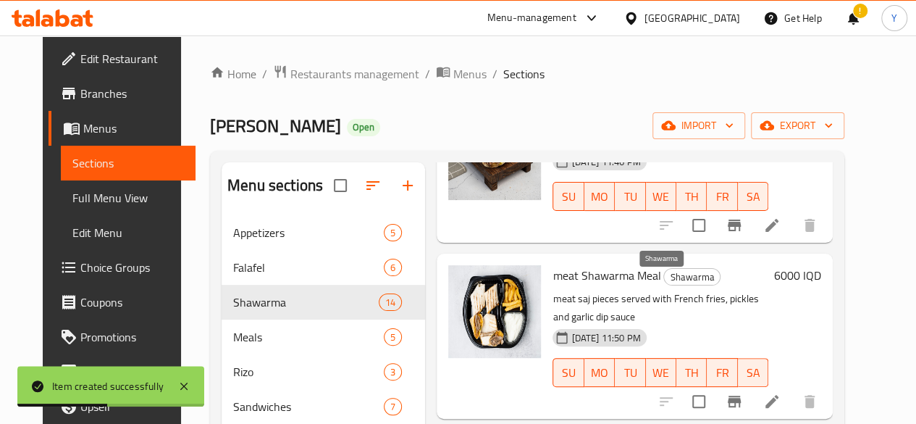
scroll to position [203, 0]
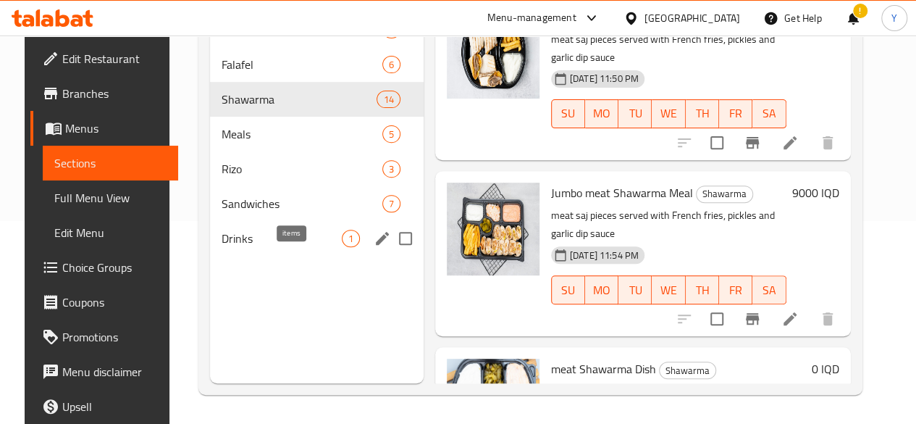
click at [343, 246] on span "1" at bounding box center [351, 239] width 17 height 14
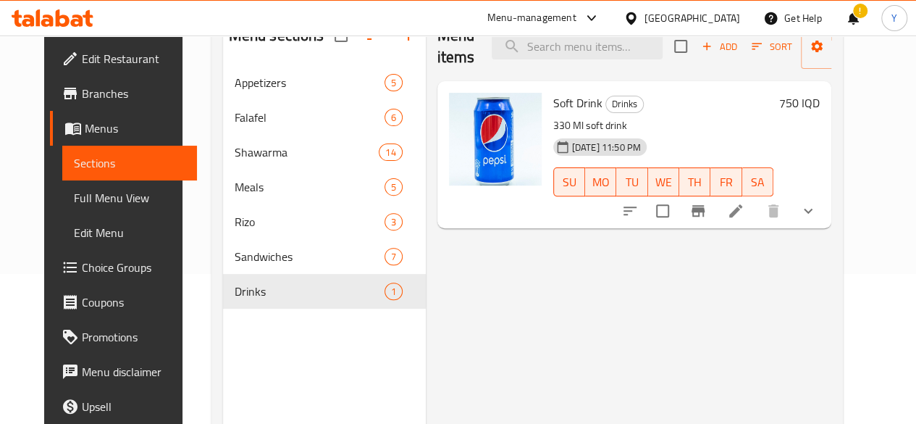
scroll to position [151, 0]
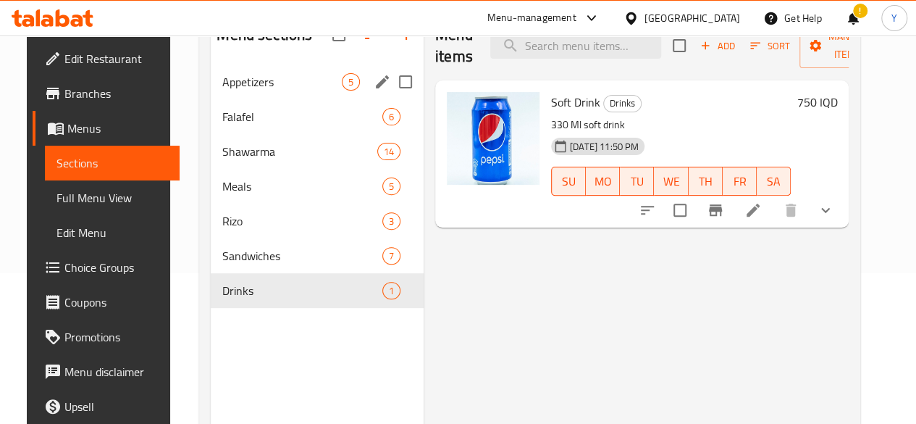
click at [390, 92] on input "Menu sections" at bounding box center [405, 82] width 30 height 30
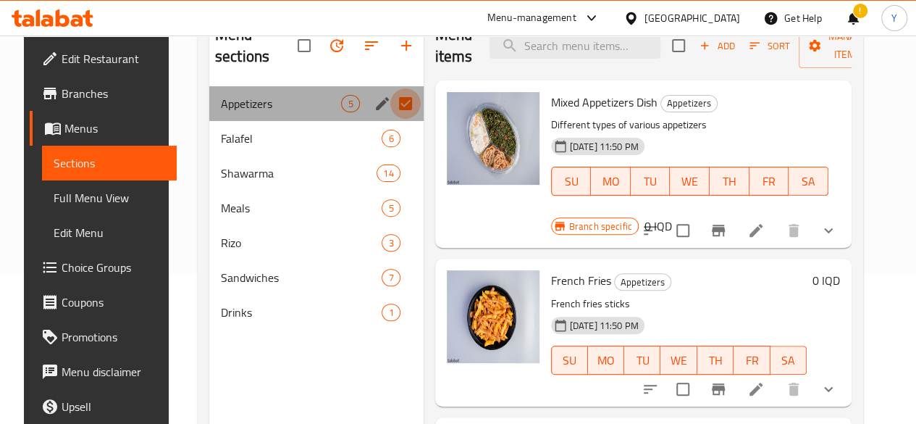
click at [390, 102] on input "Menu sections" at bounding box center [405, 103] width 30 height 30
checkbox input "false"
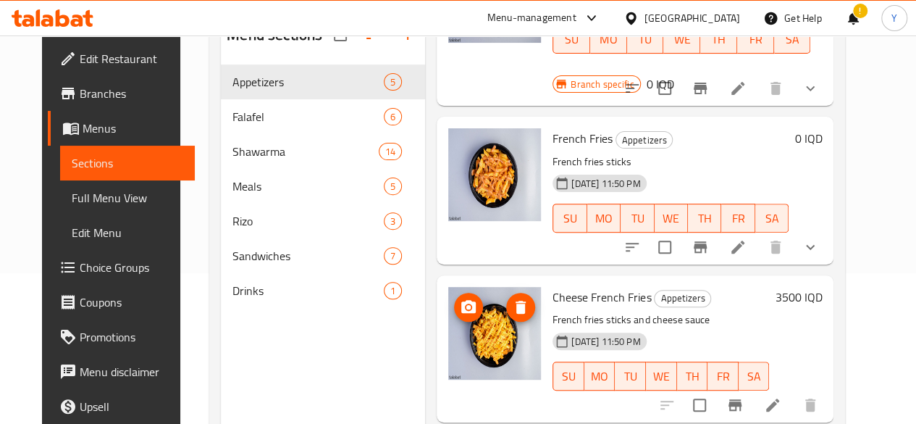
scroll to position [142, 0]
click at [759, 234] on li at bounding box center [738, 247] width 41 height 26
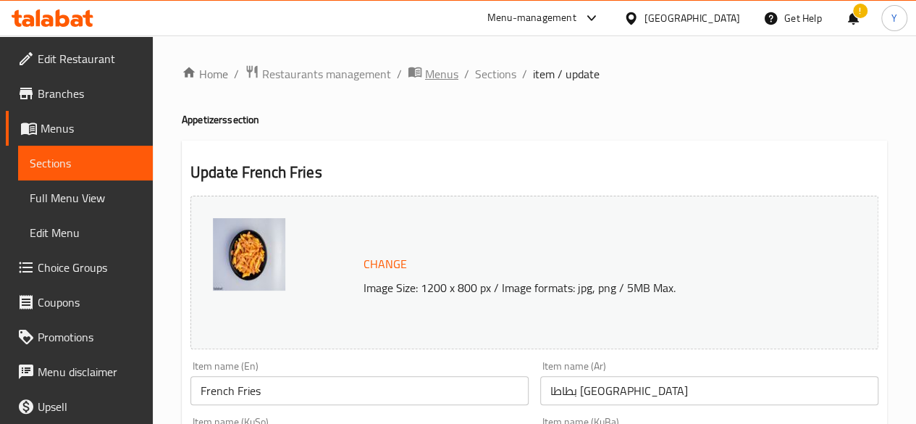
click at [425, 78] on span "Menus" at bounding box center [441, 73] width 33 height 17
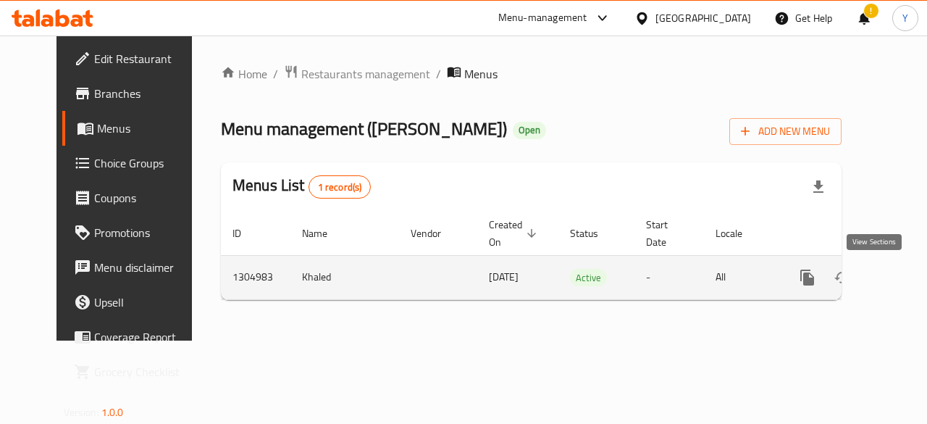
click at [903, 276] on icon "enhanced table" at bounding box center [911, 277] width 17 height 17
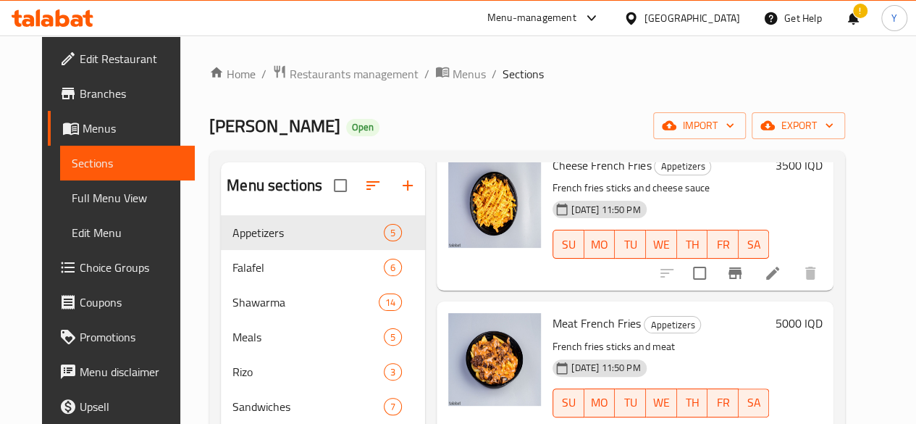
scroll to position [203, 0]
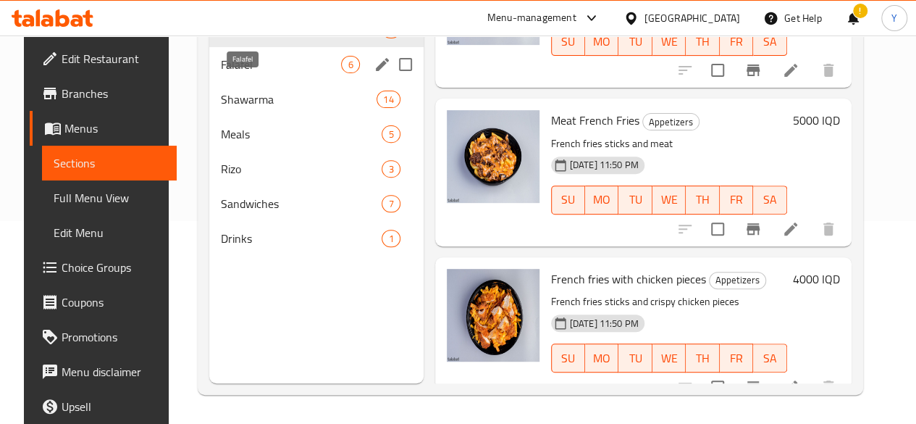
click at [253, 73] on span "Falafel" at bounding box center [281, 64] width 120 height 17
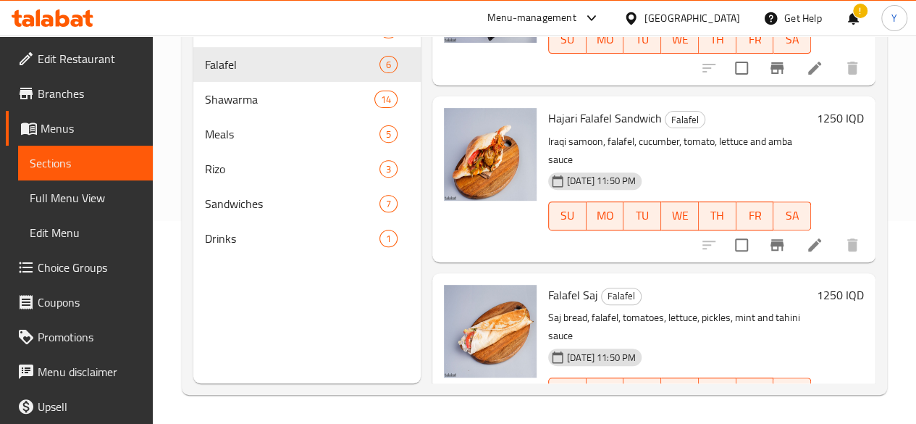
scroll to position [601, 0]
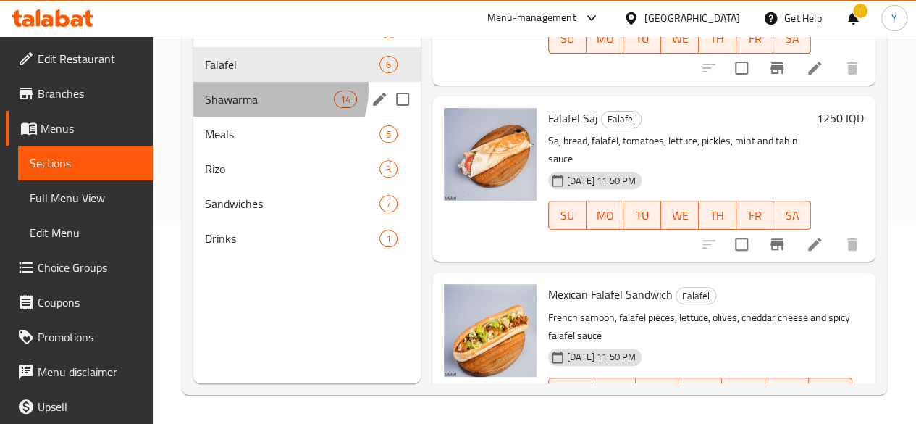
click at [274, 111] on div "Shawarma 14" at bounding box center [306, 99] width 227 height 35
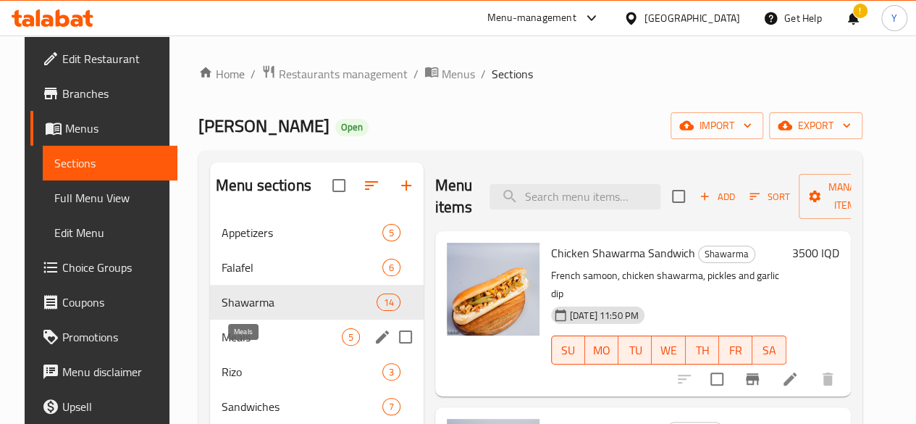
click at [282, 346] on span "Meals" at bounding box center [282, 336] width 120 height 17
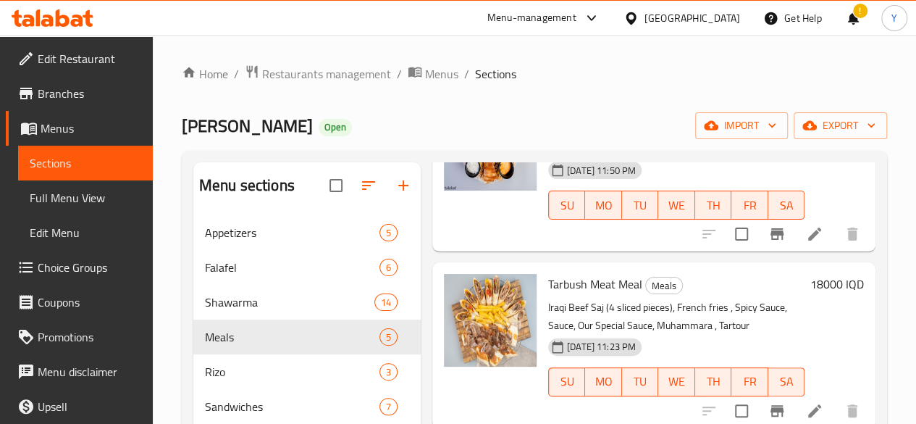
scroll to position [203, 0]
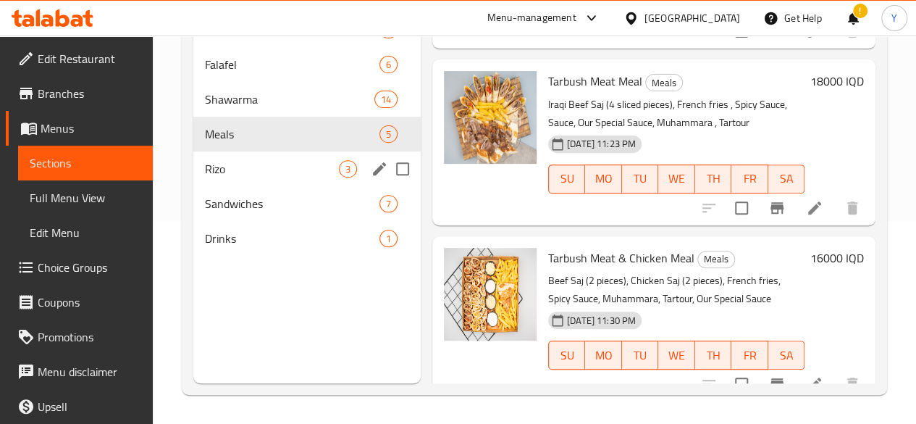
click at [261, 177] on div "Rizo 3" at bounding box center [306, 168] width 227 height 35
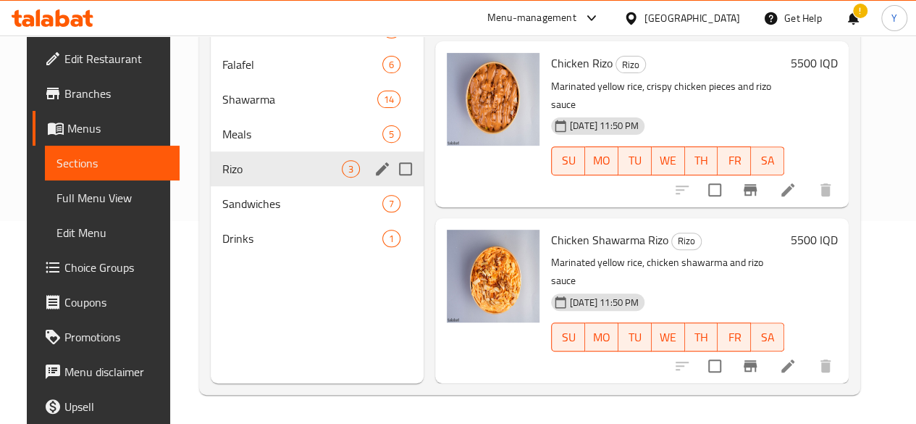
scroll to position [109, 0]
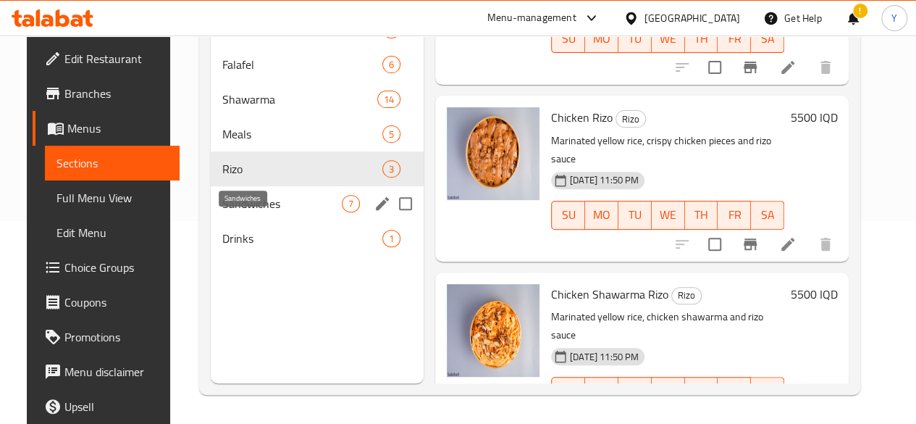
click at [249, 212] on span "Sandwiches" at bounding box center [282, 203] width 120 height 17
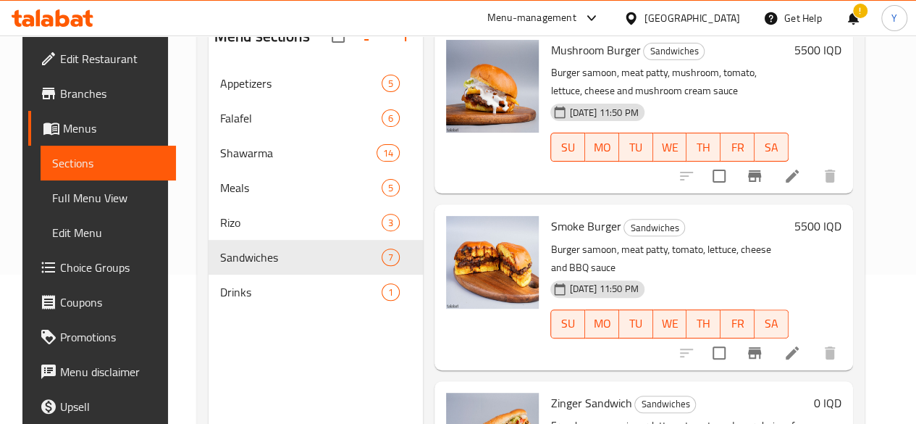
scroll to position [203, 0]
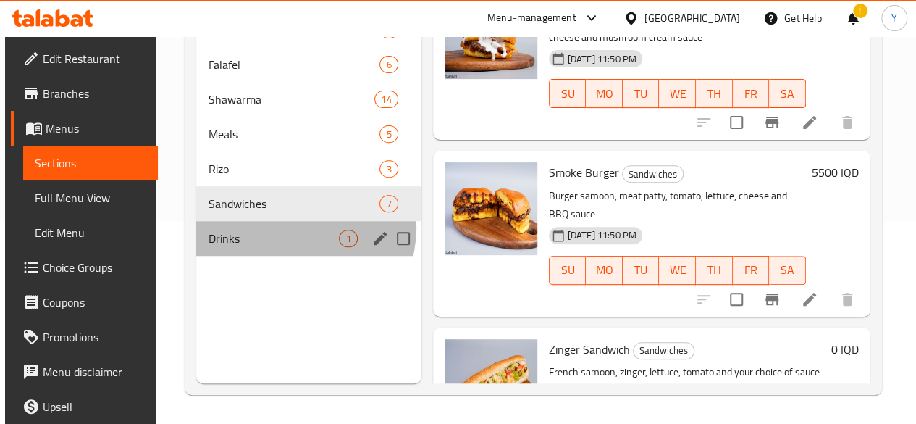
click at [301, 250] on div "Drinks 1" at bounding box center [308, 238] width 225 height 35
